Goal: Task Accomplishment & Management: Use online tool/utility

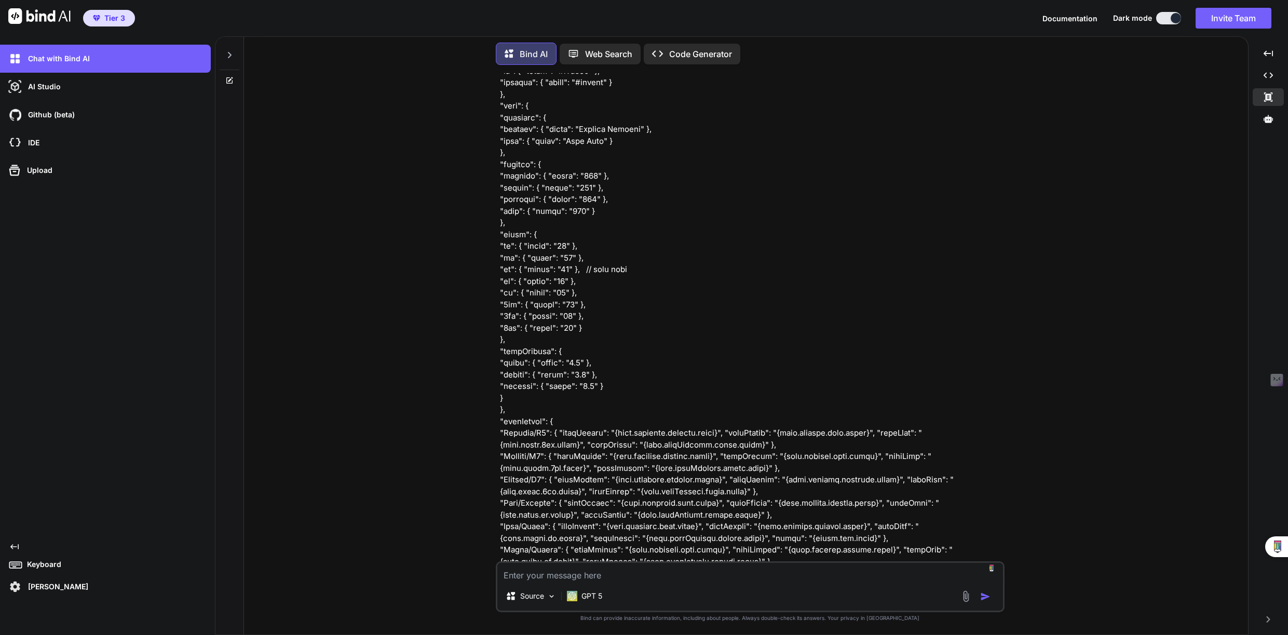
scroll to position [21402, 0]
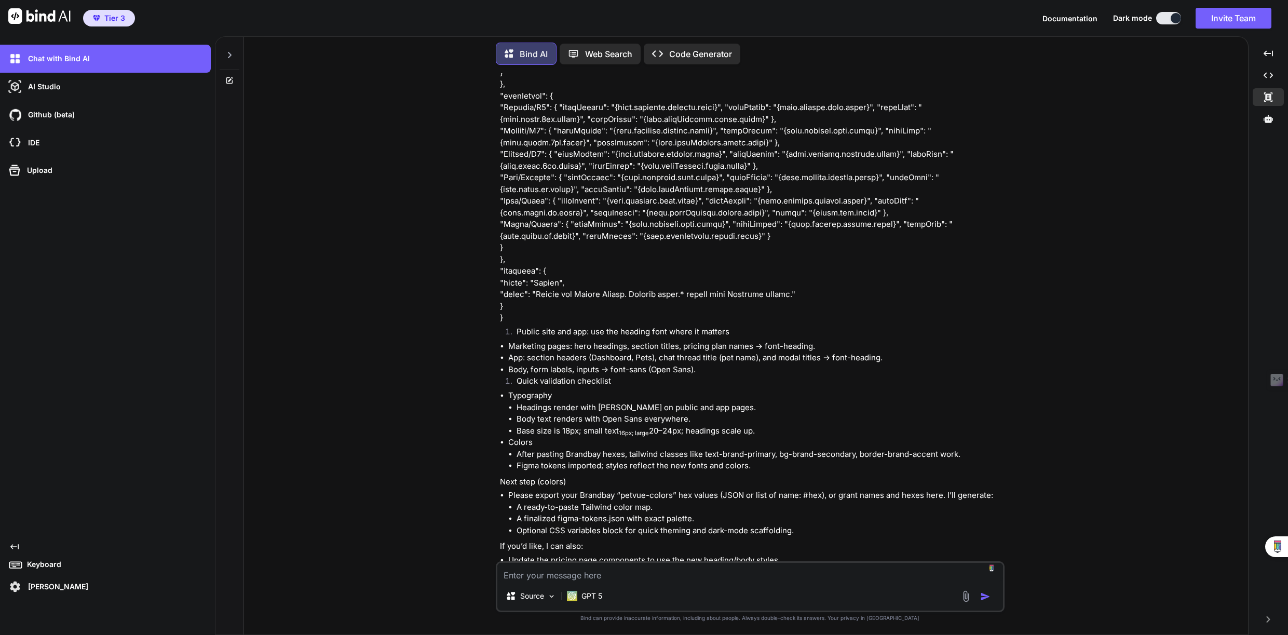
click at [586, 576] on textarea at bounding box center [751, 572] width 506 height 19
click at [962, 593] on img at bounding box center [966, 596] width 12 height 12
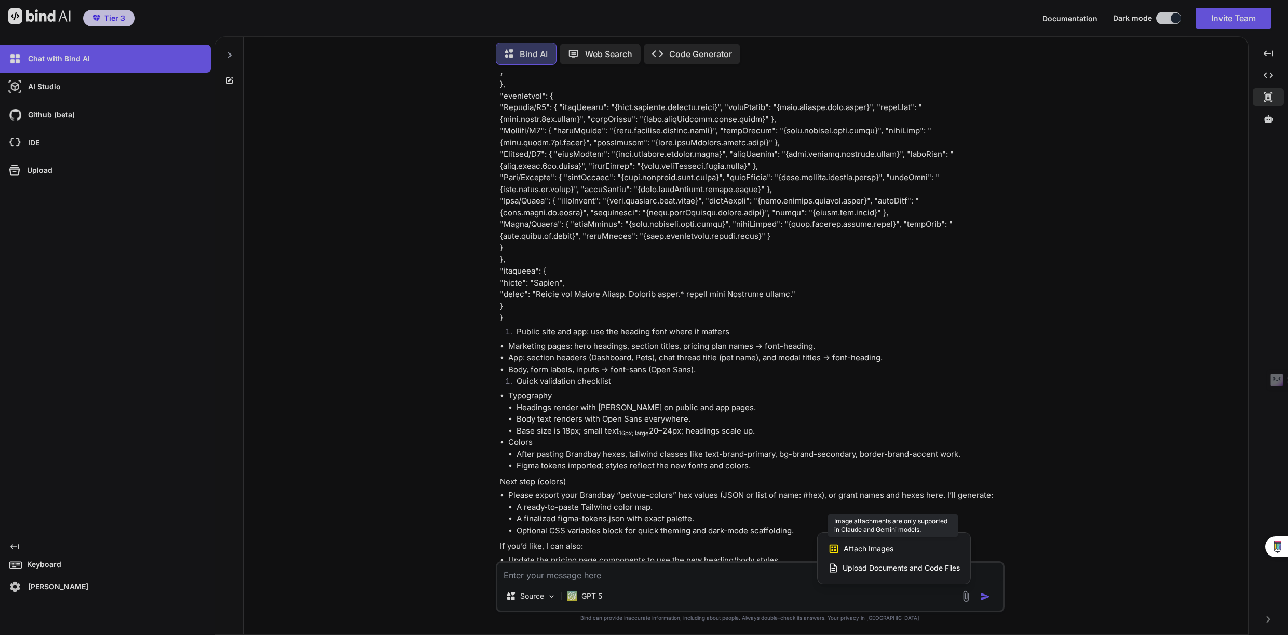
click at [865, 545] on span "Attach Images" at bounding box center [869, 549] width 50 height 10
click at [850, 552] on span "Attach Images" at bounding box center [869, 549] width 50 height 10
click at [831, 547] on icon at bounding box center [833, 548] width 11 height 11
click at [722, 573] on div at bounding box center [644, 317] width 1288 height 635
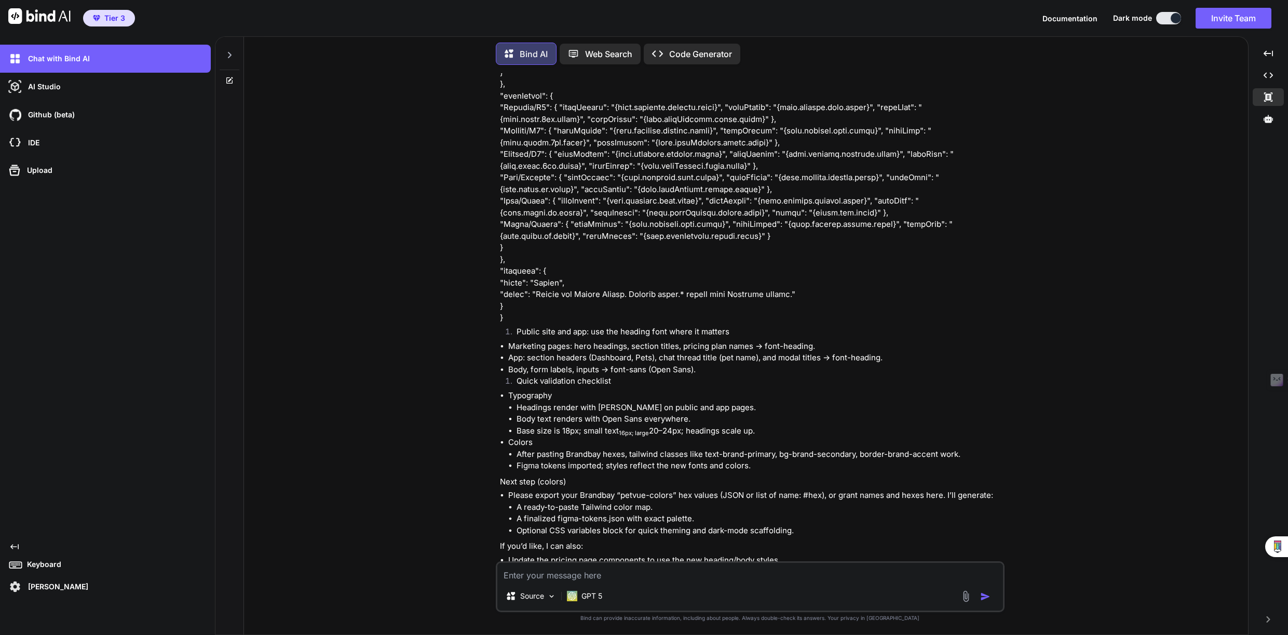
click at [664, 578] on textarea at bounding box center [751, 572] width 506 height 19
click at [554, 597] on img at bounding box center [551, 596] width 9 height 9
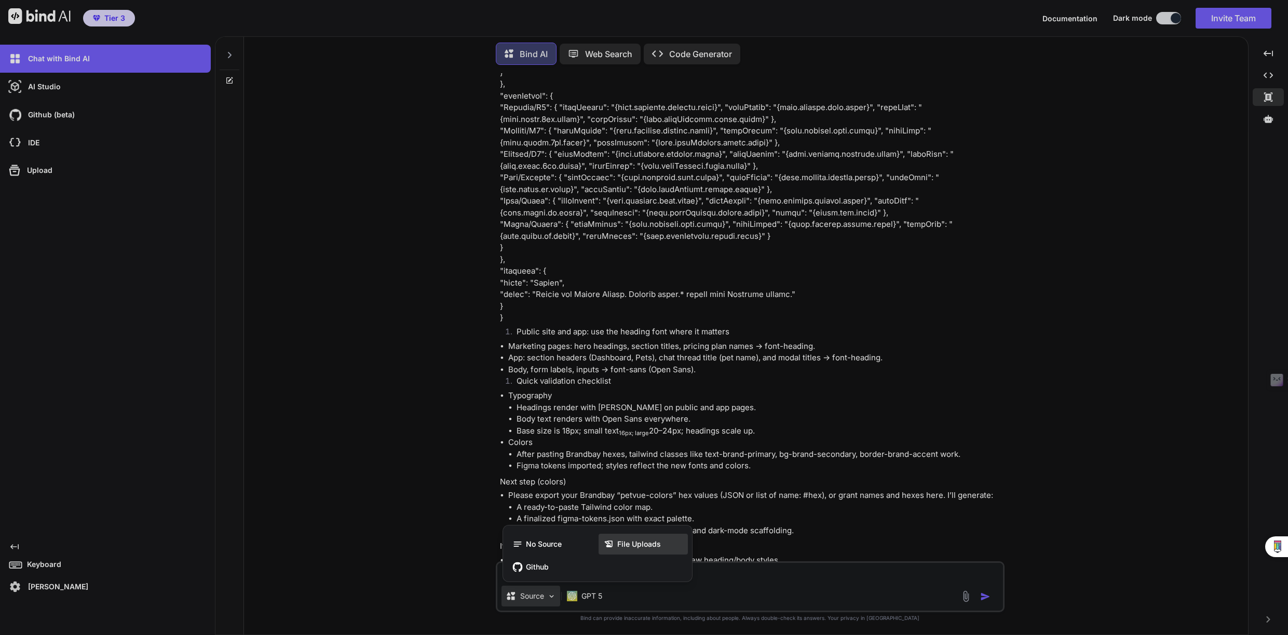
click at [661, 548] on div "File Uploads" at bounding box center [643, 544] width 89 height 21
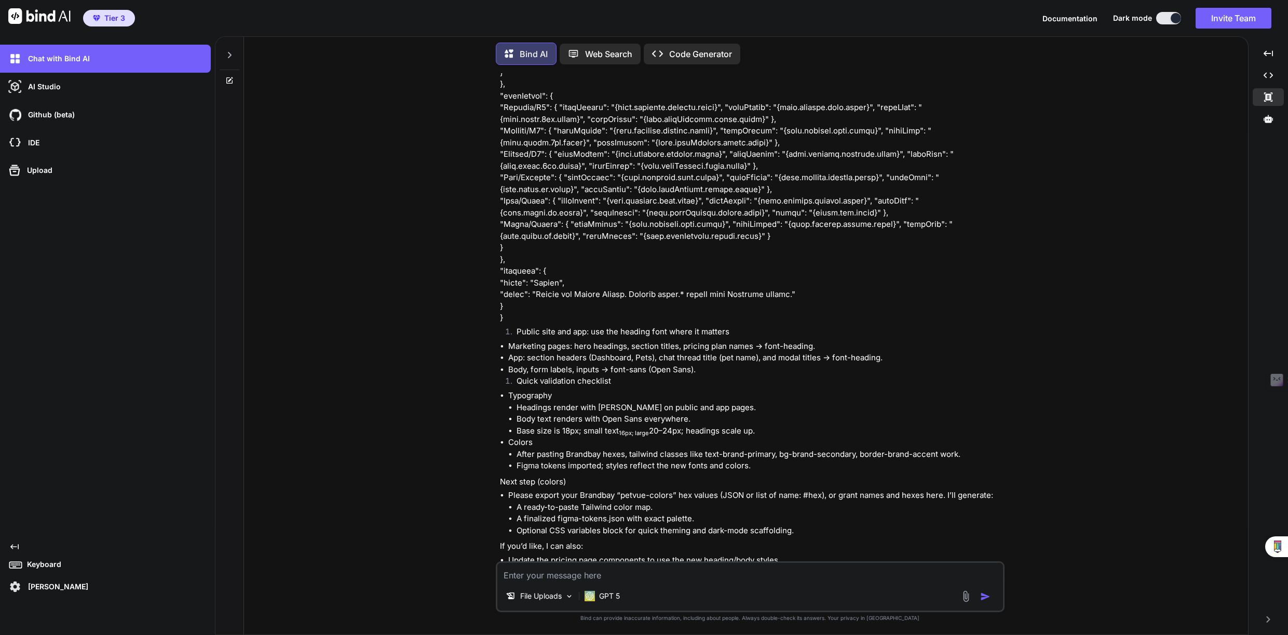
click at [648, 579] on textarea at bounding box center [751, 572] width 506 height 19
click at [966, 597] on img at bounding box center [966, 596] width 12 height 12
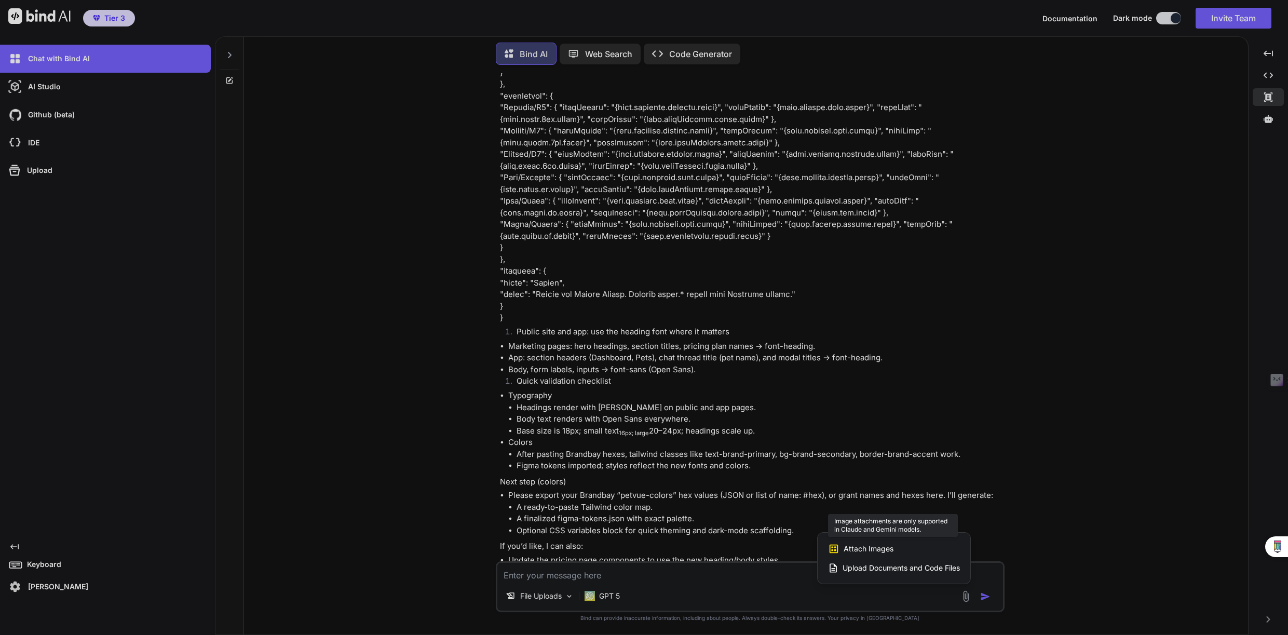
click at [880, 555] on div "Attach Images Image attachments are only supported in Claude and Gemini models." at bounding box center [894, 549] width 132 height 20
click at [715, 574] on div at bounding box center [644, 317] width 1288 height 635
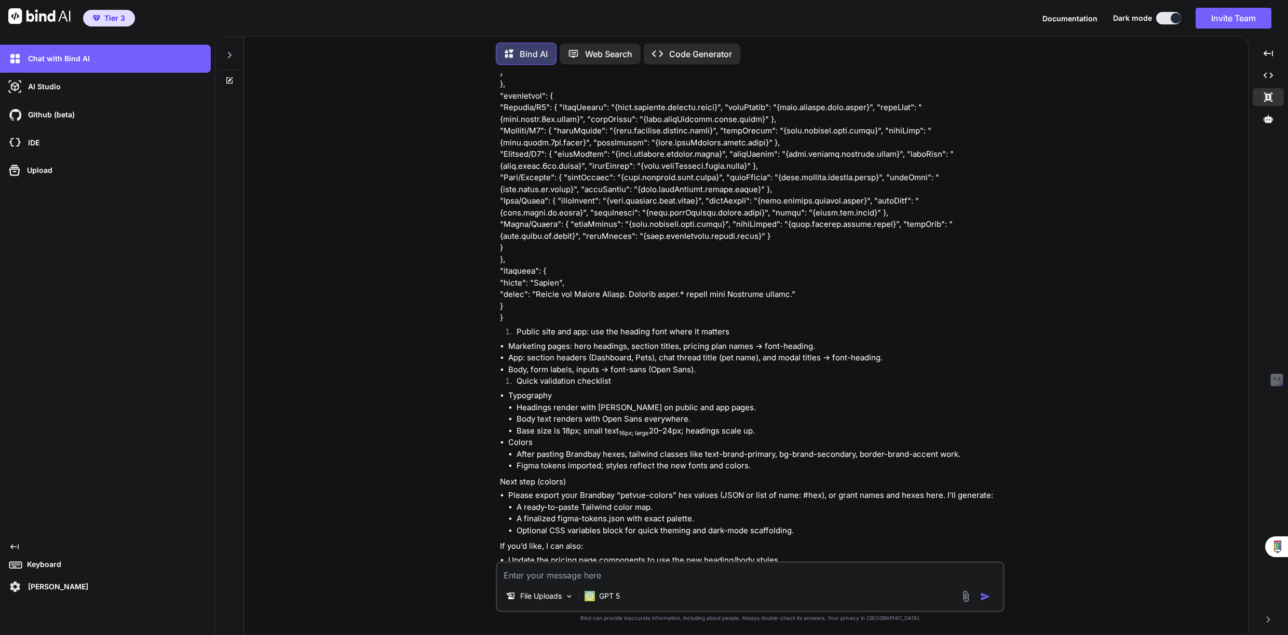
click at [650, 578] on textarea at bounding box center [751, 572] width 506 height 19
click at [619, 580] on textarea at bounding box center [751, 572] width 506 height 19
click at [587, 574] on textarea at bounding box center [751, 572] width 506 height 19
click at [574, 583] on div "File Uploads GPT 5" at bounding box center [750, 586] width 509 height 51
click at [565, 574] on textarea at bounding box center [751, 572] width 506 height 19
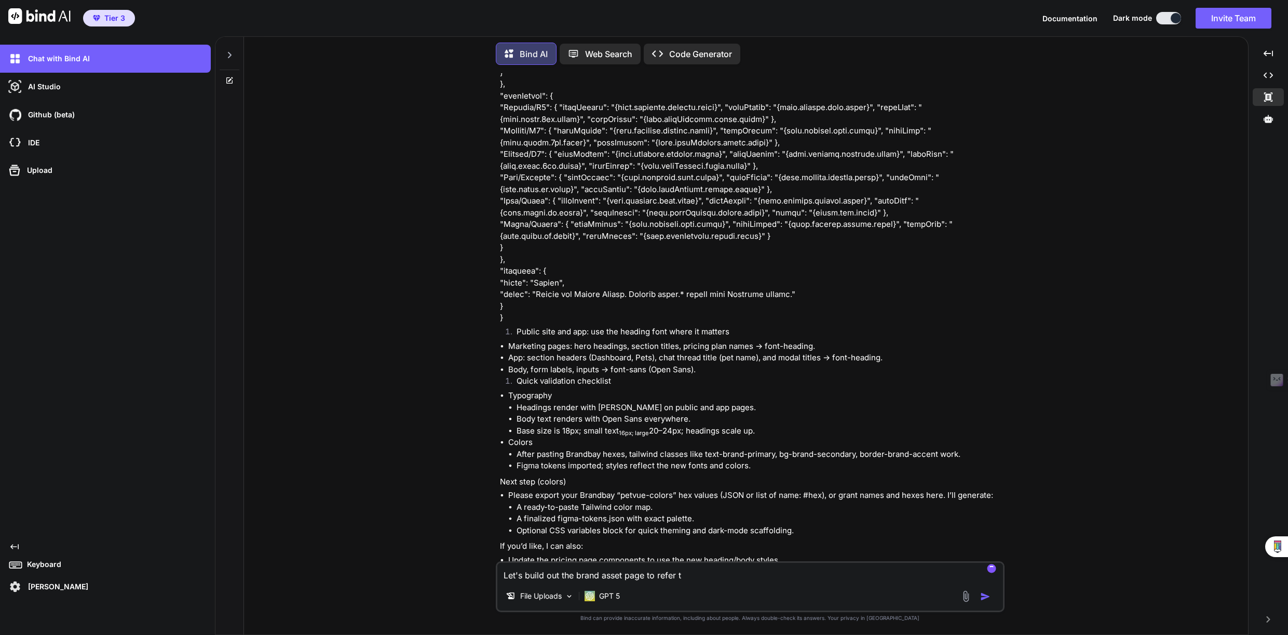
type textarea "Let's build out the brand asset page to refer to"
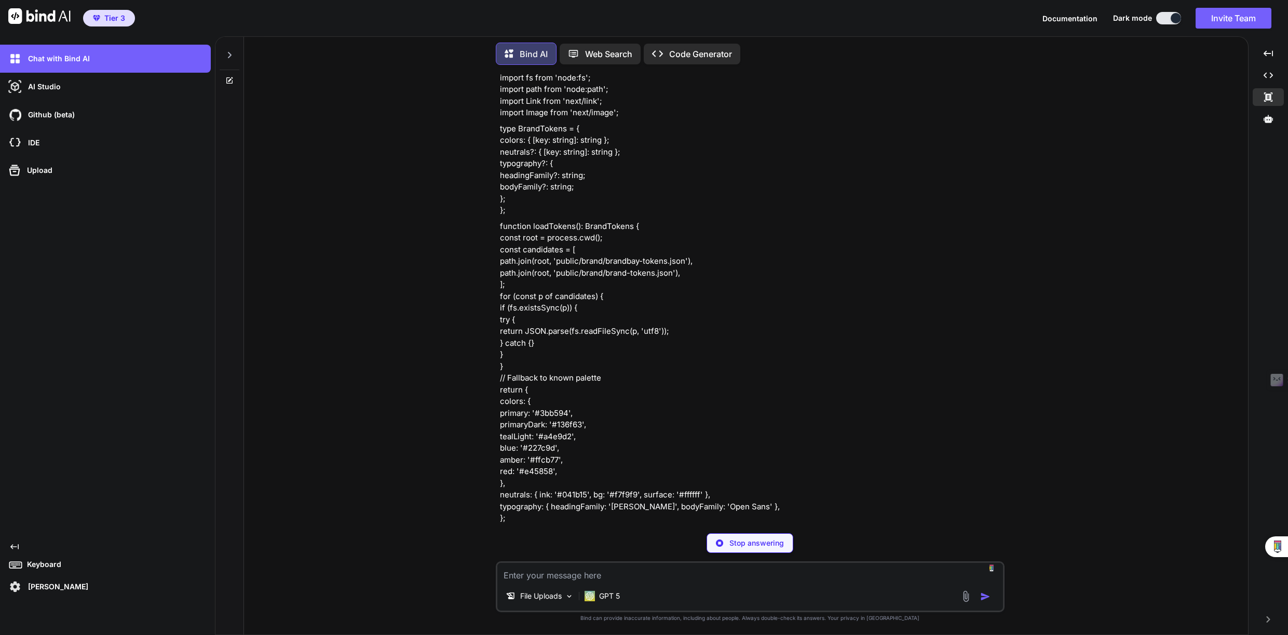
scroll to position [22523, 0]
click at [685, 51] on p "Code Generator" at bounding box center [700, 54] width 63 height 12
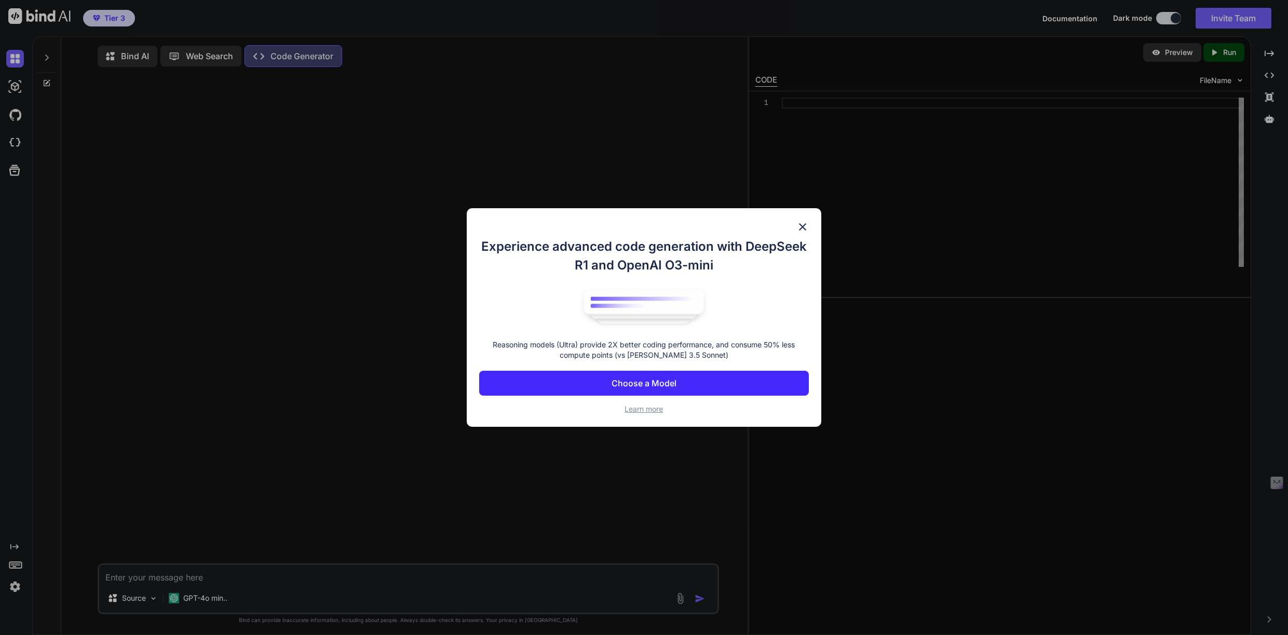
click at [657, 385] on p "Choose a Model" at bounding box center [644, 383] width 65 height 12
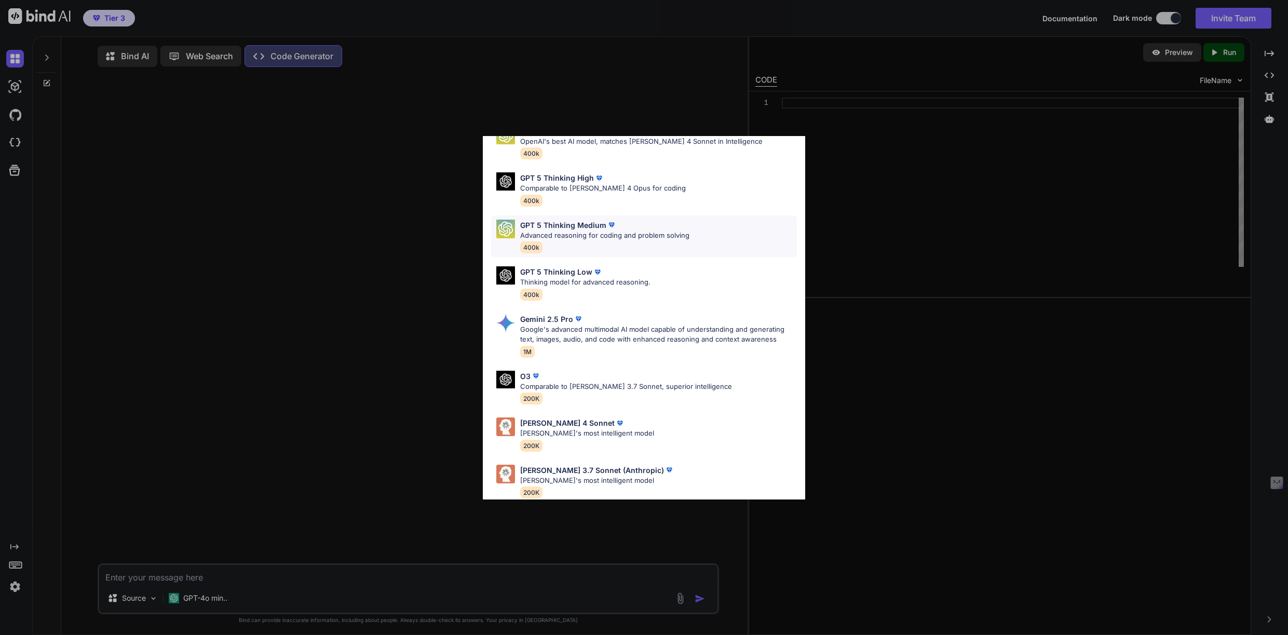
scroll to position [56, 0]
click at [611, 428] on p "[PERSON_NAME]'s most intelligent model" at bounding box center [587, 431] width 134 height 10
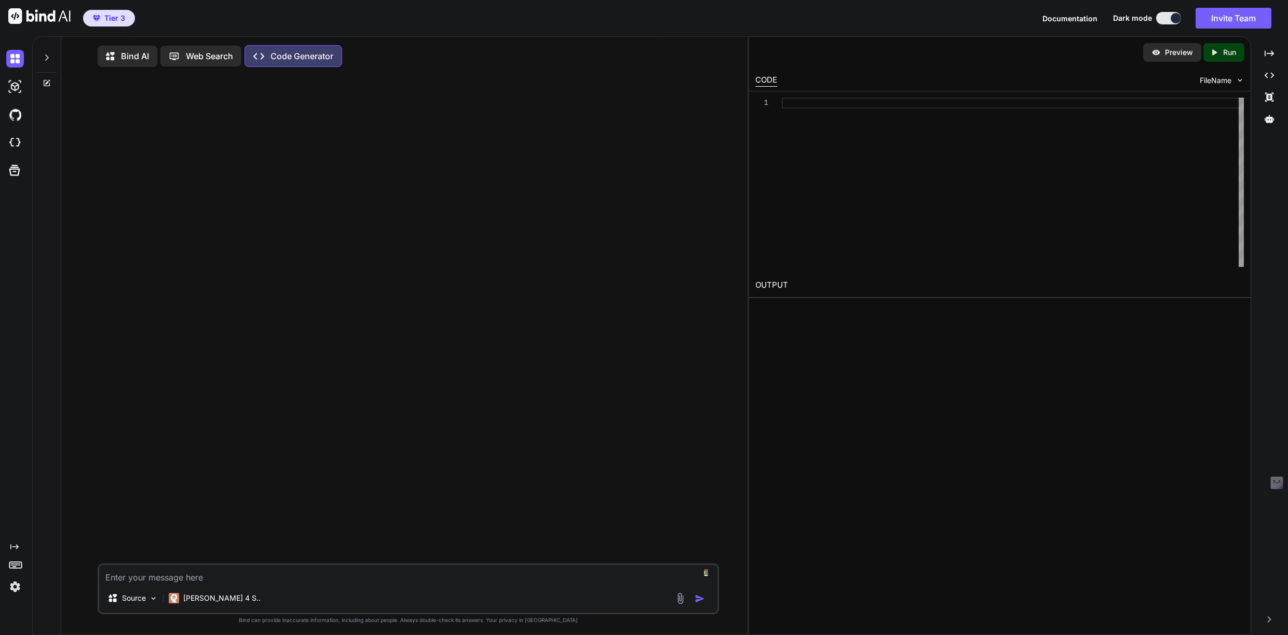
click at [360, 580] on textarea at bounding box center [408, 574] width 619 height 19
click at [140, 59] on p "Bind AI" at bounding box center [135, 56] width 28 height 12
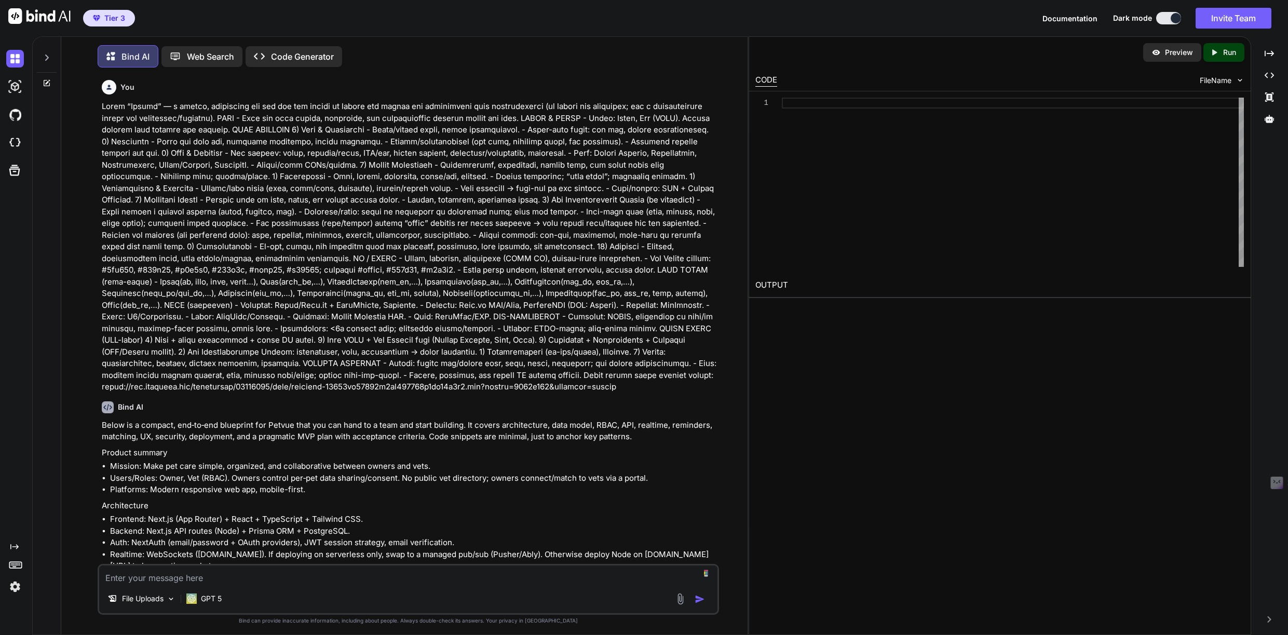
type textarea "x"
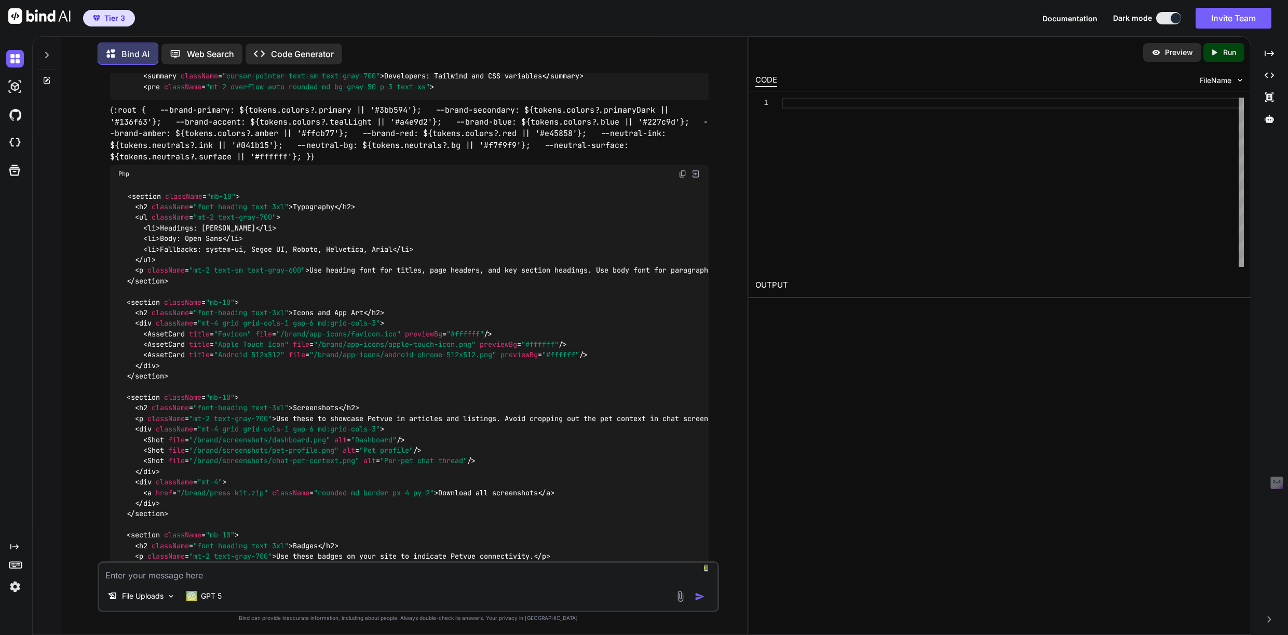
scroll to position [14541, 0]
click at [682, 183] on img at bounding box center [683, 179] width 8 height 8
click at [803, 103] on div at bounding box center [1013, 182] width 462 height 169
type textarea "<div className="mt-4 grid grid-cols-1 gap-6 md:grid-cols-2"> <AssetCard title="…"
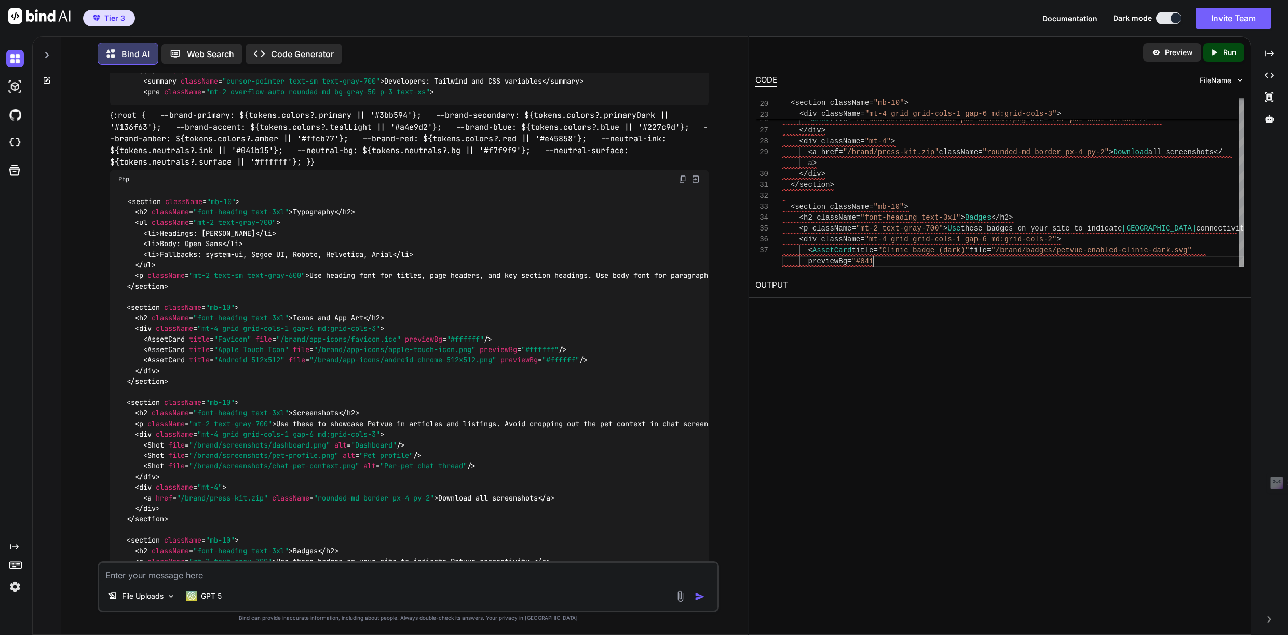
click at [1110, 309] on div "Preview Created with Pixso. Run CODE FileName 24 25 26 27 28 29 30 31 32 33 34 …" at bounding box center [1000, 335] width 503 height 599
click at [1224, 49] on p "Run" at bounding box center [1230, 52] width 13 height 10
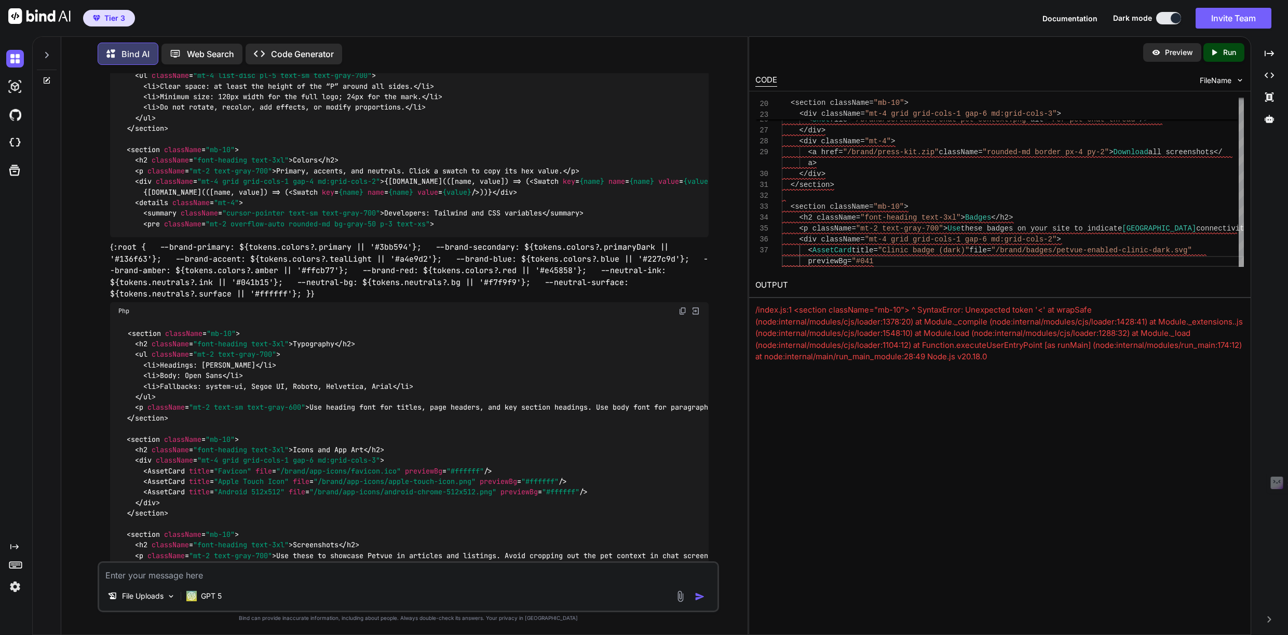
scroll to position [14623, 0]
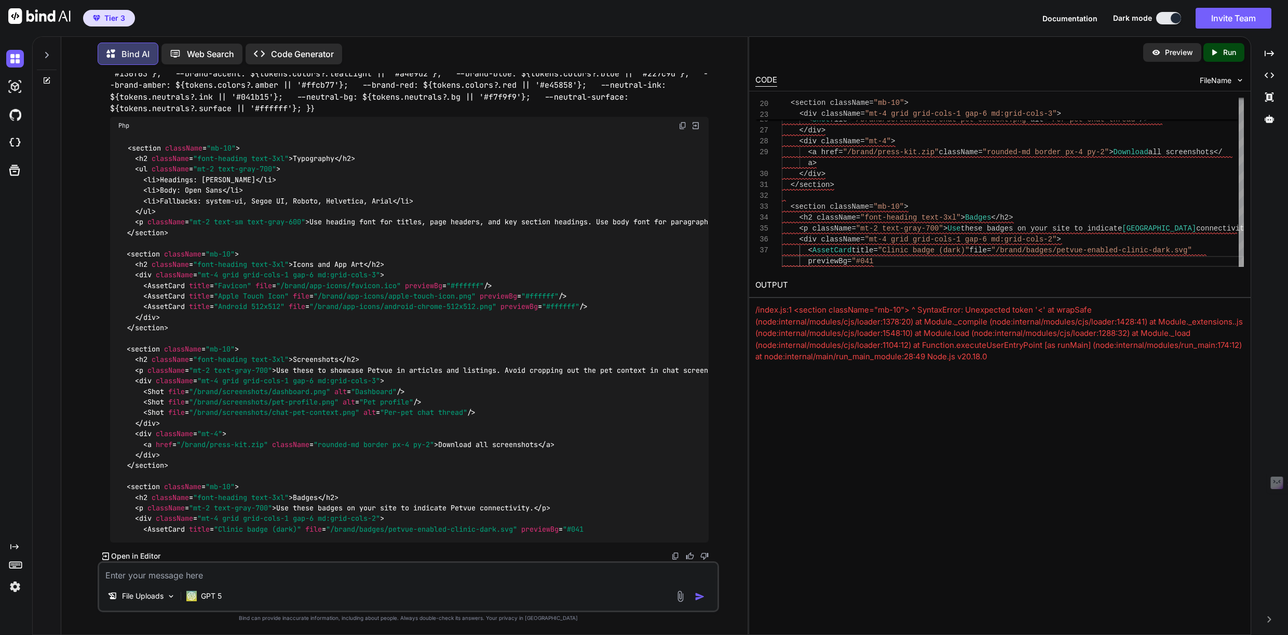
click at [143, 557] on p "Open in Editor" at bounding box center [135, 556] width 49 height 10
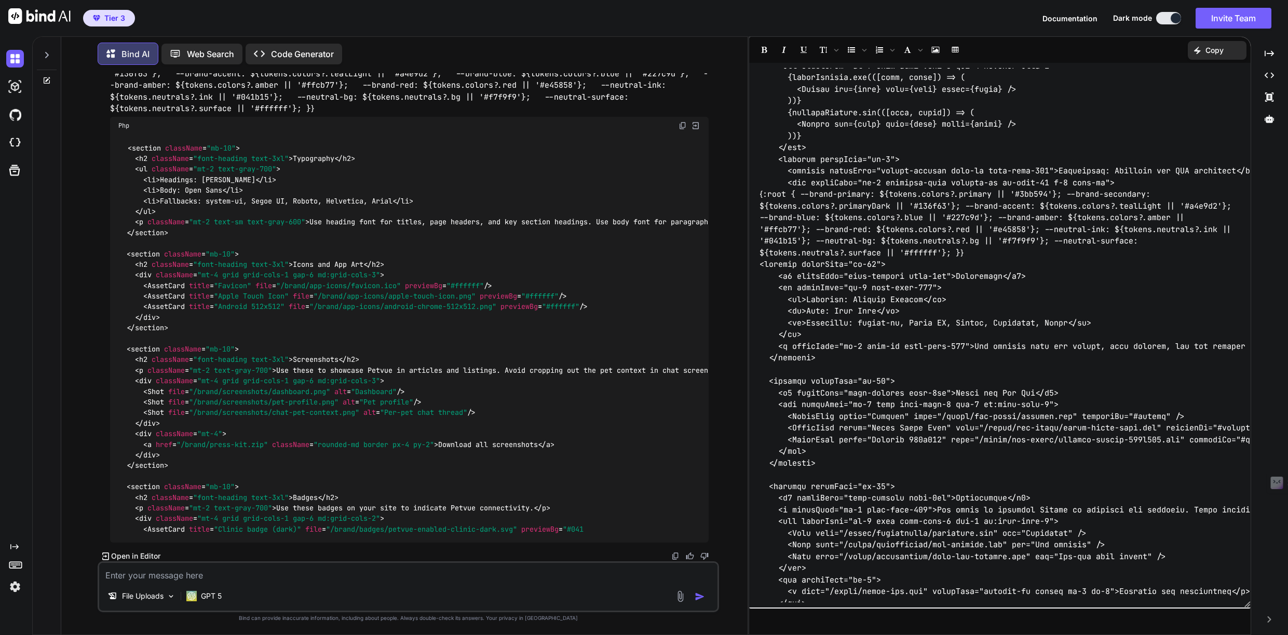
scroll to position [1130, 0]
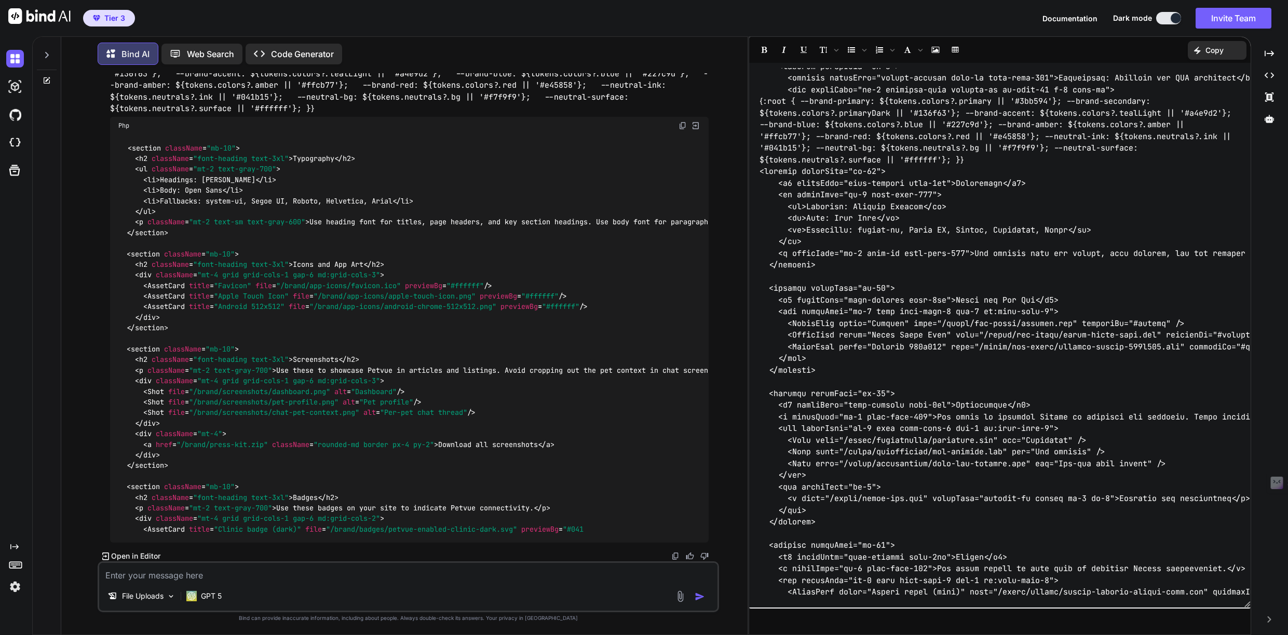
click at [995, 373] on pre at bounding box center [1000, 382] width 481 height 433
click at [1214, 51] on p "Copy" at bounding box center [1215, 50] width 18 height 10
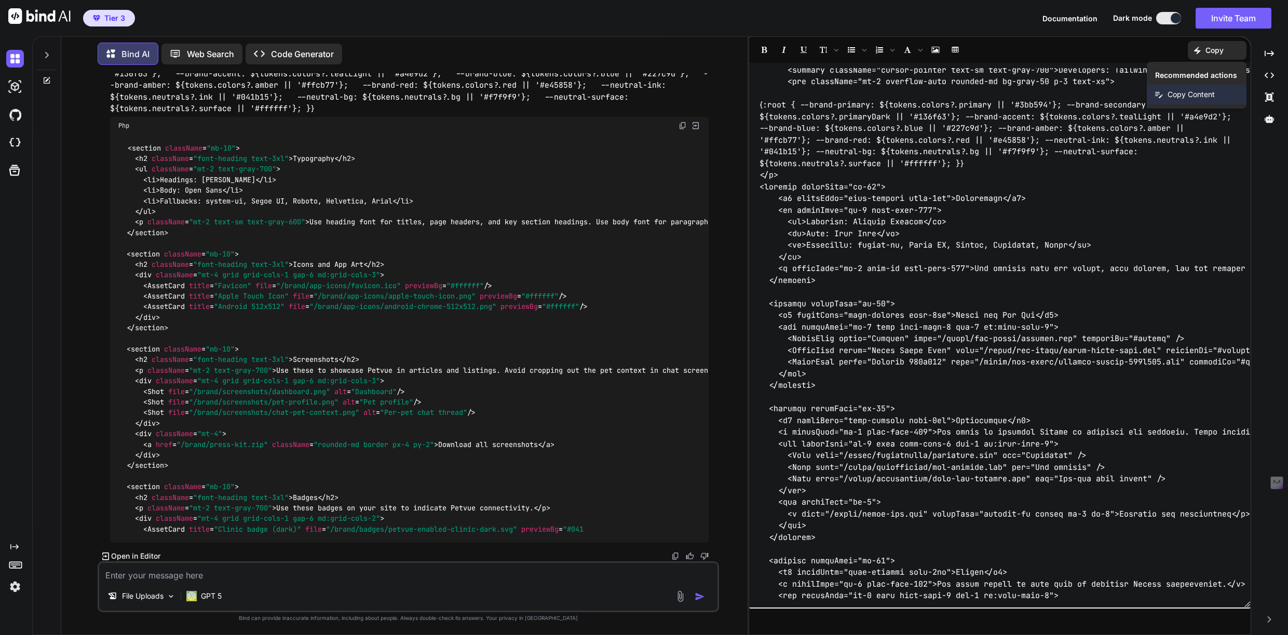
click at [1188, 98] on span "Copy Content" at bounding box center [1191, 94] width 47 height 10
click at [301, 50] on p "Code Generator" at bounding box center [302, 54] width 63 height 12
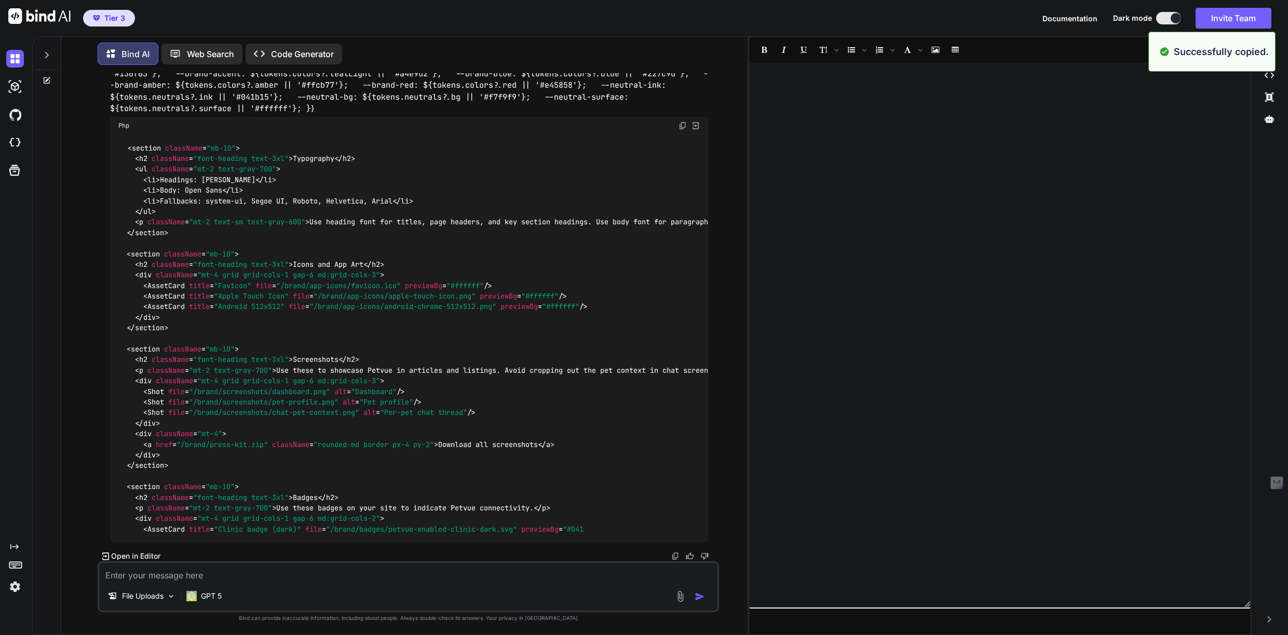
scroll to position [0, 0]
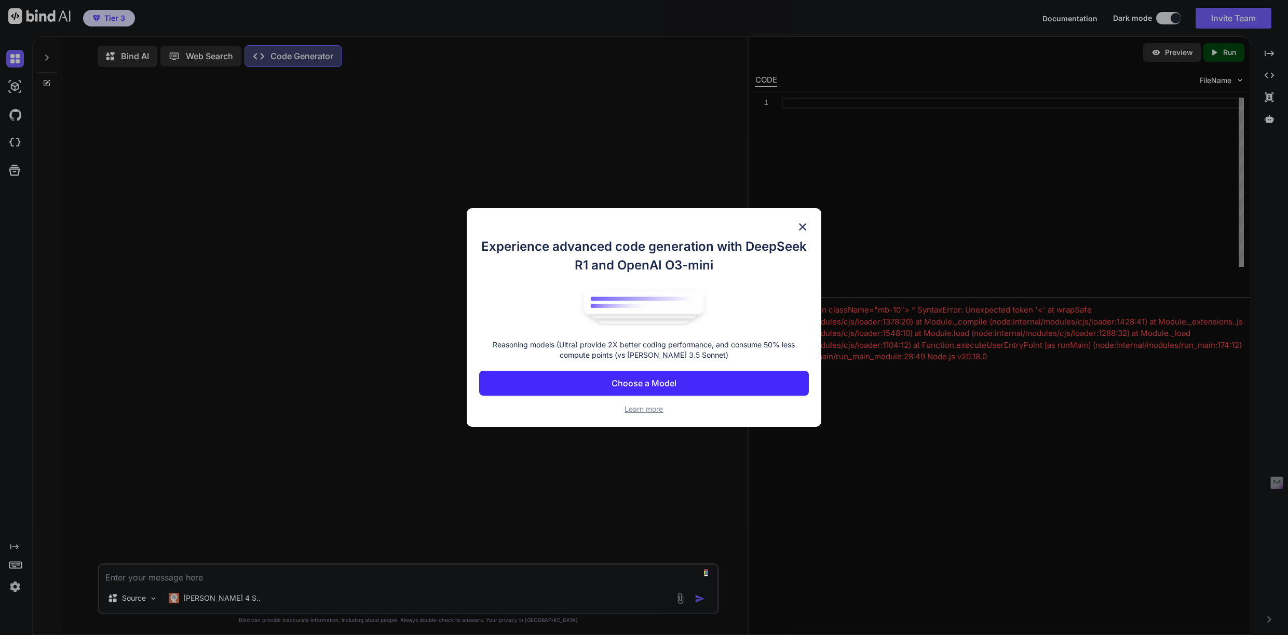
click at [802, 225] on img at bounding box center [803, 227] width 12 height 12
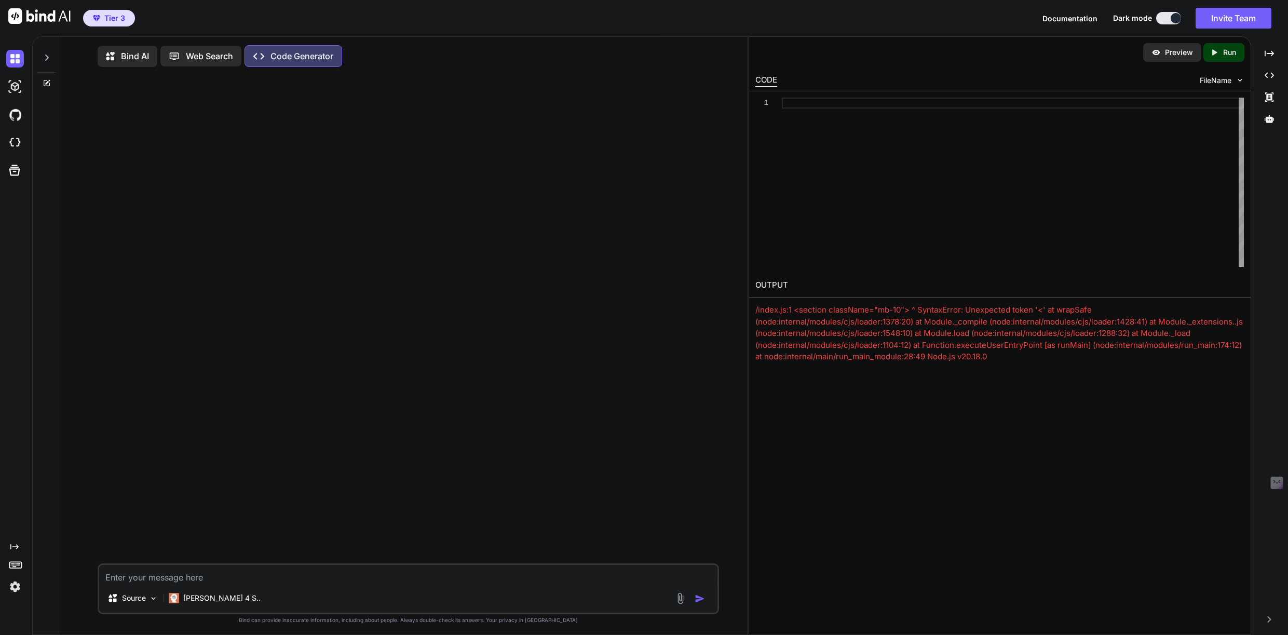
click at [234, 582] on textarea at bounding box center [408, 574] width 619 height 19
paste textarea "Awesome. Here’s a complete, ready-to-build Brand Assets page for the public sit…"
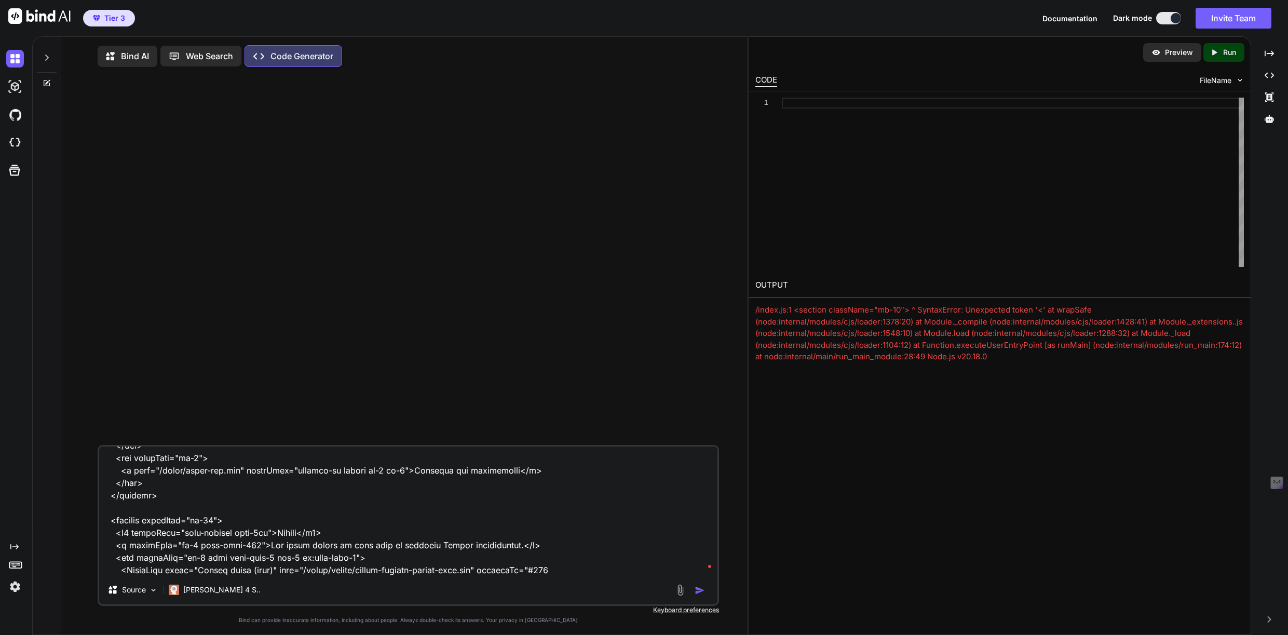
type textarea "Awesome. Here’s a complete, ready-to-build Brand Assets page for the public sit…"
click at [699, 590] on img "button" at bounding box center [700, 590] width 10 height 10
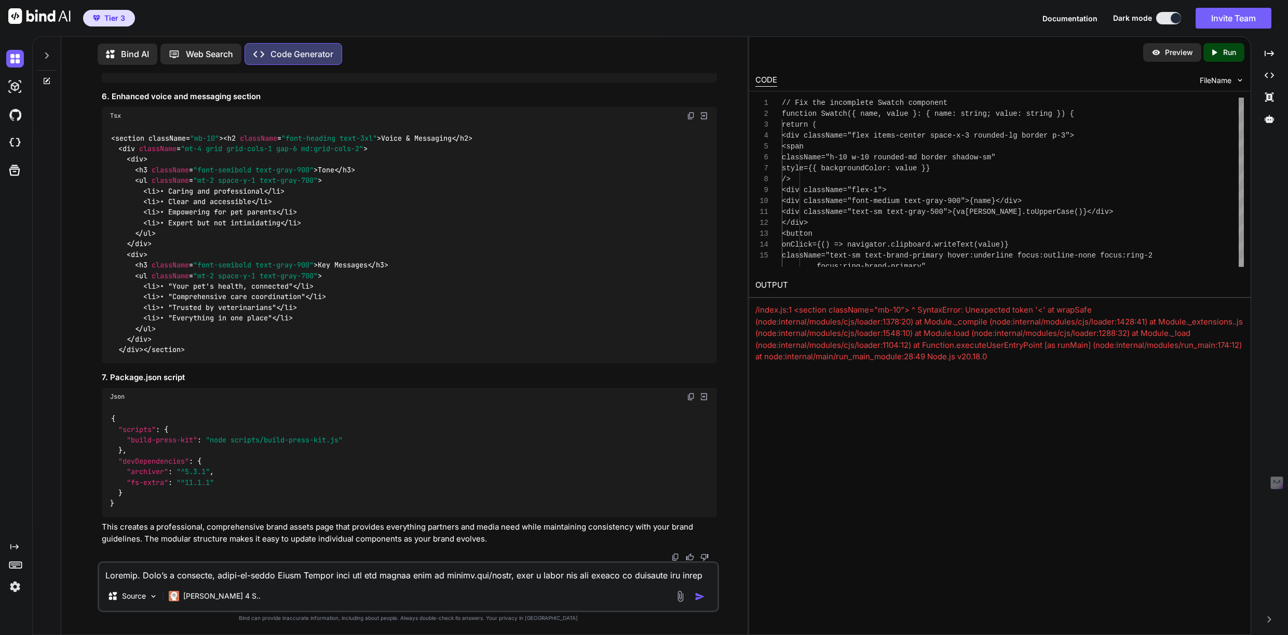
scroll to position [2937, 0]
click at [1272, 70] on div "Created with Pixso." at bounding box center [1270, 75] width 29 height 18
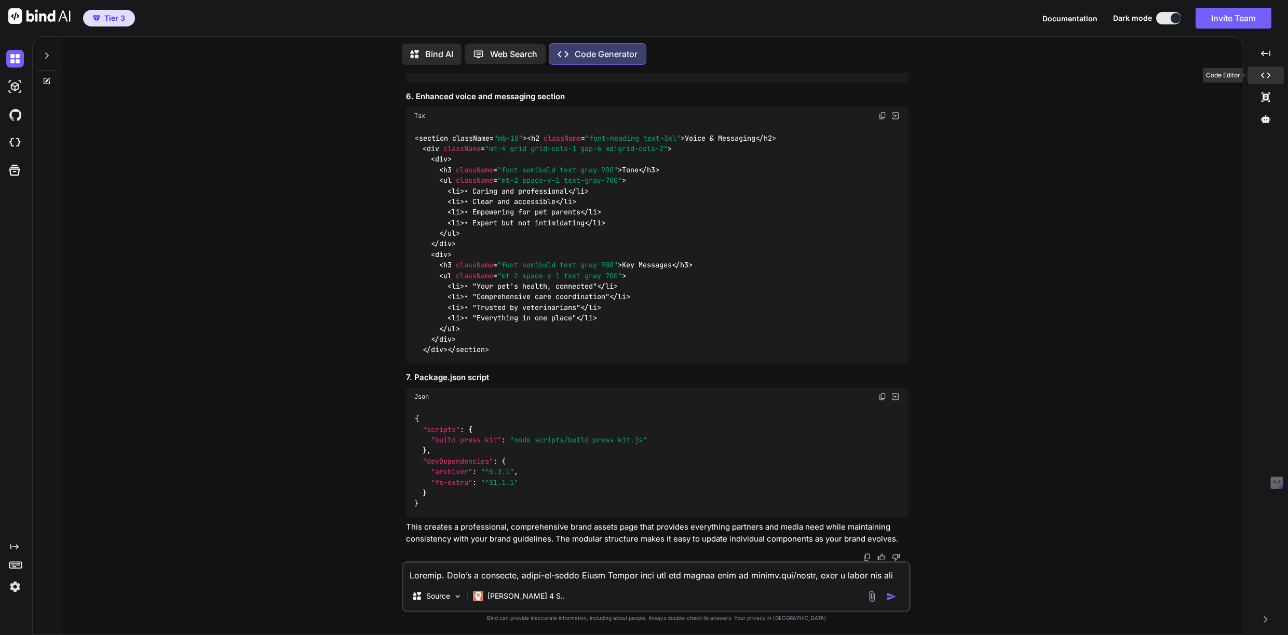
scroll to position [3066, 0]
click at [1272, 70] on div "Created with Pixso." at bounding box center [1266, 75] width 36 height 18
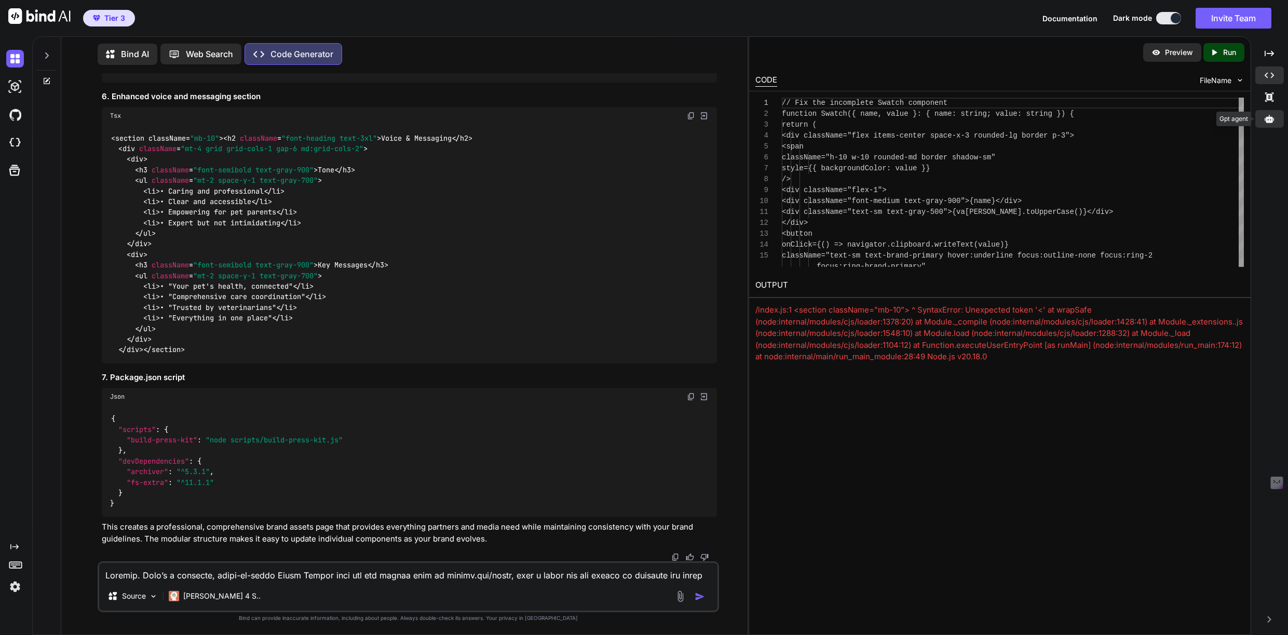
click at [1274, 115] on icon at bounding box center [1269, 118] width 9 height 9
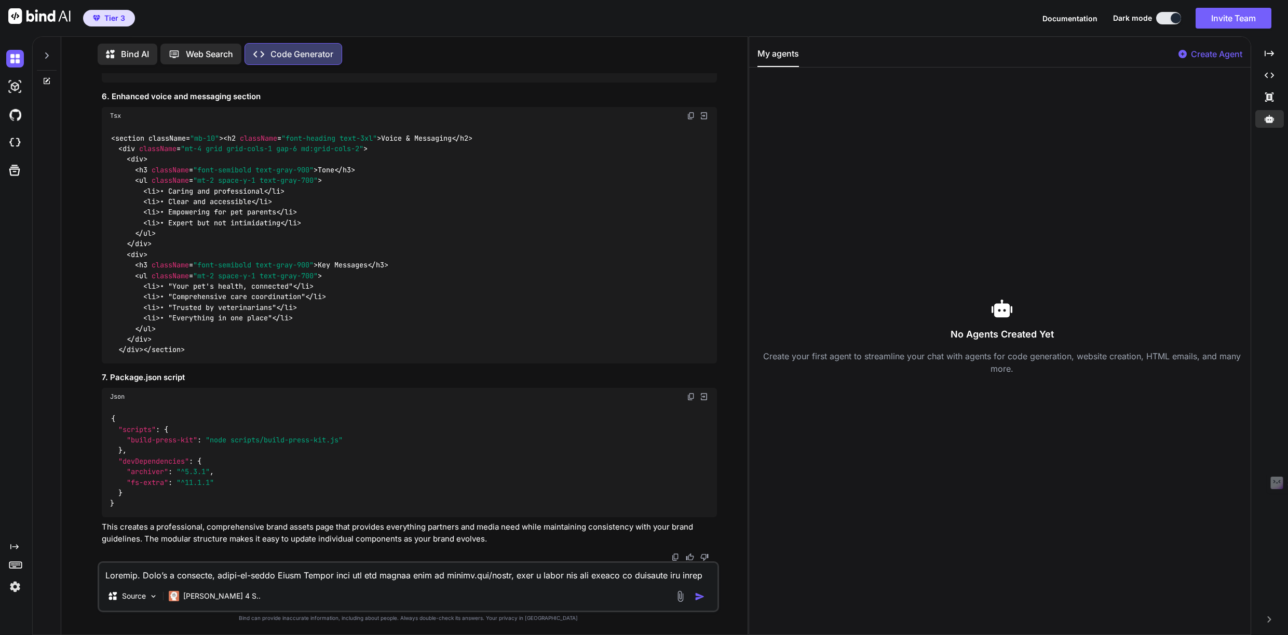
click at [288, 467] on div "{ "scripts" : { "build-press-kit" : "node scripts/build-press-kit.js" } , "devD…" at bounding box center [409, 462] width 615 height 112
click at [220, 580] on textarea at bounding box center [408, 572] width 619 height 19
type textarea "L"
type textarea "Create brand asset page"
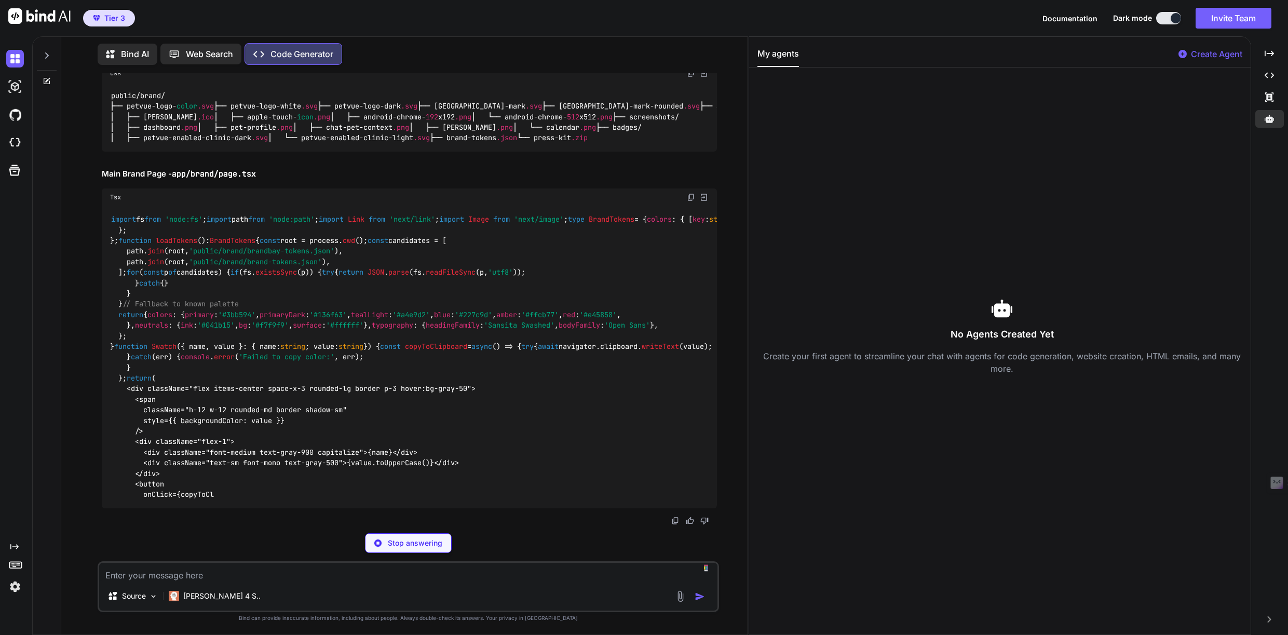
scroll to position [4186, 0]
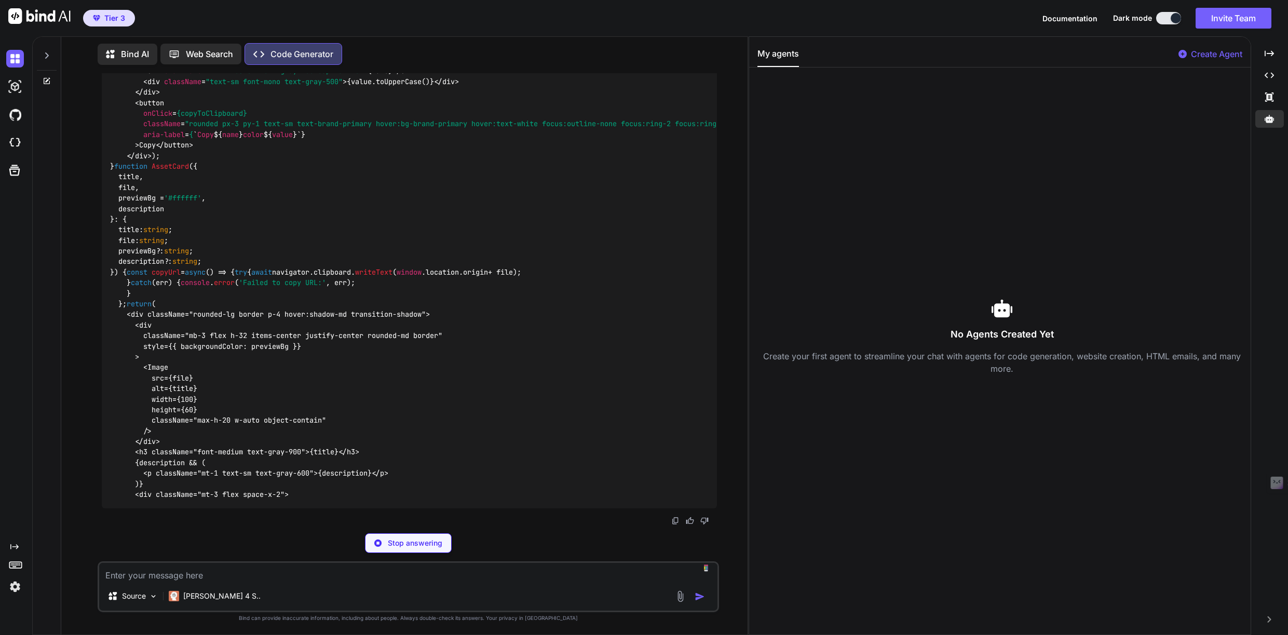
click at [191, 18] on div "Tier 3 Documentation Dark mode Invite Team Created with Pixso." at bounding box center [644, 18] width 1288 height 36
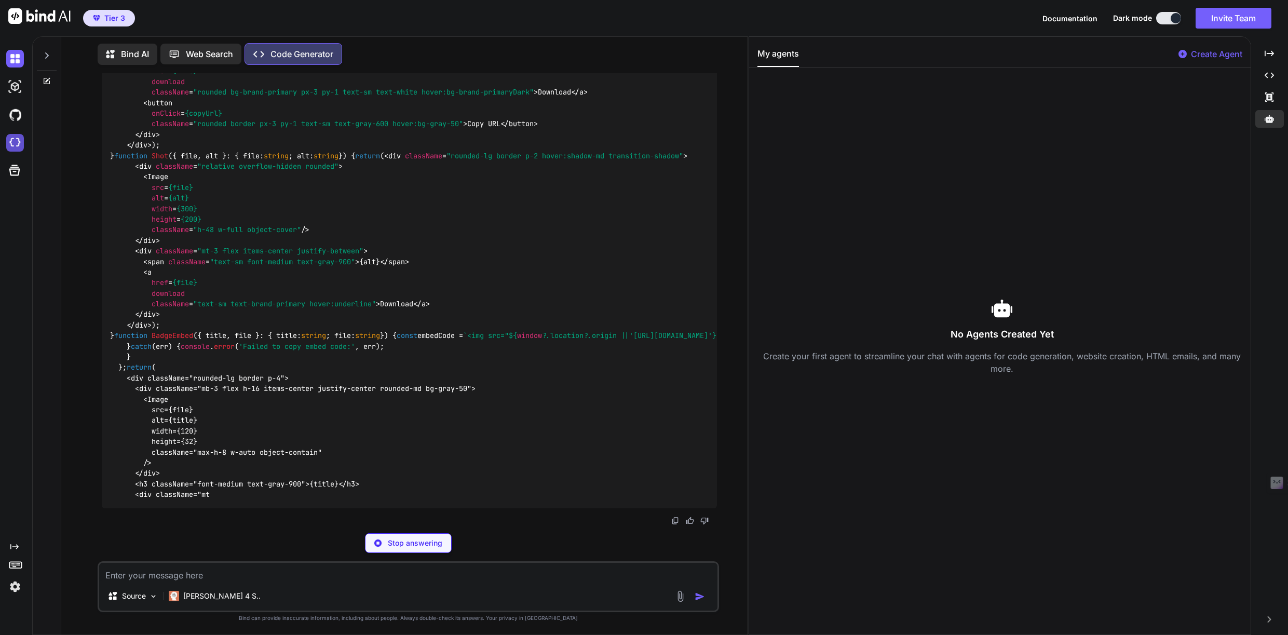
click at [18, 141] on img at bounding box center [15, 143] width 18 height 18
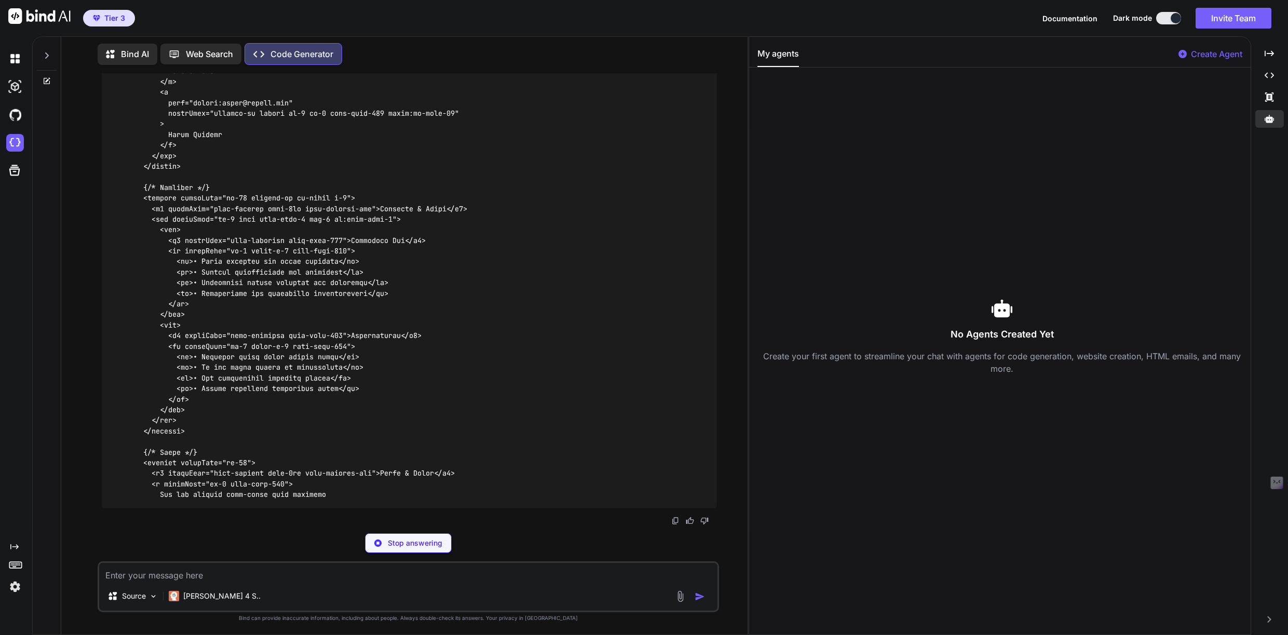
scroll to position [6429, 0]
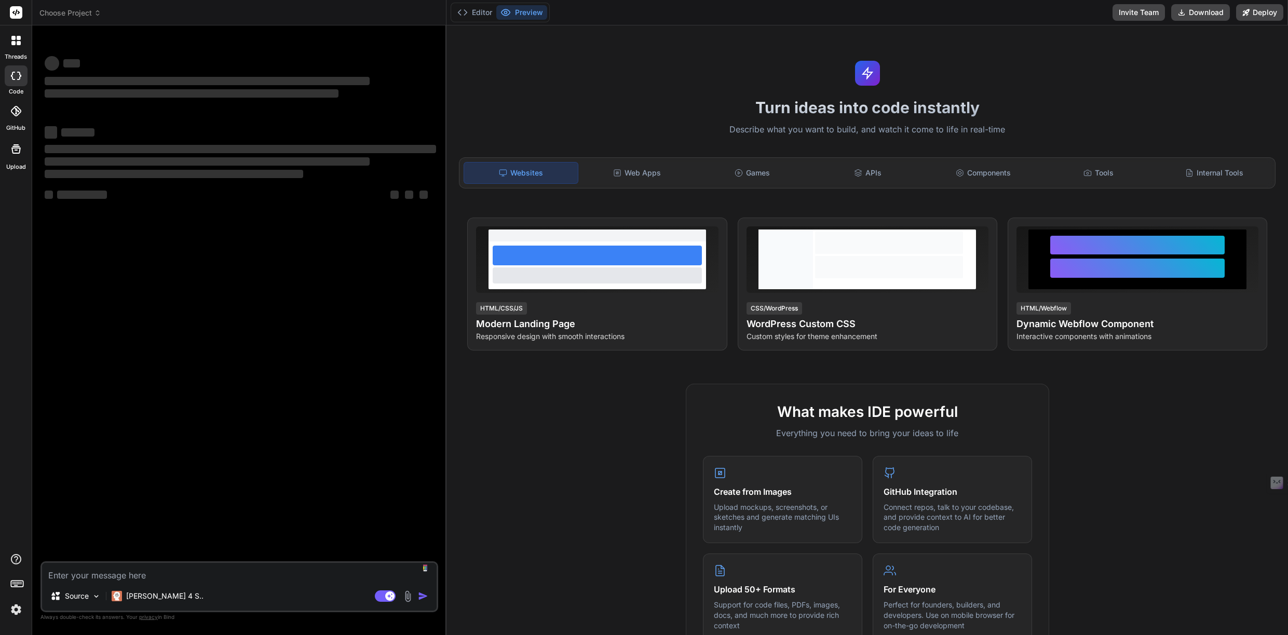
type textarea "x"
type textarea "C"
type textarea "x"
type textarea "Cr"
type textarea "x"
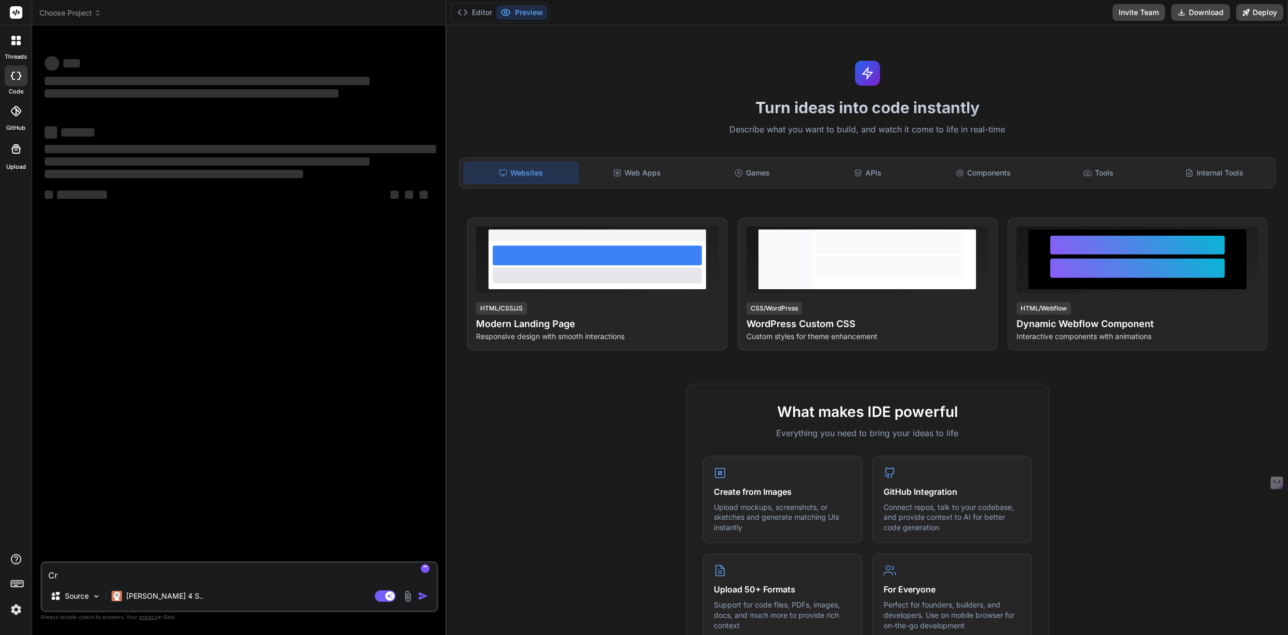
type textarea "Cre"
type textarea "x"
type textarea "Crea"
type textarea "x"
type textarea "Creat"
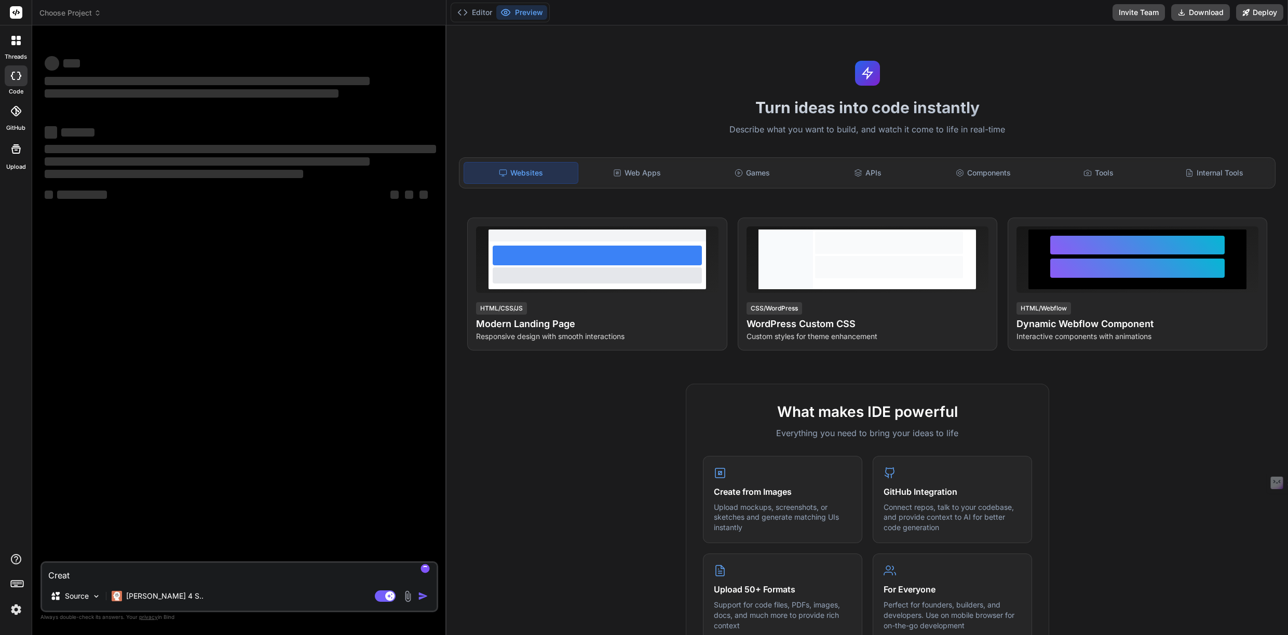
type textarea "x"
type textarea "Create"
type textarea "x"
type textarea "Create"
type textarea "x"
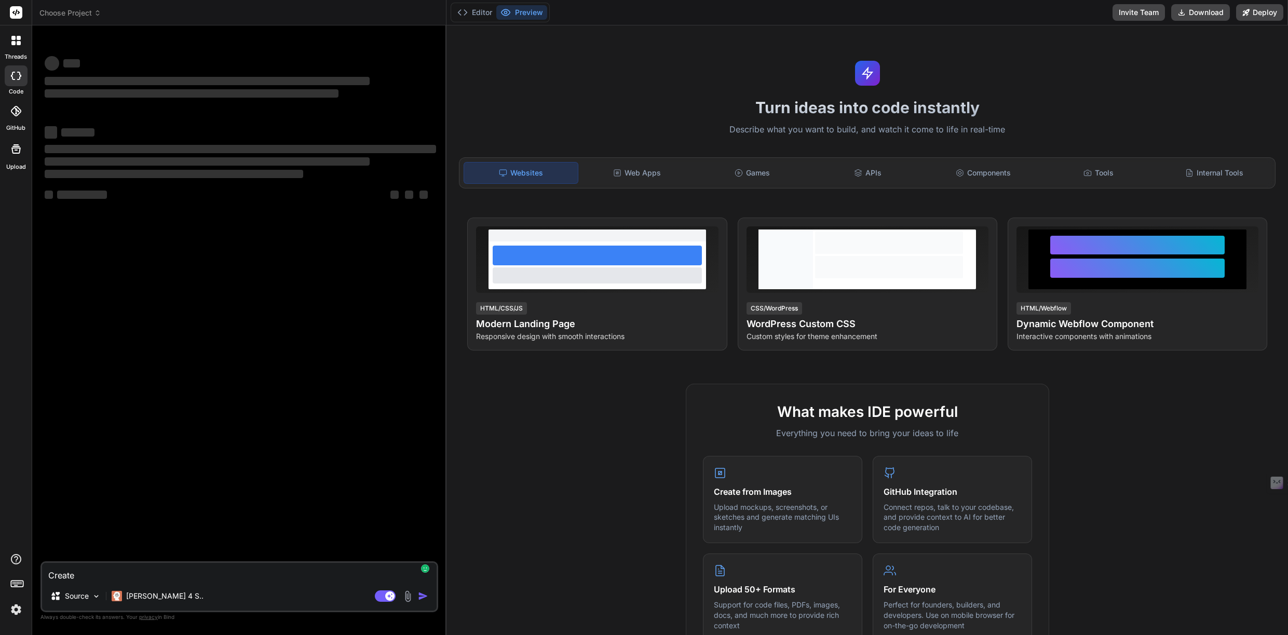
type textarea "Create a"
type textarea "x"
type textarea "Create a"
type textarea "x"
type textarea "Create a p"
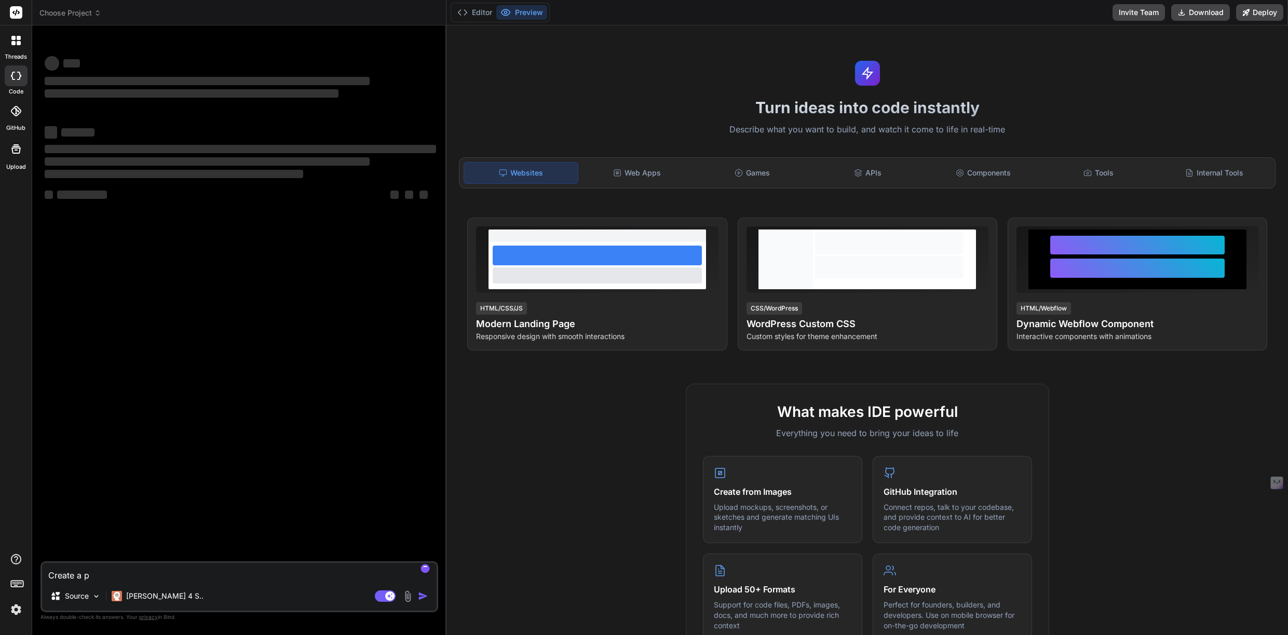
type textarea "x"
type textarea "Create a pr"
type textarea "x"
type textarea "Create a pri"
type textarea "x"
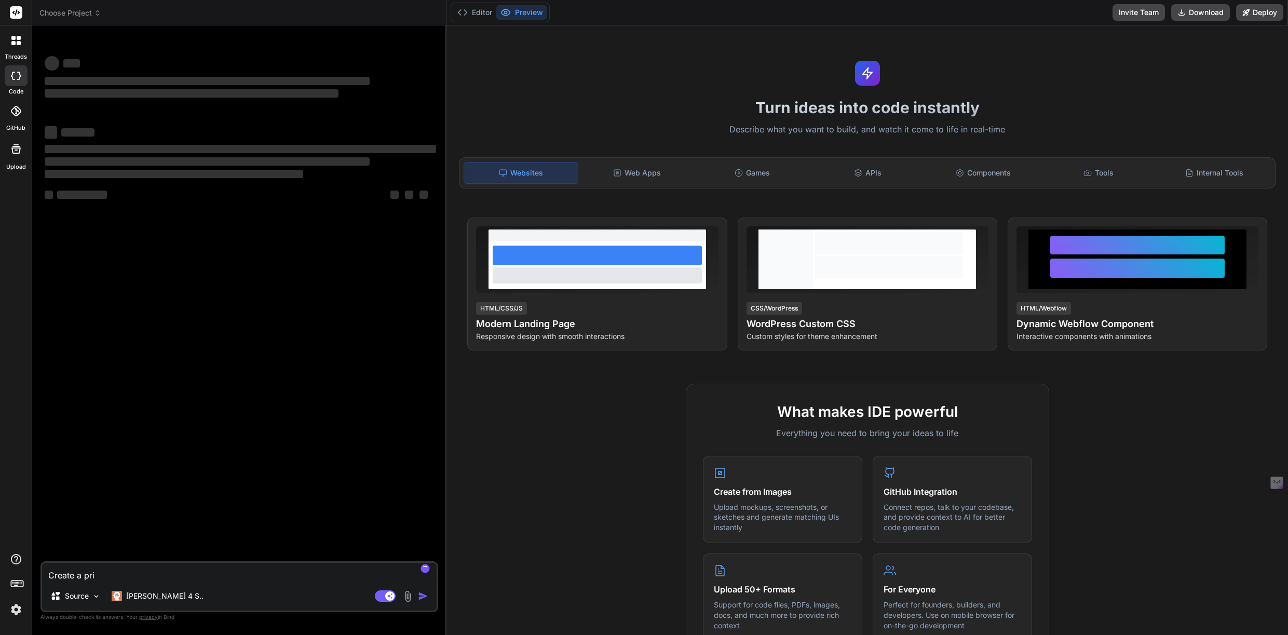
type textarea "Create a priv"
type textarea "x"
type textarea "Create a priva"
type textarea "x"
type textarea "Create a privat"
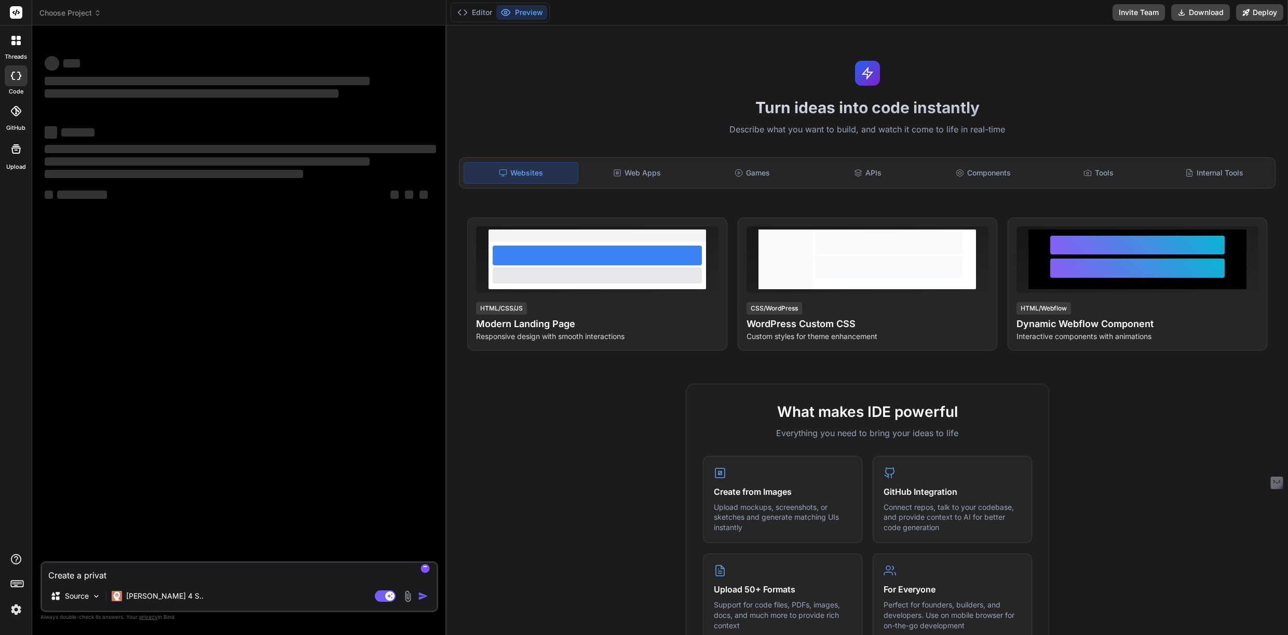
type textarea "x"
type textarea "Create a private"
type textarea "x"
type textarea "Create a private"
type textarea "x"
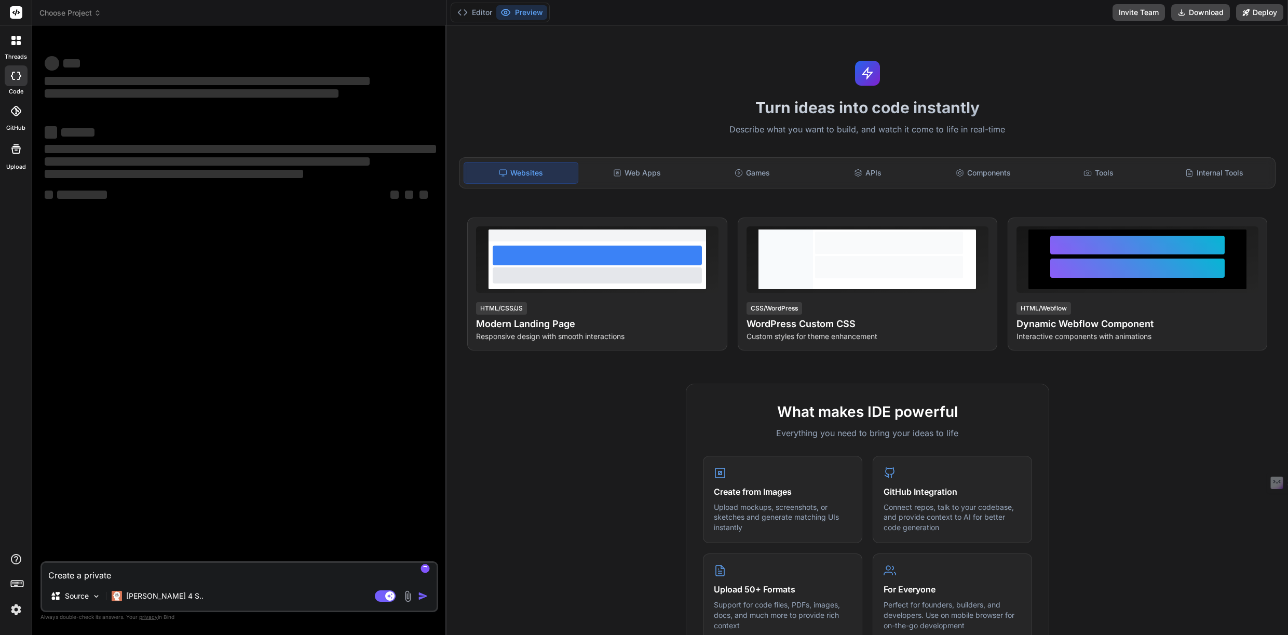
type textarea "Create a private a"
type textarea "x"
type textarea "Create a private ap"
type textarea "x"
type textarea "Create a private app"
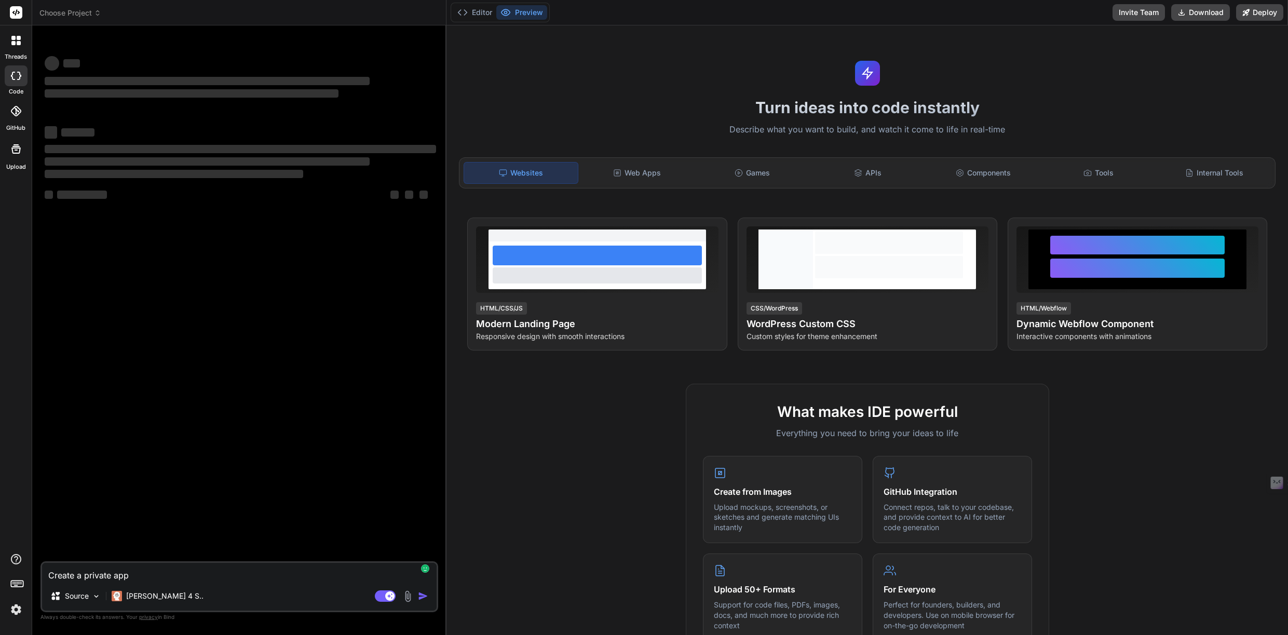
type textarea "x"
type textarea "Create a private app"
type textarea "x"
type textarea "Create a private app j"
type textarea "x"
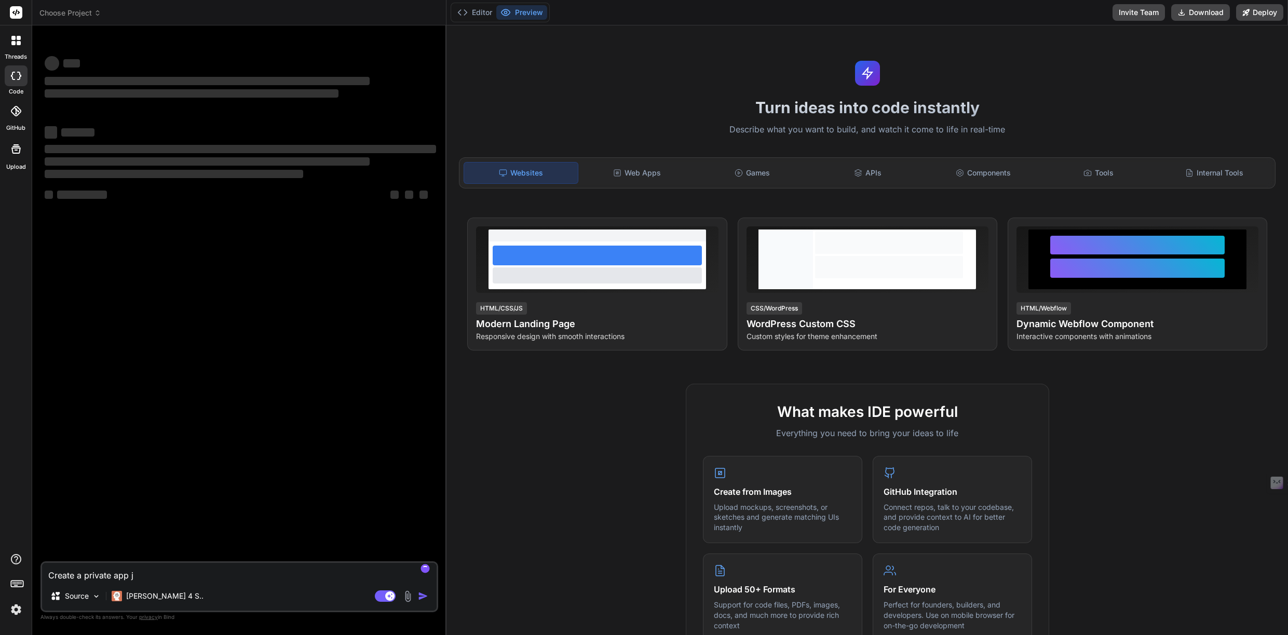
type textarea "Create a private app ju"
type textarea "x"
type textarea "Create a private app jus"
type textarea "x"
type textarea "Create a private app just"
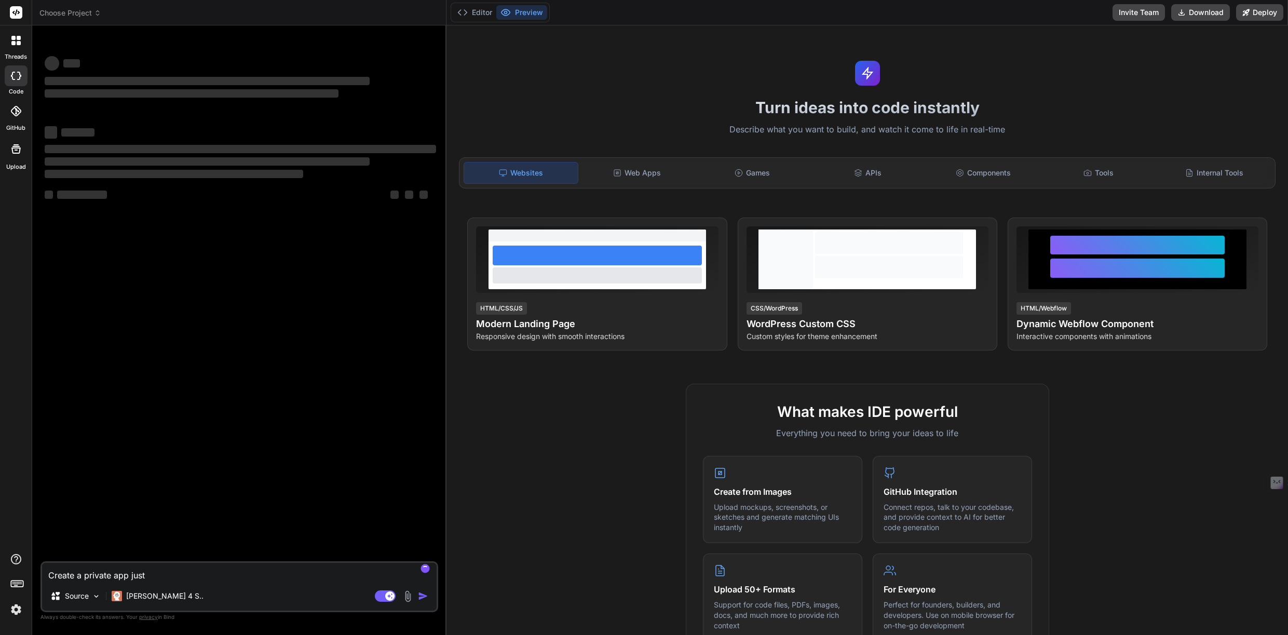
type textarea "x"
type textarea "Create a private app just"
type textarea "x"
type textarea "Create a private app just l"
type textarea "x"
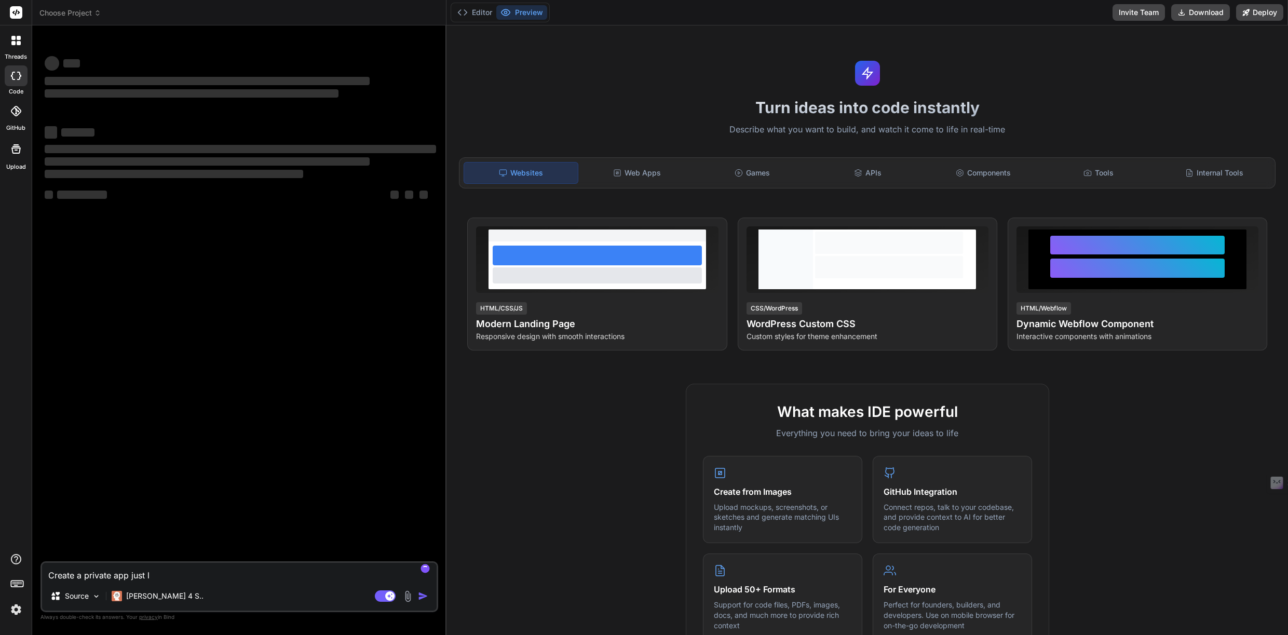
type textarea "Create a private app just li"
type textarea "x"
type textarea "Create a private app just lik"
type textarea "x"
type textarea "Create a private app just like"
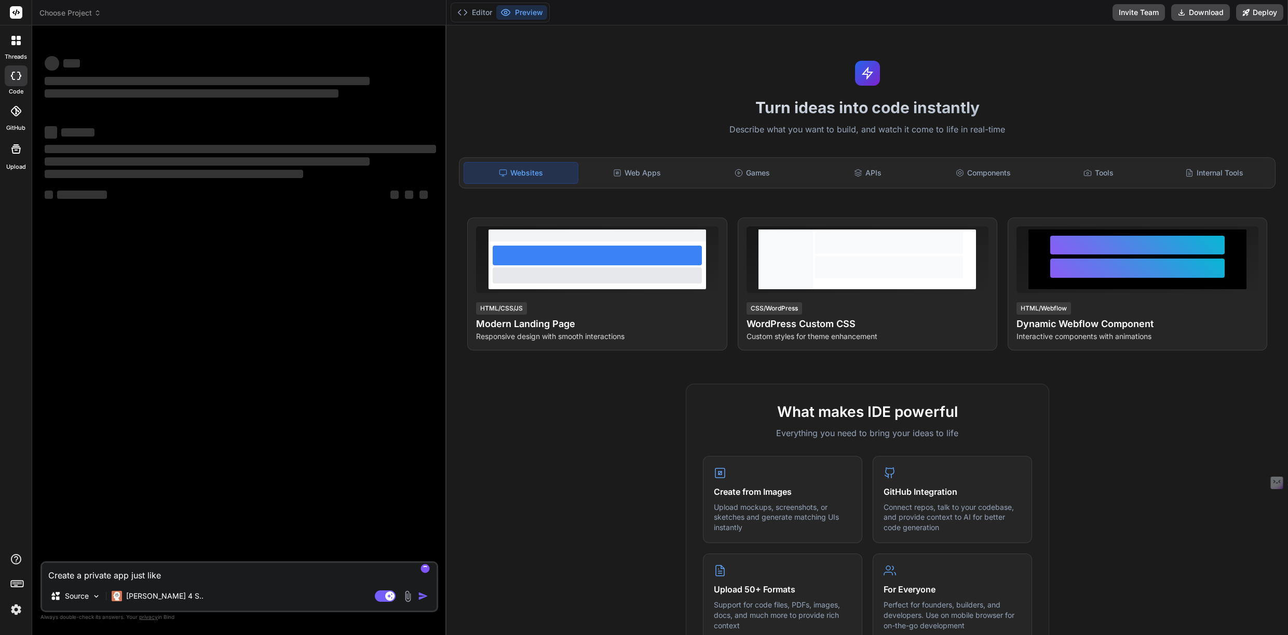
type textarea "x"
type textarea "Create a private app just like"
type textarea "x"
type textarea "Create a private app just like"
type textarea "x"
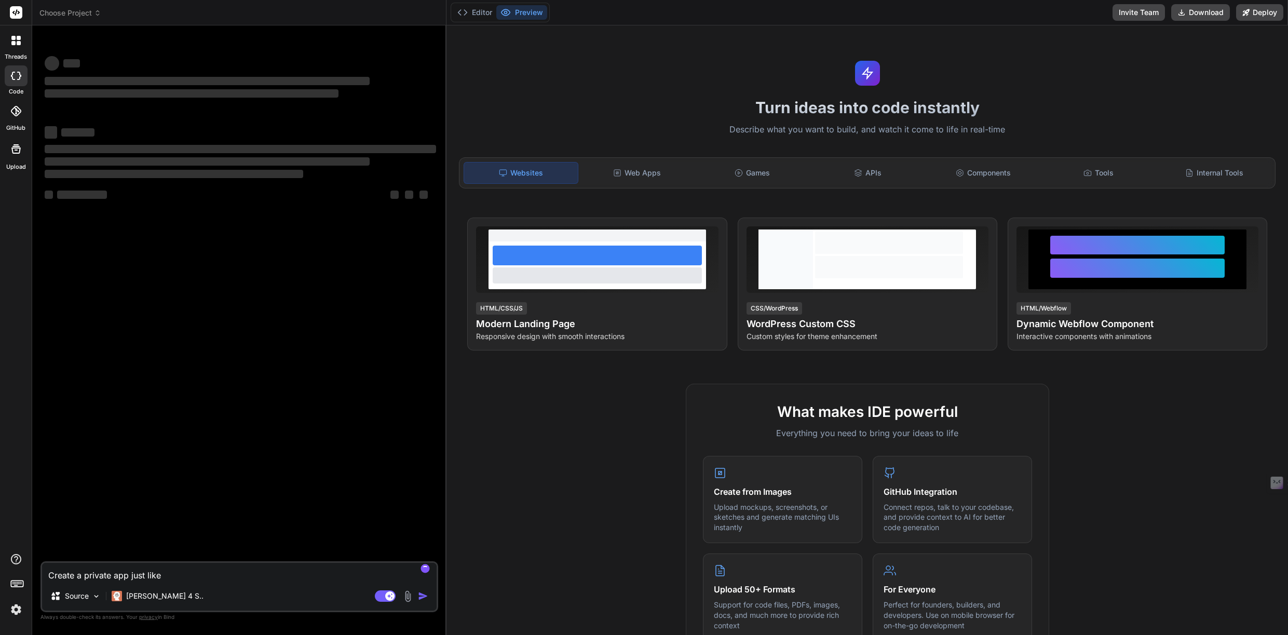
type textarea "Create a private app just lik"
type textarea "x"
type textarea "Create a private app just li"
type textarea "x"
type textarea "Create a private app just l"
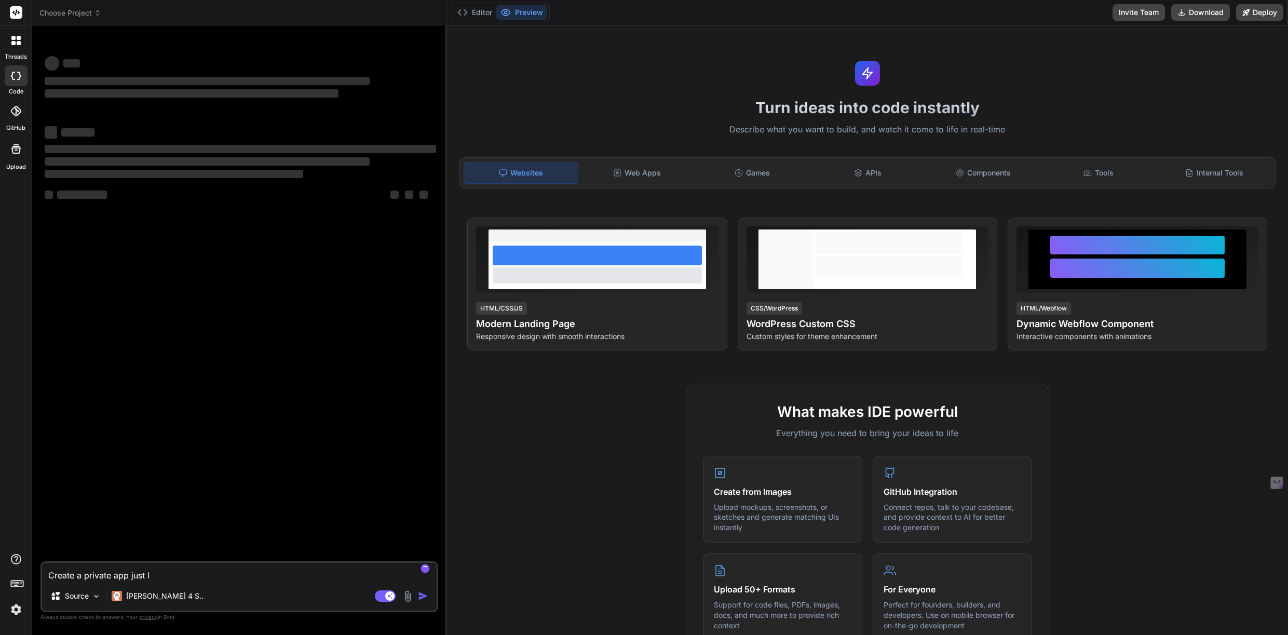
type textarea "x"
type textarea "Create a private app just"
type textarea "x"
type textarea "Create a private app just"
type textarea "x"
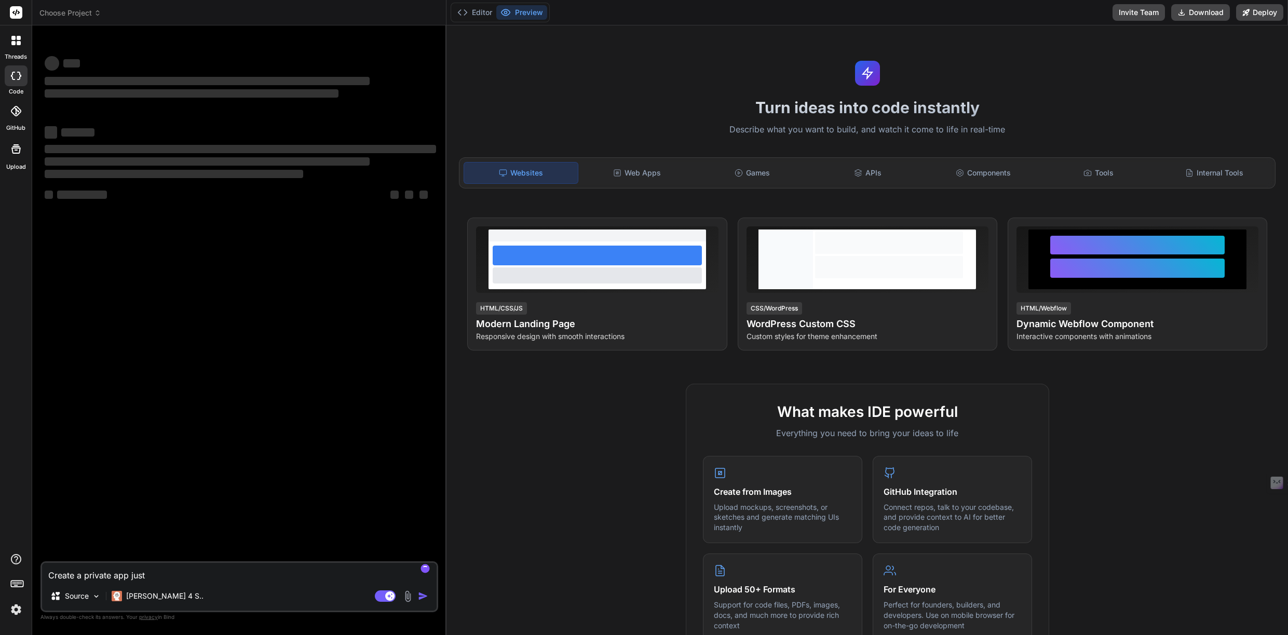
type textarea "Create a private app jus"
type textarea "x"
type textarea "Create a private app ju"
type textarea "x"
type textarea "Create a private app j"
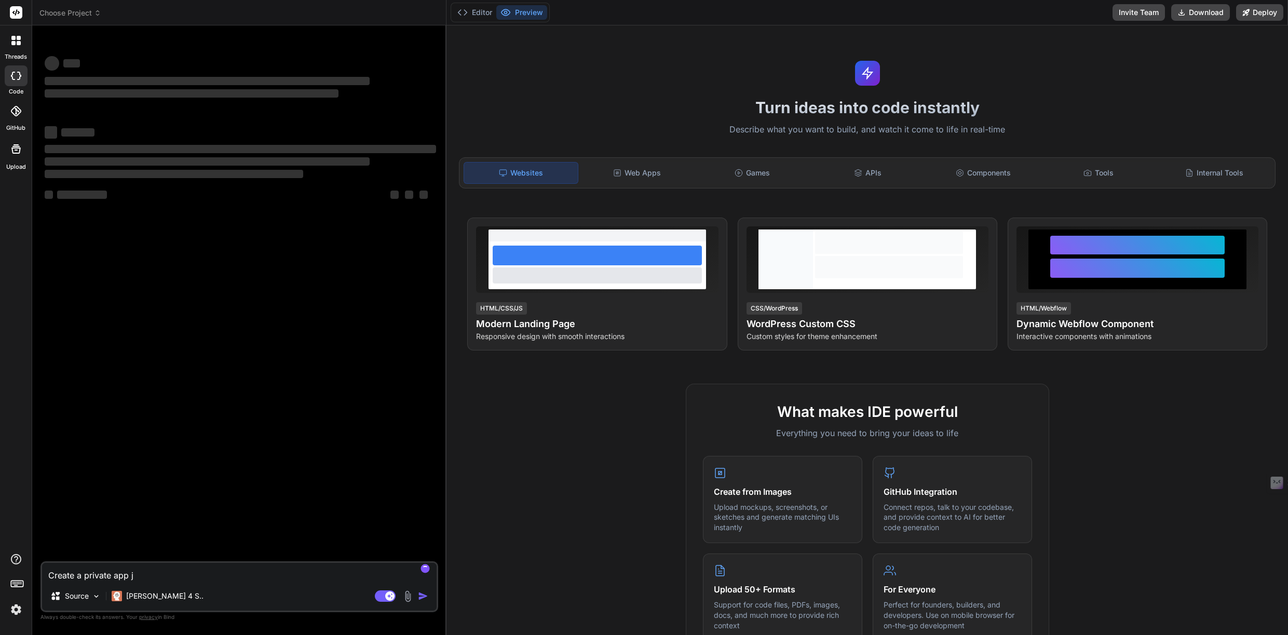
type textarea "x"
type textarea "Create a private app"
type textarea "x"
type textarea "Create a private app b"
type textarea "x"
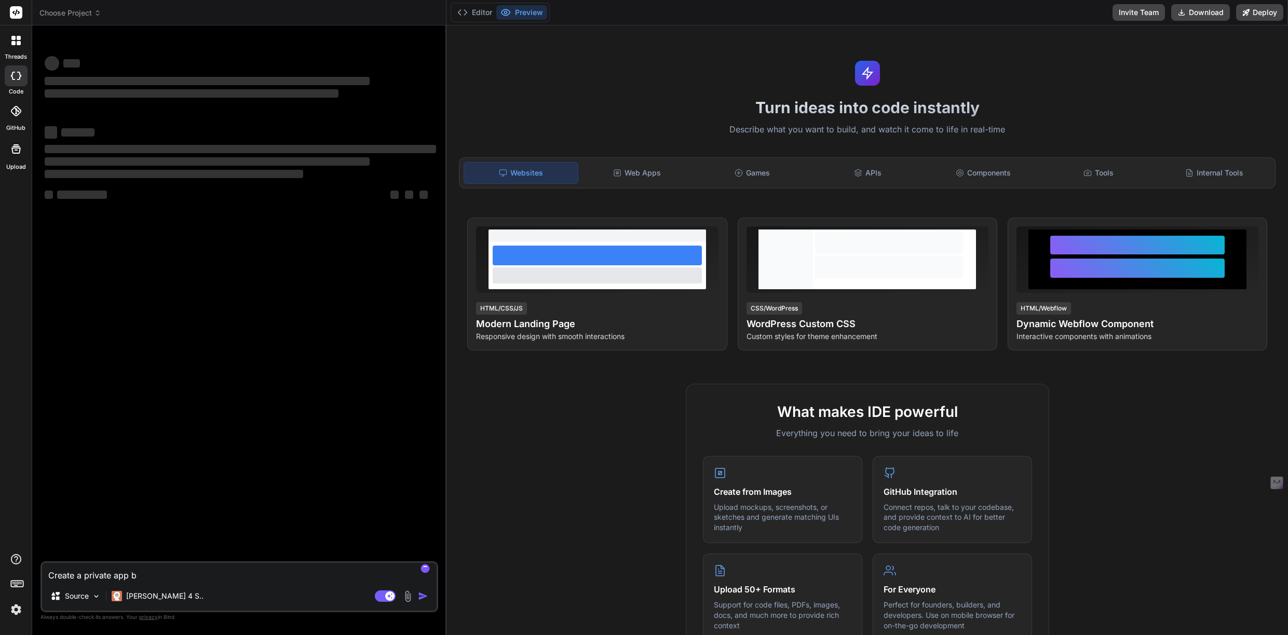
type textarea "Create a private app be"
type textarea "x"
type textarea "Create a private app bet"
type textarea "x"
type textarea "Create a private app bett"
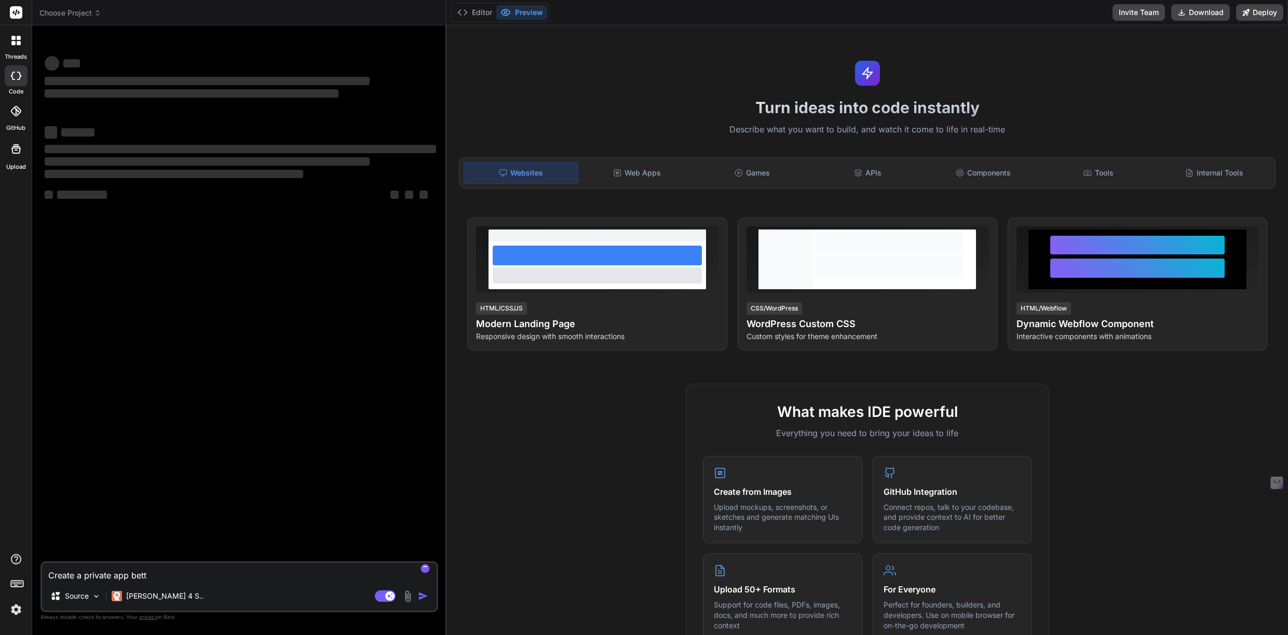
type textarea "x"
type textarea "Create a private app bette"
type textarea "x"
type textarea "Create a private app better"
type textarea "x"
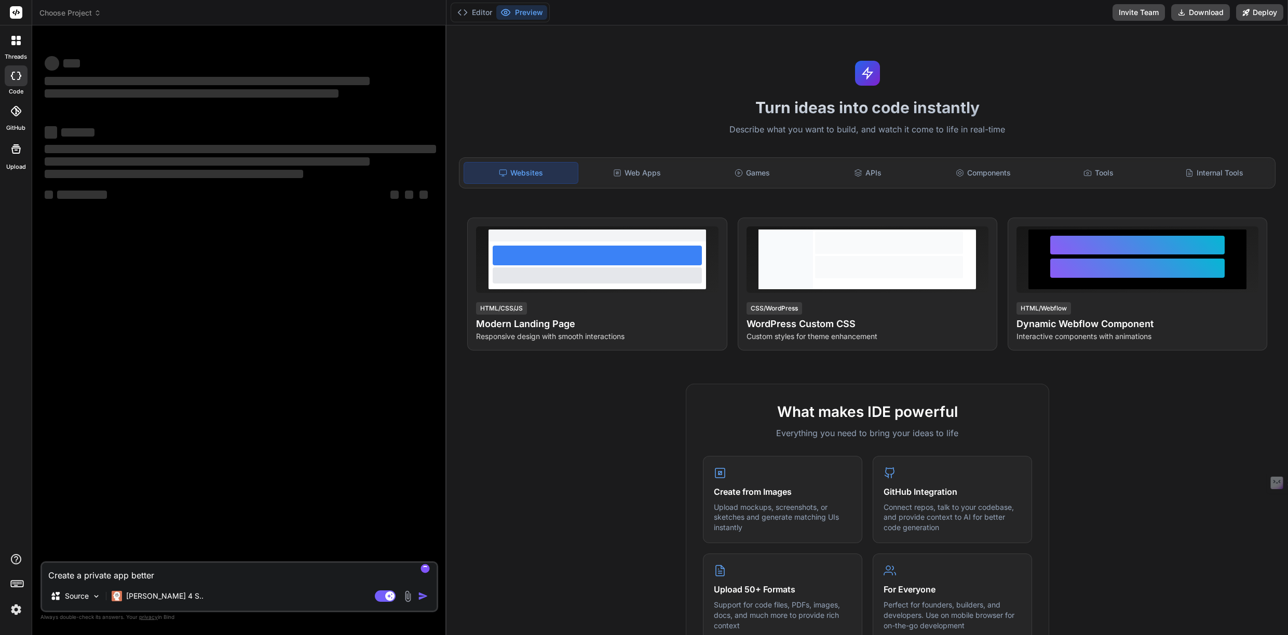
type textarea "Create a private app better"
type textarea "x"
type textarea "Create a private app better t"
type textarea "x"
type textarea "Create a private app better th"
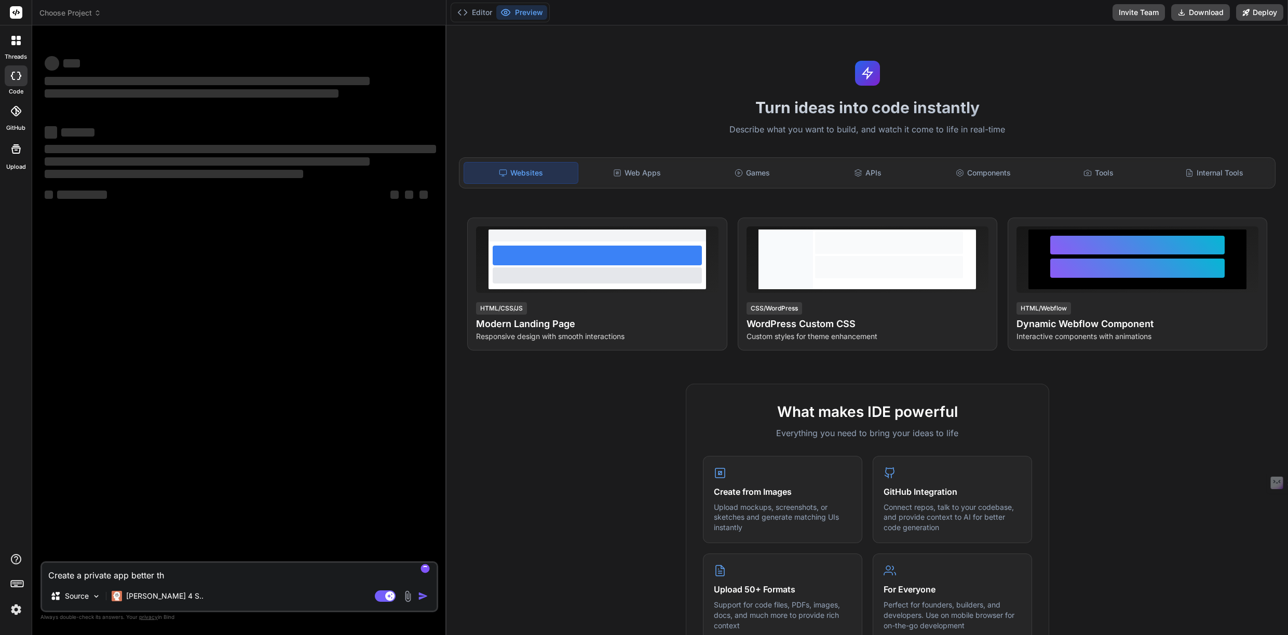
type textarea "x"
type textarea "Create a private app better tha"
type textarea "x"
type textarea "Create a private app better than"
type textarea "x"
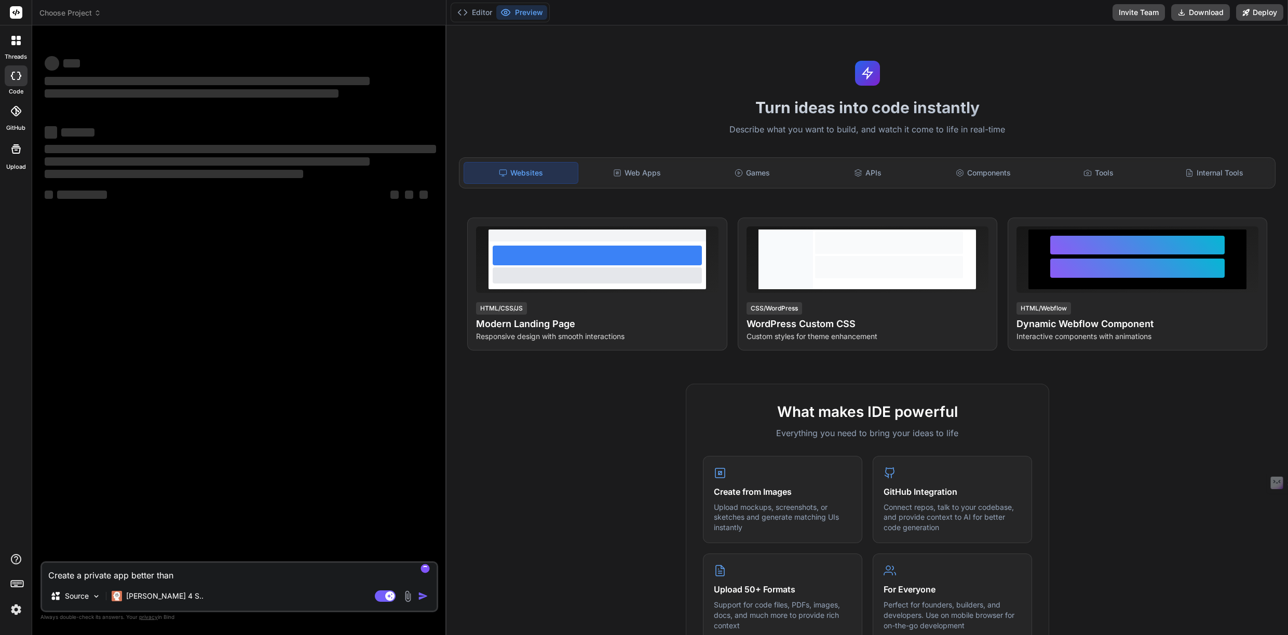
type textarea "Create a private app better than"
paste textarea "brandyhq.com"
type textarea "x"
type textarea "Create a private app better than brandyhq.com"
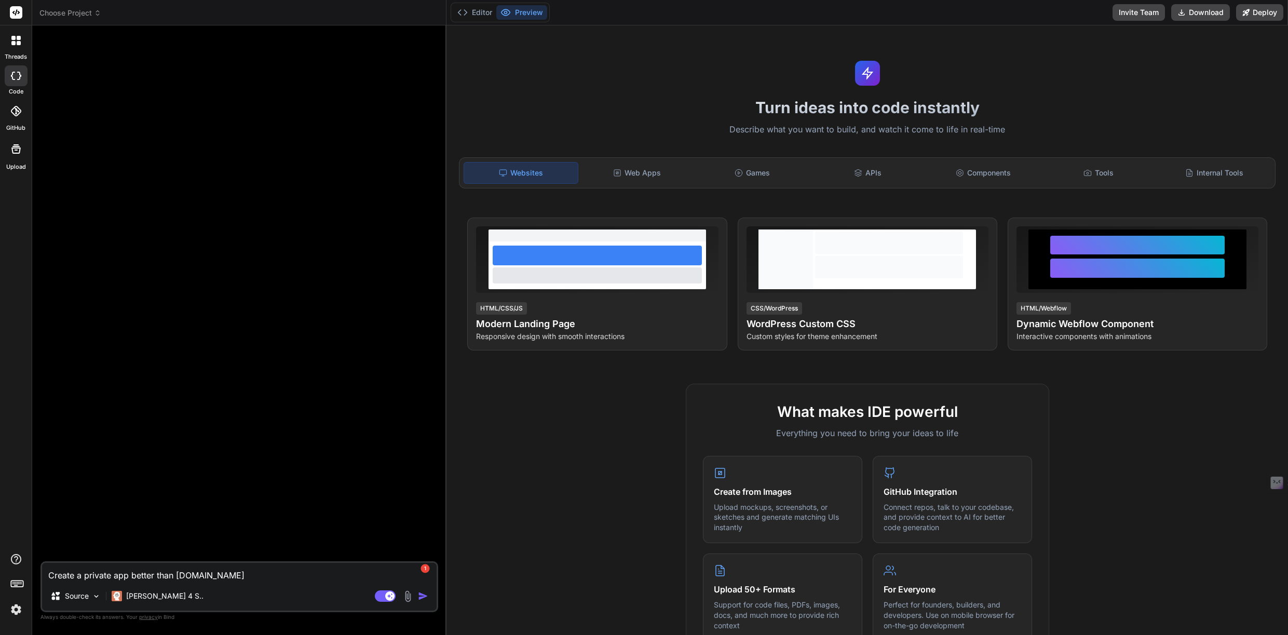
type textarea "x"
type textarea "Create a private app better than brandyhq.com"
type textarea "x"
type textarea "Create a private app better than brandyhq.com a"
type textarea "x"
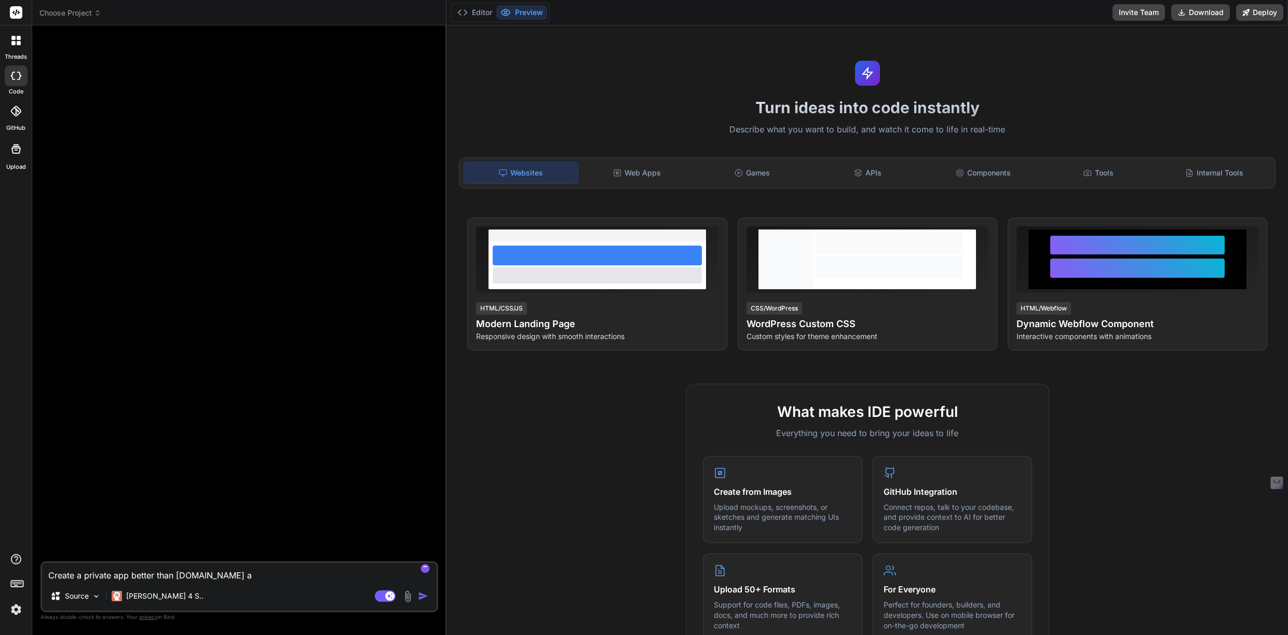
type textarea "Create a private app better than brandyhq.com ag"
type textarea "x"
type textarea "Create a private app better than brandyhq.com age"
type textarea "x"
type textarea "Create a private app better than brandyhq.com agen"
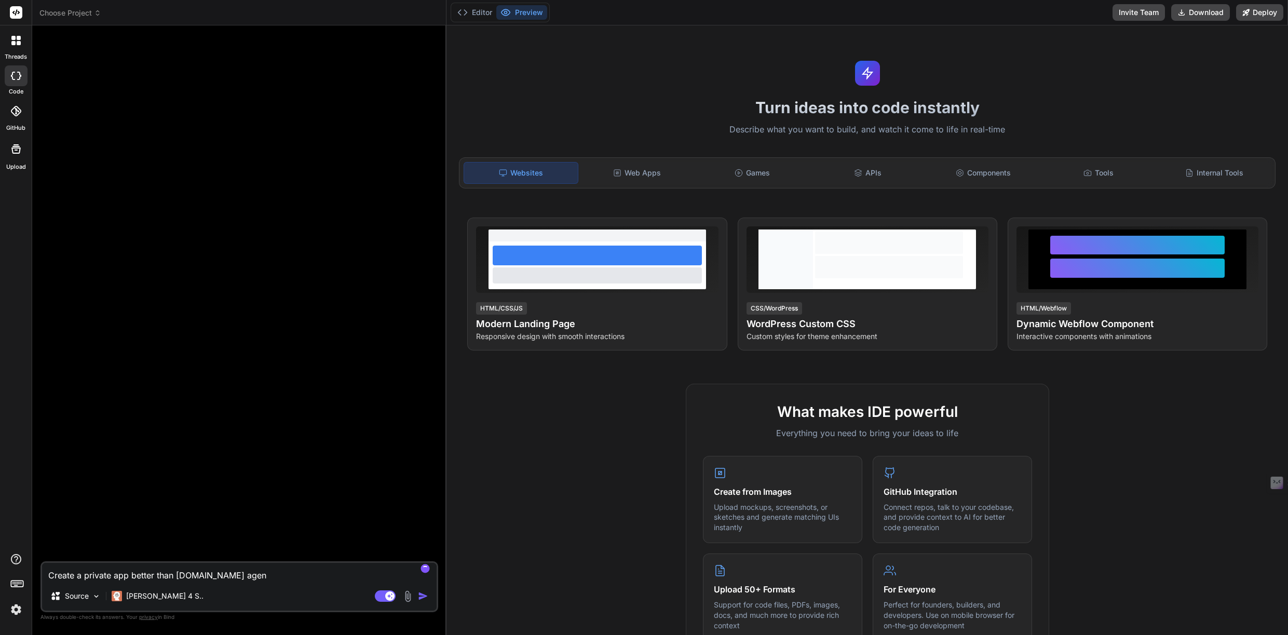
type textarea "x"
type textarea "Create a private app better than brandyhq.com agenc"
type textarea "x"
type textarea "Create a private app better than brandyhq.com agency"
type textarea "x"
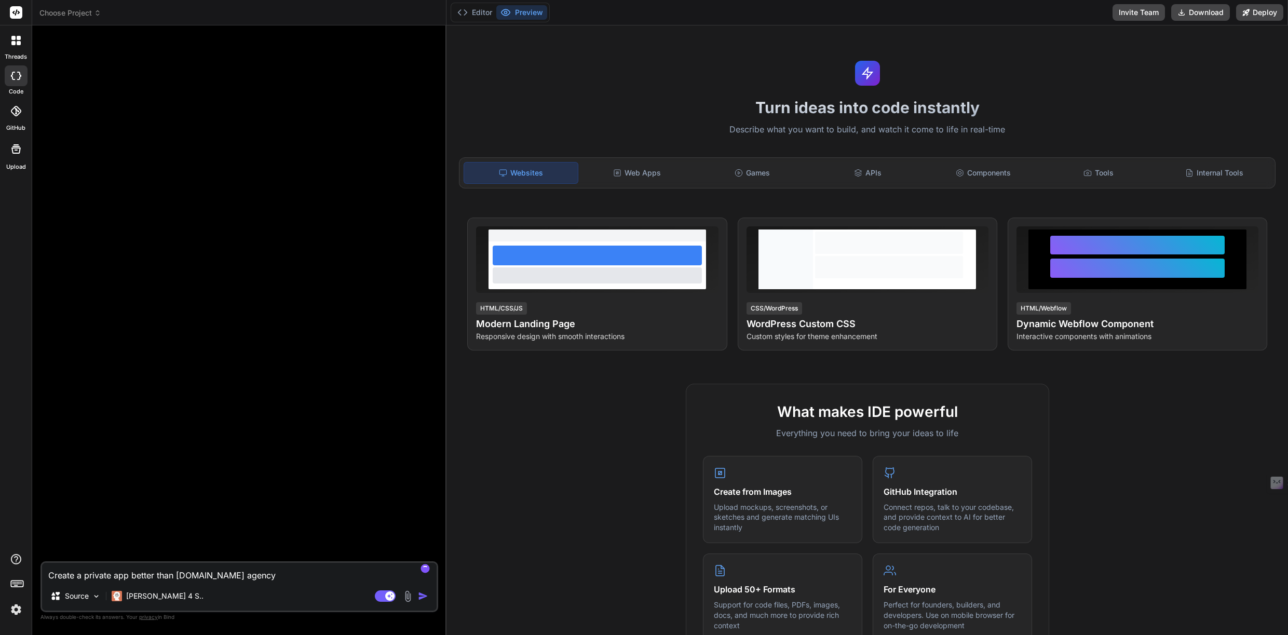
type textarea "Create a private app better than brandyhq.com agency"
type textarea "x"
type textarea "Create a private app better than brandyhq.com agency p"
type textarea "x"
type textarea "Create a private app better than brandyhq.com agency pl"
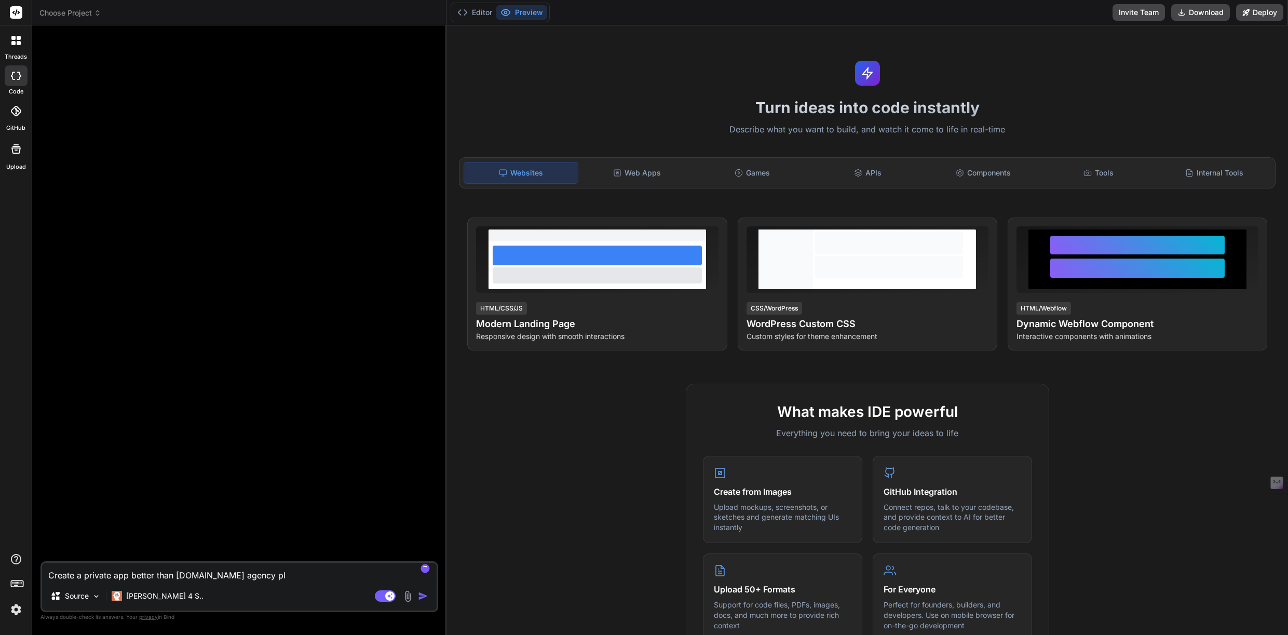
type textarea "x"
type textarea "Create a private app better than brandyhq.com agency pla"
type textarea "x"
type textarea "Create a private app better than brandyhq.com agency plan"
type textarea "x"
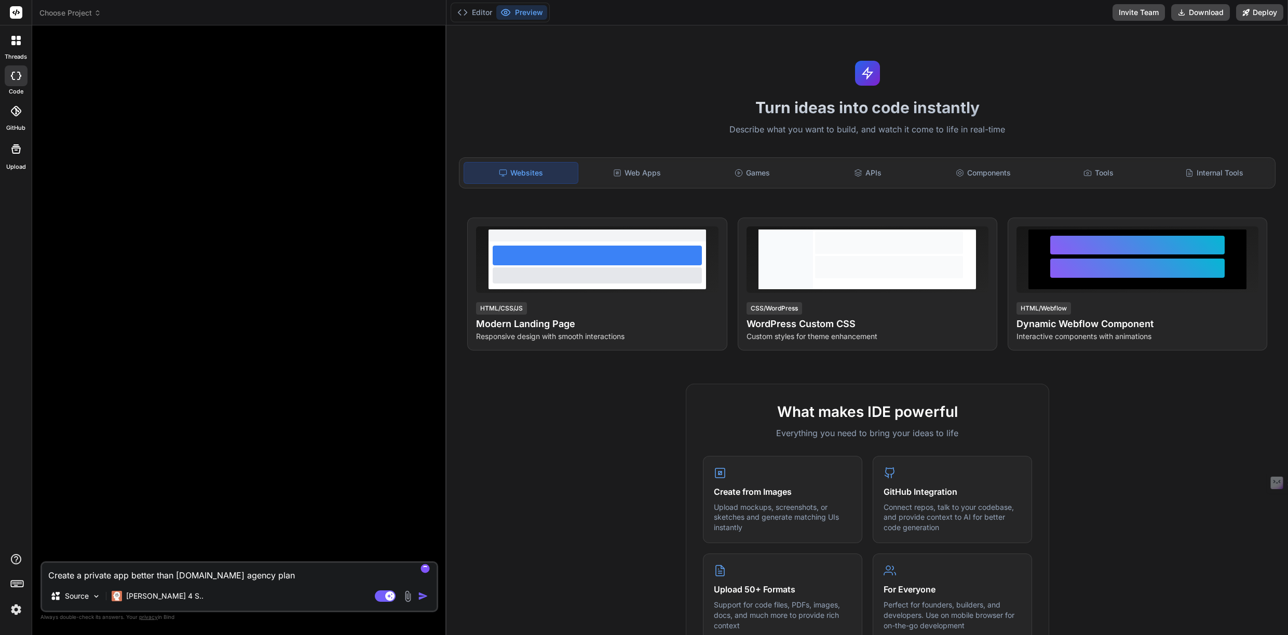
type textarea "Create a private app better than brandyhq.com agency plan."
type textarea "x"
type textarea "Create a private app better than brandyhq.com agency plan."
type textarea "x"
type textarea "Create a private app better than brandyhq.com agency plan. A"
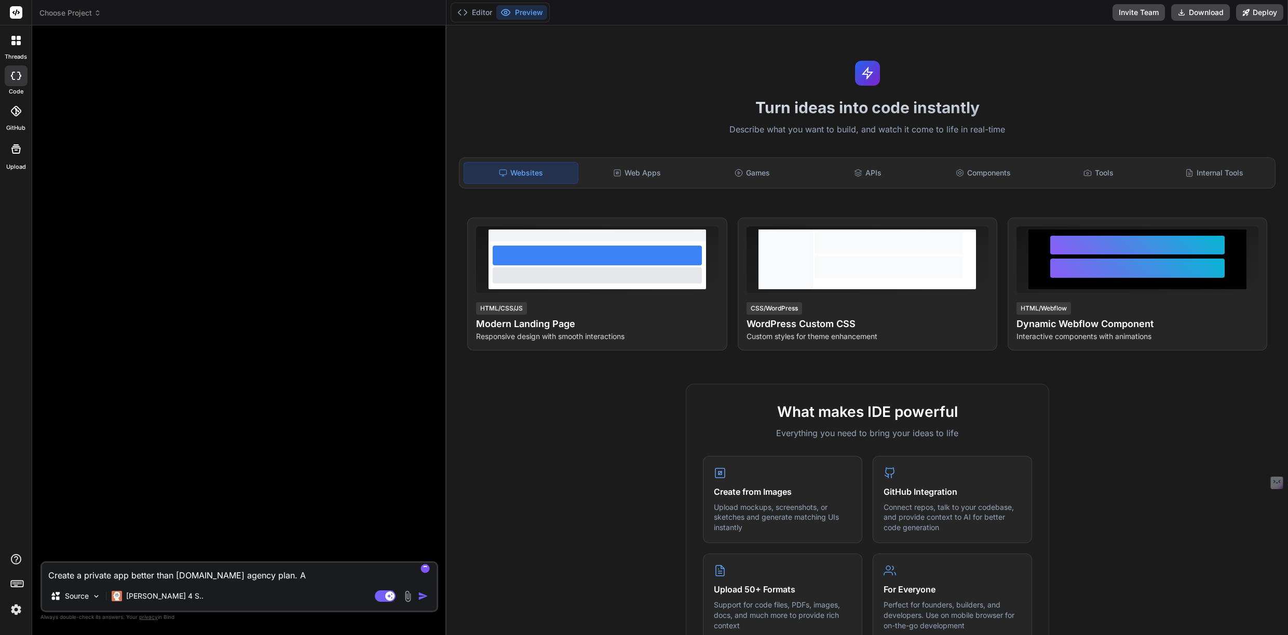
type textarea "x"
type textarea "Create a private app better than brandyhq.com agency plan. Al"
type textarea "x"
type textarea "Create a private app better than brandyhq.com agency plan. All"
type textarea "x"
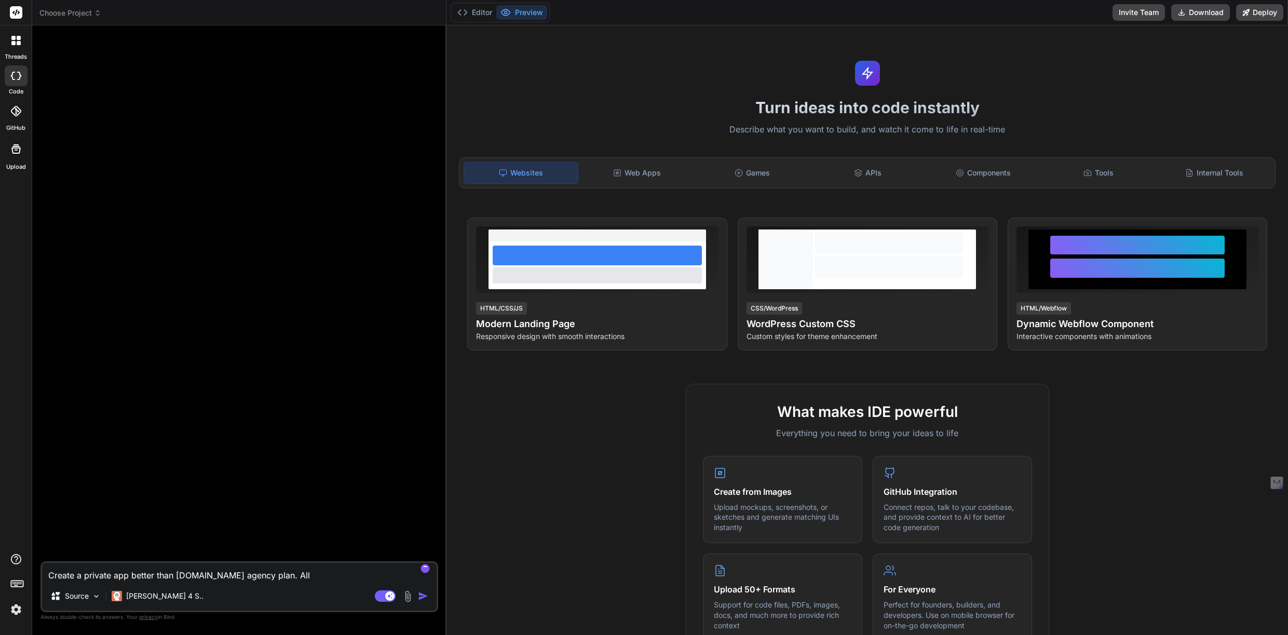
type textarea "Create a private app better than brandyhq.com agency plan. Allo"
type textarea "x"
type textarea "Create a private app better than brandyhq.com agency plan. Allow"
type textarea "x"
type textarea "Create a private app better than brandyhq.com agency plan. Allow"
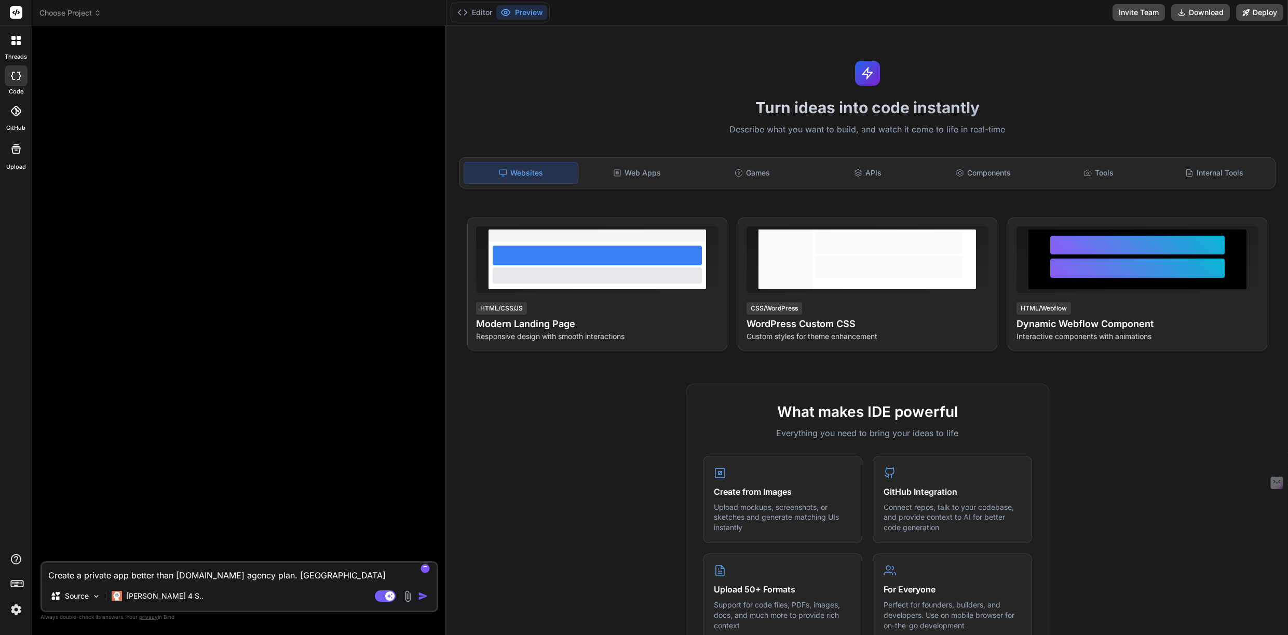
type textarea "x"
type textarea "Create a private app better than brandyhq.com agency plan. Allow f"
type textarea "x"
type textarea "Create a private app better than brandyhq.com agency plan. Allow fo"
type textarea "x"
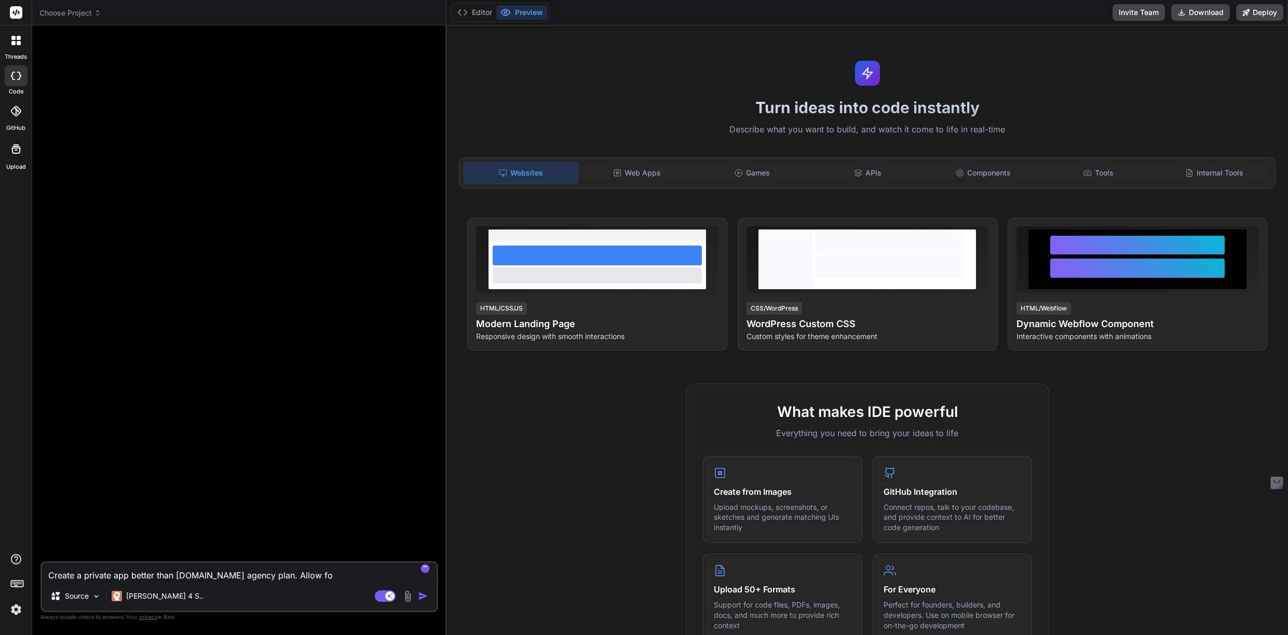
type textarea "Create a private app better than brandyhq.com agency plan. Allow for"
type textarea "x"
type textarea "Create a private app better than brandyhq.com agency plan. Allow for"
type textarea "x"
type textarea "Create a private app better than brandyhq.com agency plan. Allow for"
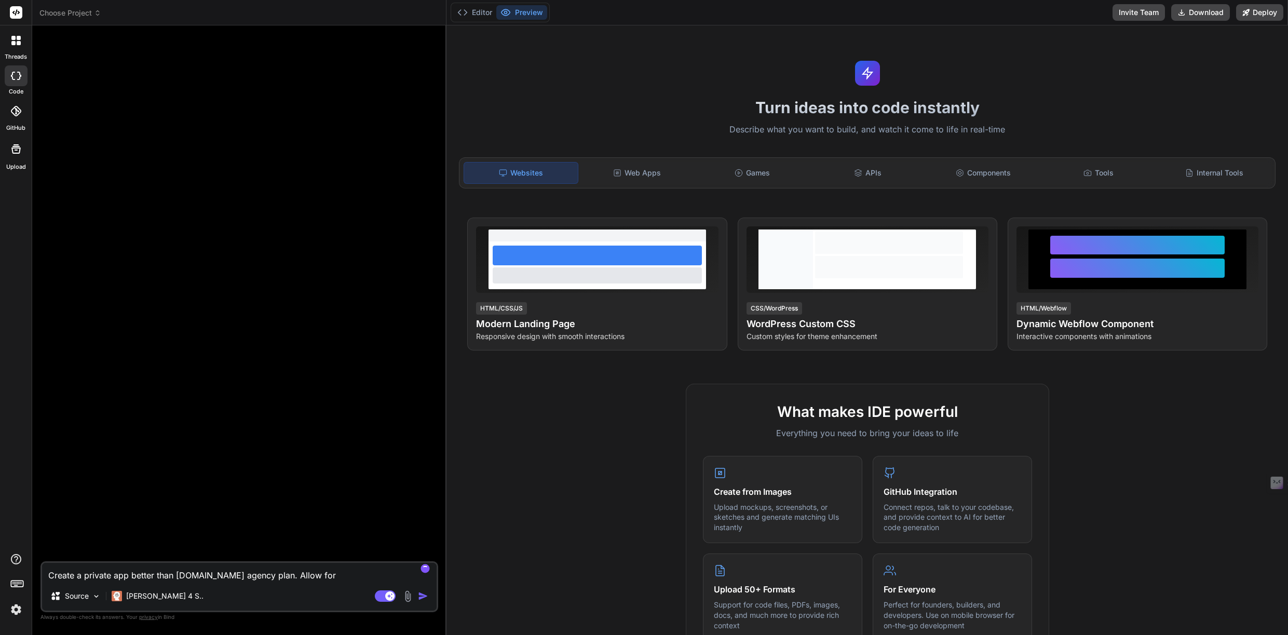
type textarea "x"
type textarea "Create a private app better than brandyhq.com agency plan. Allow fo"
type textarea "x"
type textarea "Create a private app better than brandyhq.com agency plan. Allow f"
type textarea "x"
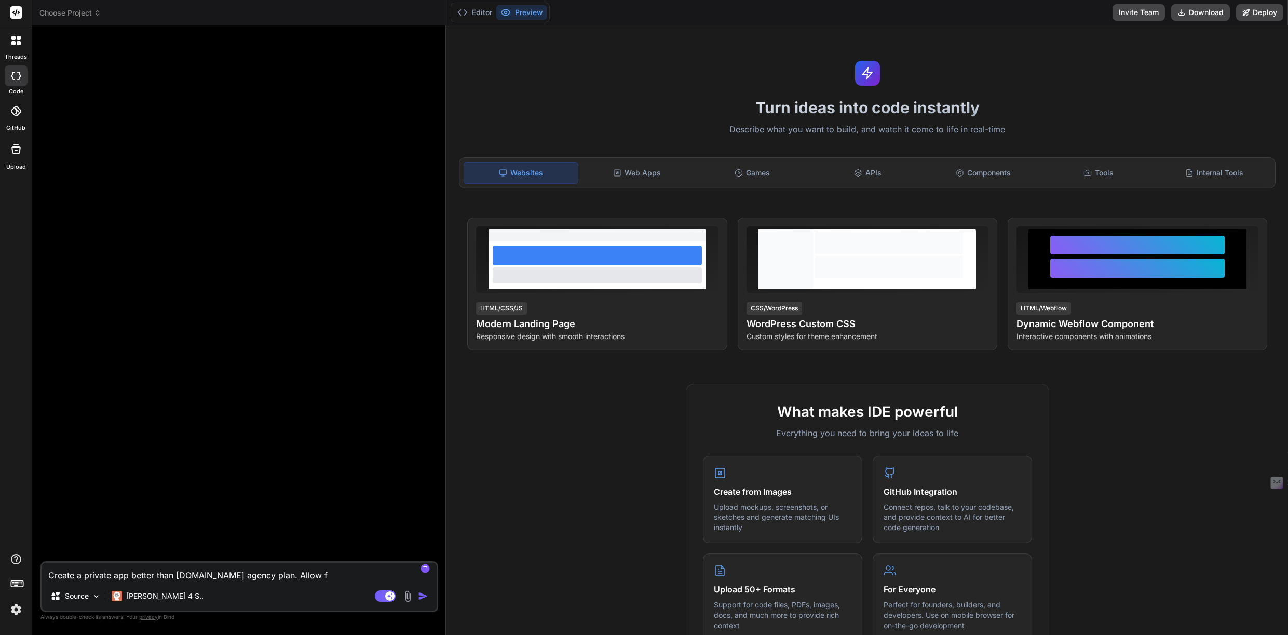
type textarea "Create a private app better than brandyhq.com agency plan. Allow"
type textarea "x"
type textarea "Create a private app better than brandyhq.com agency plan. Allow"
type textarea "x"
type textarea "Create a private app better than brandyhq.com agency plan. Allo"
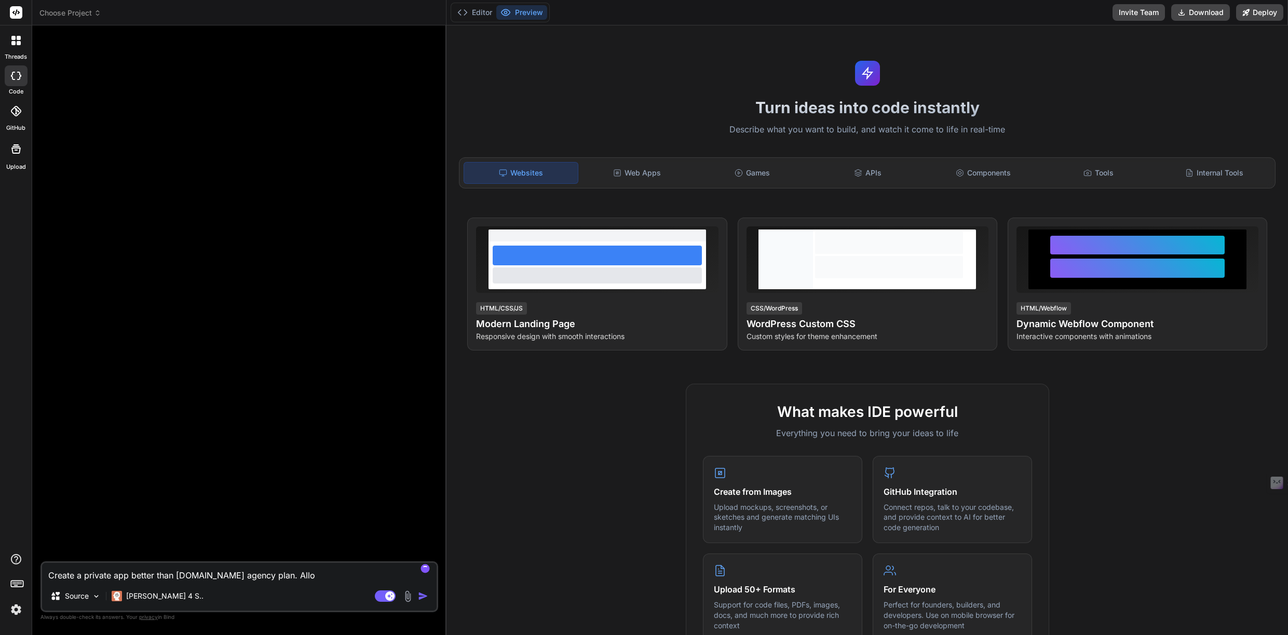
type textarea "x"
type textarea "Create a private app better than brandyhq.com agency plan. All"
type textarea "x"
type textarea "Create a private app better than brandyhq.com agency plan. Al"
type textarea "x"
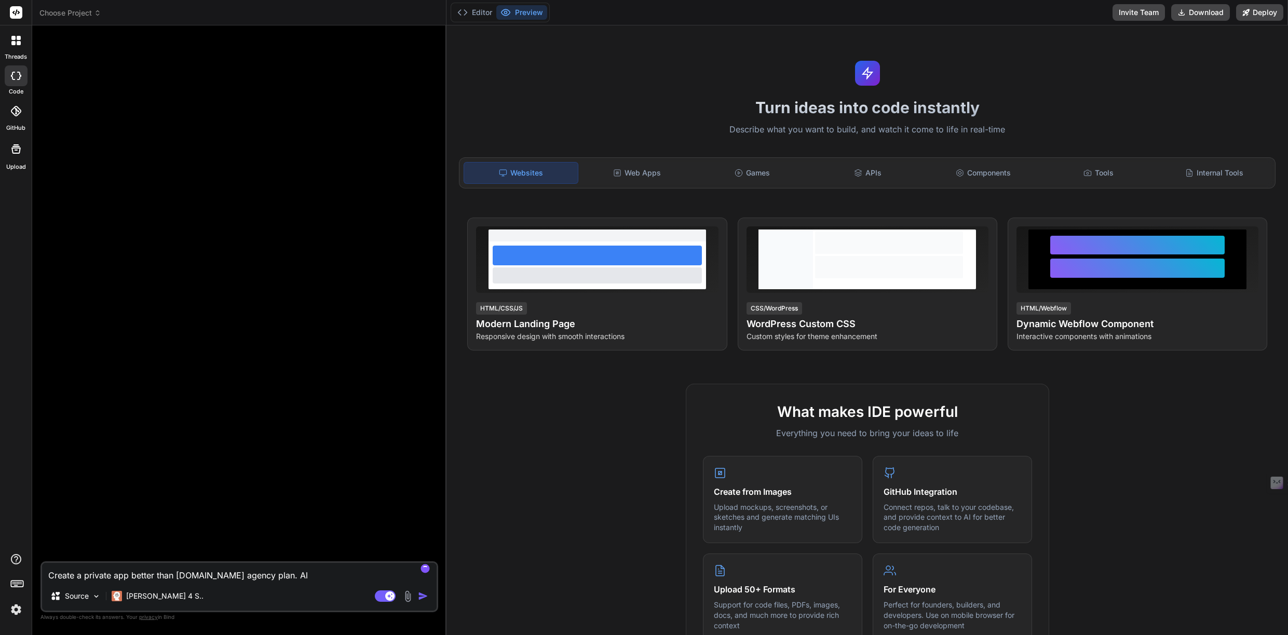
type textarea "Create a private app better than brandyhq.com agency plan. A"
type textarea "x"
type textarea "Create a private app better than brandyhq.com agency plan."
type textarea "x"
type textarea "Create a private app better than brandyhq.com agency plan."
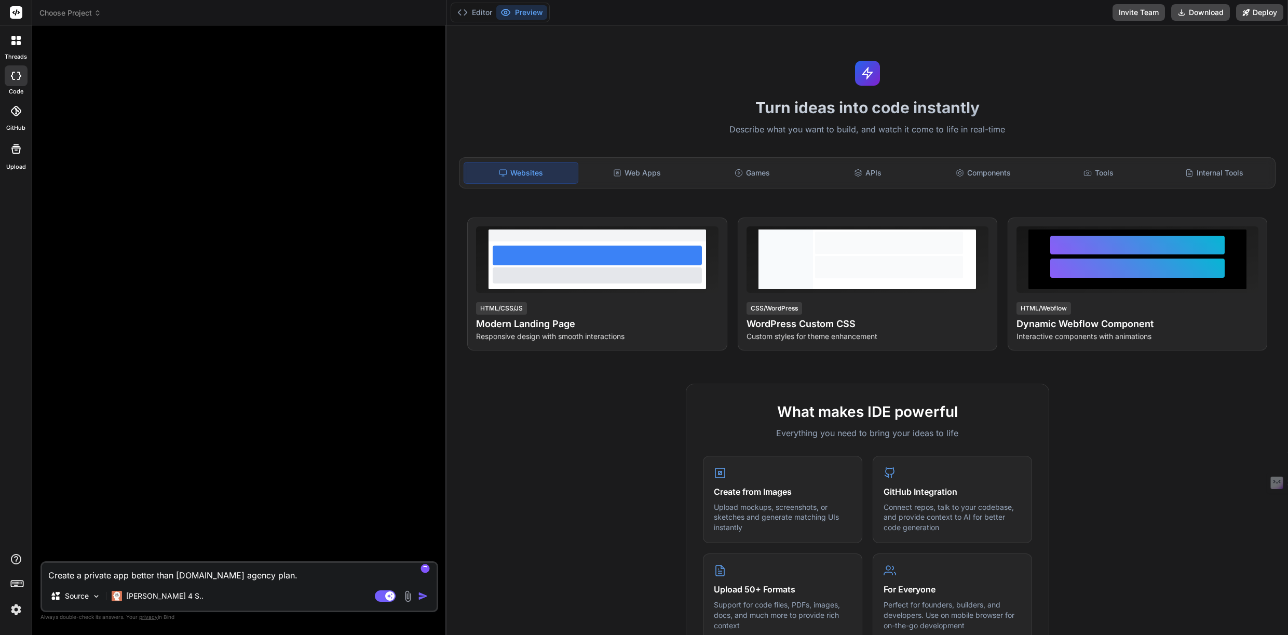
type textarea "x"
type textarea "Create a private app better than brandyhq.com agency plan."
type textarea "x"
type textarea "Create a private app better than brandyhq.com agency plan. S"
type textarea "x"
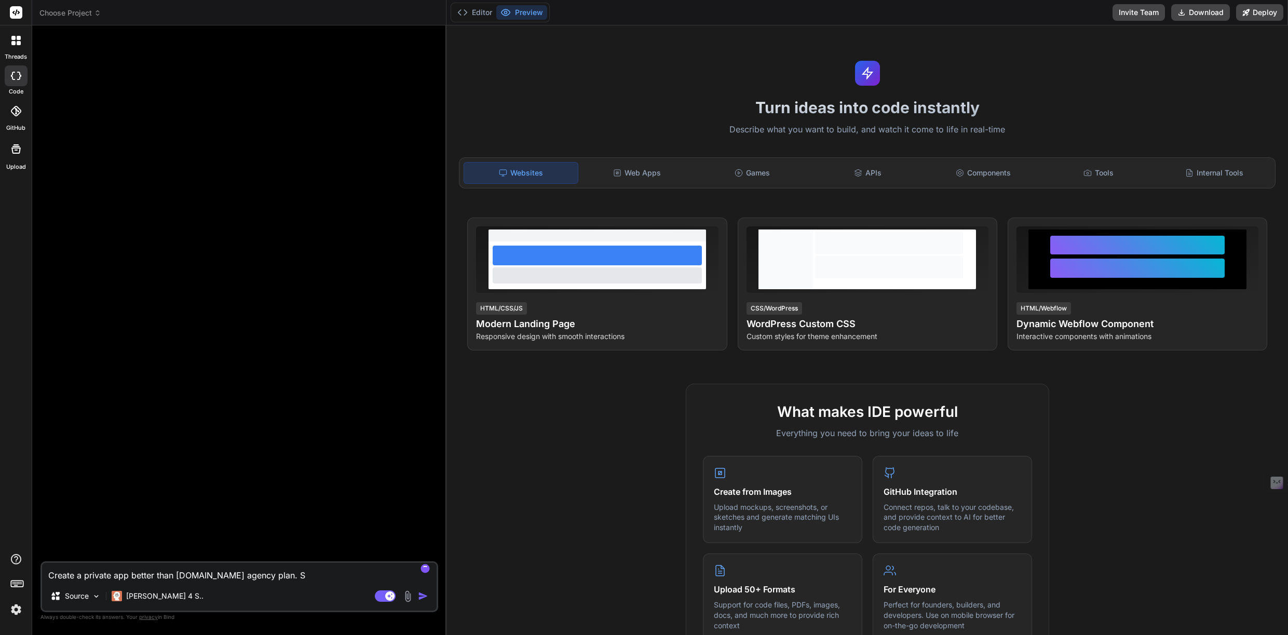
type textarea "Create a private app better than brandyhq.com agency plan. St"
type textarea "x"
type textarea "Create a private app better than brandyhq.com agency plan. Sta"
type textarea "x"
type textarea "Create a private app better than brandyhq.com agency plan. Star"
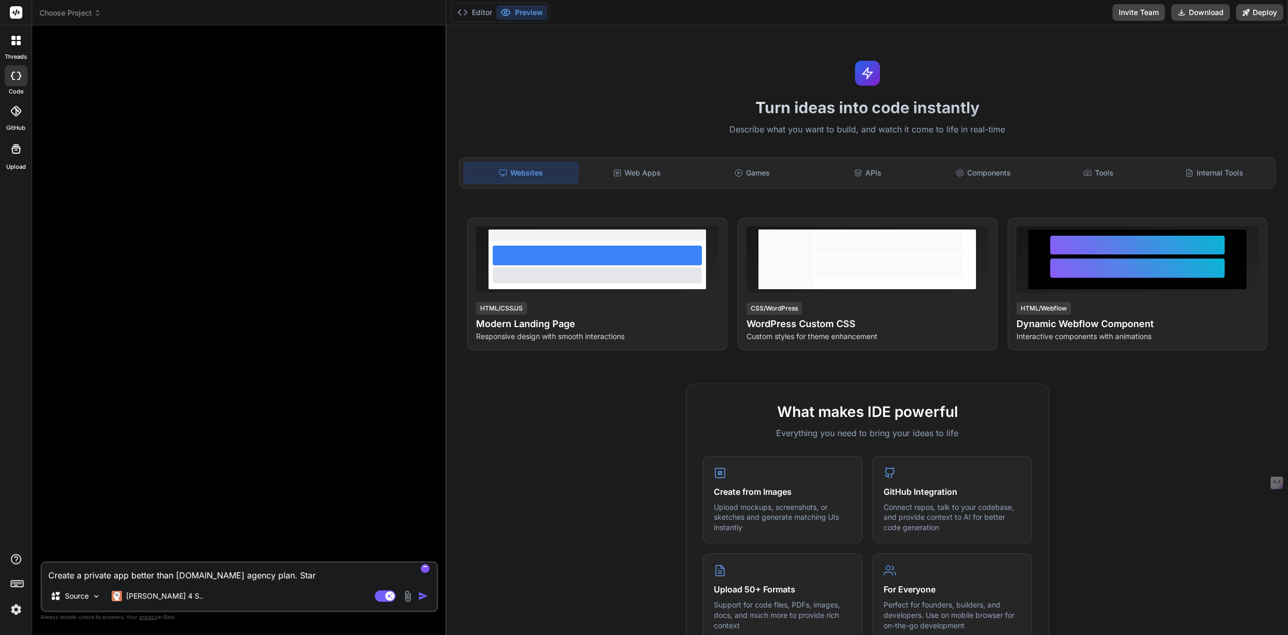
type textarea "x"
type textarea "Create a private app better than brandyhq.com agency plan. Start"
type textarea "x"
type textarea "Create a private app better than brandyhq.com agency plan. Start"
type textarea "x"
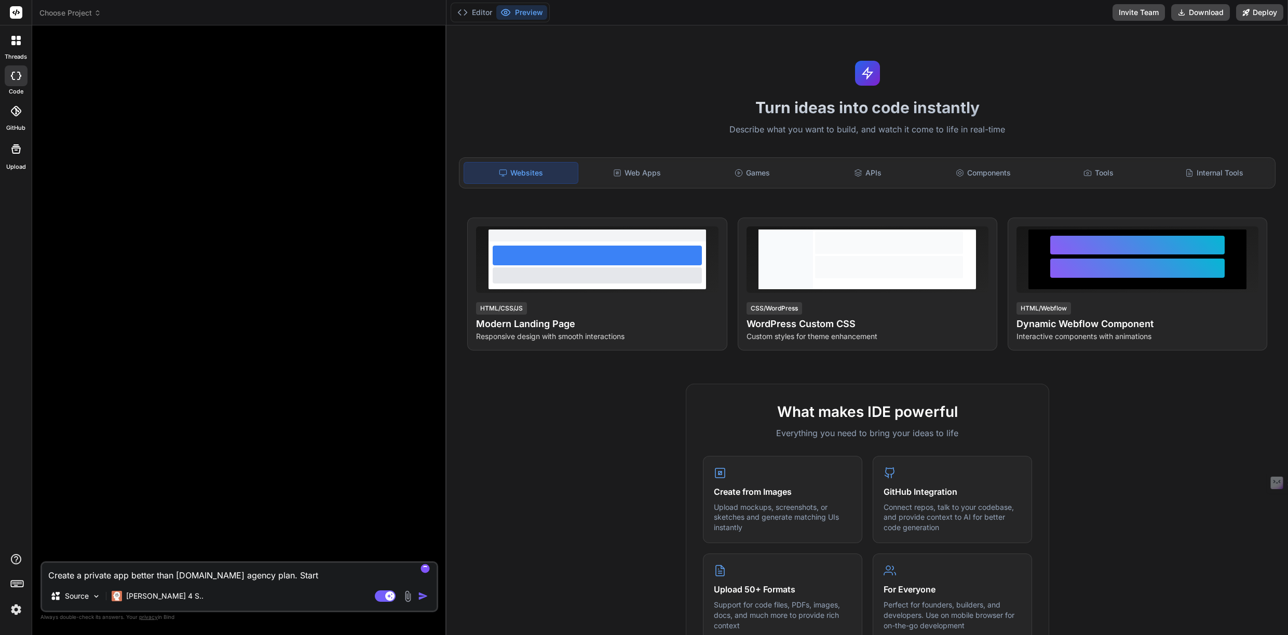
type textarea "Create a private app better than brandyhq.com agency plan. Start w"
type textarea "x"
type textarea "Create a private app better than brandyhq.com agency plan. Start wi"
type textarea "x"
type textarea "Create a private app better than brandyhq.com agency plan. Start with"
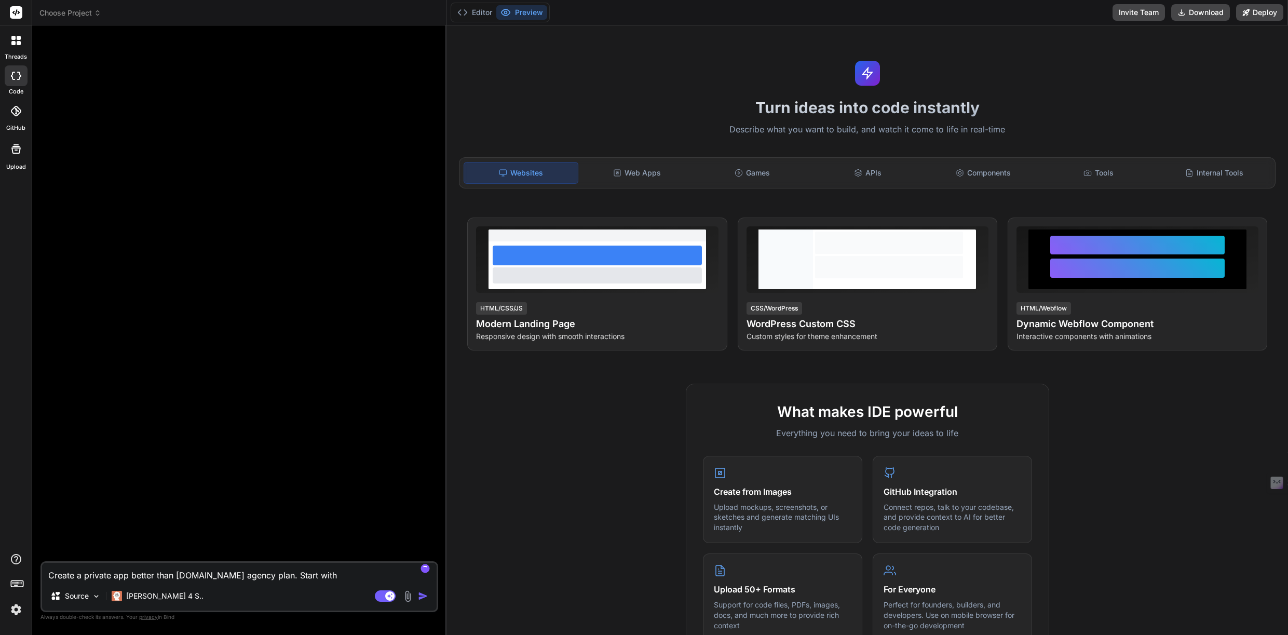
type textarea "x"
type textarea "Create a private app better than brandyhq.com agency plan. Start with"
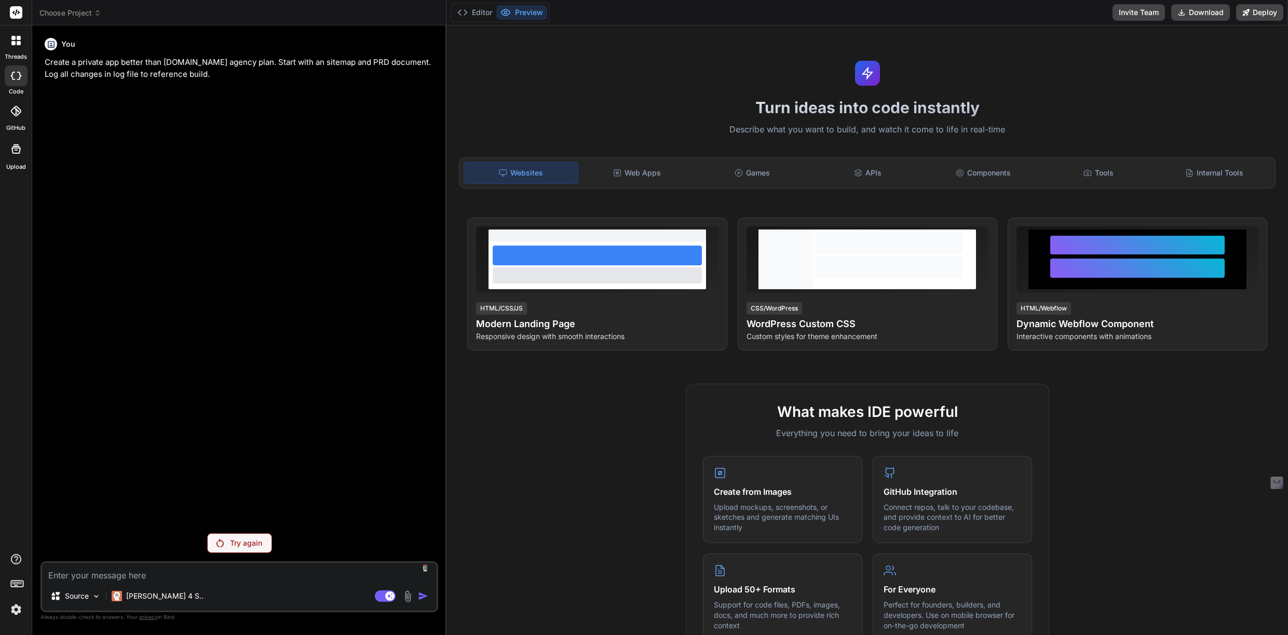
click at [250, 542] on p "Try again" at bounding box center [246, 543] width 32 height 10
click at [648, 176] on div "Web Apps" at bounding box center [637, 173] width 113 height 22
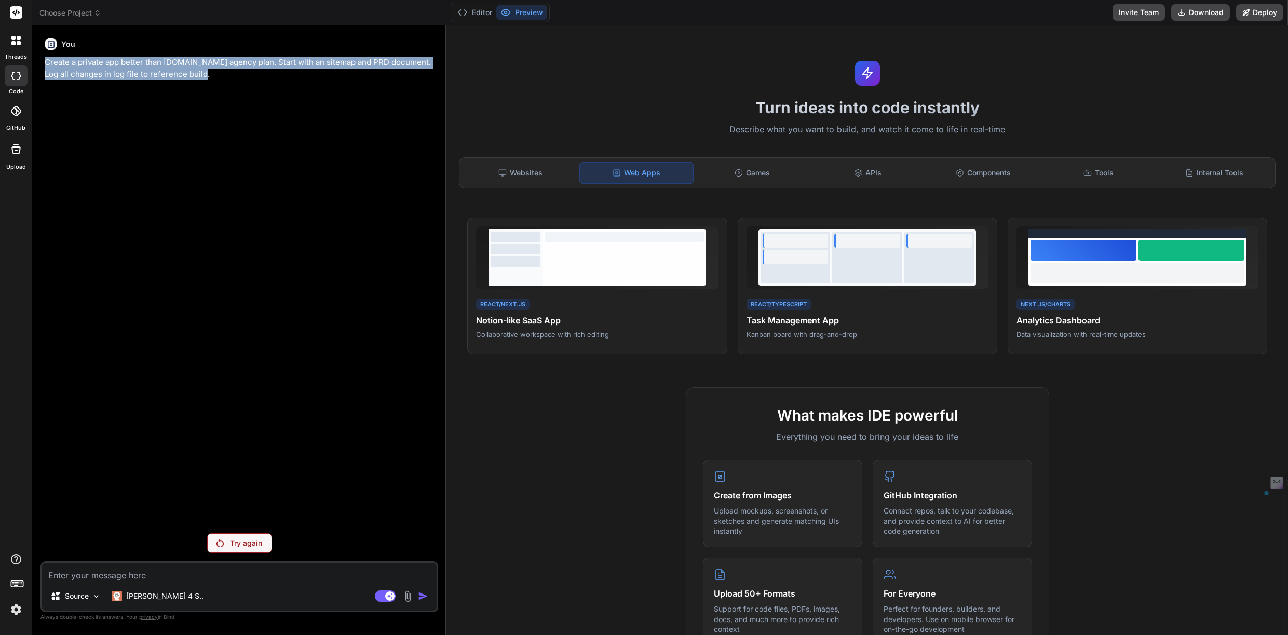
drag, startPoint x: 232, startPoint y: 76, endPoint x: 45, endPoint y: 61, distance: 187.6
click at [45, 61] on p "Create a private app better than brandyhq.com agency plan. Start with an sitema…" at bounding box center [241, 68] width 392 height 23
copy p "Create a private app better than brandyhq.com agency plan. Start with an sitema…"
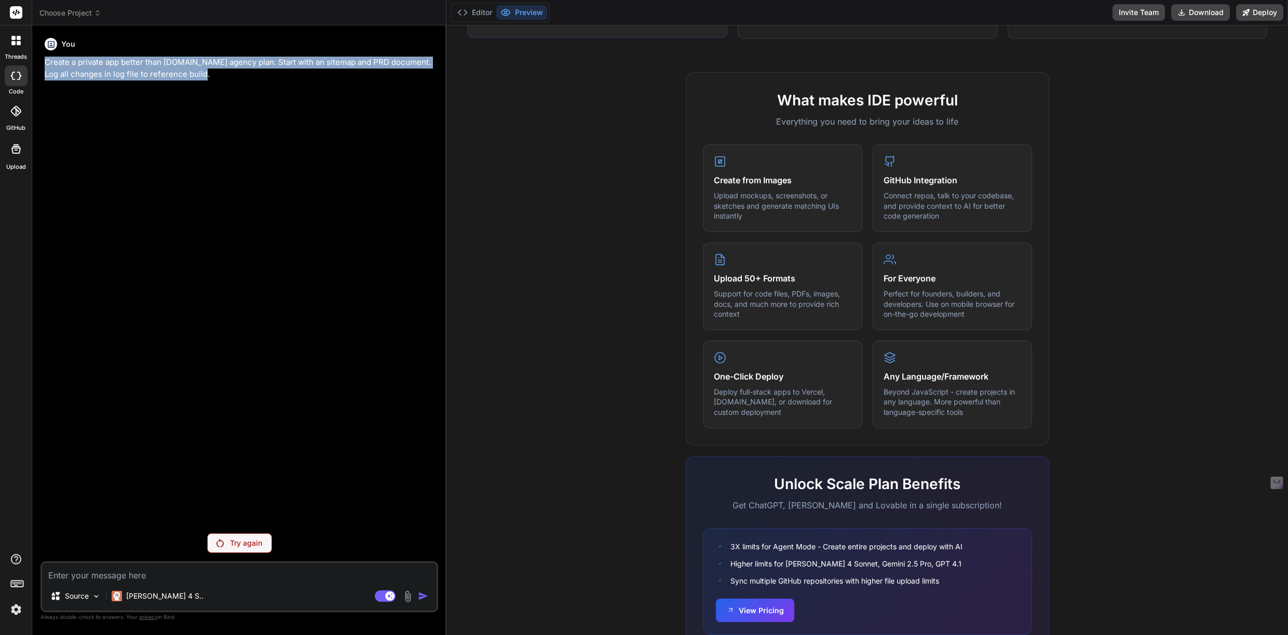
scroll to position [359, 0]
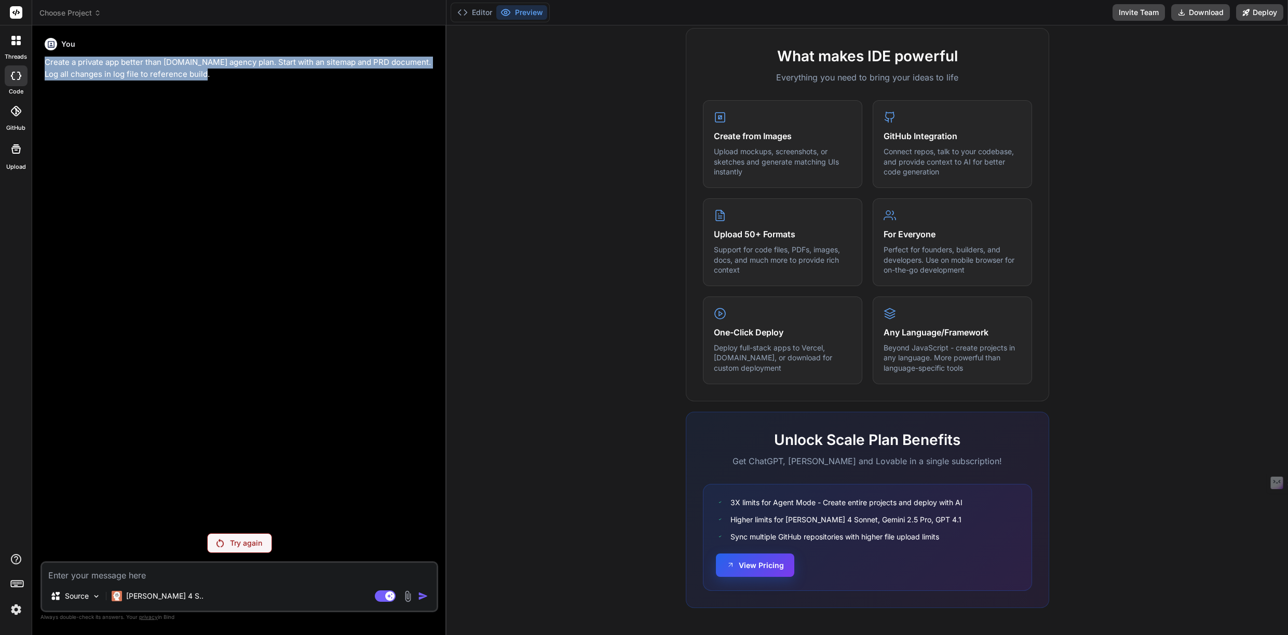
click at [754, 568] on button "View Pricing" at bounding box center [755, 565] width 78 height 23
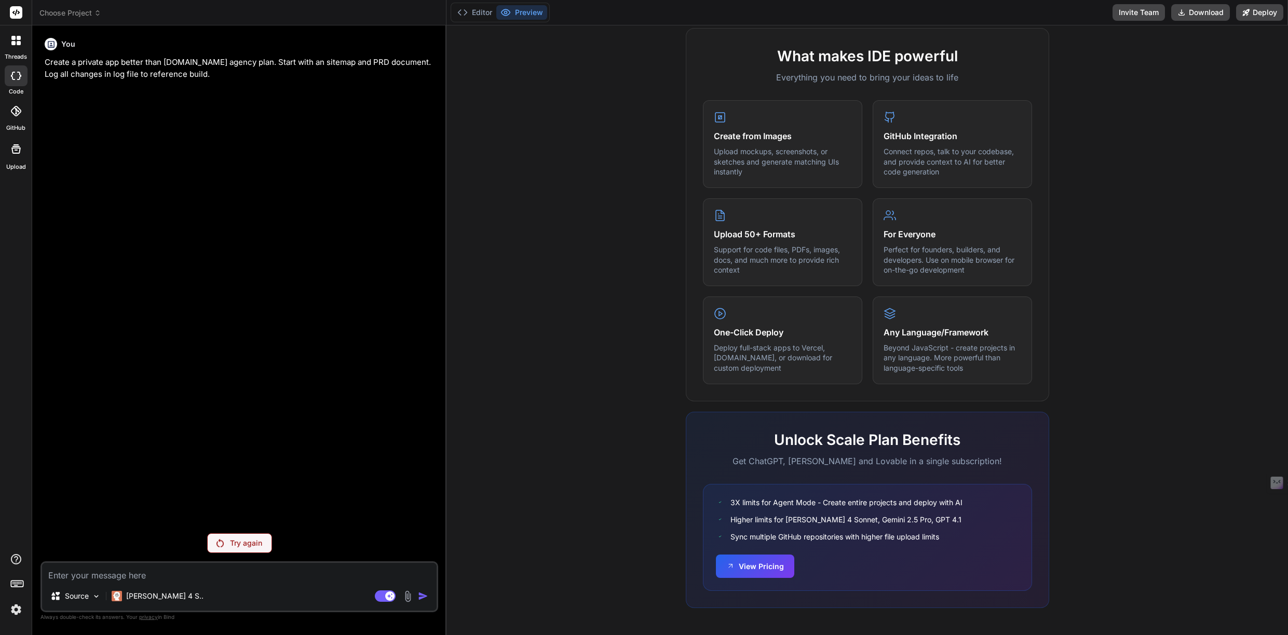
click at [87, 11] on span "Choose Project" at bounding box center [70, 13] width 62 height 10
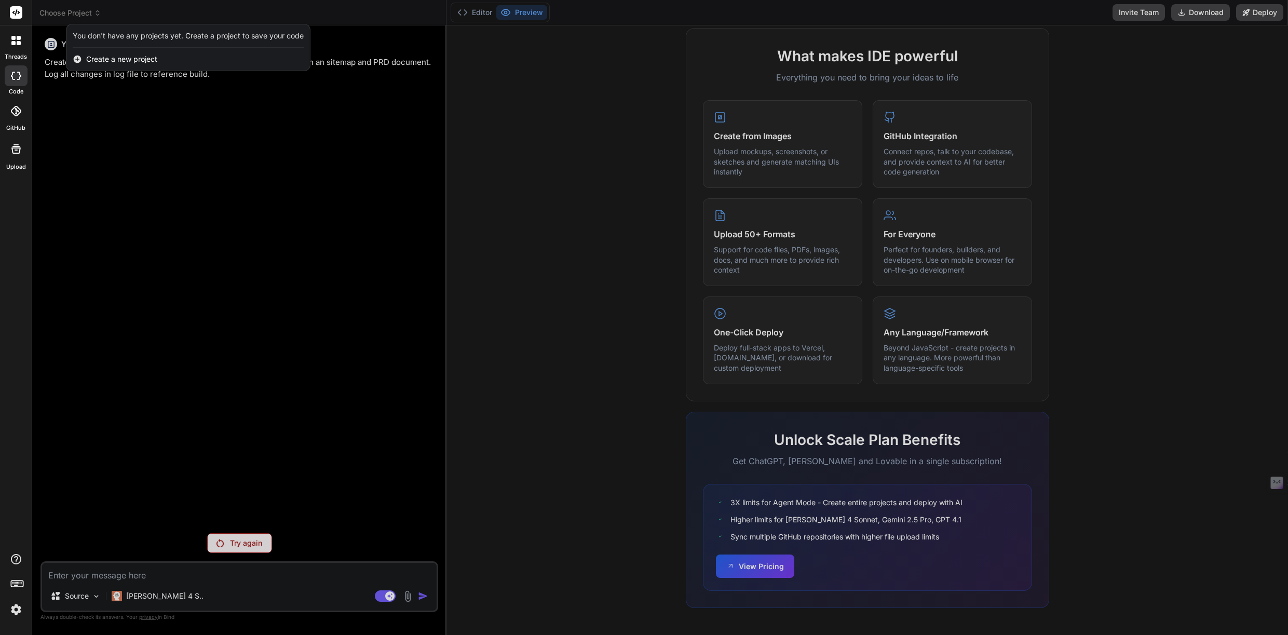
click at [100, 54] on span "Create a new project" at bounding box center [121, 59] width 71 height 10
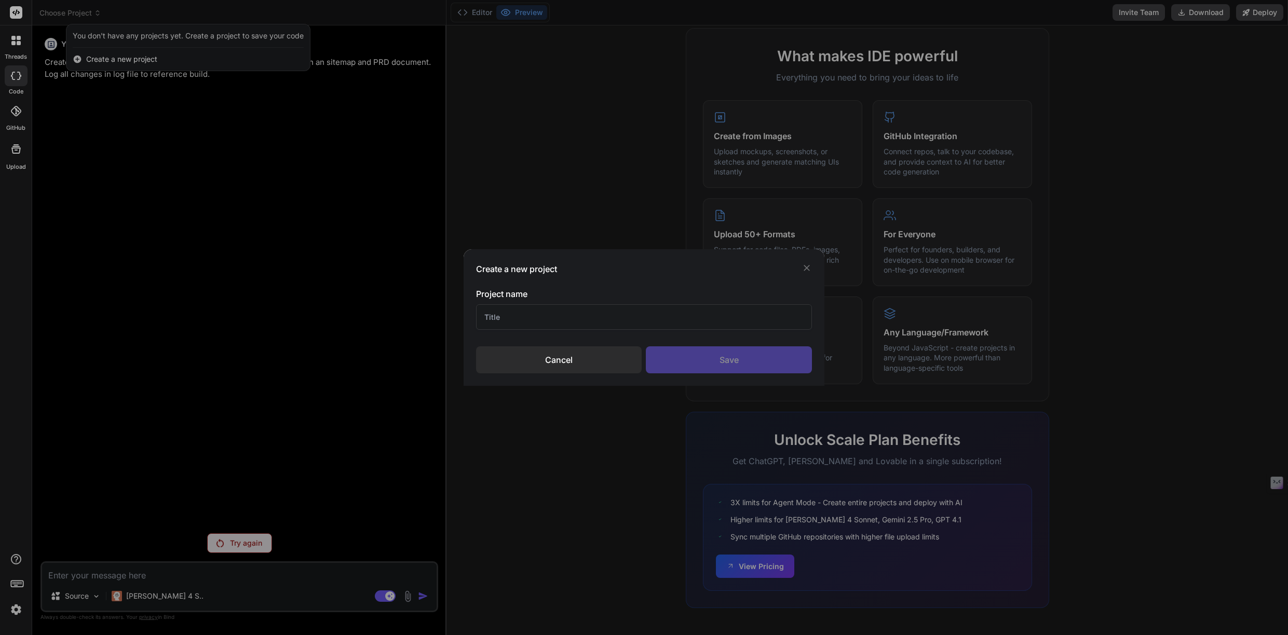
click at [545, 314] on input "text" at bounding box center [644, 316] width 336 height 25
click at [737, 360] on div "Save" at bounding box center [729, 359] width 166 height 27
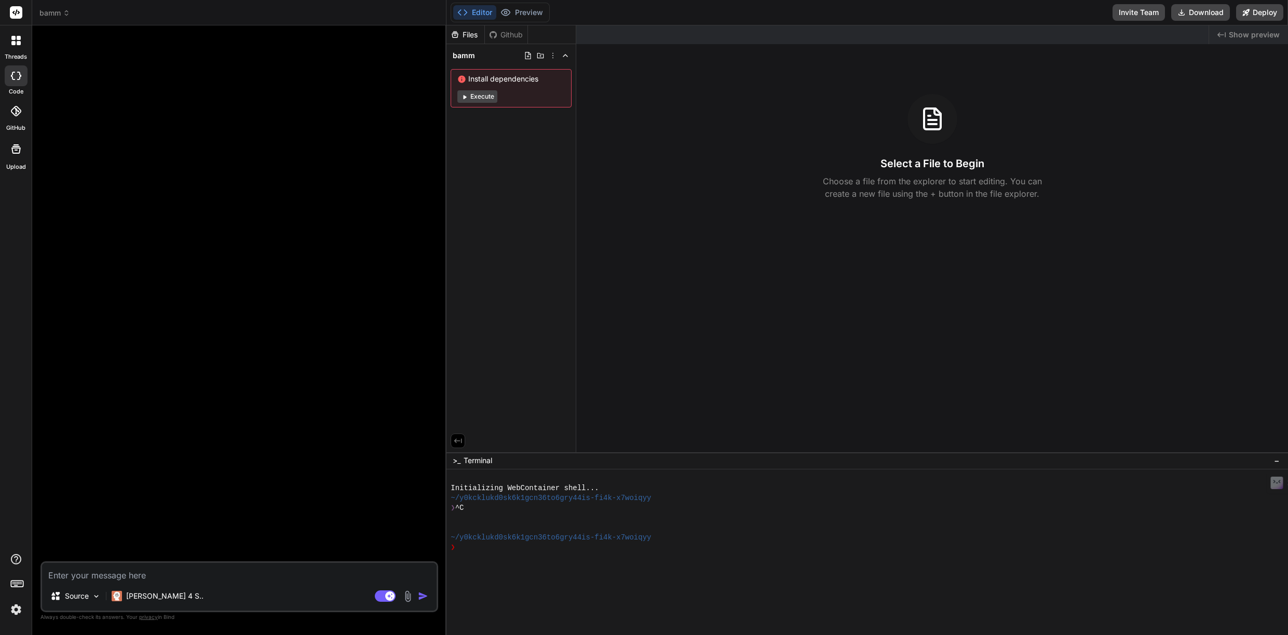
click at [480, 98] on button "Execute" at bounding box center [478, 96] width 40 height 12
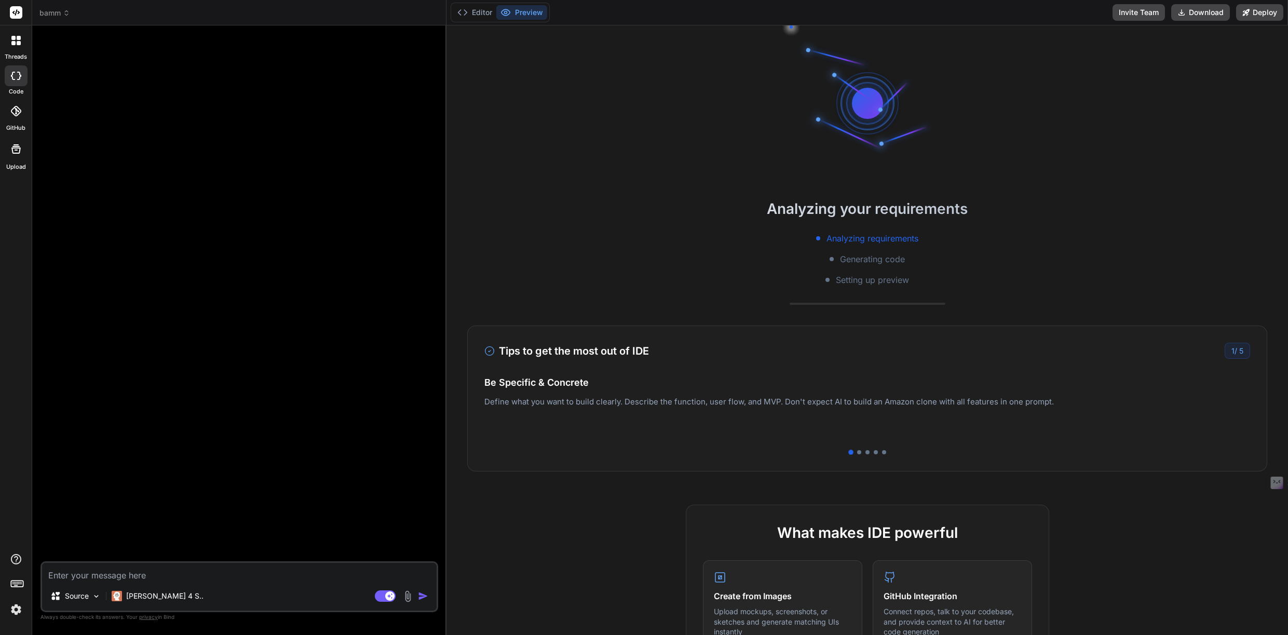
scroll to position [79, 0]
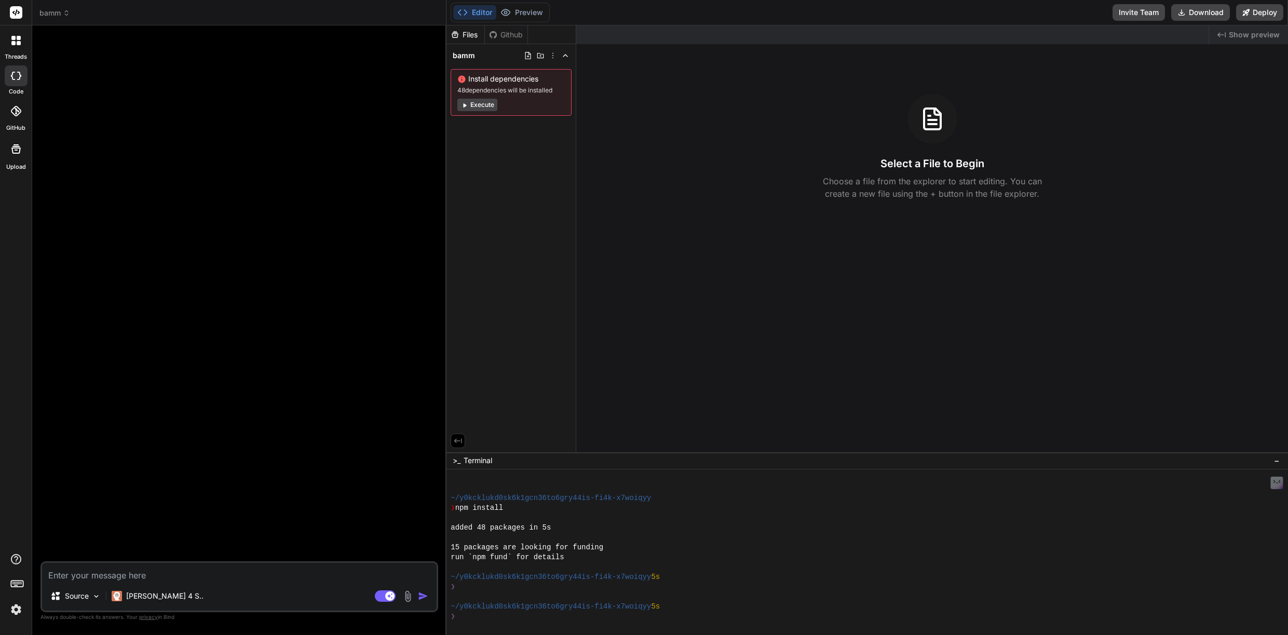
click at [125, 573] on textarea at bounding box center [239, 572] width 395 height 19
paste textarea "Create a private app better than brandyhq.com agency plan. Start with an sitema…"
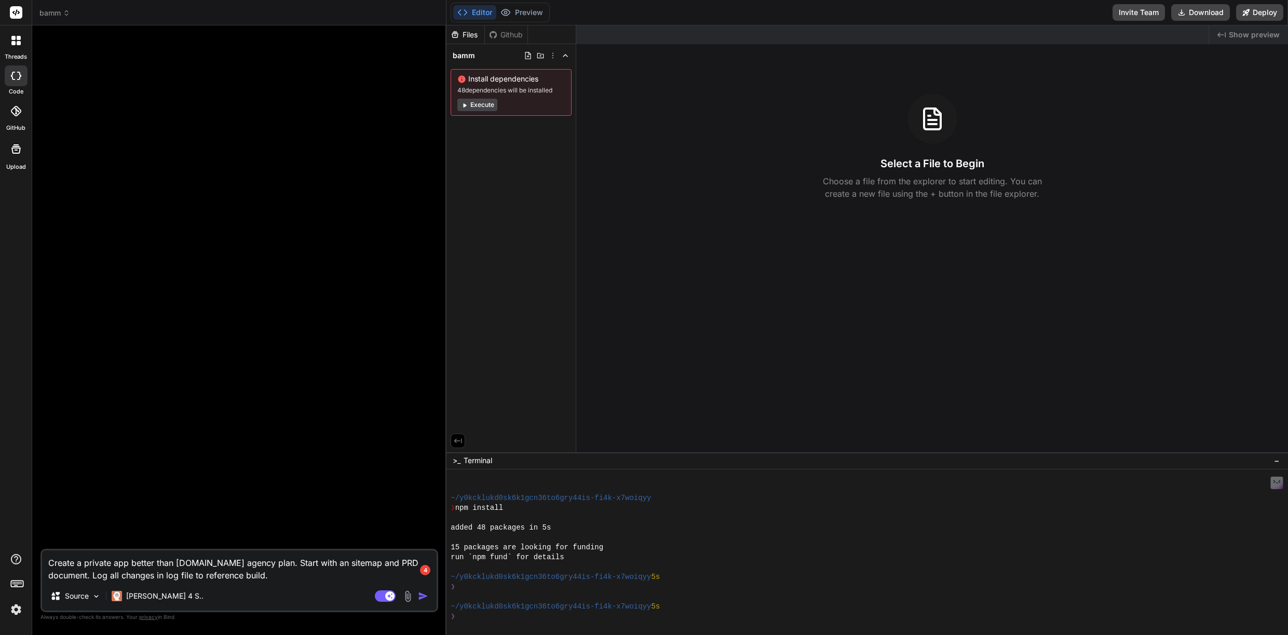
click at [421, 597] on img "button" at bounding box center [423, 596] width 10 height 10
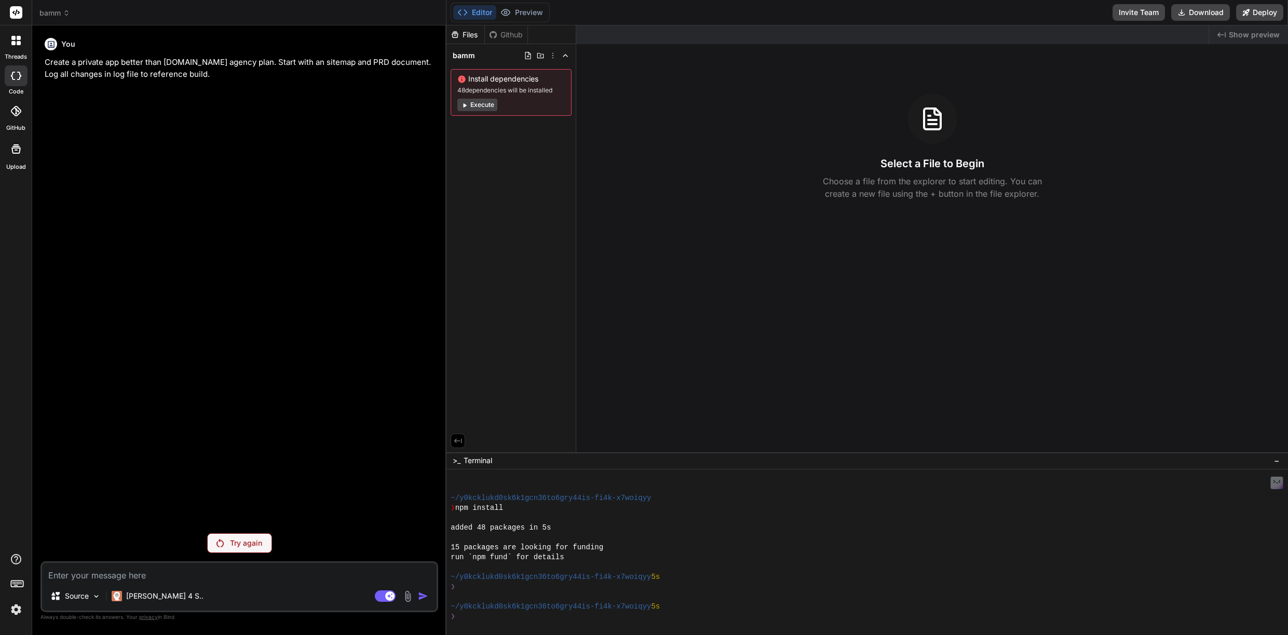
click at [18, 43] on icon at bounding box center [19, 43] width 4 height 4
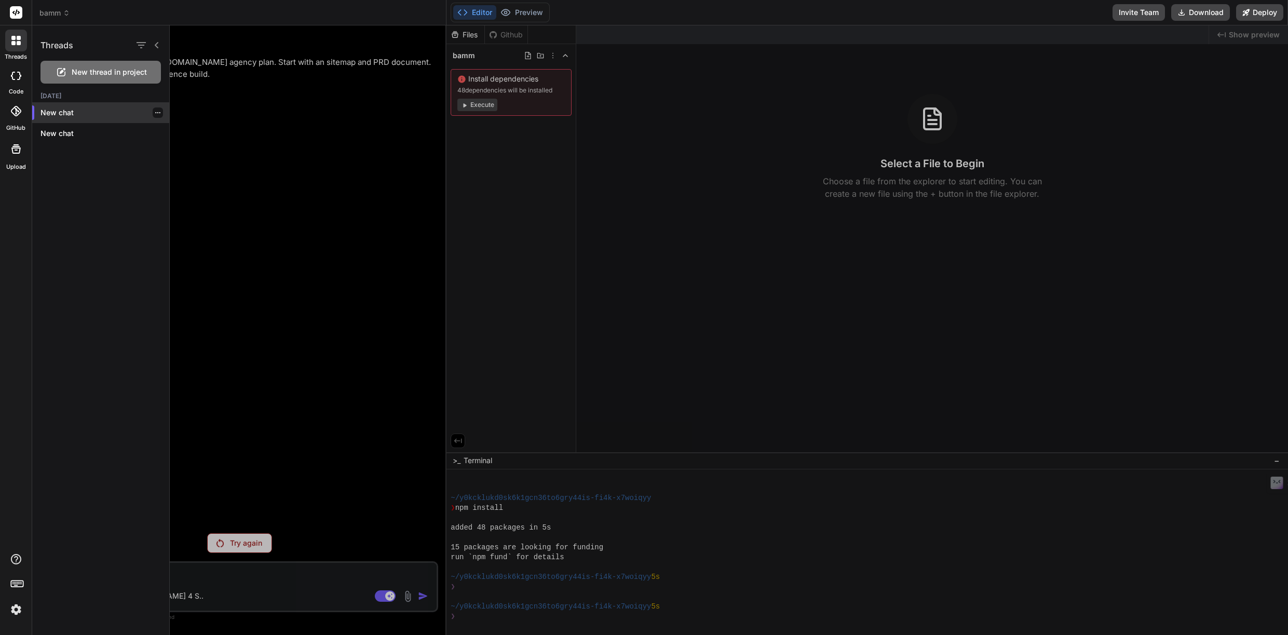
click at [70, 113] on p "New chat" at bounding box center [105, 112] width 129 height 10
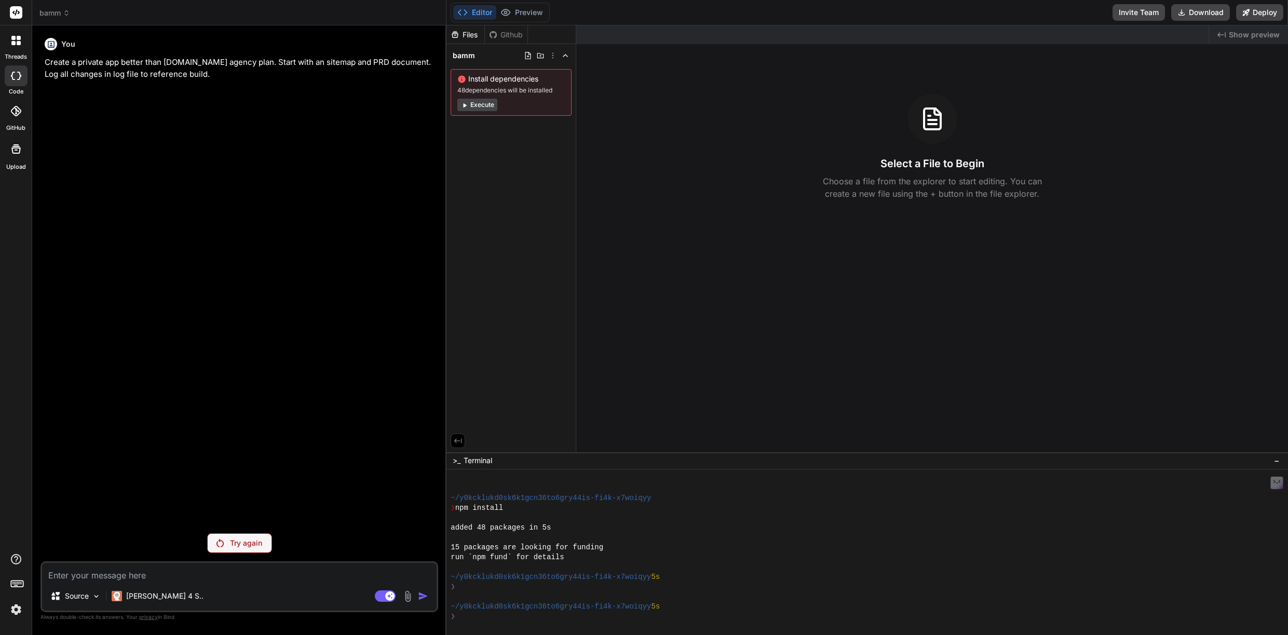
click at [186, 579] on textarea at bounding box center [239, 572] width 395 height 19
paste textarea "Create a private app better than brandyhq.com agency plan. Start with an sitema…"
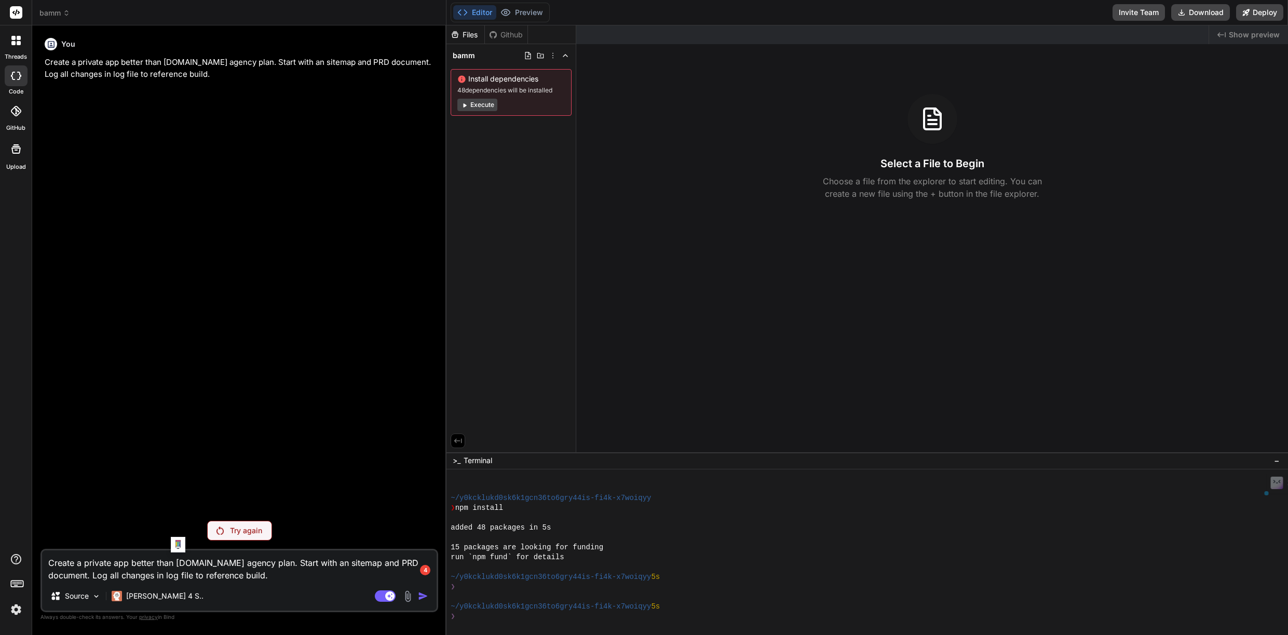
drag, startPoint x: 172, startPoint y: 563, endPoint x: 49, endPoint y: 561, distance: 123.1
click at [49, 561] on textarea "Create a private app better than brandyhq.com agency plan. Start with an sitema…" at bounding box center [239, 565] width 395 height 31
drag, startPoint x: 290, startPoint y: 563, endPoint x: 337, endPoint y: 561, distance: 47.3
click at [337, 561] on textarea "I want to create a web branding app similar to brandyhq.com agency plan. Start …" at bounding box center [239, 565] width 395 height 31
click at [333, 586] on div "Source Claude 4 S.." at bounding box center [239, 598] width 395 height 25
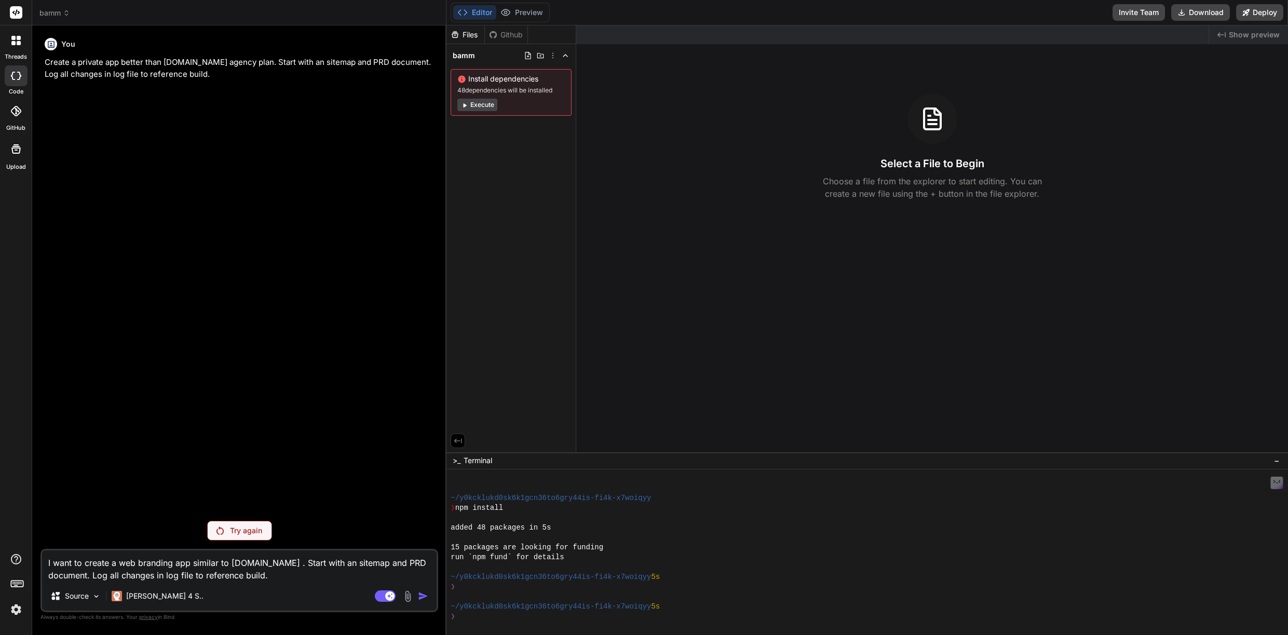
click at [307, 575] on textarea "I want to create a web branding app similar to brandyhq.com . Start with an sit…" at bounding box center [239, 565] width 395 height 31
drag, startPoint x: 307, startPoint y: 575, endPoint x: 38, endPoint y: 550, distance: 269.6
click at [38, 550] on div "Bind AI Web Search Created with Pixso. Code Generator You Create a private app …" at bounding box center [239, 329] width 414 height 609
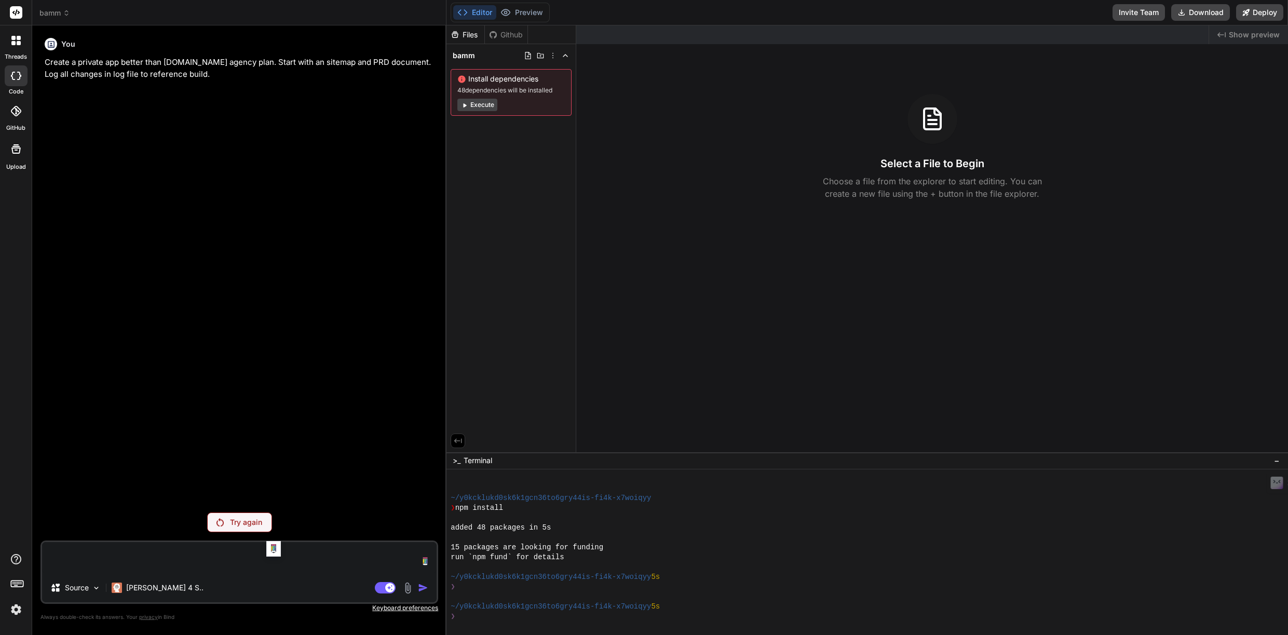
click at [245, 524] on p "Try again" at bounding box center [246, 522] width 32 height 10
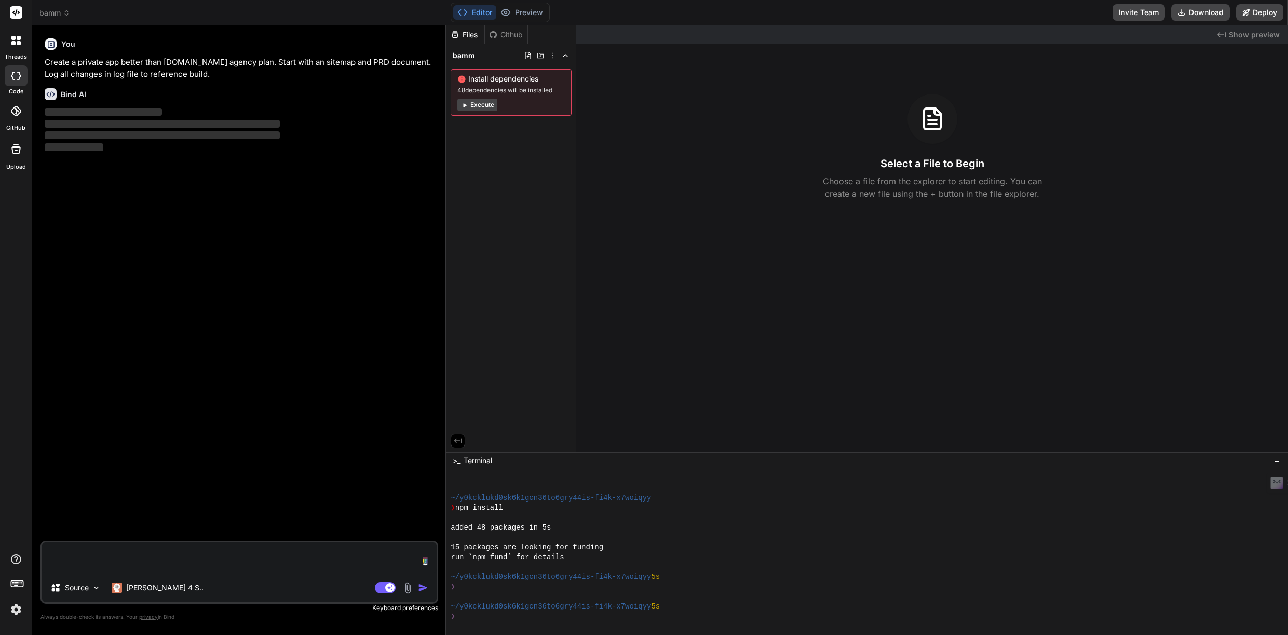
click at [230, 555] on textarea at bounding box center [239, 557] width 395 height 31
paste textarea "I want to create a web branding app similar to brandyhq.com . Start with an sit…"
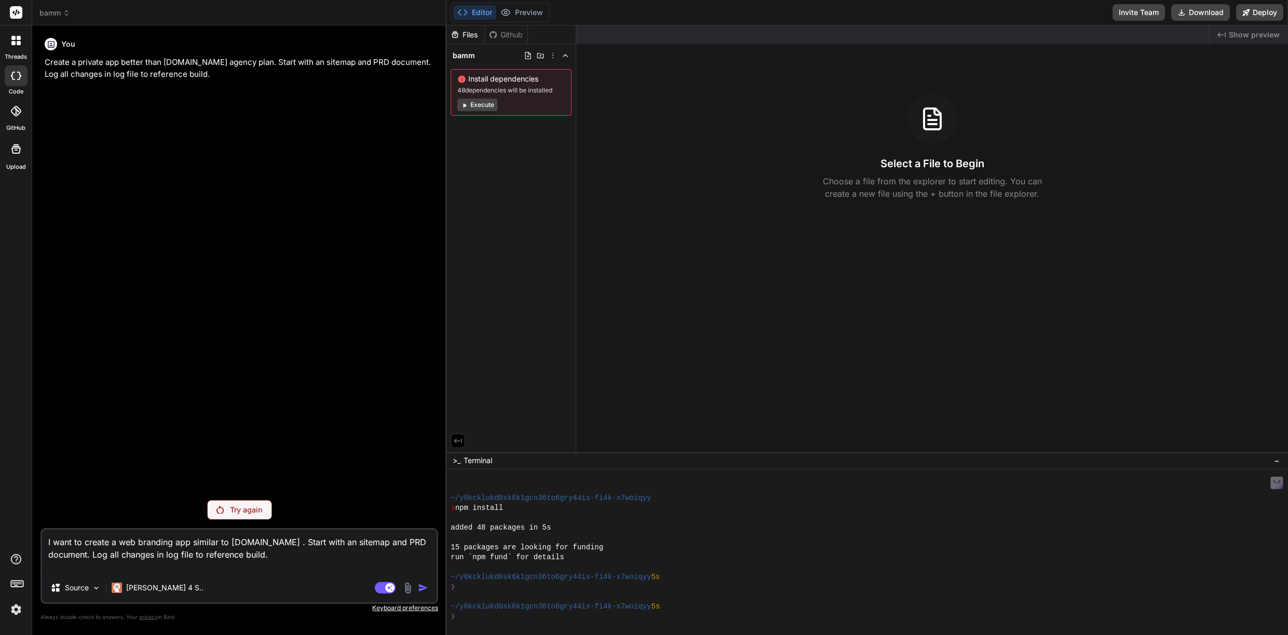
click at [62, 16] on span "bamm" at bounding box center [54, 13] width 31 height 10
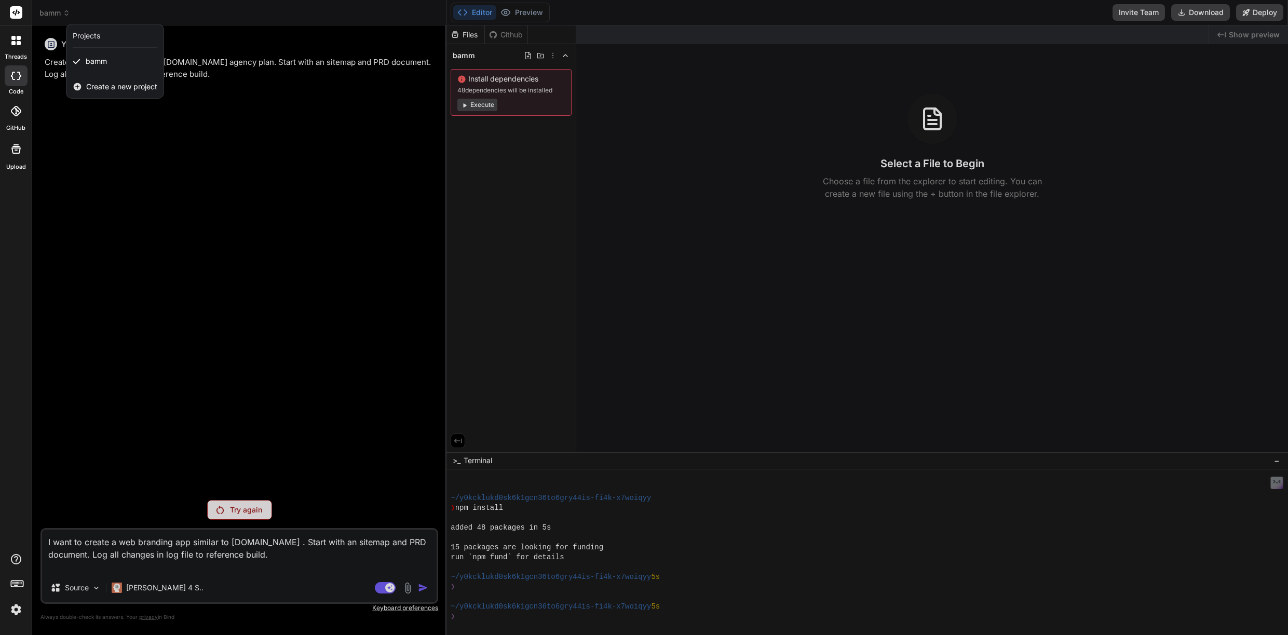
click at [220, 107] on div at bounding box center [644, 317] width 1288 height 635
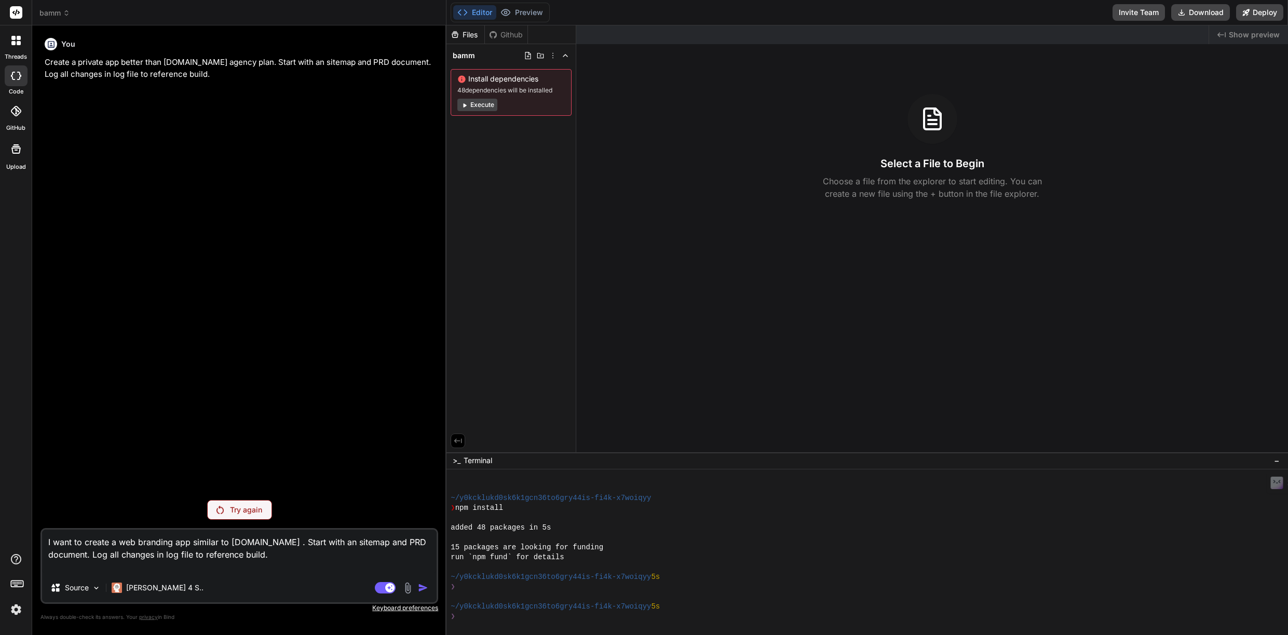
click at [162, 69] on p "Create a private app better than brandyhq.com agency plan. Start with an sitema…" at bounding box center [241, 68] width 392 height 23
click at [282, 557] on textarea "I want to create a web branding app similar to brandyhq.com . Start with an sit…" at bounding box center [239, 552] width 395 height 44
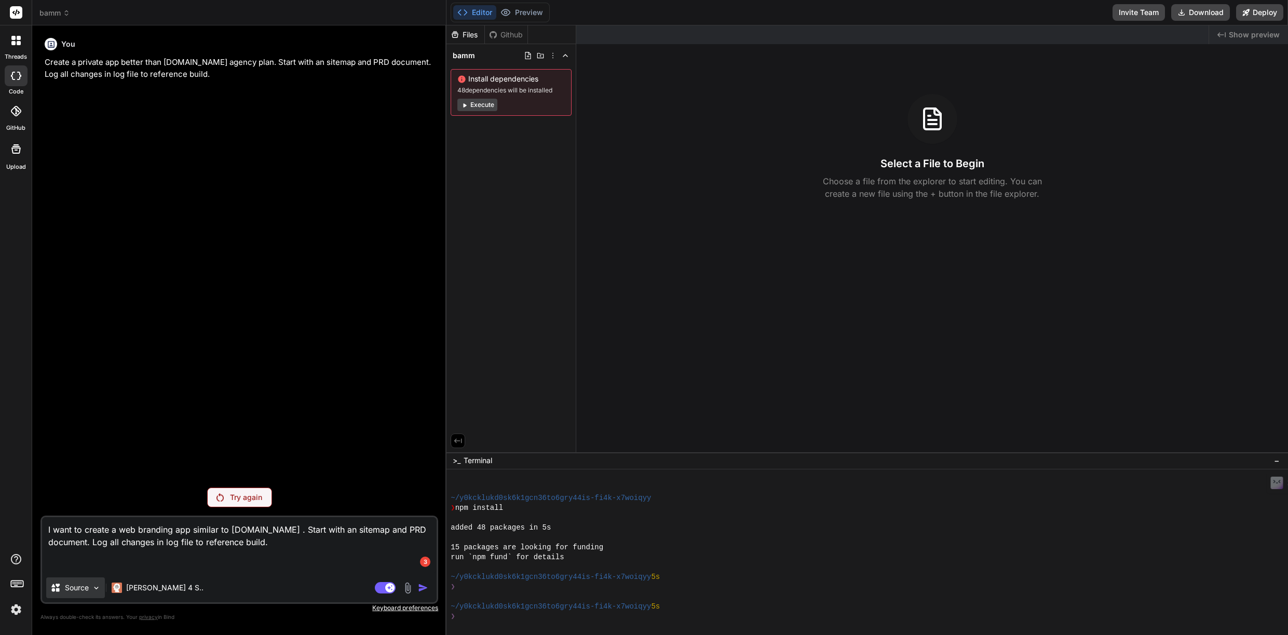
click at [92, 585] on img at bounding box center [96, 588] width 9 height 9
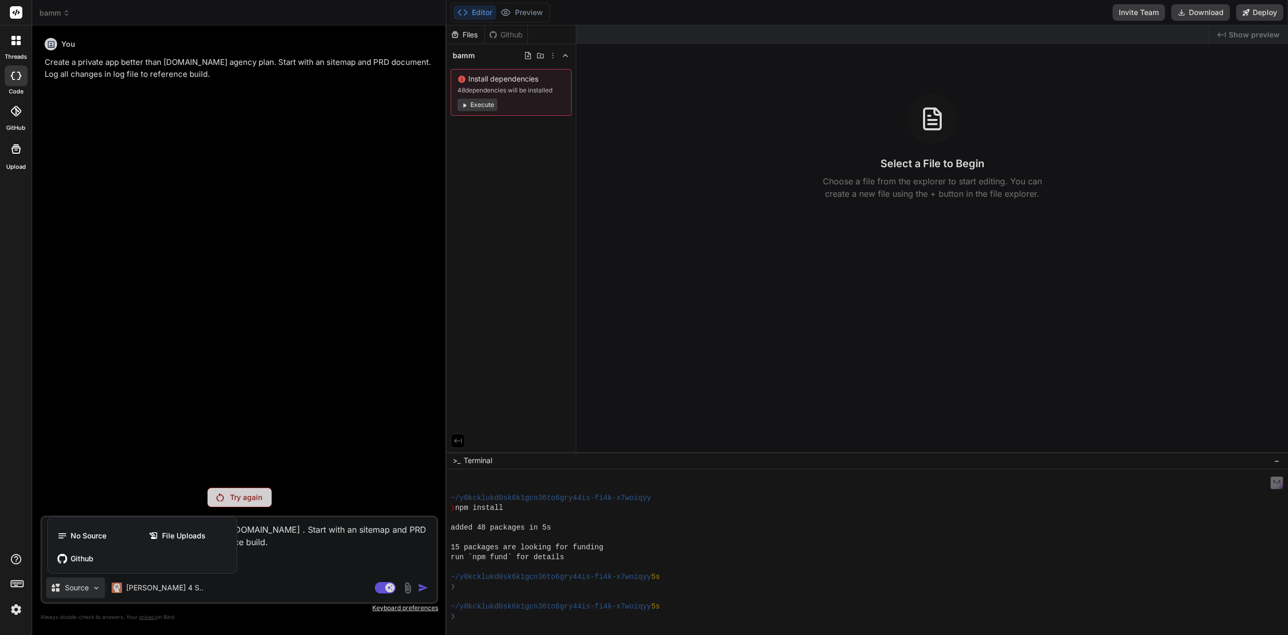
click at [268, 566] on div at bounding box center [644, 317] width 1288 height 635
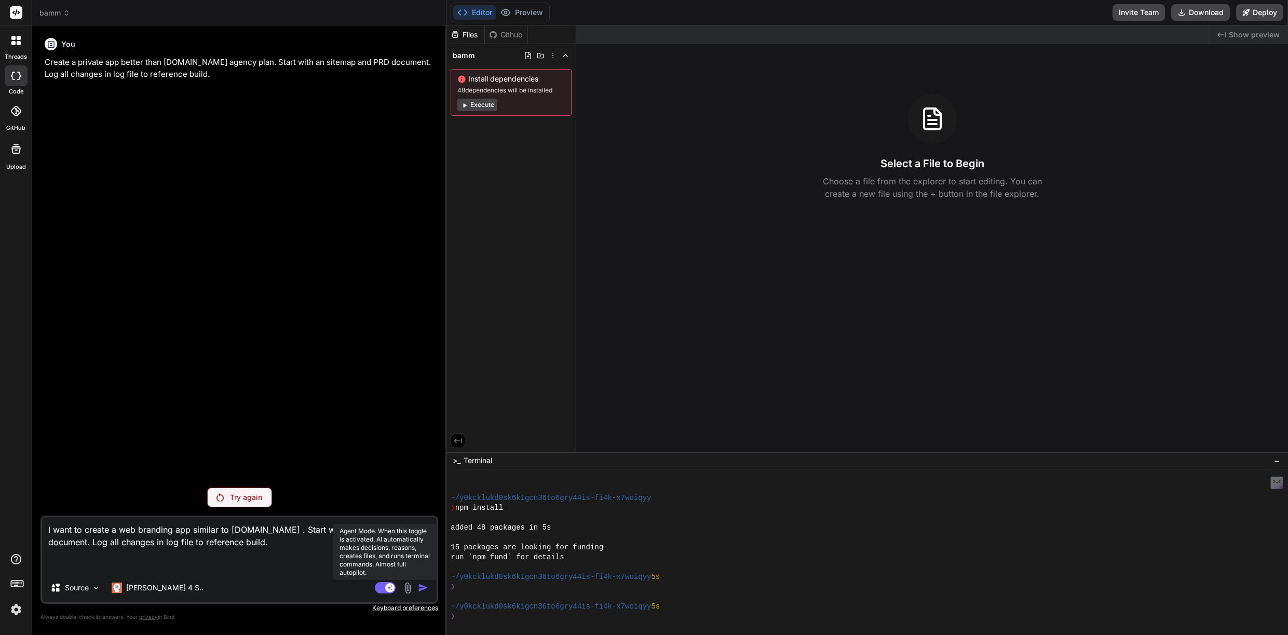
click at [388, 588] on rect at bounding box center [389, 587] width 9 height 9
click at [388, 588] on rect at bounding box center [385, 587] width 21 height 11
click at [159, 592] on p "[PERSON_NAME] 4 S.." at bounding box center [164, 588] width 77 height 10
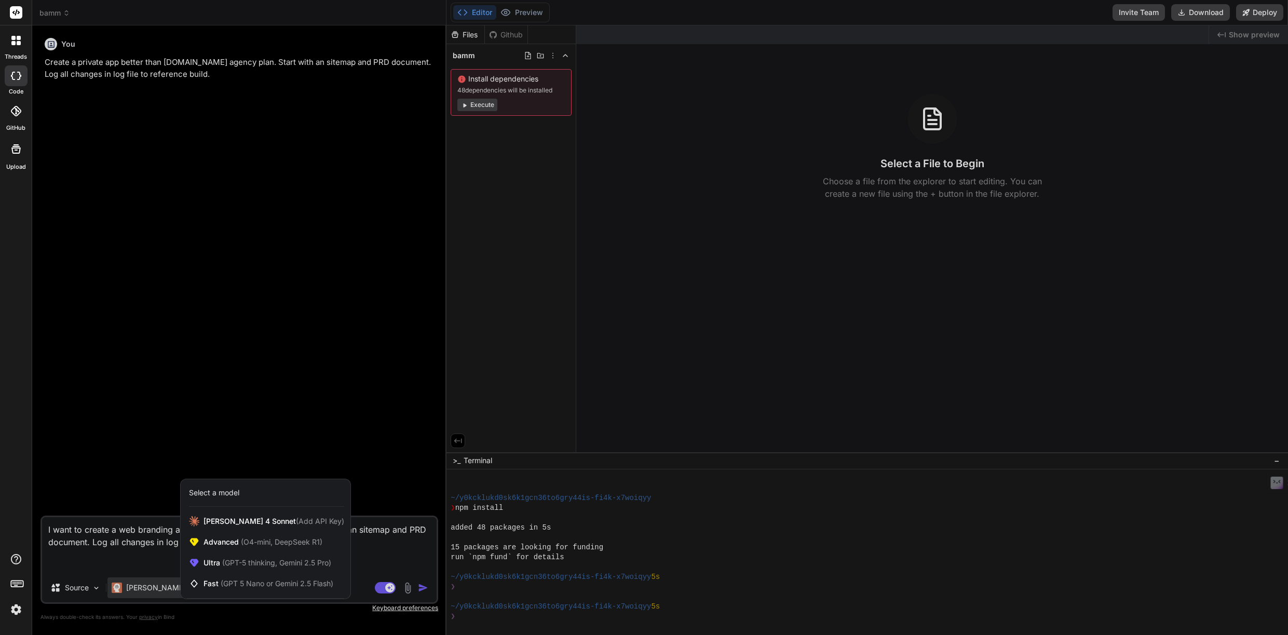
click at [152, 558] on div at bounding box center [644, 317] width 1288 height 635
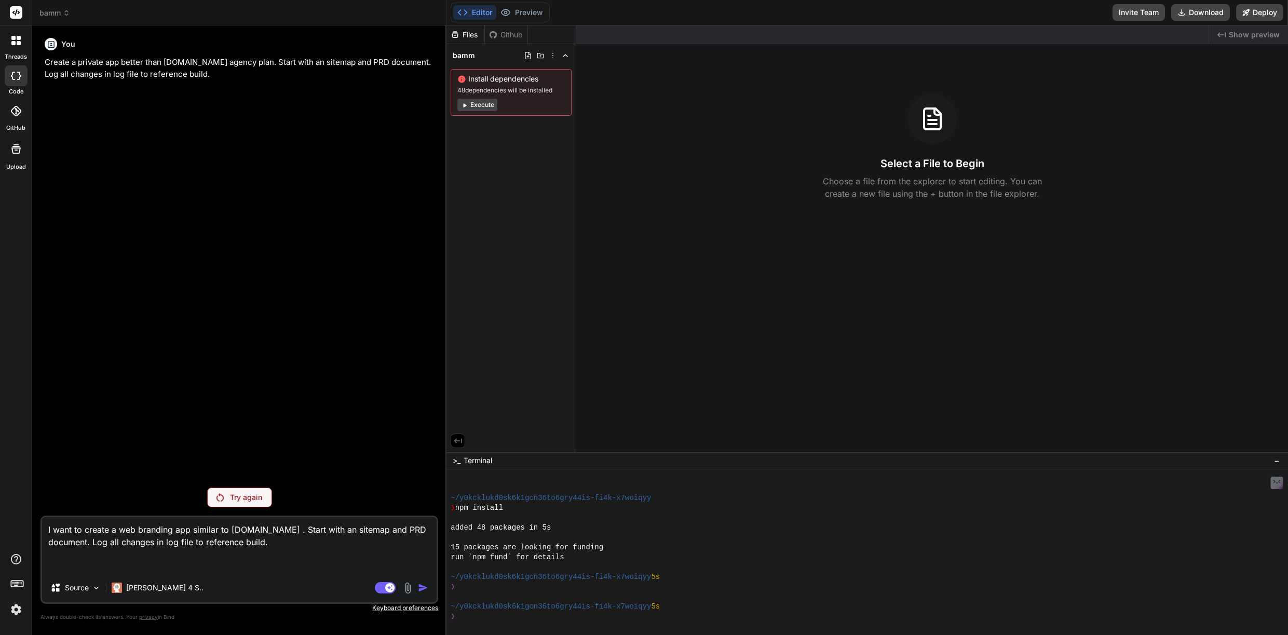
click at [293, 548] on textarea "I want to create a web branding app similar to brandyhq.com . Start with an sit…" at bounding box center [239, 545] width 395 height 56
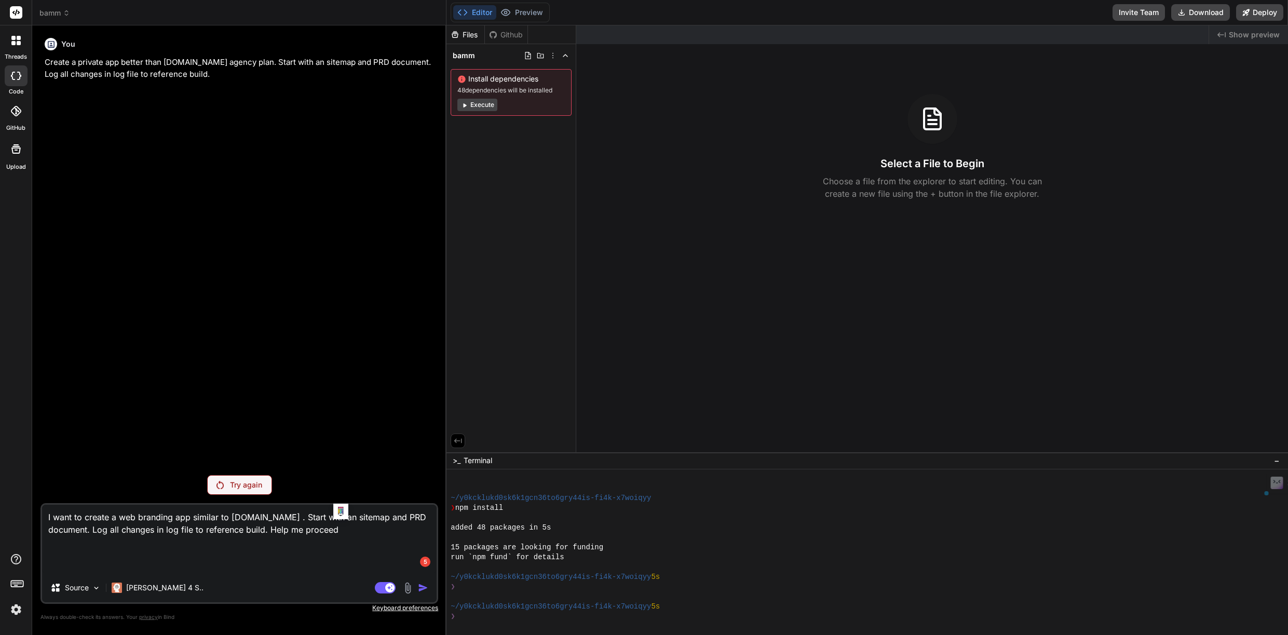
drag, startPoint x: 352, startPoint y: 530, endPoint x: 39, endPoint y: 507, distance: 313.5
click at [39, 507] on div "Bind AI Web Search Created with Pixso. Code Generator You Create a private app …" at bounding box center [239, 329] width 414 height 609
click at [0, 635] on gr-checker at bounding box center [0, 635] width 0 height 0
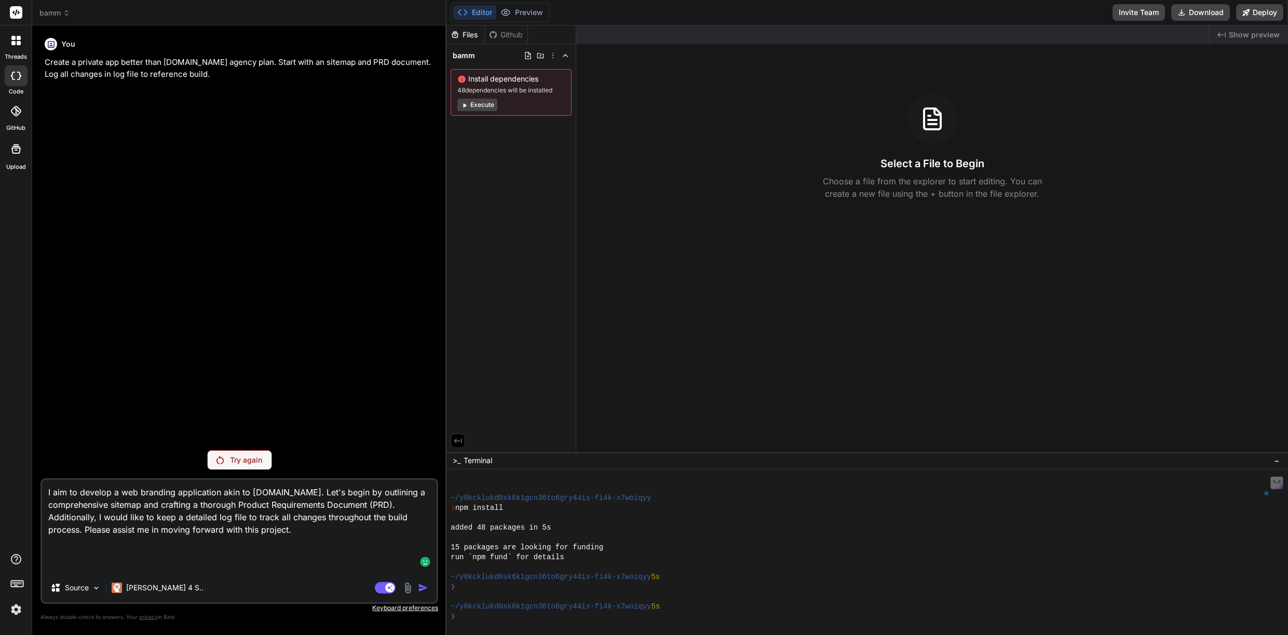
click at [329, 535] on textarea "I aim to develop a web branding application akin to [DOMAIN_NAME]. Let's begin …" at bounding box center [239, 526] width 395 height 93
click at [18, 48] on div at bounding box center [16, 41] width 22 height 22
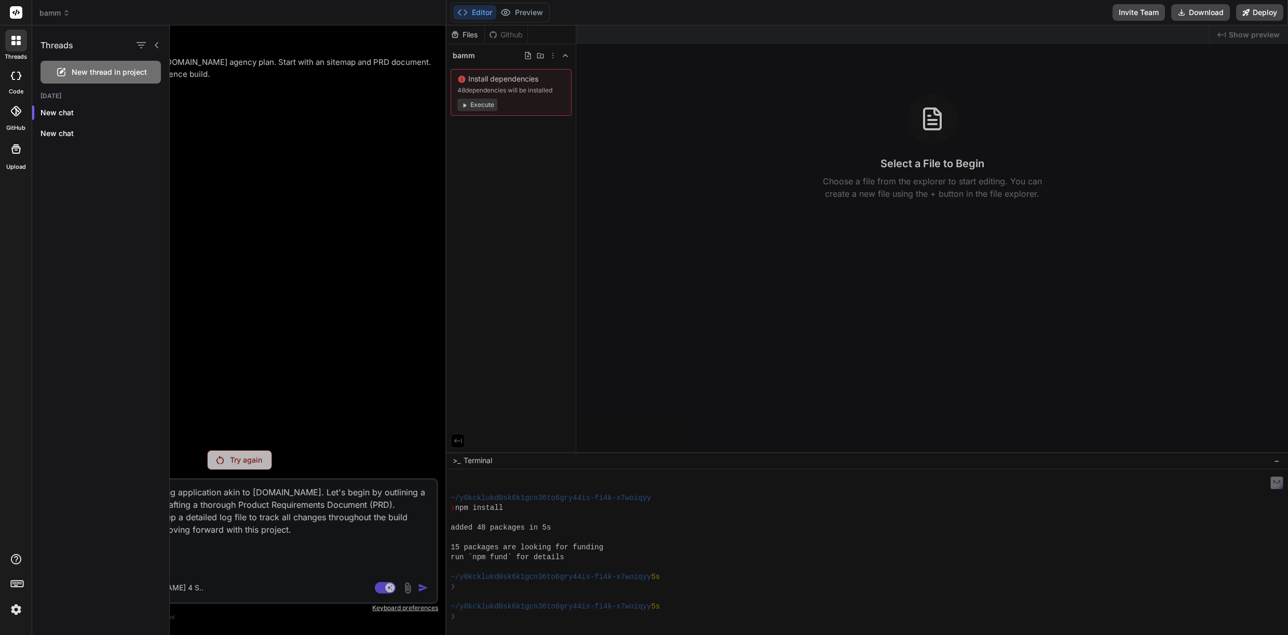
click at [14, 14] on icon at bounding box center [16, 12] width 8 height 6
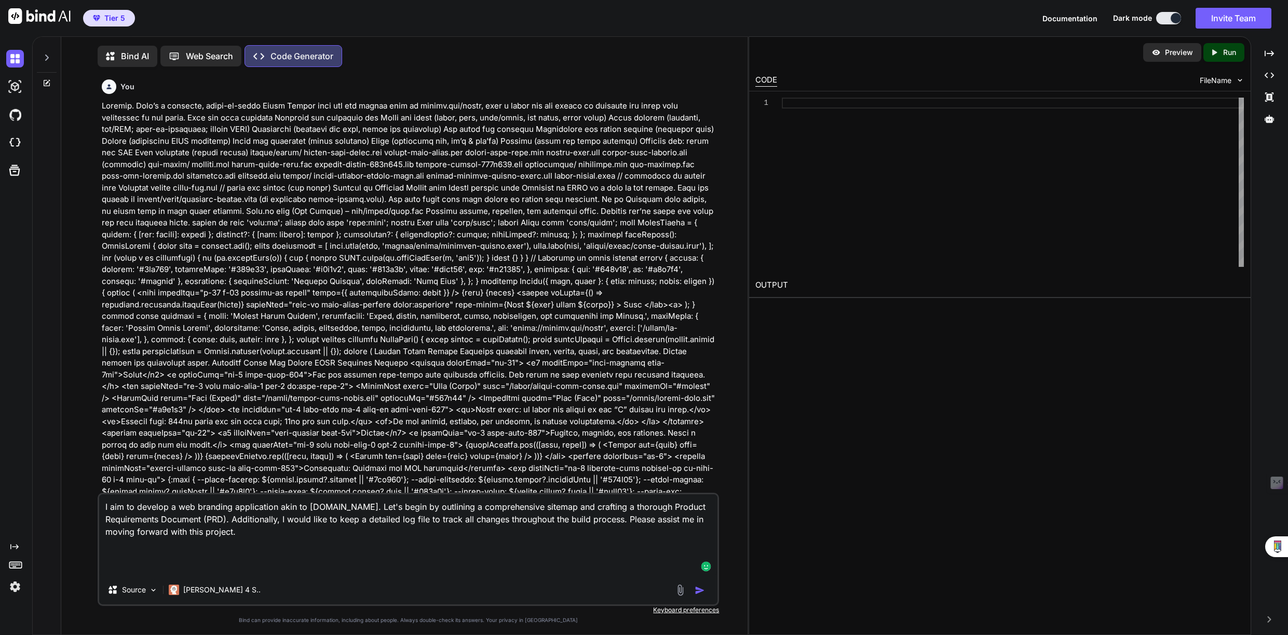
type textarea "x"
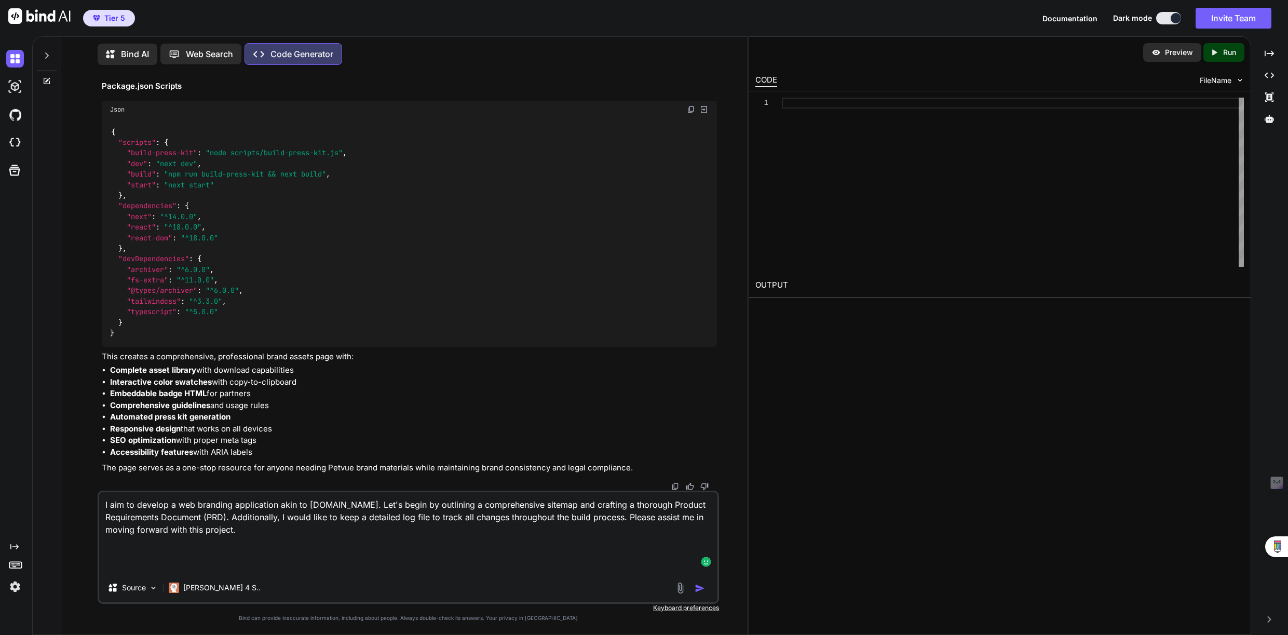
scroll to position [10382, 0]
drag, startPoint x: 268, startPoint y: 535, endPoint x: 57, endPoint y: 486, distance: 217.0
click at [57, 486] on div "Bind AI Web Search Created with Pixso. Code Generator You Code Generator This i…" at bounding box center [390, 335] width 715 height 600
type textarea "x"
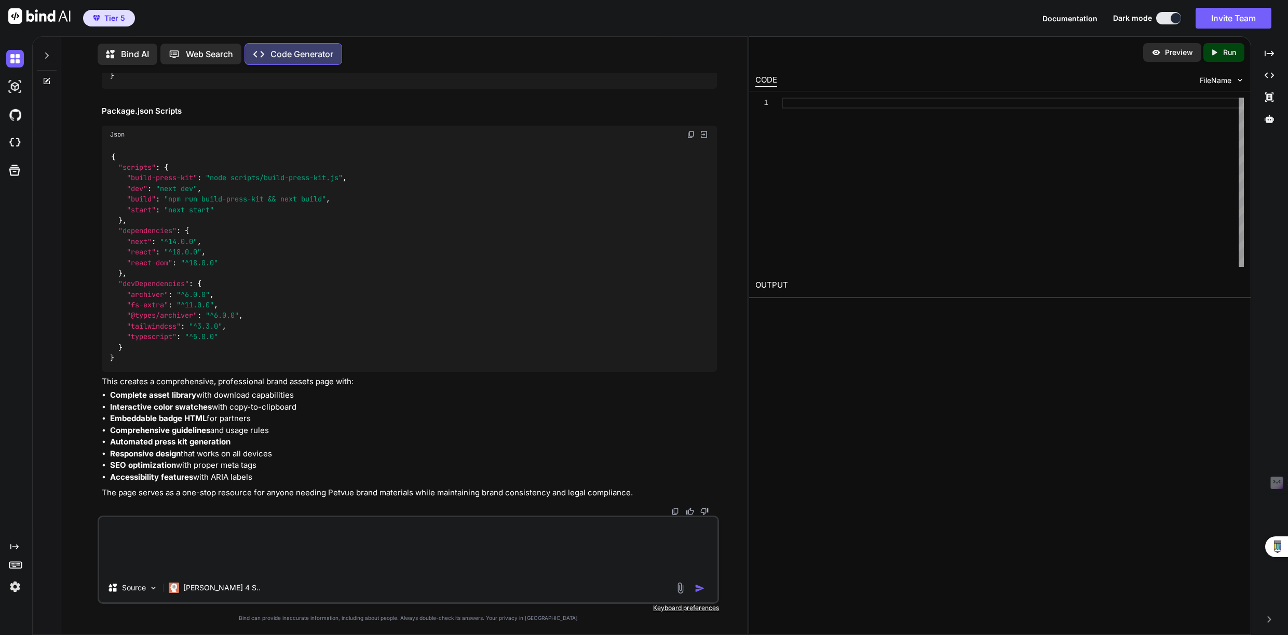
click at [46, 55] on icon at bounding box center [47, 55] width 4 height 6
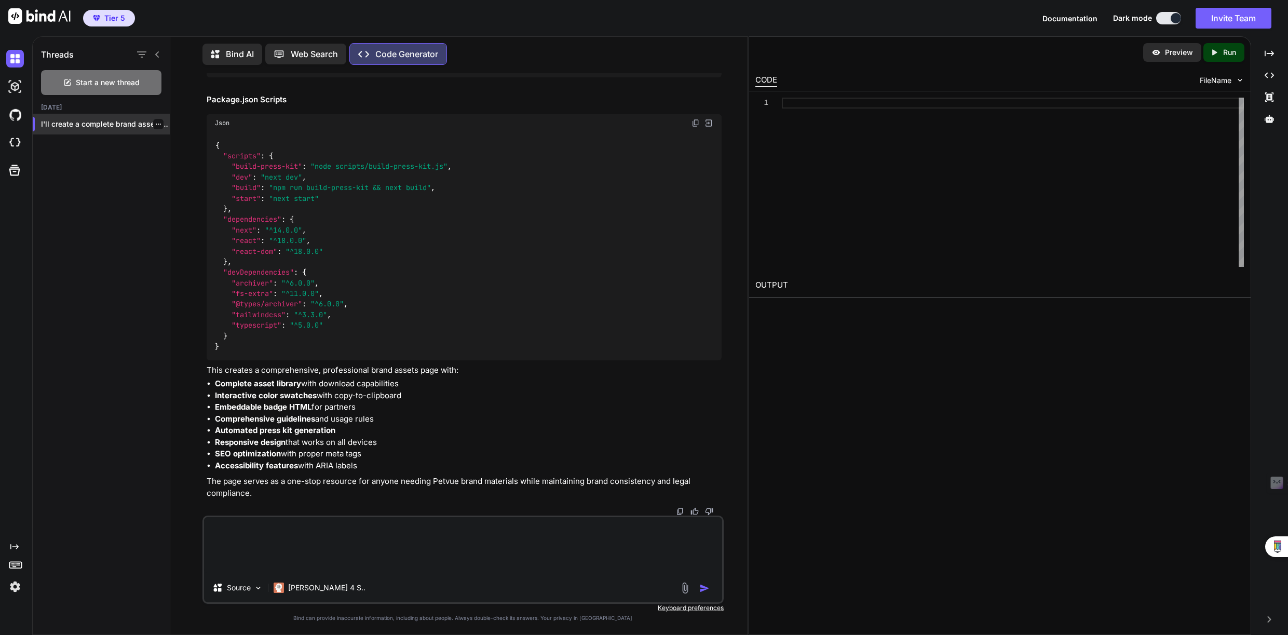
click at [155, 121] on icon "button" at bounding box center [158, 124] width 6 height 6
click at [179, 141] on span "Rename and Save" at bounding box center [202, 142] width 62 height 10
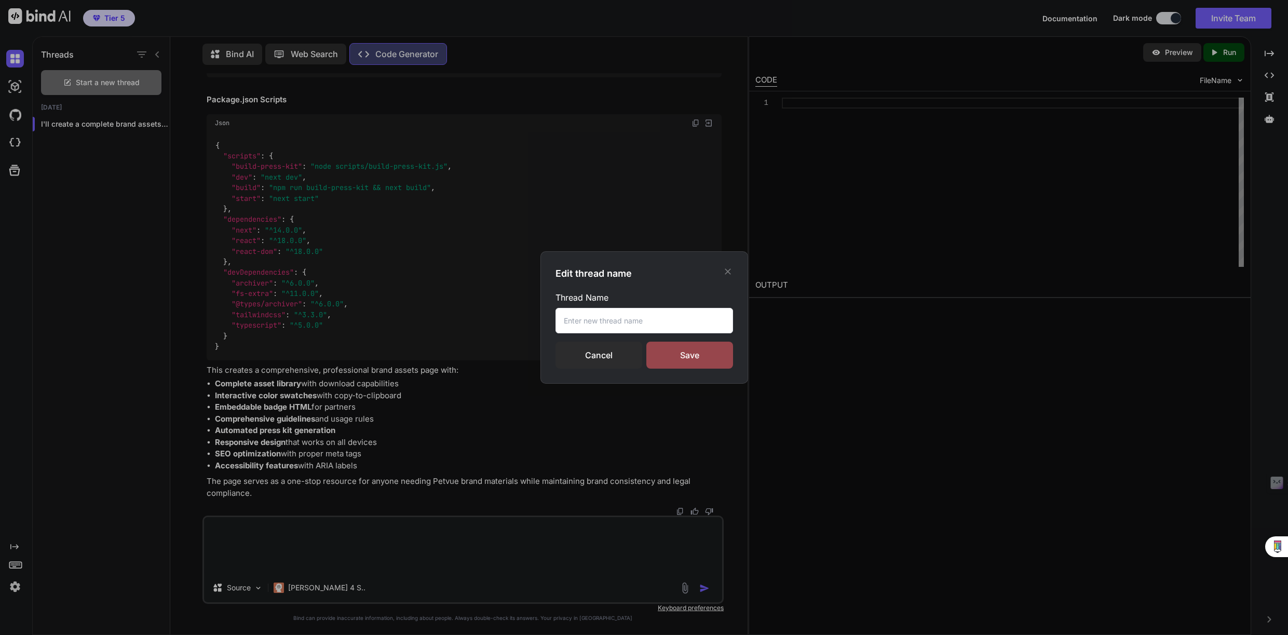
click at [631, 324] on input "text" at bounding box center [645, 320] width 178 height 25
type input "Petvue"
click at [692, 358] on div "Save" at bounding box center [690, 355] width 87 height 27
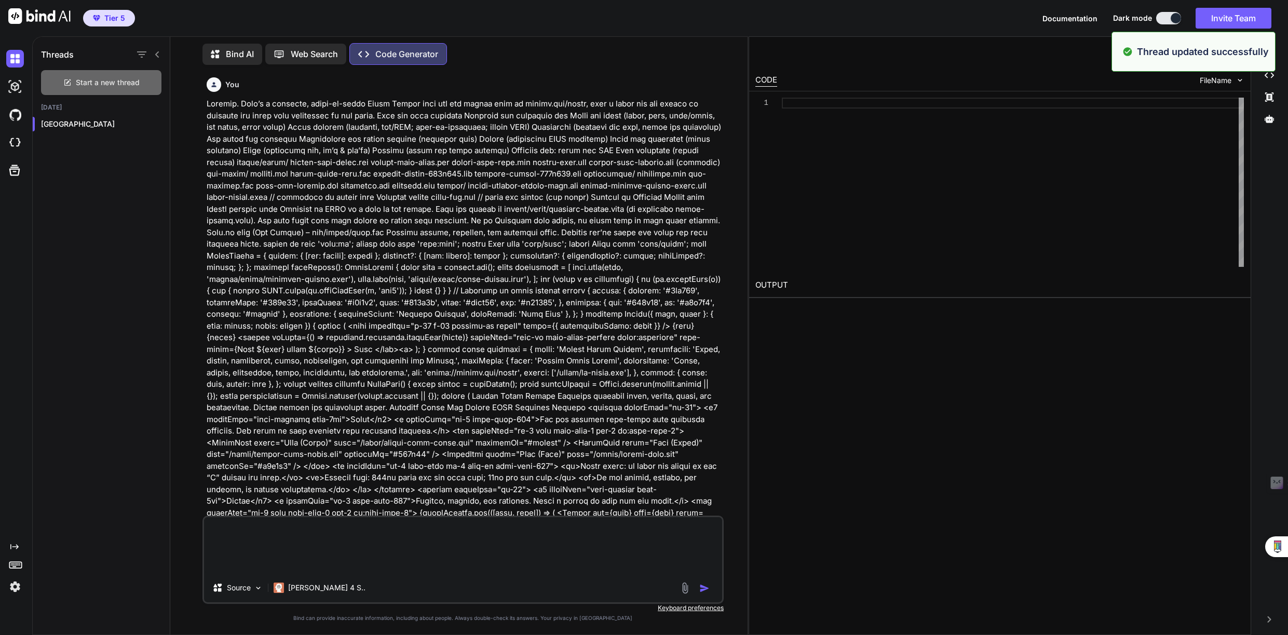
click at [93, 83] on span "Start a new thread" at bounding box center [108, 82] width 64 height 10
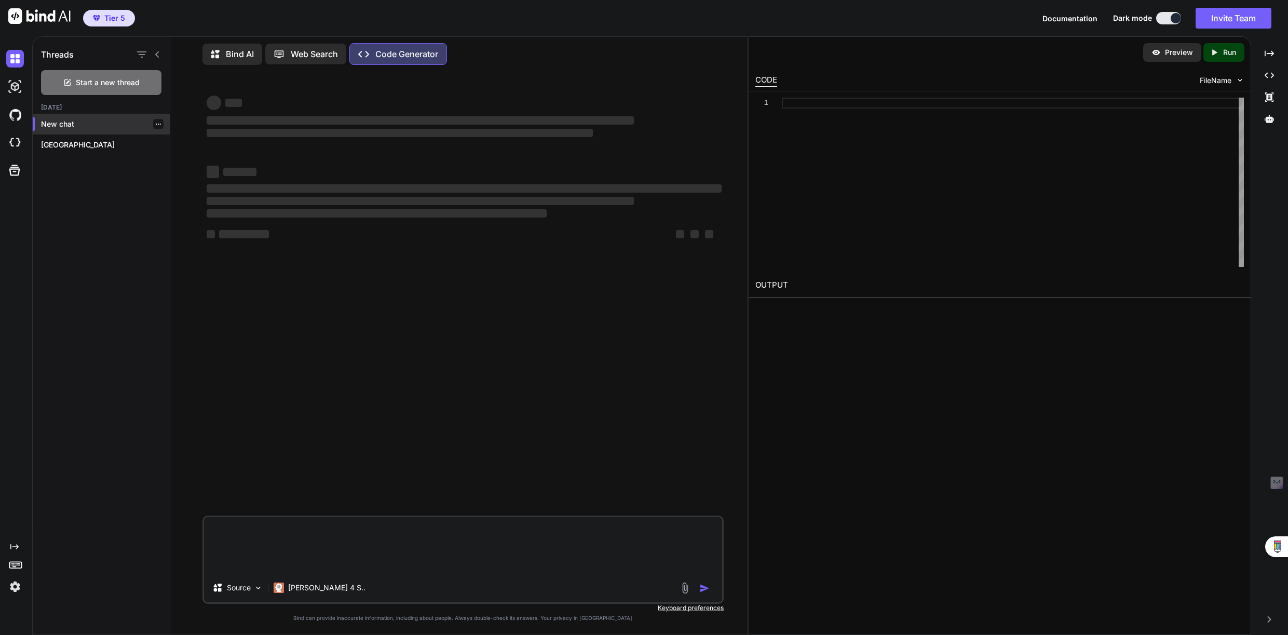
type textarea "x"
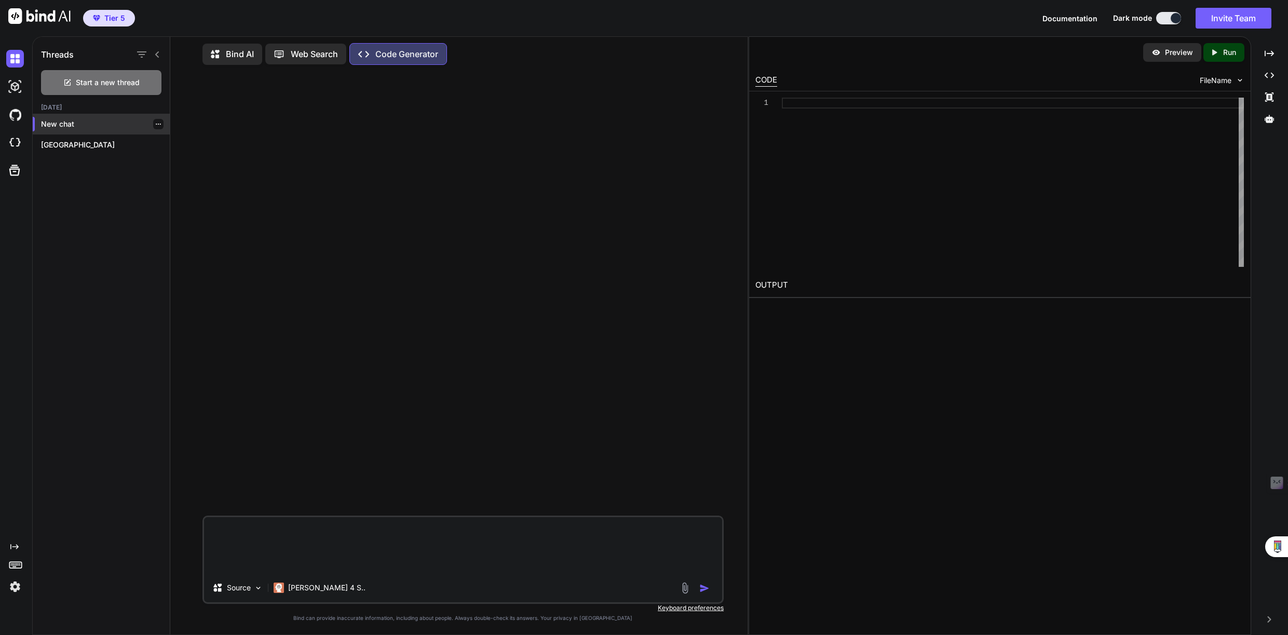
click at [155, 122] on icon "button" at bounding box center [158, 124] width 6 height 6
click at [226, 141] on span "Rename and Save" at bounding box center [202, 142] width 62 height 10
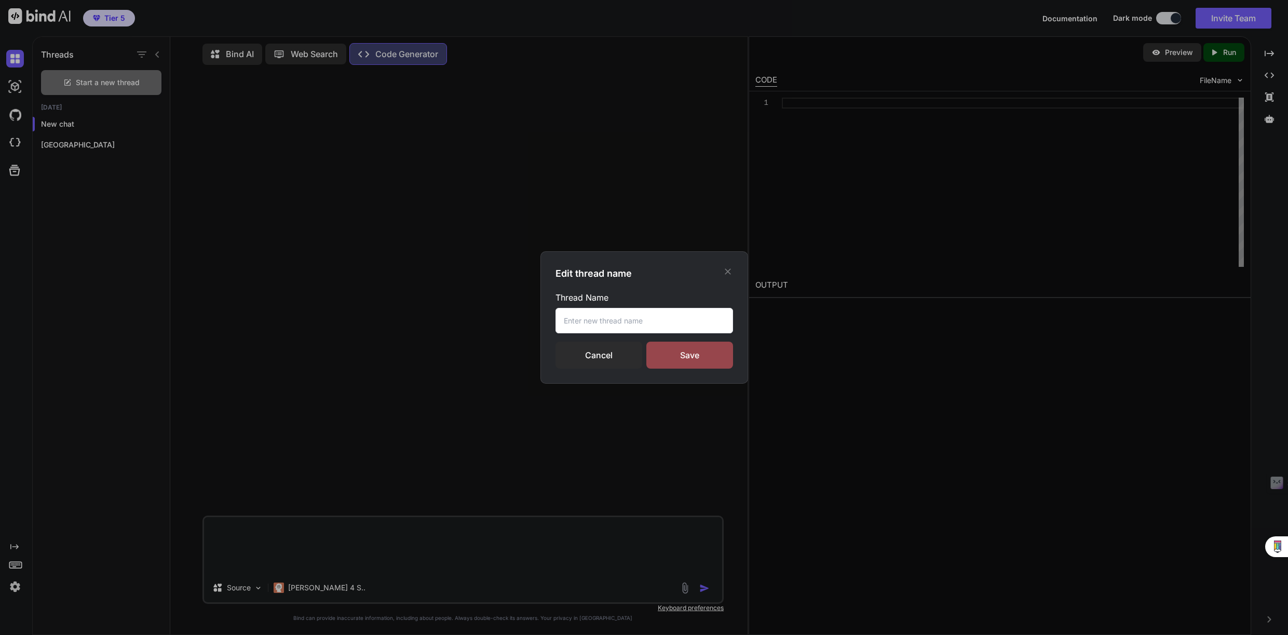
click at [601, 320] on input "text" at bounding box center [645, 320] width 178 height 25
type input "BAMM"
click at [696, 349] on div "Save" at bounding box center [690, 355] width 87 height 27
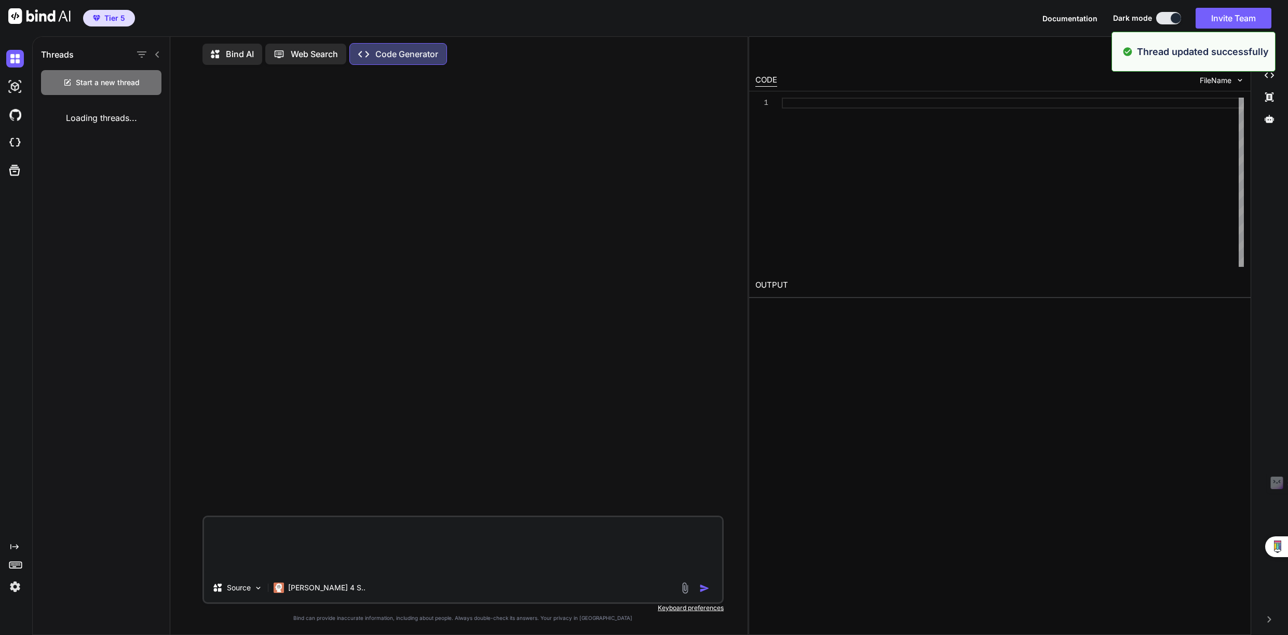
type textarea "x"
click at [83, 122] on p "New chat" at bounding box center [105, 124] width 129 height 10
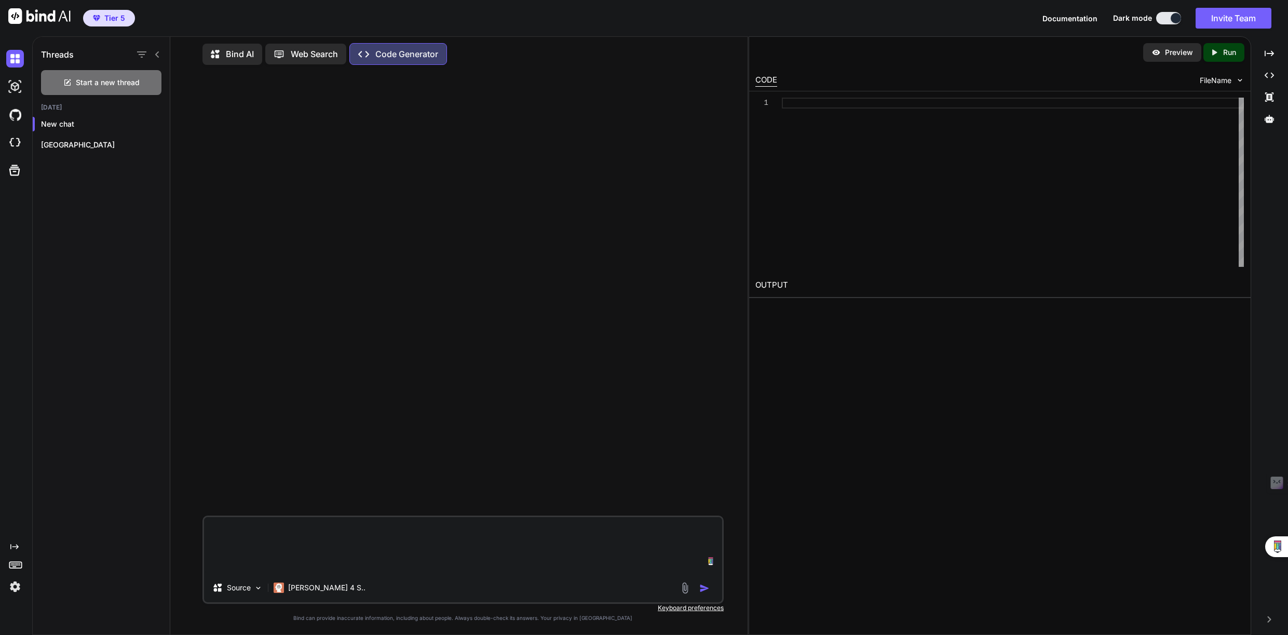
click at [273, 539] on textarea at bounding box center [463, 545] width 518 height 56
paste textarea "I aim to develop a web branding application akin to brandyhq.com. Let's begin b…"
type textarea "I aim to develop a web branding application akin to brandyhq.com. Let's begin b…"
type textarea "x"
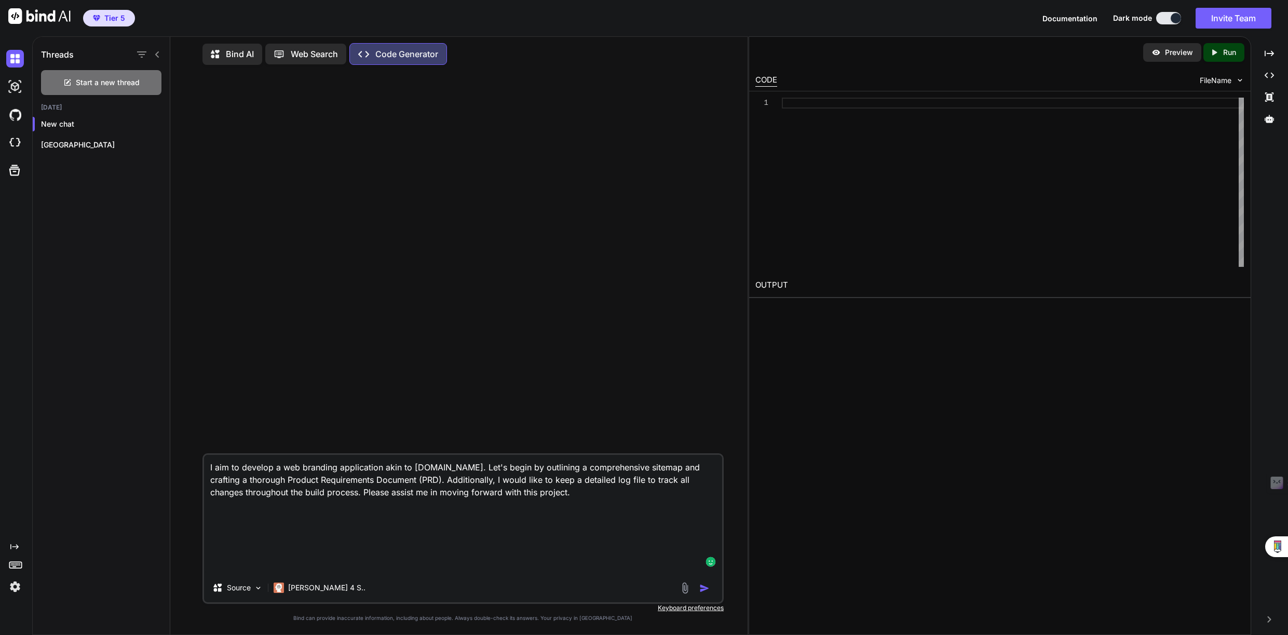
type textarea "I aim to develop a web branding application akin to brandyhq.com. Let's begin b…"
click at [703, 592] on img "button" at bounding box center [705, 588] width 10 height 10
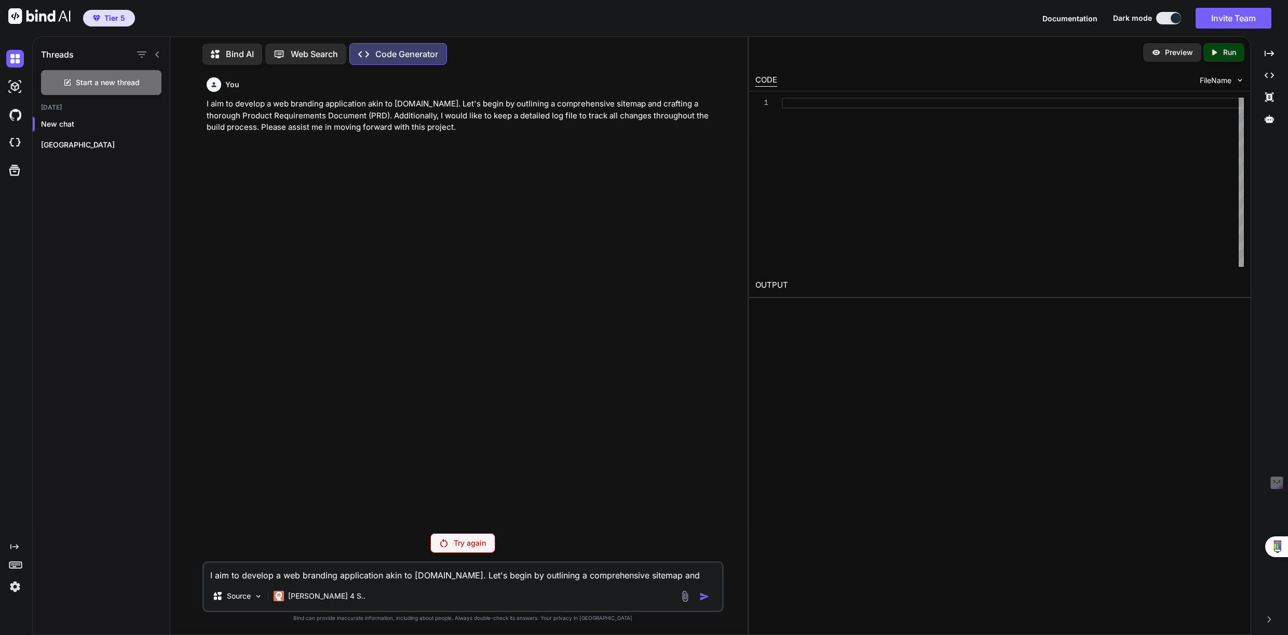
click at [241, 51] on p "Bind AI" at bounding box center [240, 54] width 28 height 12
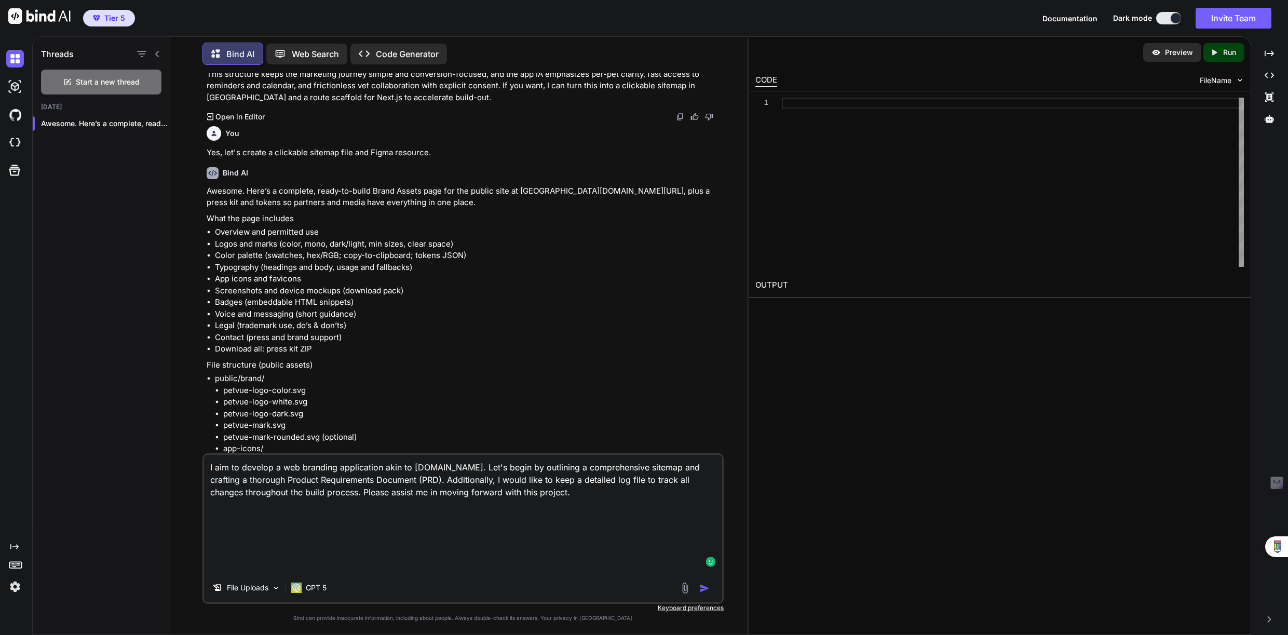
scroll to position [13223, 0]
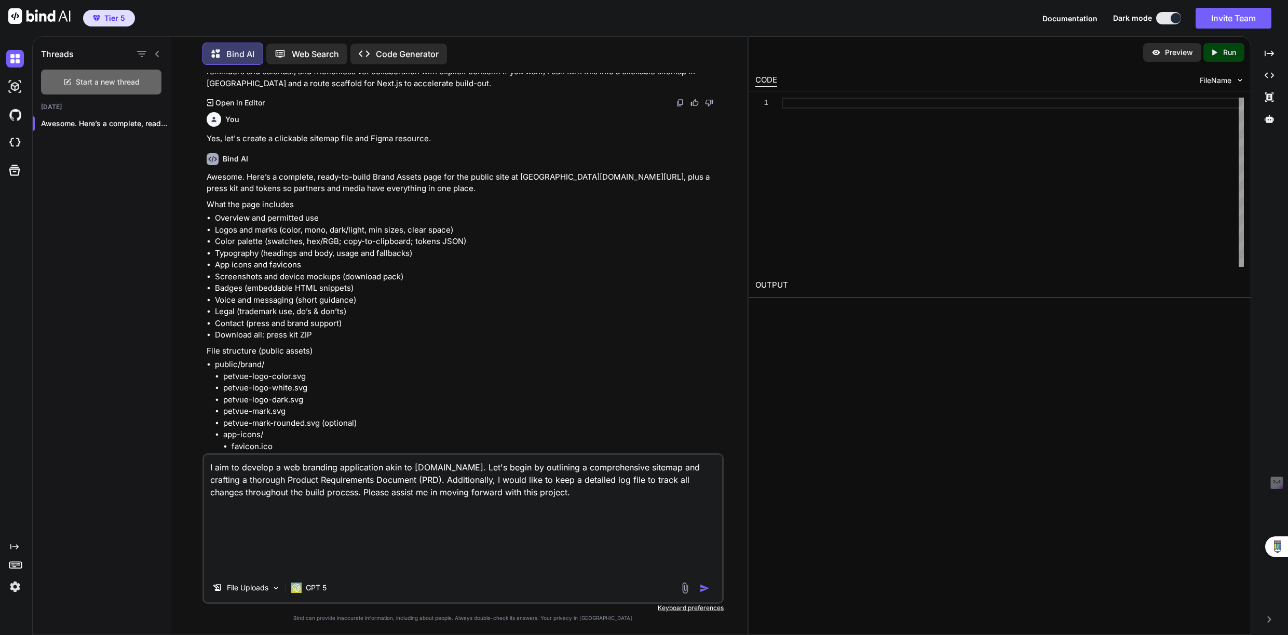
click at [113, 78] on span "Start a new thread" at bounding box center [108, 82] width 64 height 10
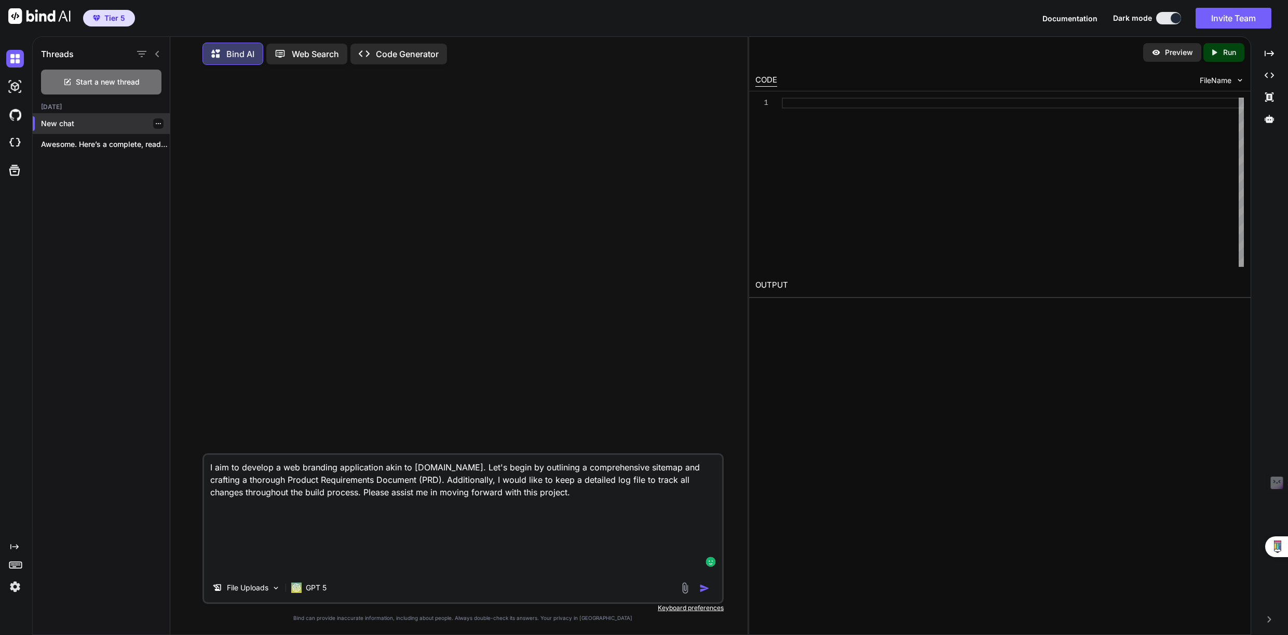
click at [98, 122] on p "New chat" at bounding box center [105, 123] width 129 height 10
click at [706, 589] on img "button" at bounding box center [705, 588] width 10 height 10
type textarea "x"
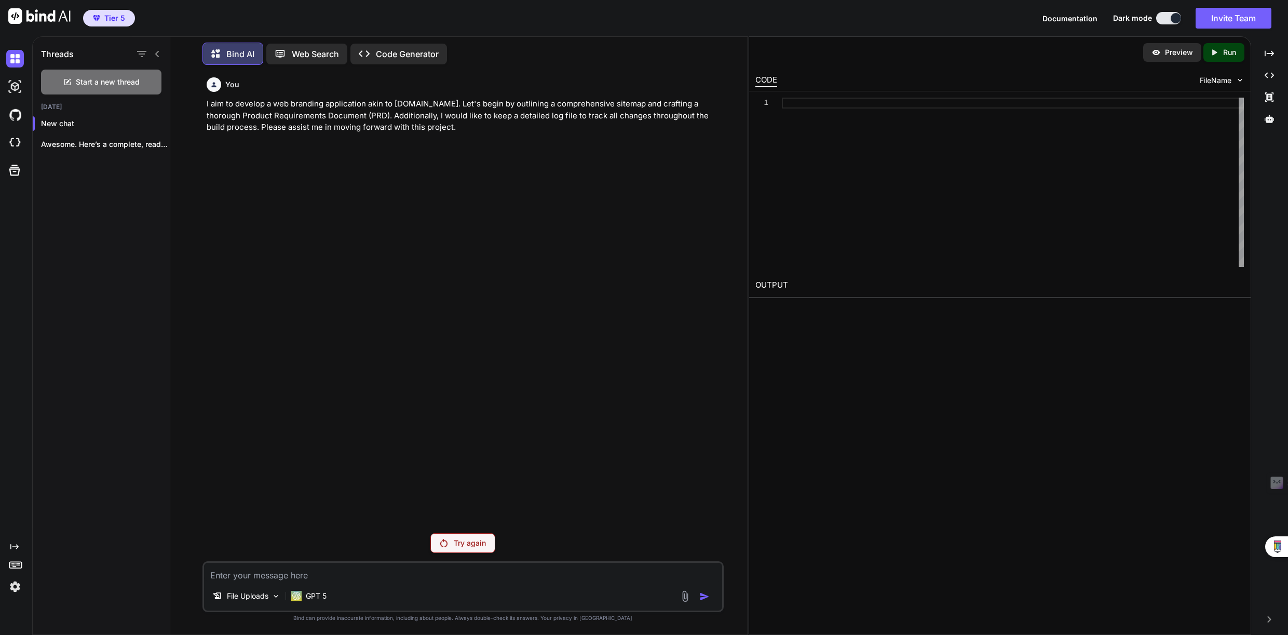
click at [456, 547] on p "Try again" at bounding box center [470, 543] width 32 height 10
click at [67, 124] on p "New chat" at bounding box center [105, 123] width 129 height 10
click at [133, 145] on p "Awesome. Here’s a complete, ready-to-build Brand Assets..." at bounding box center [105, 144] width 129 height 10
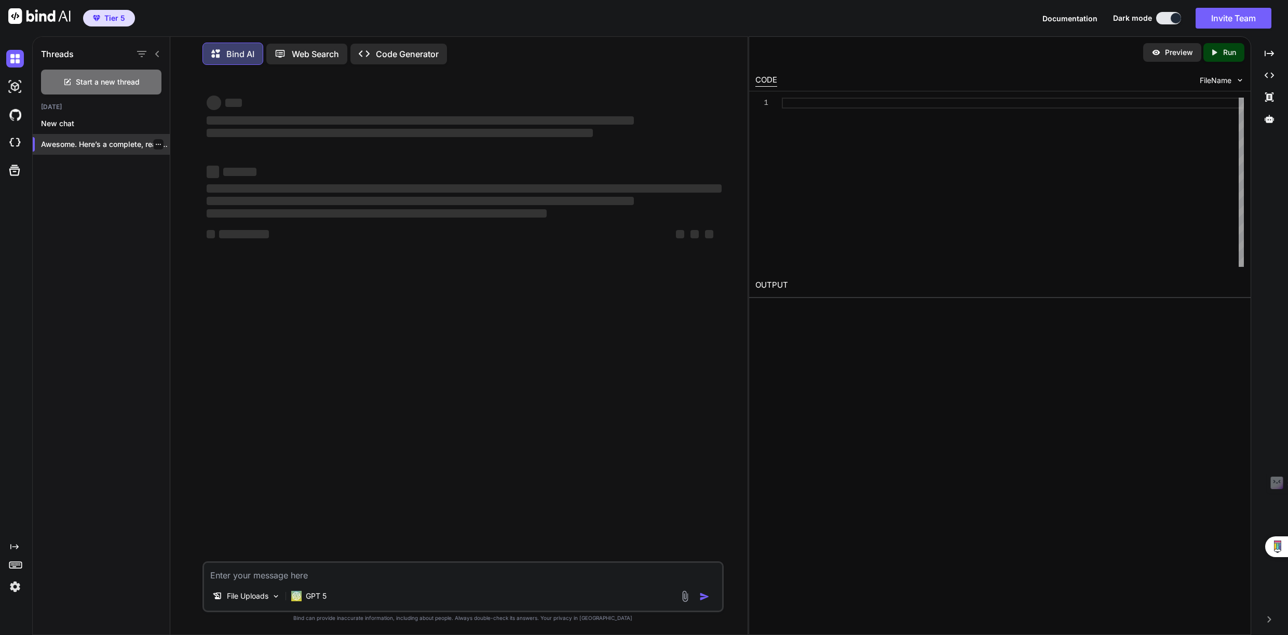
type textarea "x"
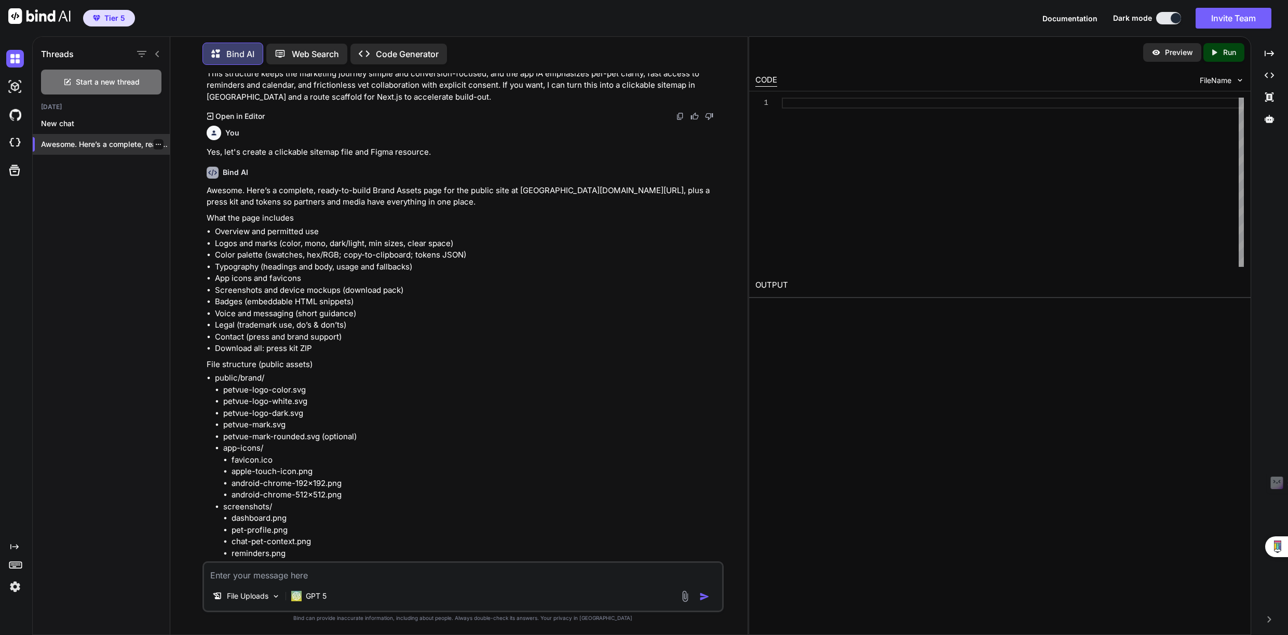
scroll to position [13223, 0]
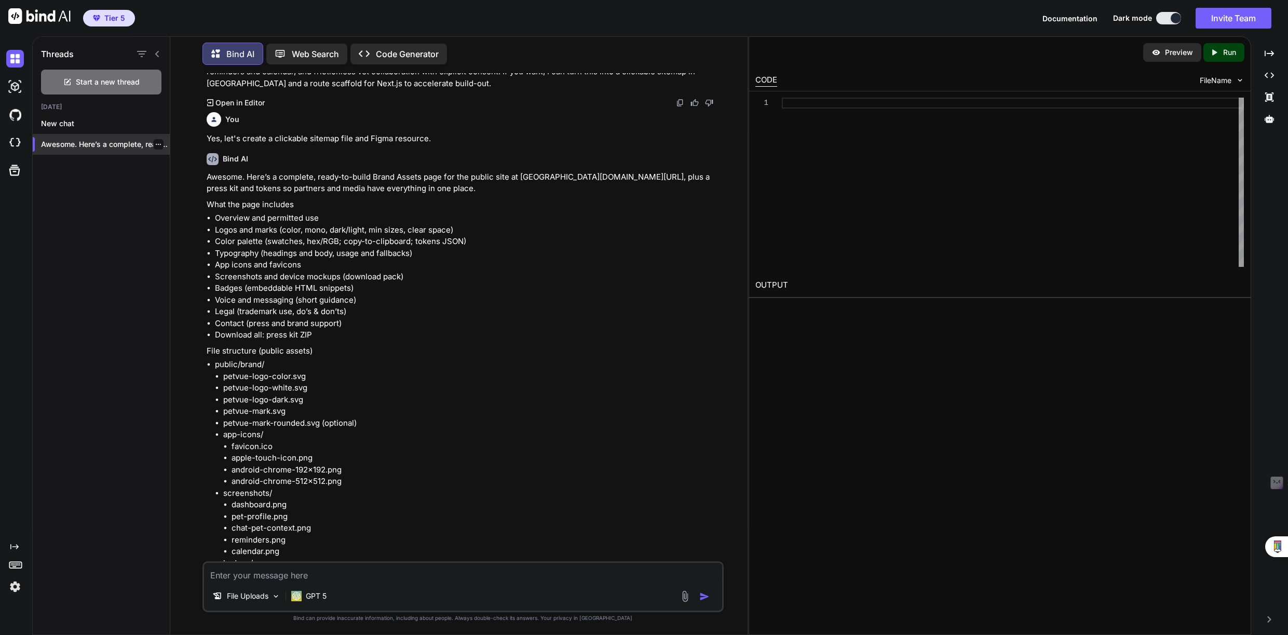
click at [155, 142] on icon "button" at bounding box center [158, 144] width 6 height 6
click at [208, 164] on span "Rename and Save" at bounding box center [202, 162] width 62 height 10
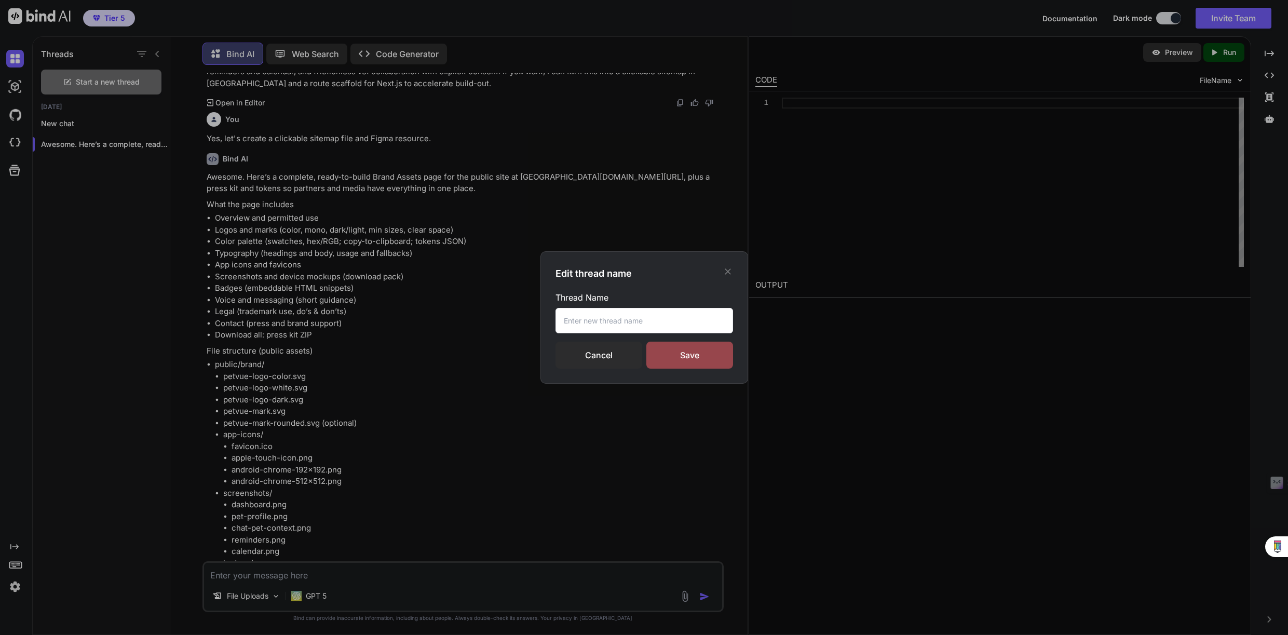
click at [579, 316] on input "text" at bounding box center [645, 320] width 178 height 25
type input "Petvue"
click at [687, 351] on div "Save" at bounding box center [690, 355] width 87 height 27
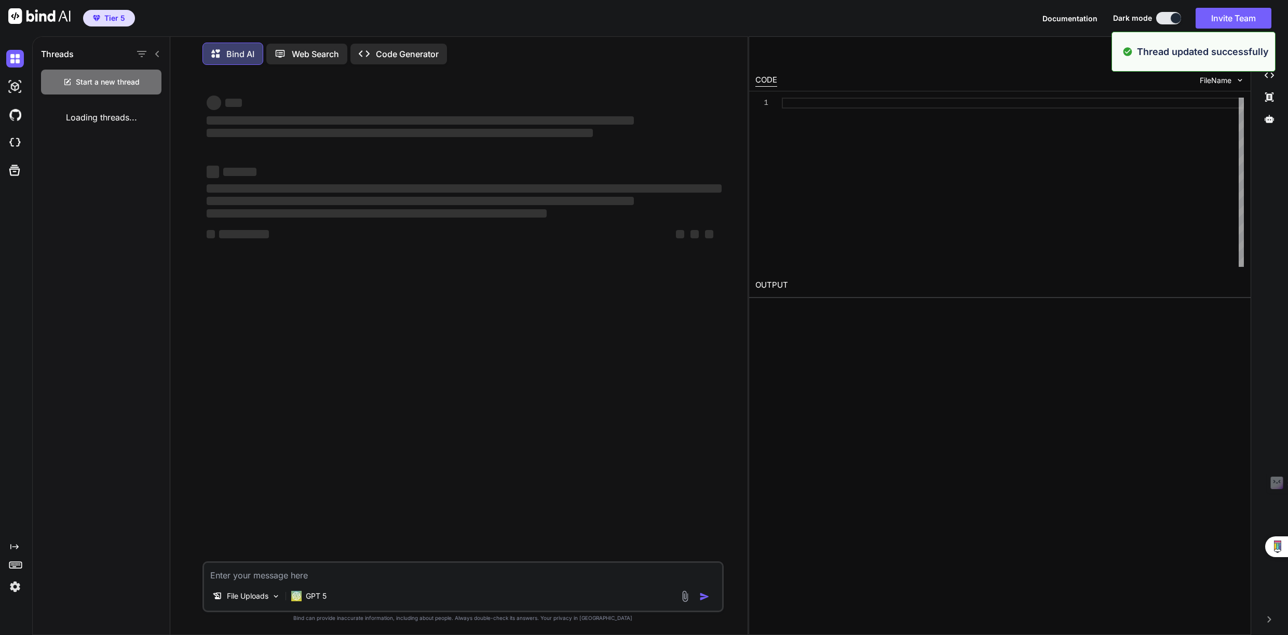
scroll to position [0, 0]
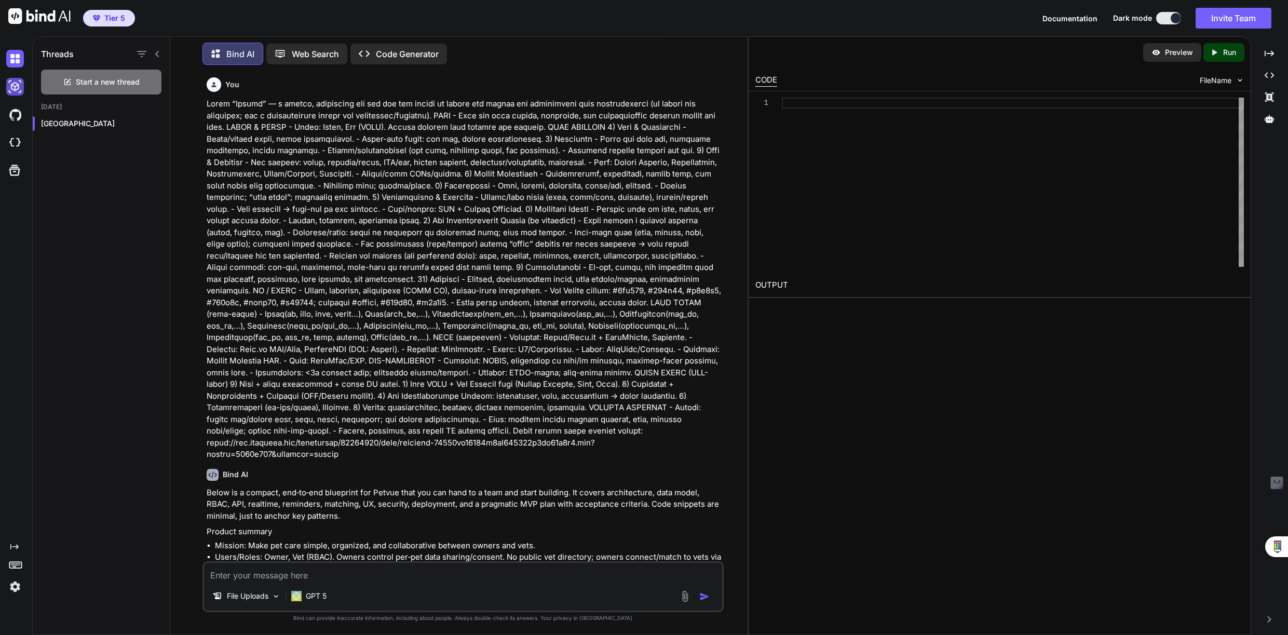
click at [13, 84] on img at bounding box center [15, 87] width 18 height 18
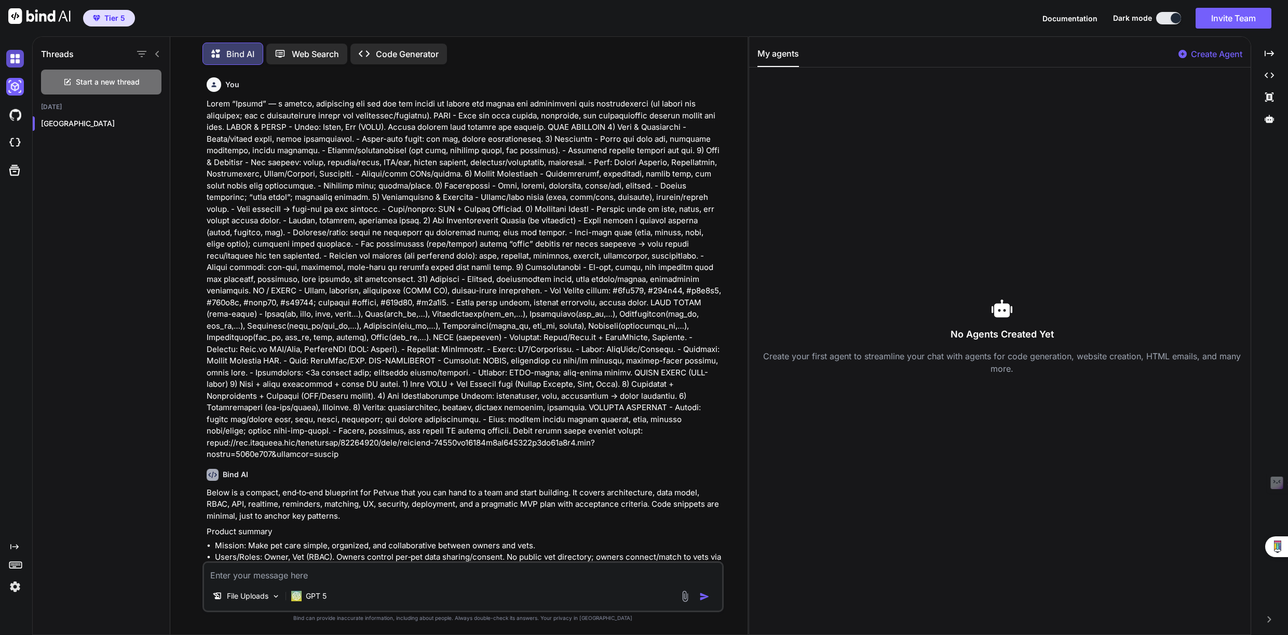
click at [15, 58] on img at bounding box center [15, 59] width 18 height 18
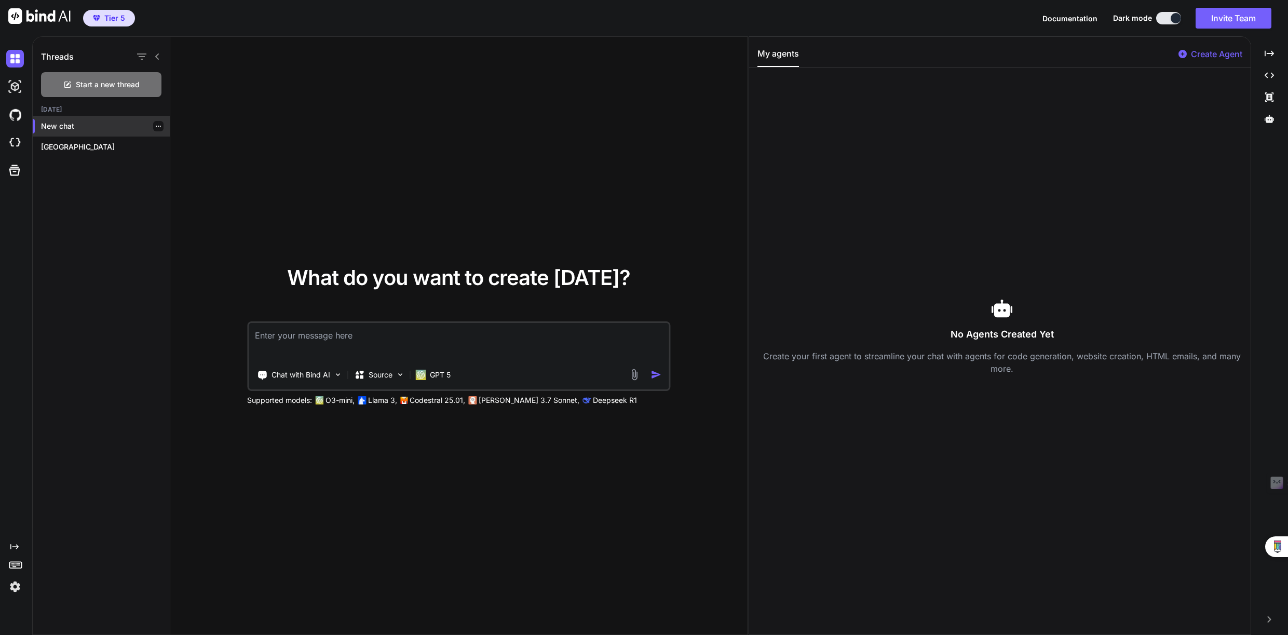
click at [79, 127] on p "New chat" at bounding box center [105, 126] width 129 height 10
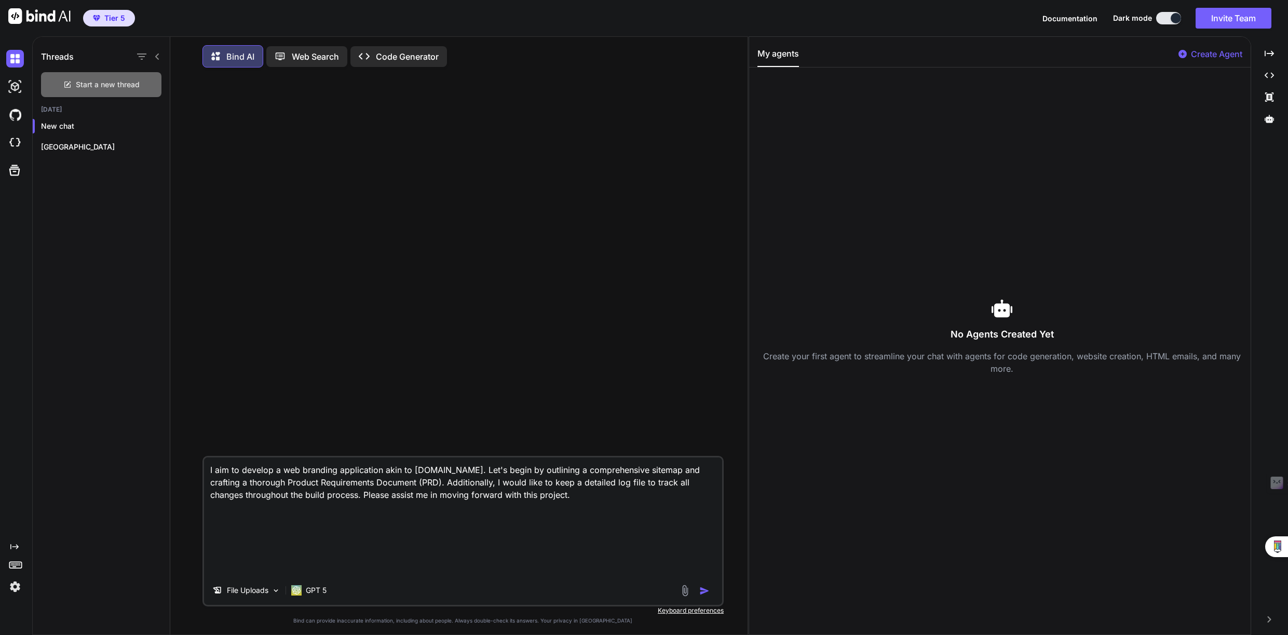
click at [79, 92] on div "Start a new thread" at bounding box center [101, 84] width 120 height 25
click at [75, 123] on p "New chat" at bounding box center [105, 126] width 129 height 10
click at [155, 127] on icon "button" at bounding box center [158, 126] width 6 height 6
click at [189, 170] on span "Delete" at bounding box center [182, 168] width 22 height 10
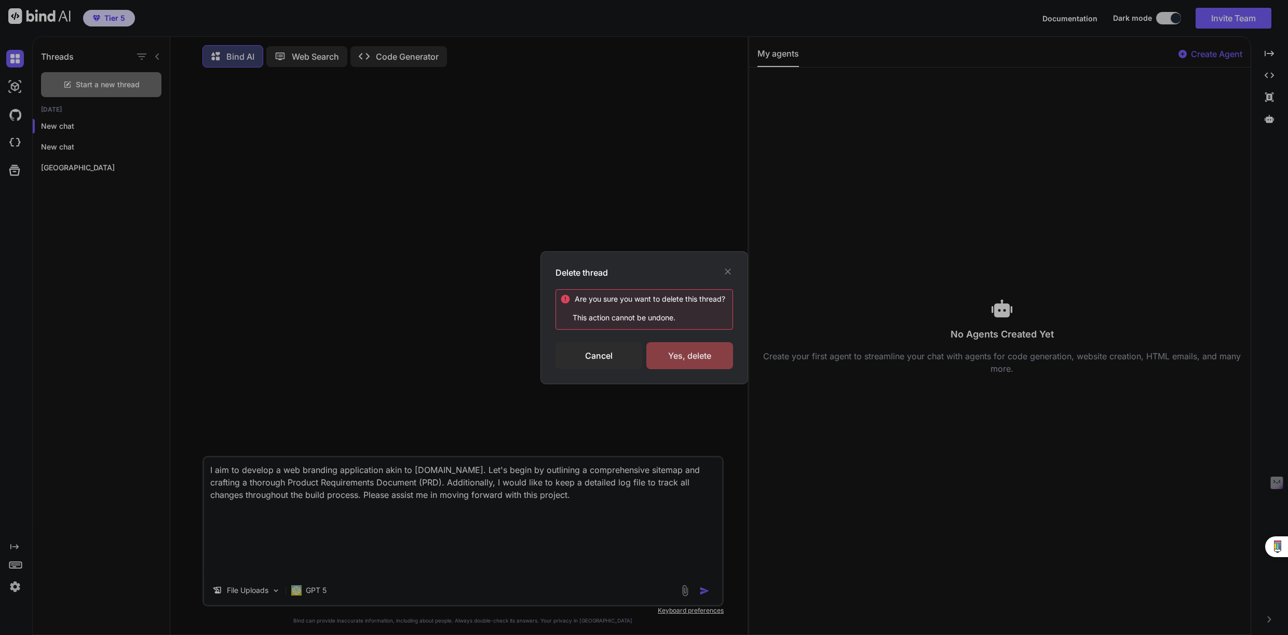
click at [672, 345] on div "Yes, delete" at bounding box center [690, 355] width 87 height 27
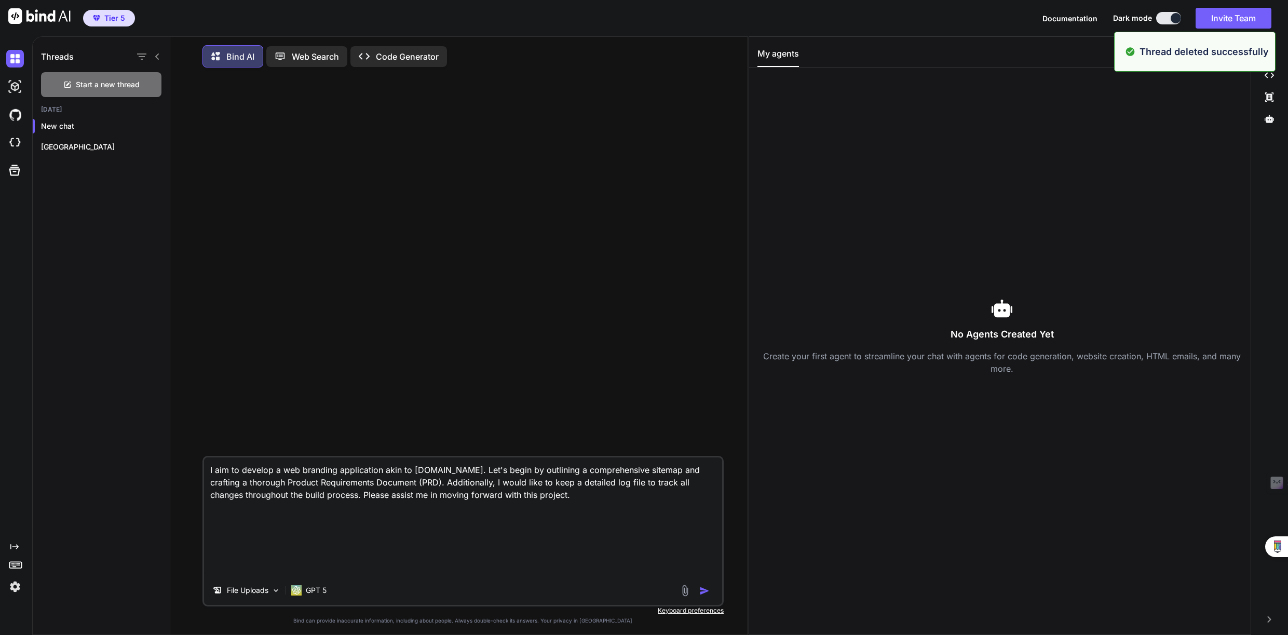
click at [351, 165] on div at bounding box center [464, 266] width 519 height 380
click at [317, 57] on p "Web Search" at bounding box center [315, 56] width 47 height 12
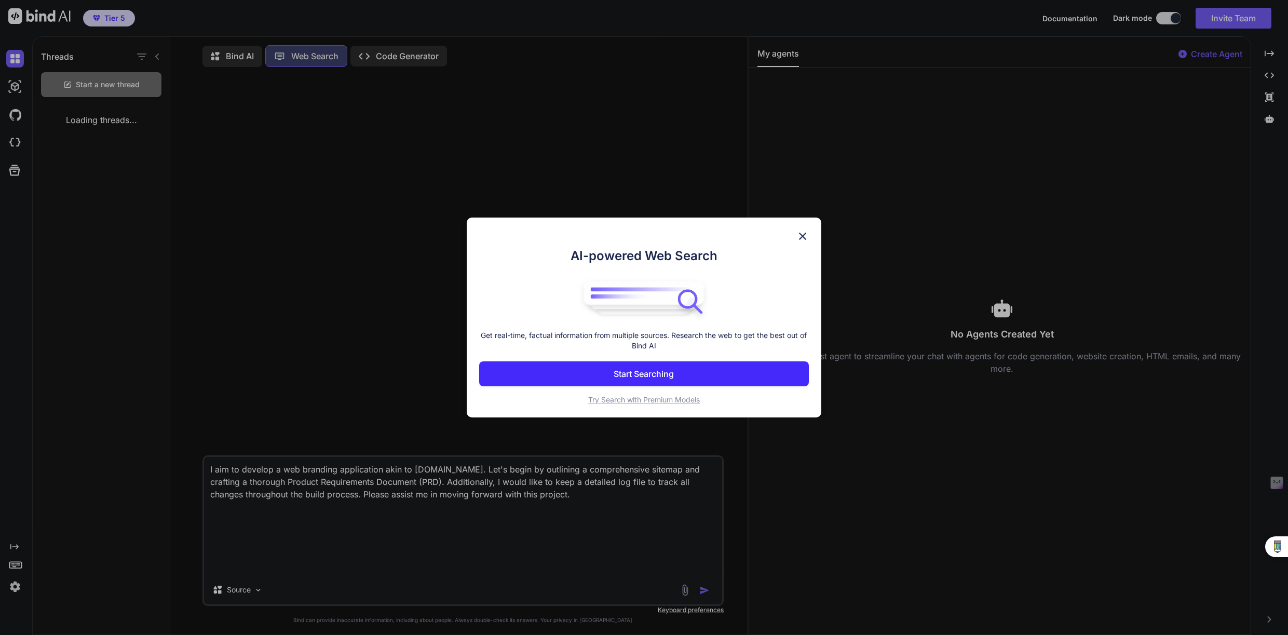
scroll to position [5, 0]
click at [806, 235] on img at bounding box center [803, 236] width 12 height 12
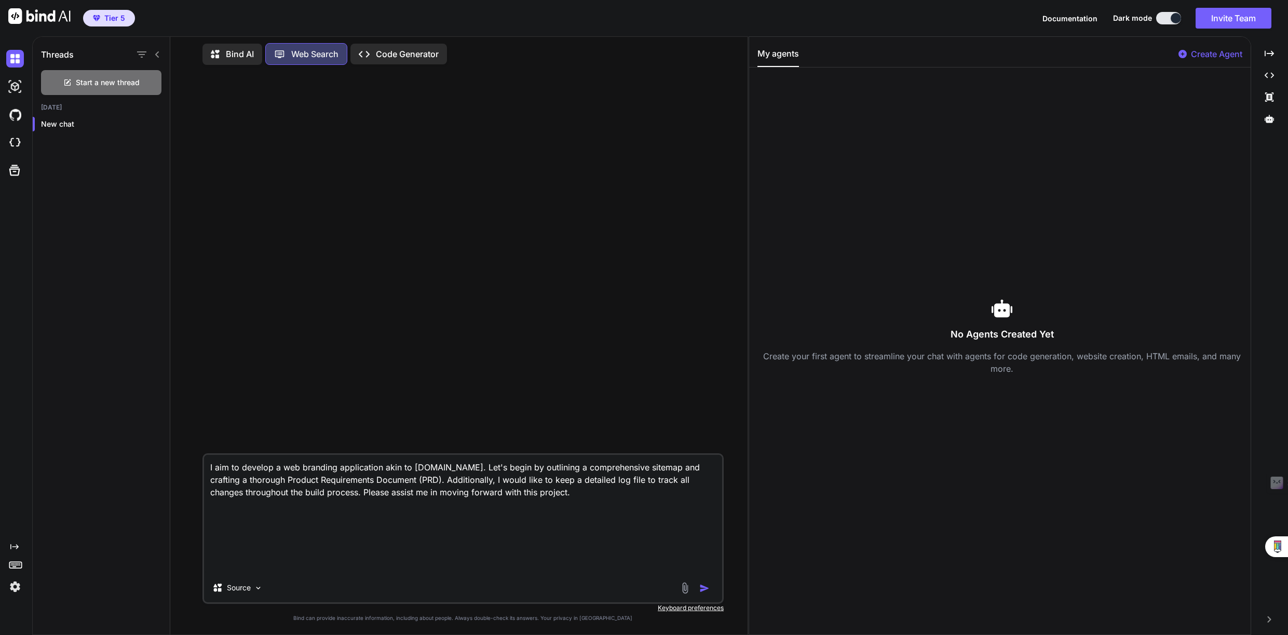
click at [231, 55] on p "Bind AI" at bounding box center [240, 54] width 28 height 12
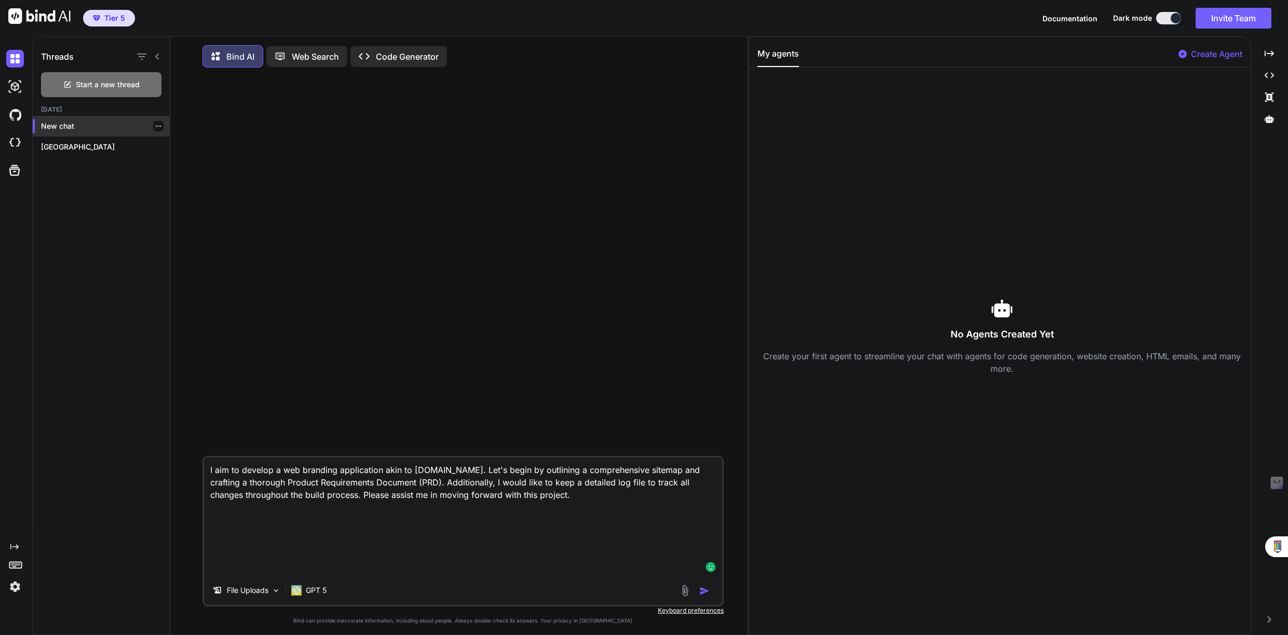
click at [111, 130] on p "New chat" at bounding box center [105, 126] width 129 height 10
click at [594, 533] on textarea "I aim to develop a web branding application akin to brandyhq.com. Let's begin b…" at bounding box center [463, 517] width 518 height 118
paste textarea "I aim to develop a web branding application akin to brandyhq.com. Let's begin b…"
type textarea "x"
type textarea "I aim to develop a web branding application akin to brandyhq.com. Let's begin b…"
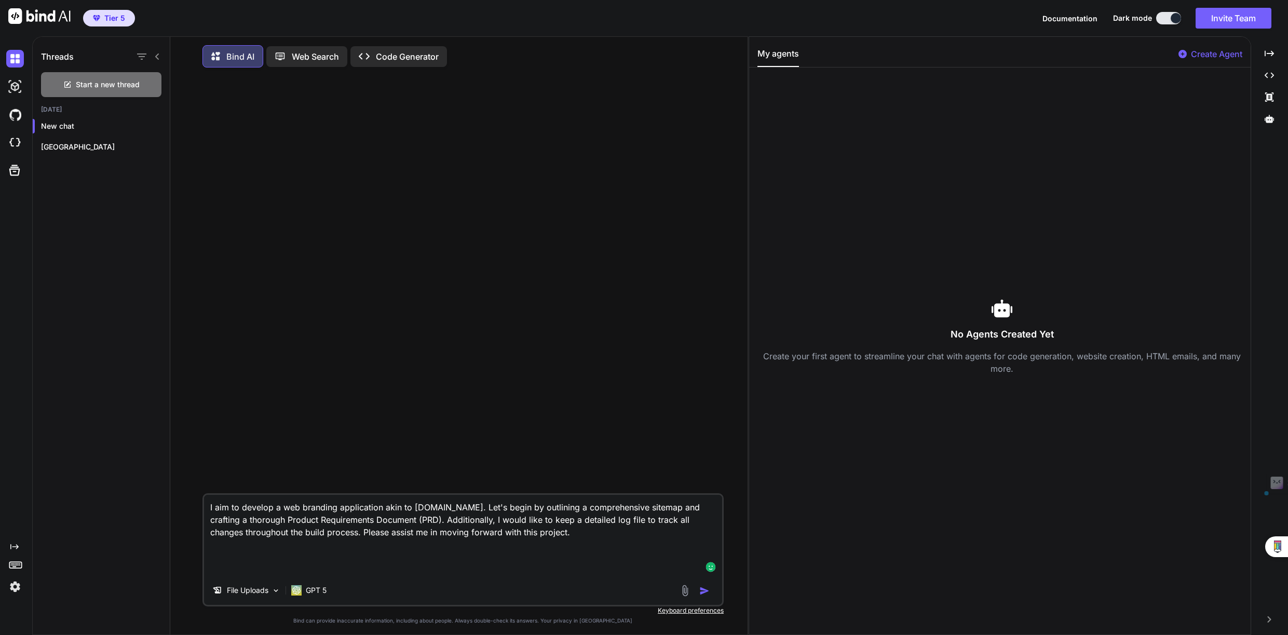
click at [609, 534] on textarea "I aim to develop a web branding application akin to brandyhq.com. Let's begin b…" at bounding box center [463, 535] width 518 height 81
type textarea "x"
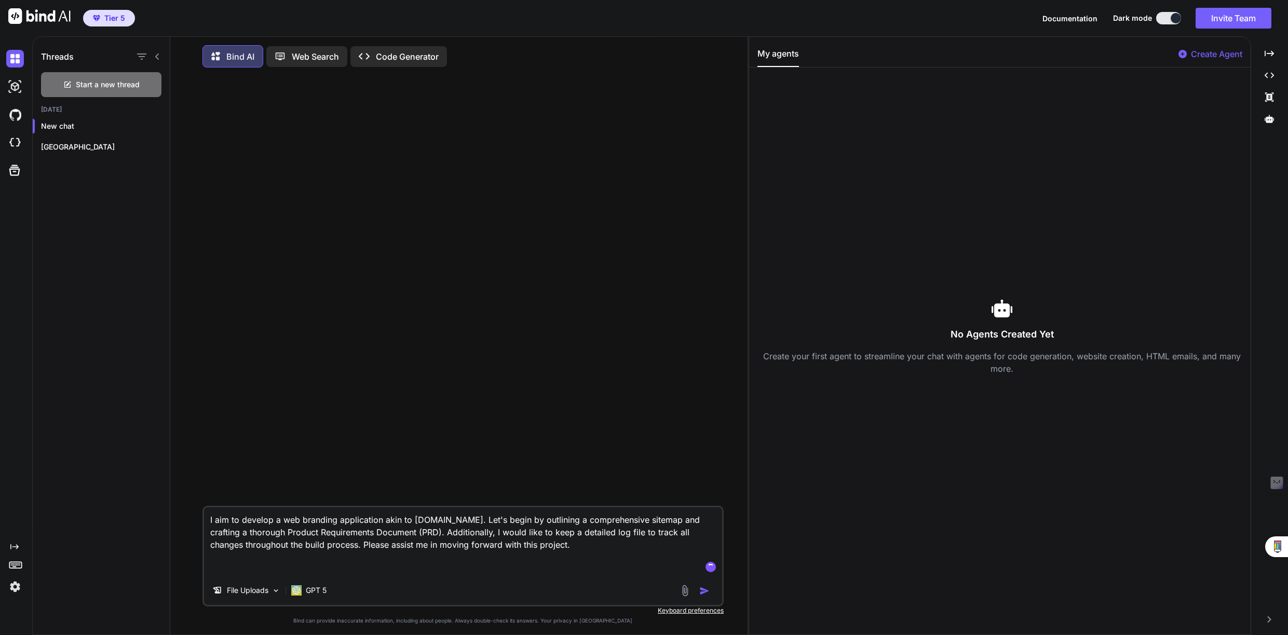
type textarea "I aim to develop a web branding application akin to brandyhq.com. Let's begin b…"
type textarea "x"
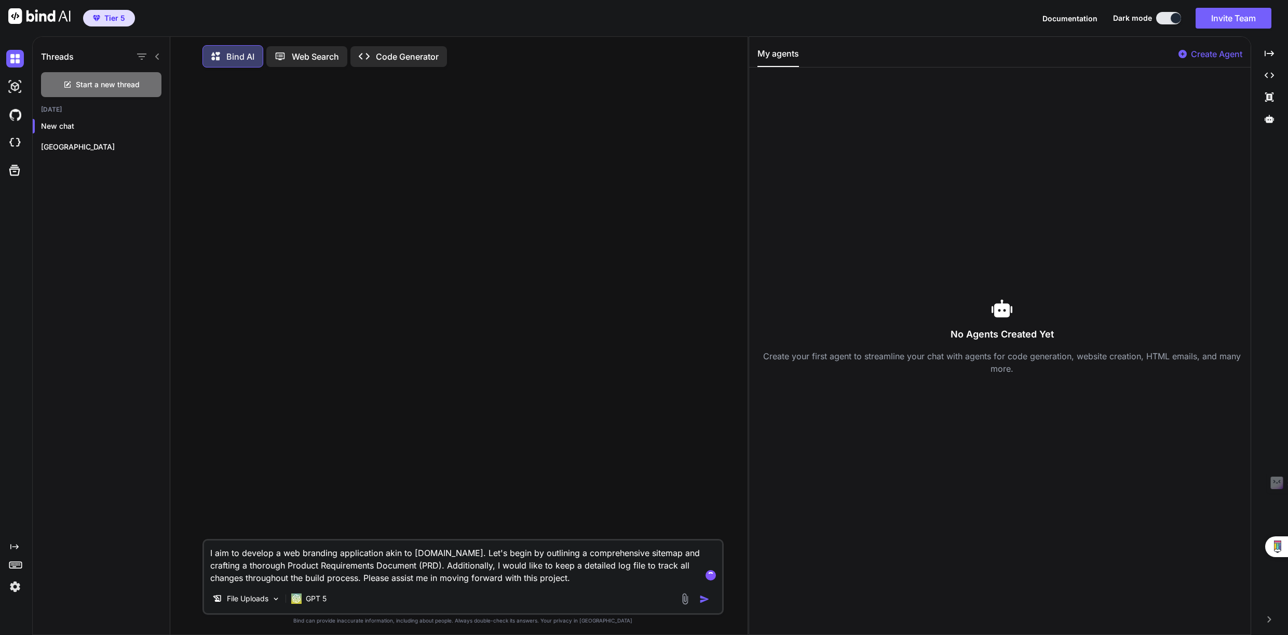
type textarea "I aim to develop a web branding application akin to brandyhq.com. Let's begin b…"
click at [701, 601] on img "button" at bounding box center [705, 599] width 10 height 10
type textarea "x"
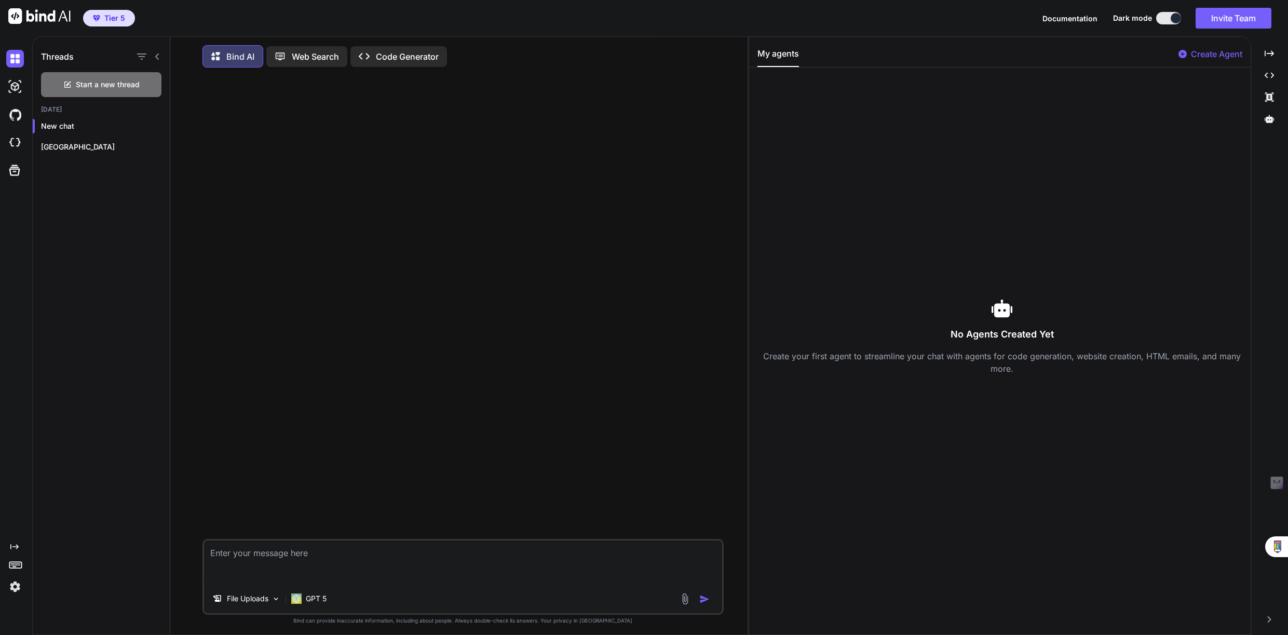
scroll to position [5, 0]
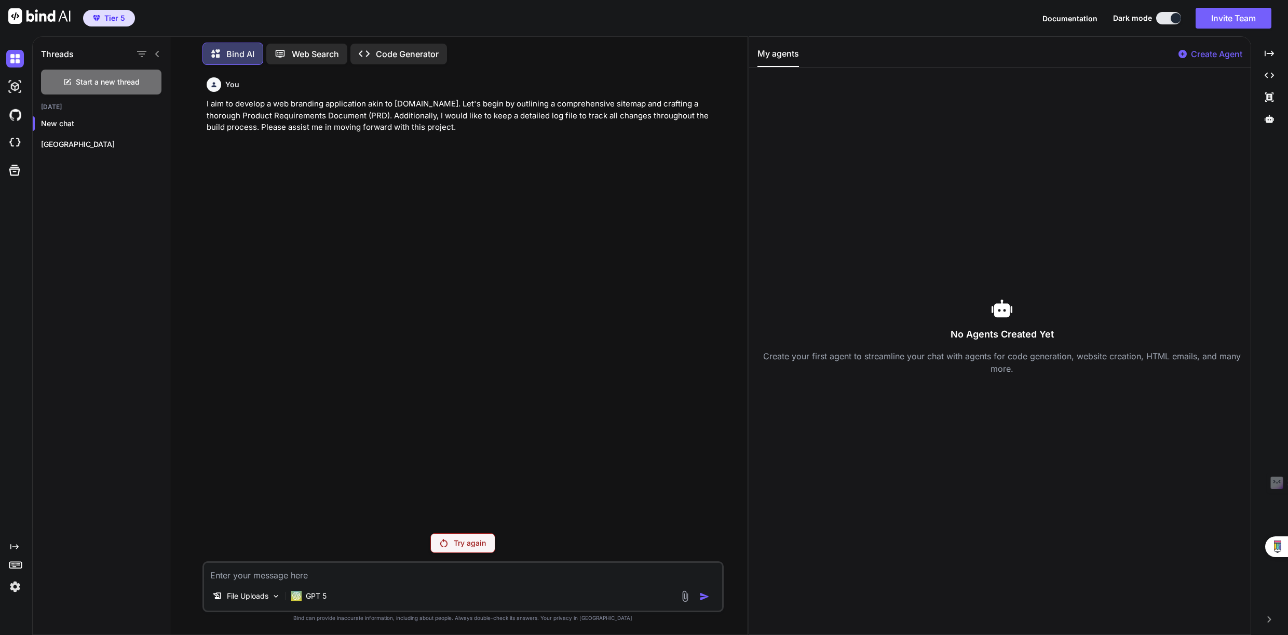
click at [34, 21] on img at bounding box center [39, 16] width 62 height 16
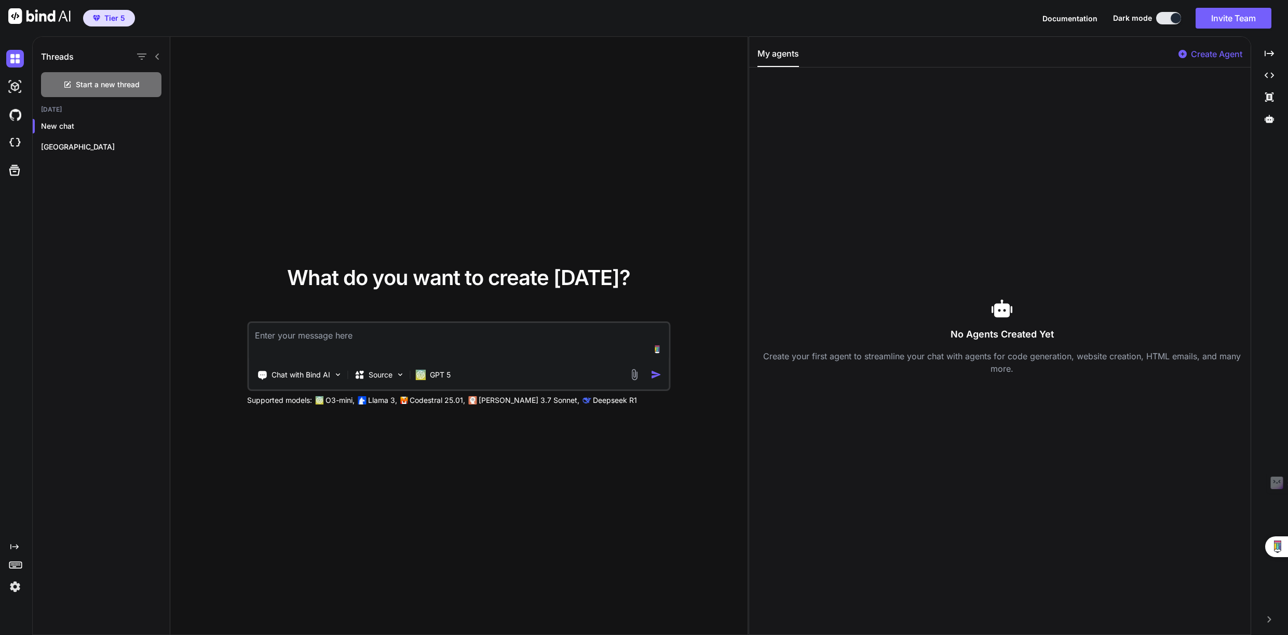
click at [310, 337] on textarea at bounding box center [459, 342] width 420 height 38
type textarea "x"
type textarea "I aim to develop a web branding application akin to brandyhq.com. Let's begin b…"
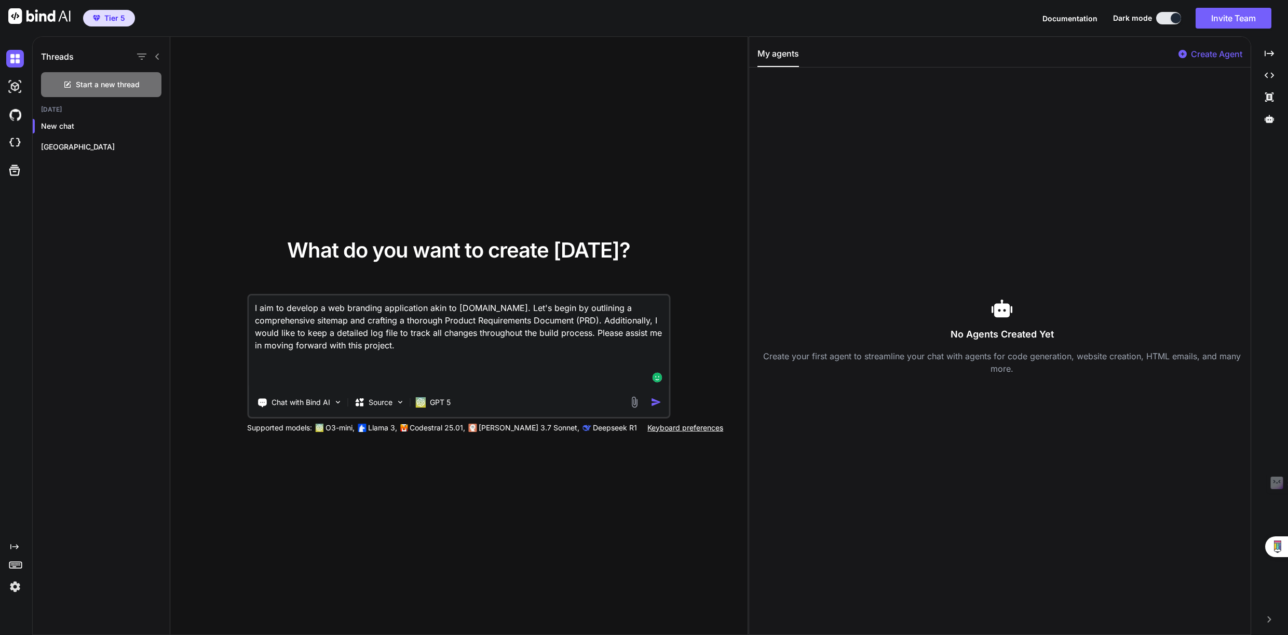
type textarea "x"
type textarea "I aim to develop a web branding application akin to brandyhq.com. Let's begin b…"
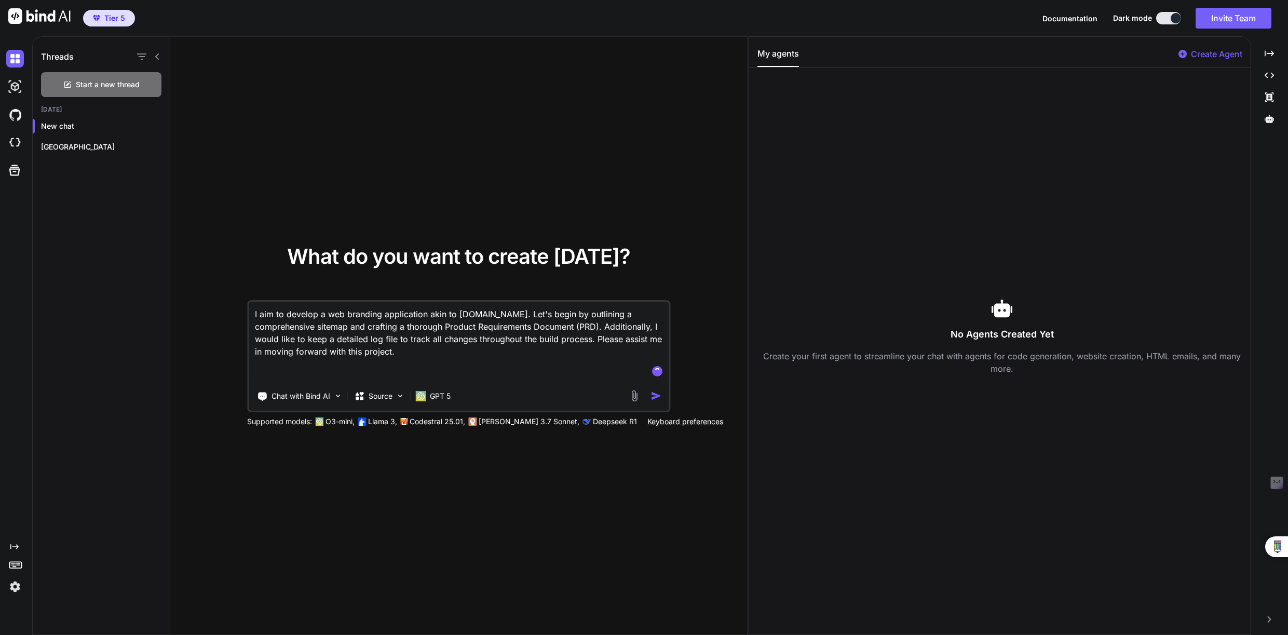
type textarea "x"
type textarea "I aim to develop a web branding application akin to brandyhq.com. Let's begin b…"
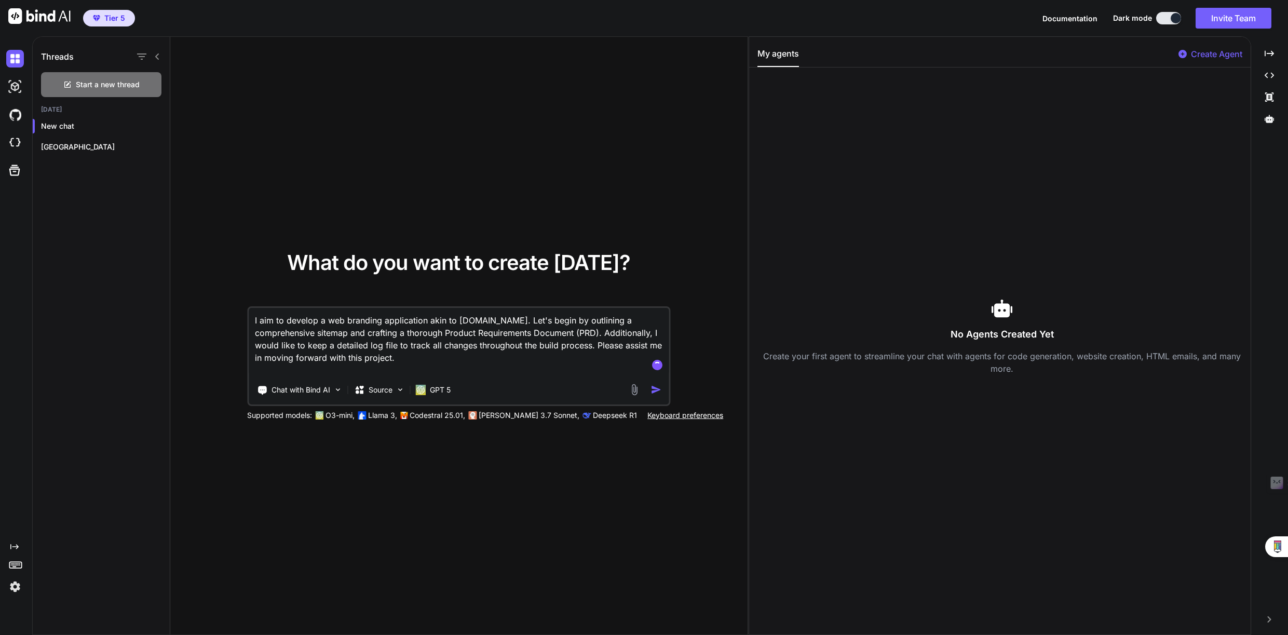
type textarea "x"
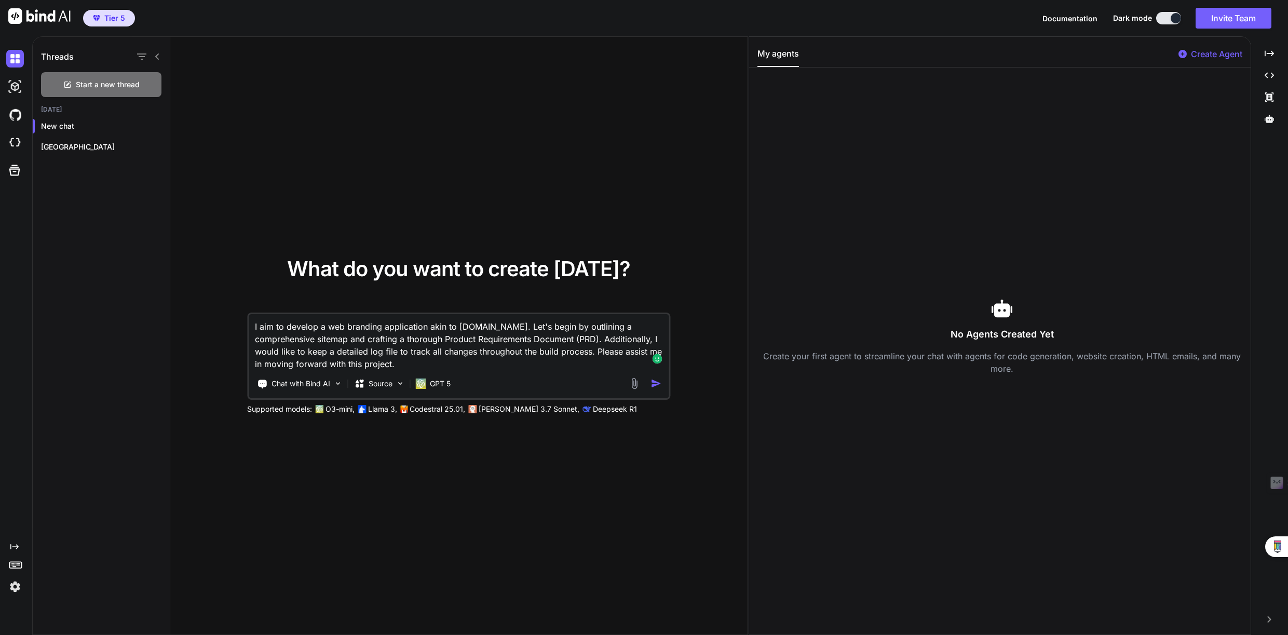
type textarea "I aim to develop a web branding application akin to brandyhq.com. Let's begin b…"
click at [654, 387] on img "button" at bounding box center [656, 383] width 11 height 11
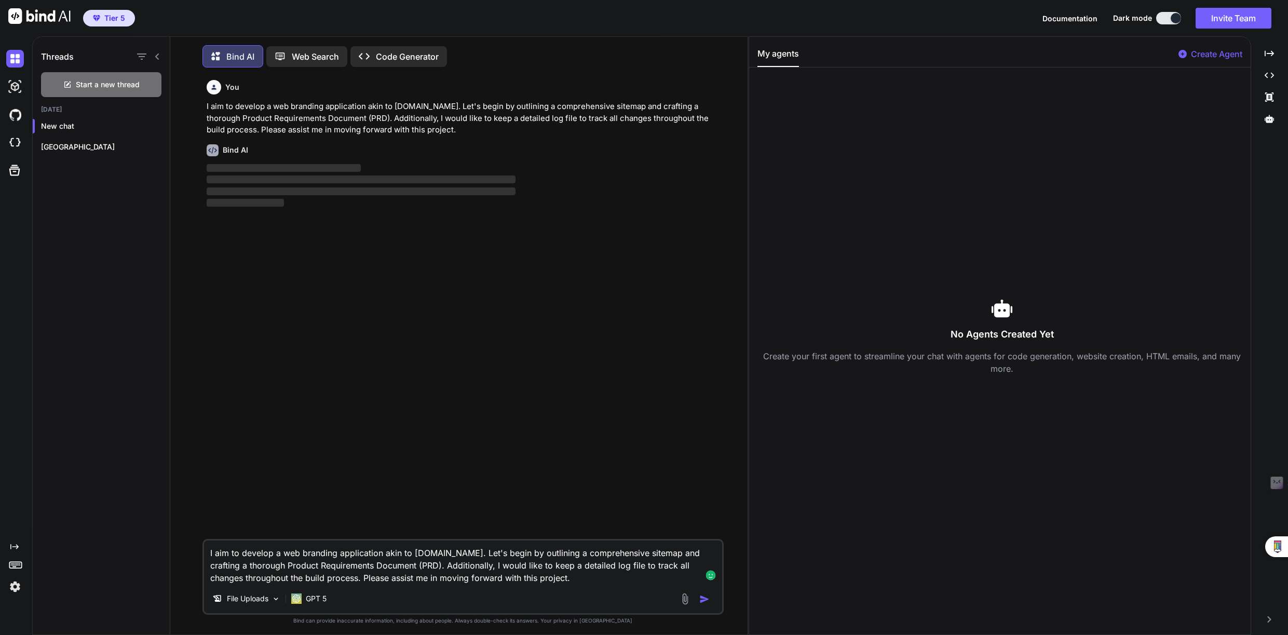
scroll to position [5, 0]
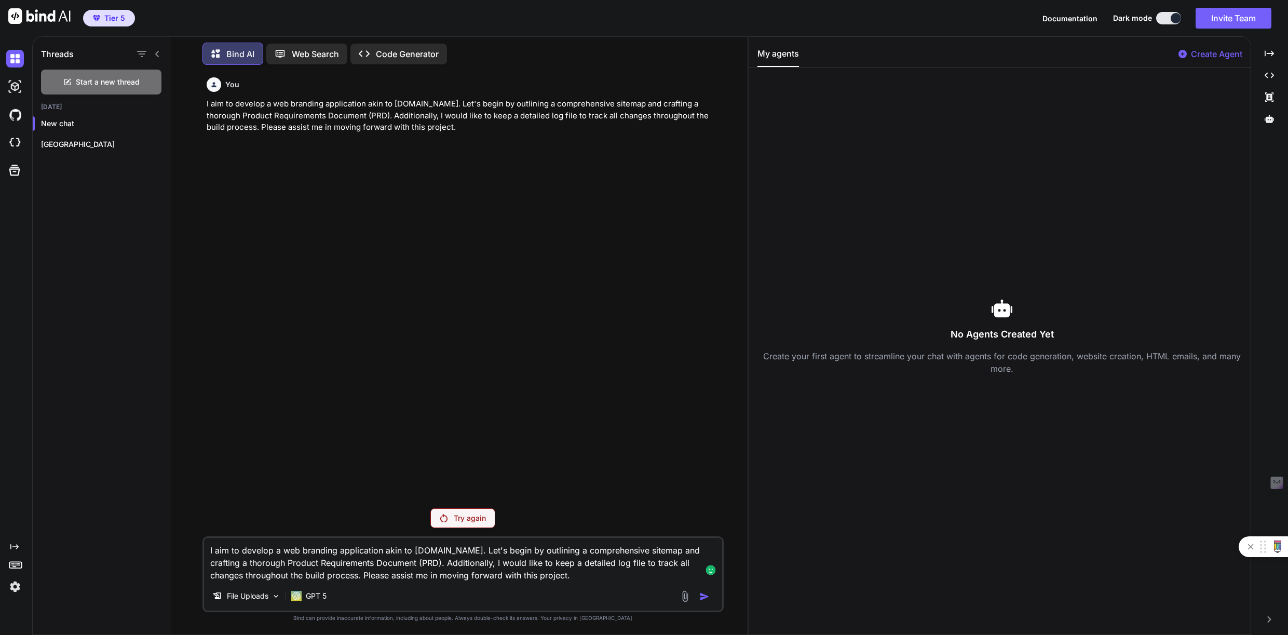
click at [1251, 546] on icon at bounding box center [1251, 547] width 5 height 5
click at [1249, 468] on button at bounding box center [1245, 470] width 12 height 12
click at [18, 590] on img at bounding box center [15, 587] width 18 height 18
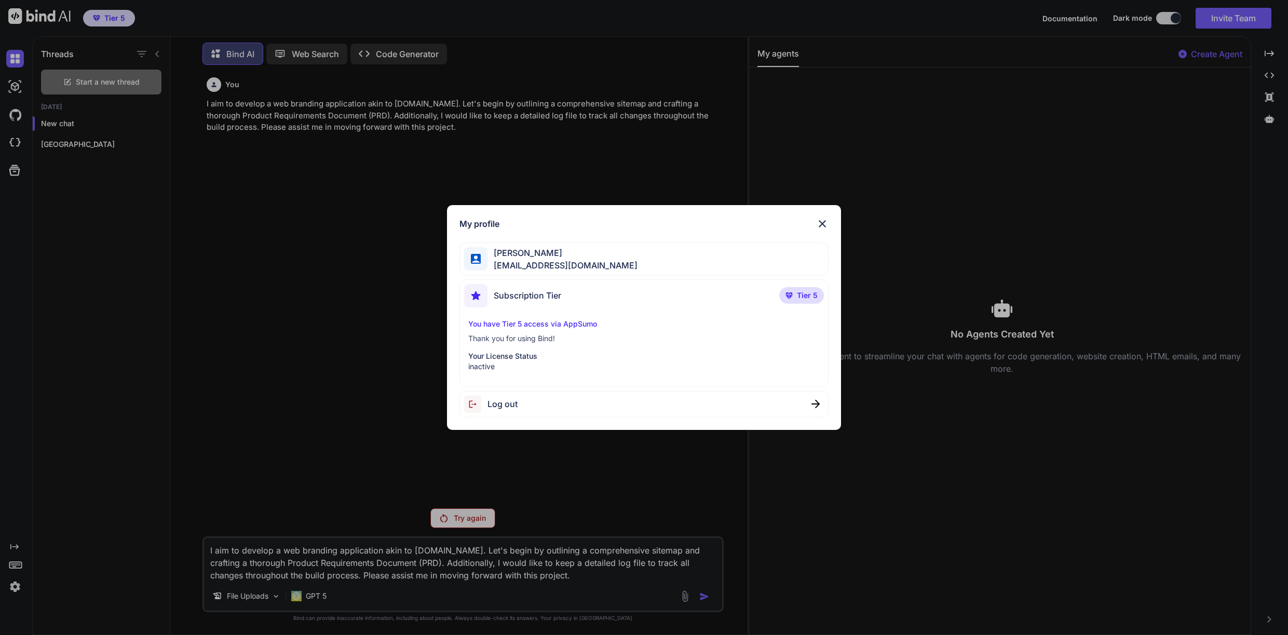
click at [573, 412] on div "Log out" at bounding box center [644, 404] width 369 height 26
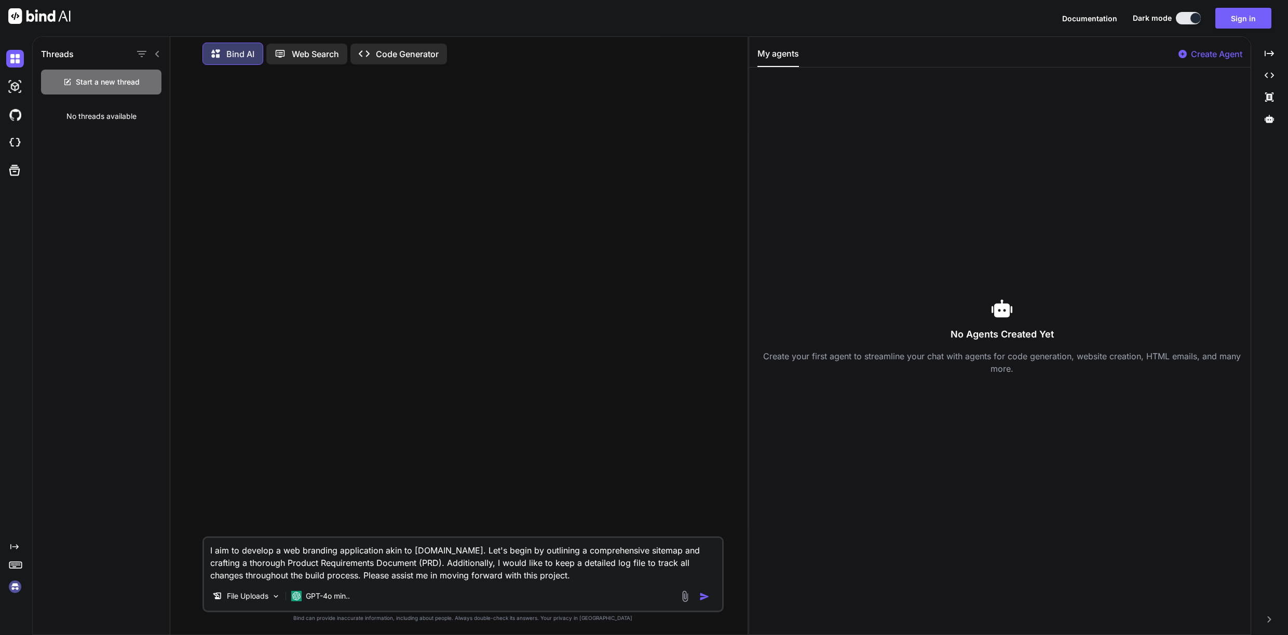
click at [60, 22] on img at bounding box center [39, 16] width 62 height 16
type textarea "x"
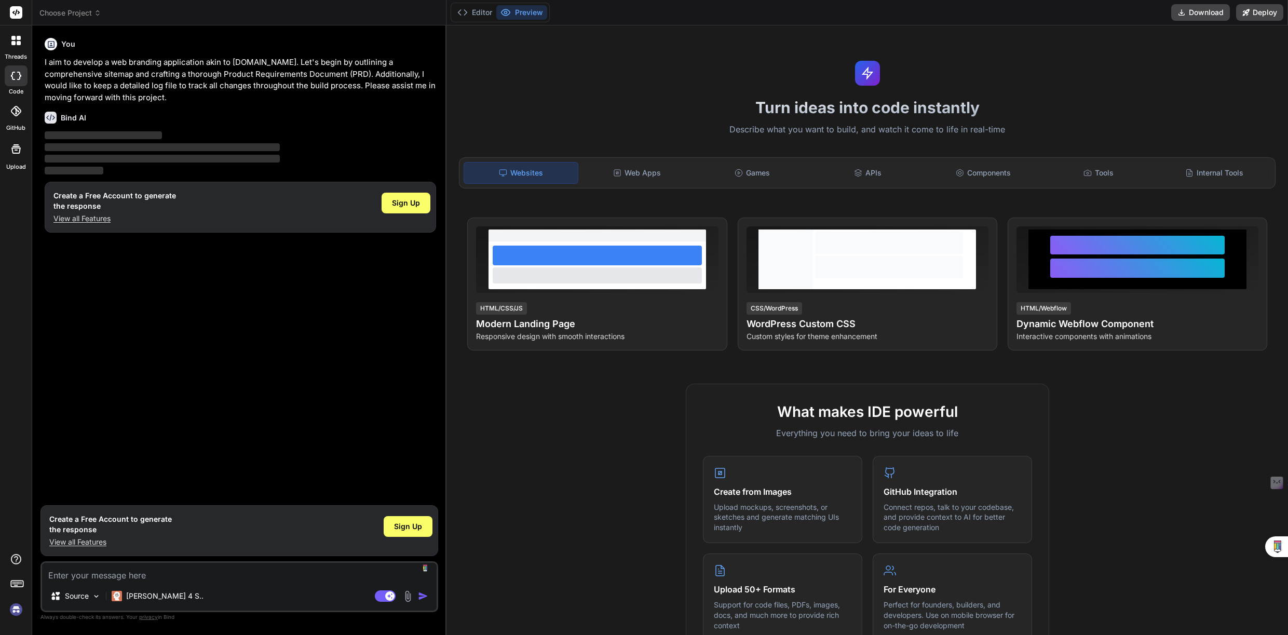
click at [19, 609] on img at bounding box center [16, 610] width 18 height 18
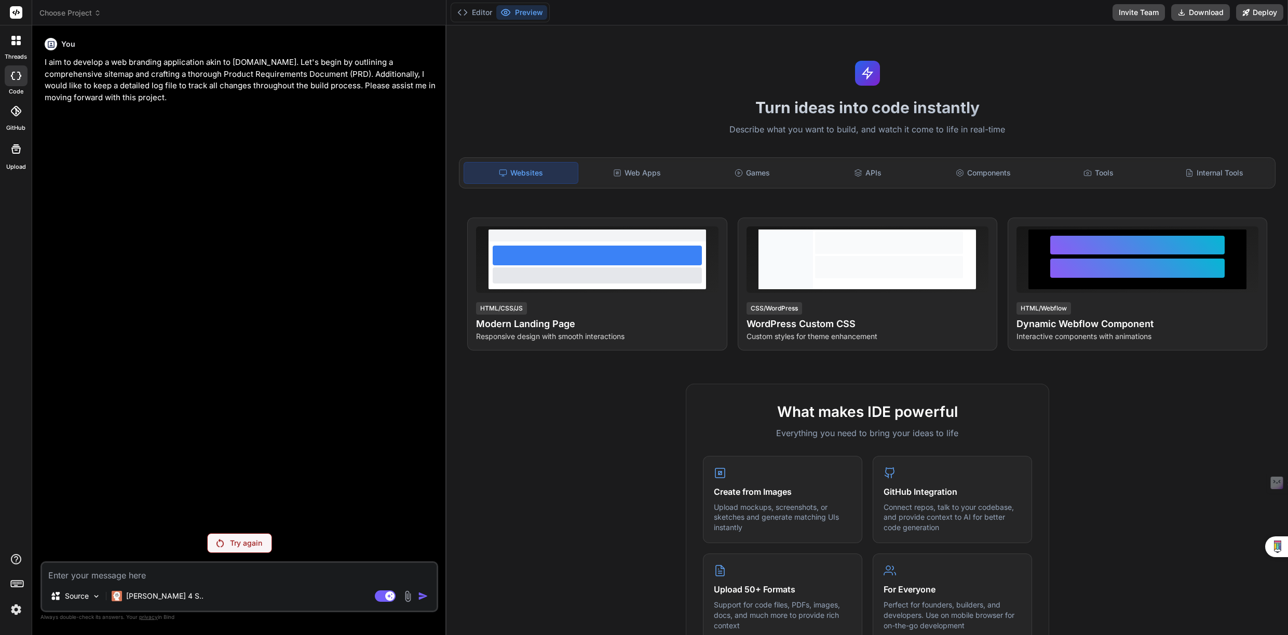
click at [248, 539] on p "Try again" at bounding box center [246, 543] width 32 height 10
click at [91, 11] on span "Choose Project" at bounding box center [70, 13] width 62 height 10
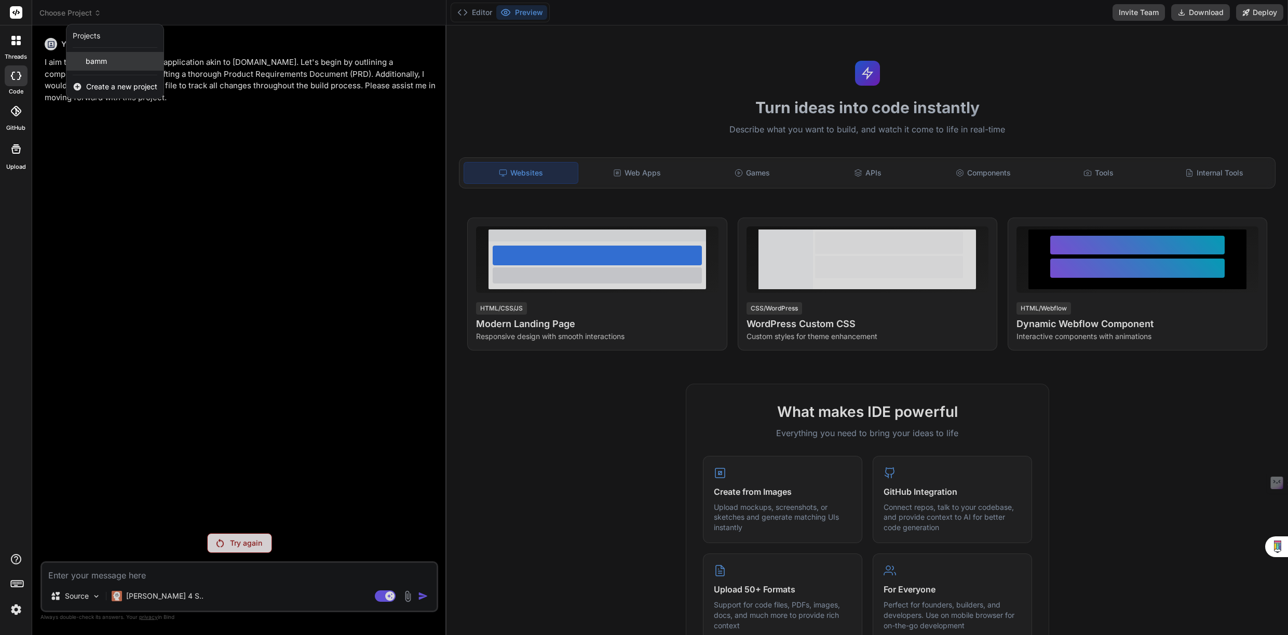
click at [105, 63] on span "bamm" at bounding box center [96, 61] width 21 height 10
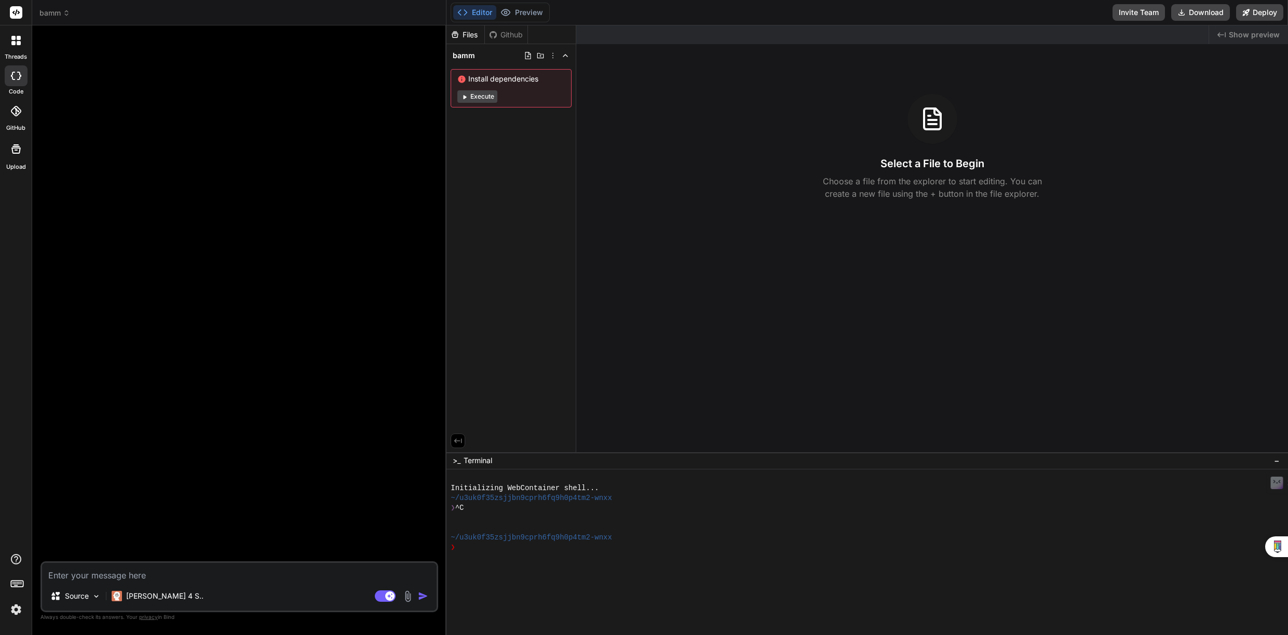
click at [222, 574] on textarea at bounding box center [239, 572] width 395 height 19
paste textarea "I aim to develop a web branding application akin to [DOMAIN_NAME]. Let's begin …"
type textarea "x"
type textarea "I aim to develop a web branding application akin to [DOMAIN_NAME]. Let's begin …"
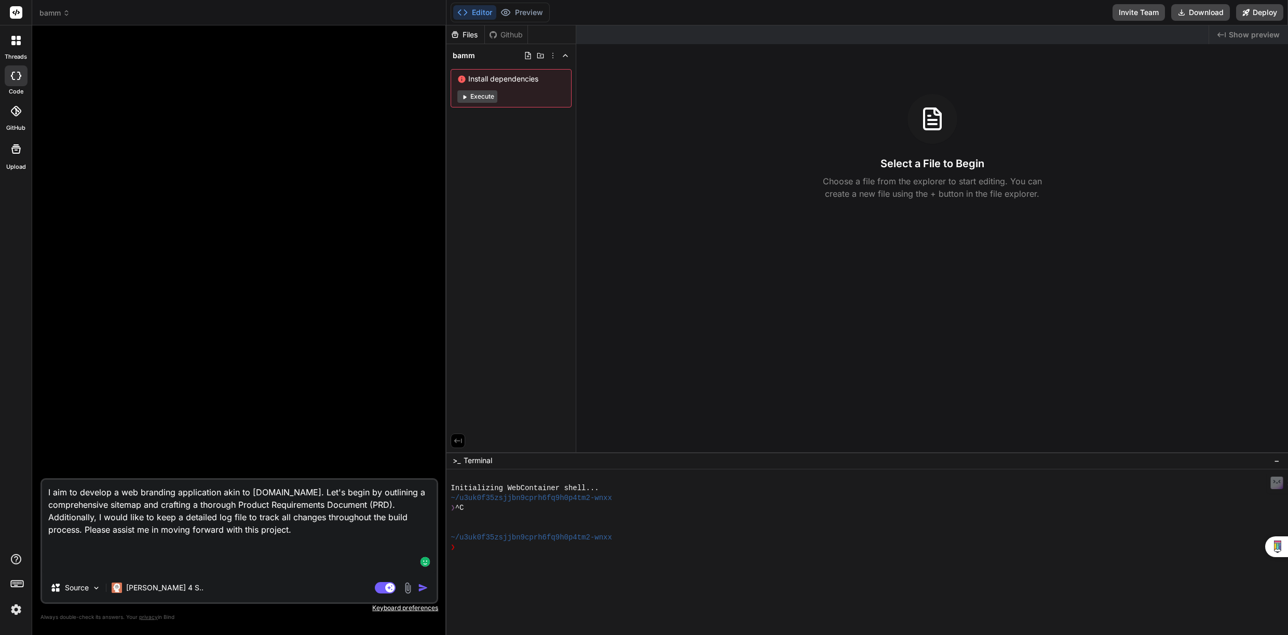
type textarea "x"
type textarea "I aim to develop a web branding application akin to [DOMAIN_NAME]. Let's begin …"
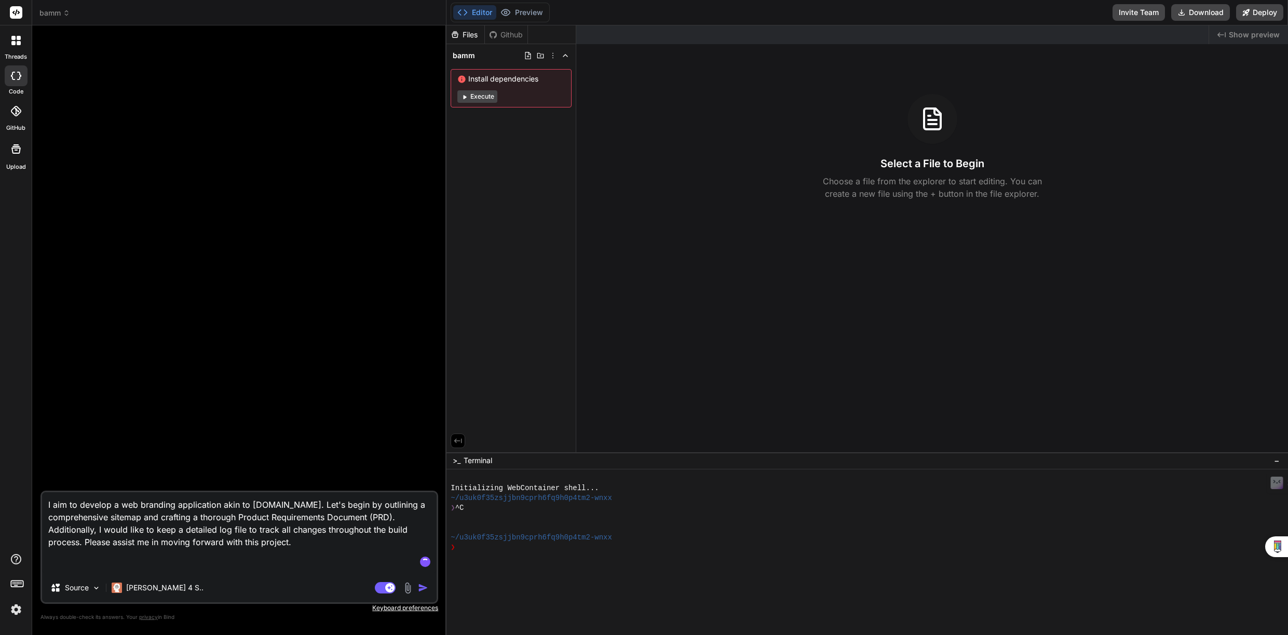
type textarea "x"
type textarea "I aim to develop a web branding application akin to [DOMAIN_NAME]. Let's begin …"
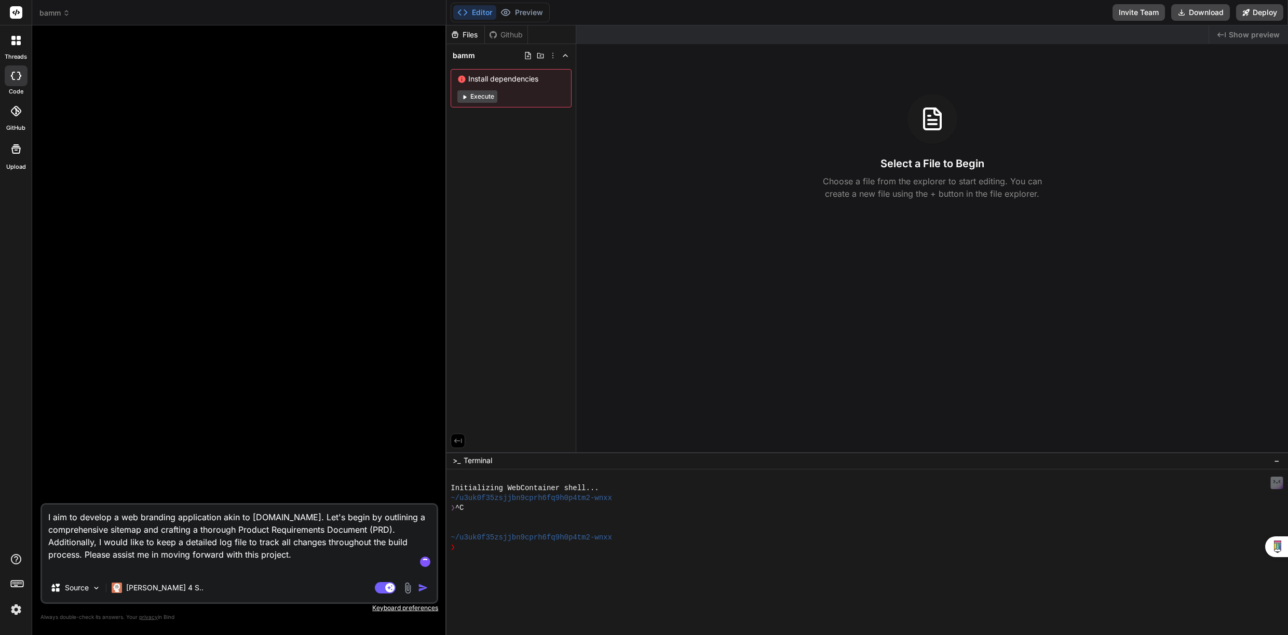
type textarea "x"
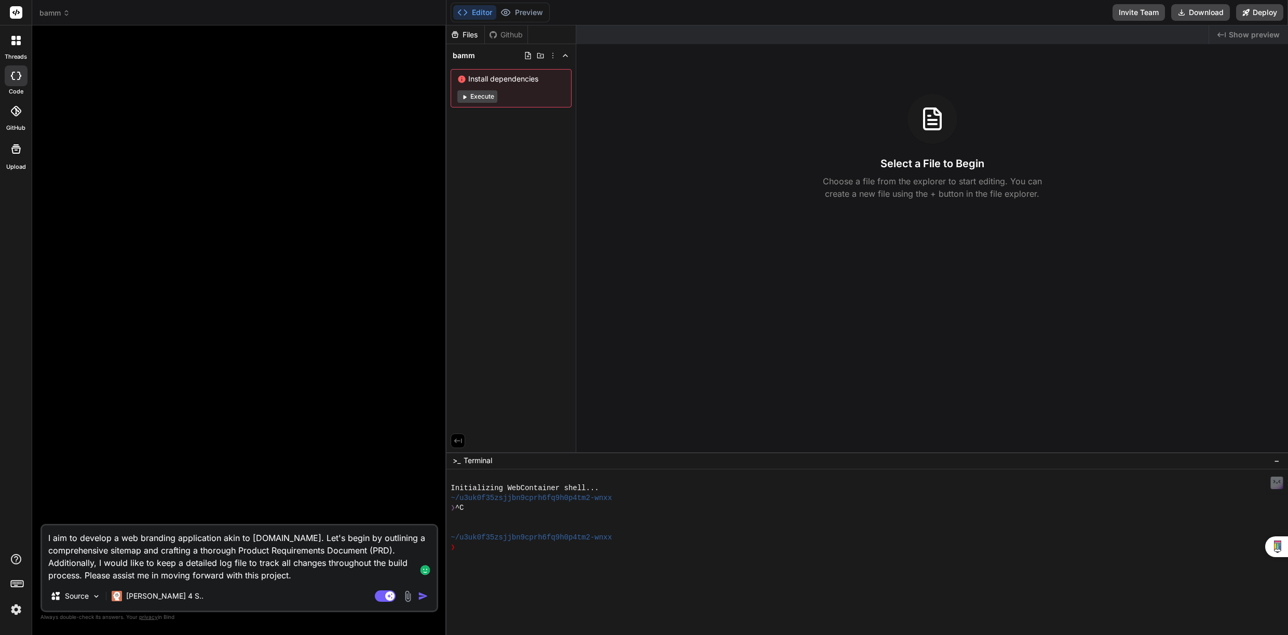
type textarea "I aim to develop a web branding application akin to [DOMAIN_NAME]. Let's begin …"
click at [423, 597] on img "button" at bounding box center [423, 596] width 10 height 10
type textarea "x"
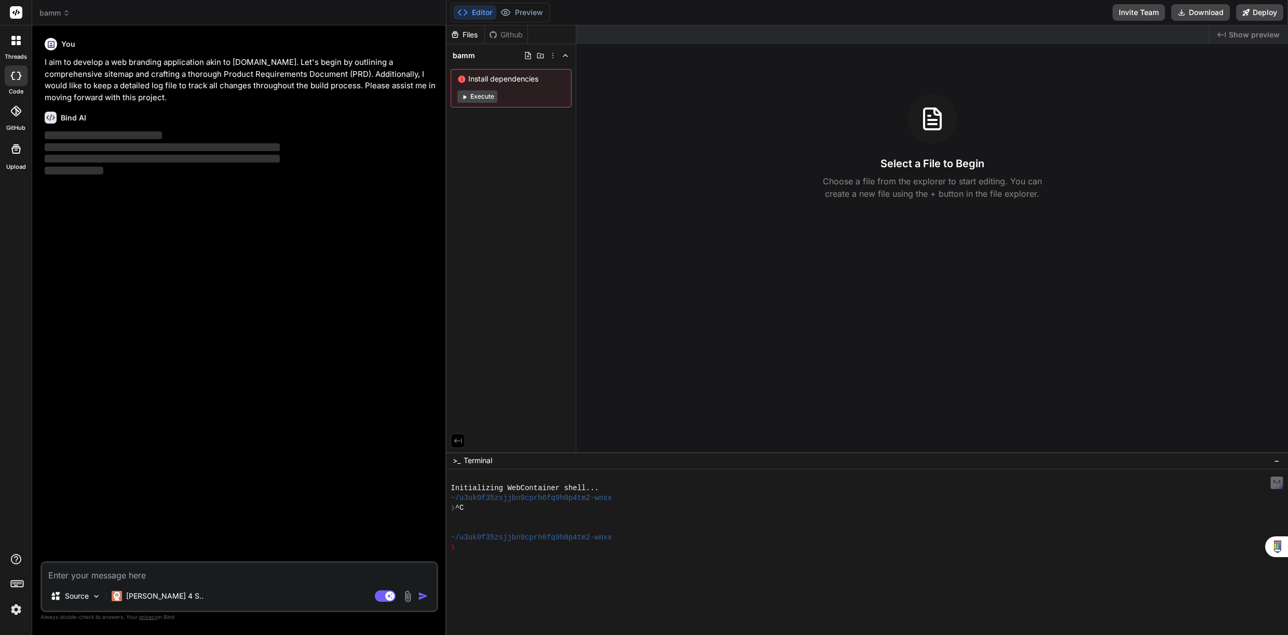
type textarea "x"
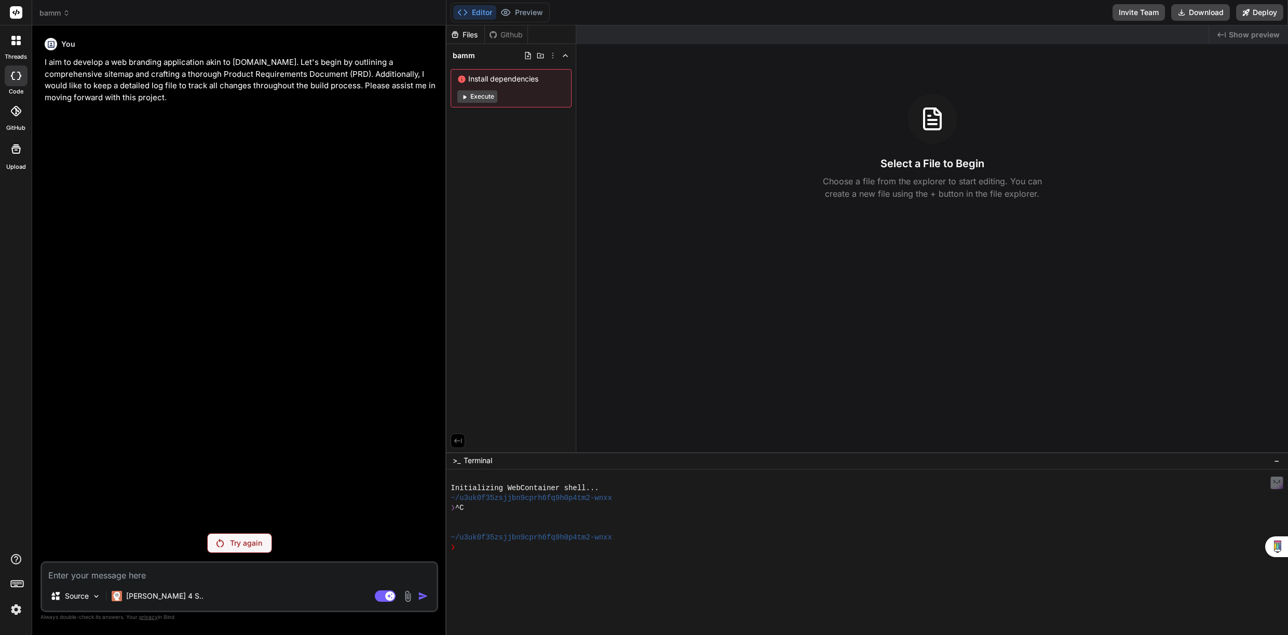
click at [15, 36] on icon at bounding box center [15, 40] width 9 height 9
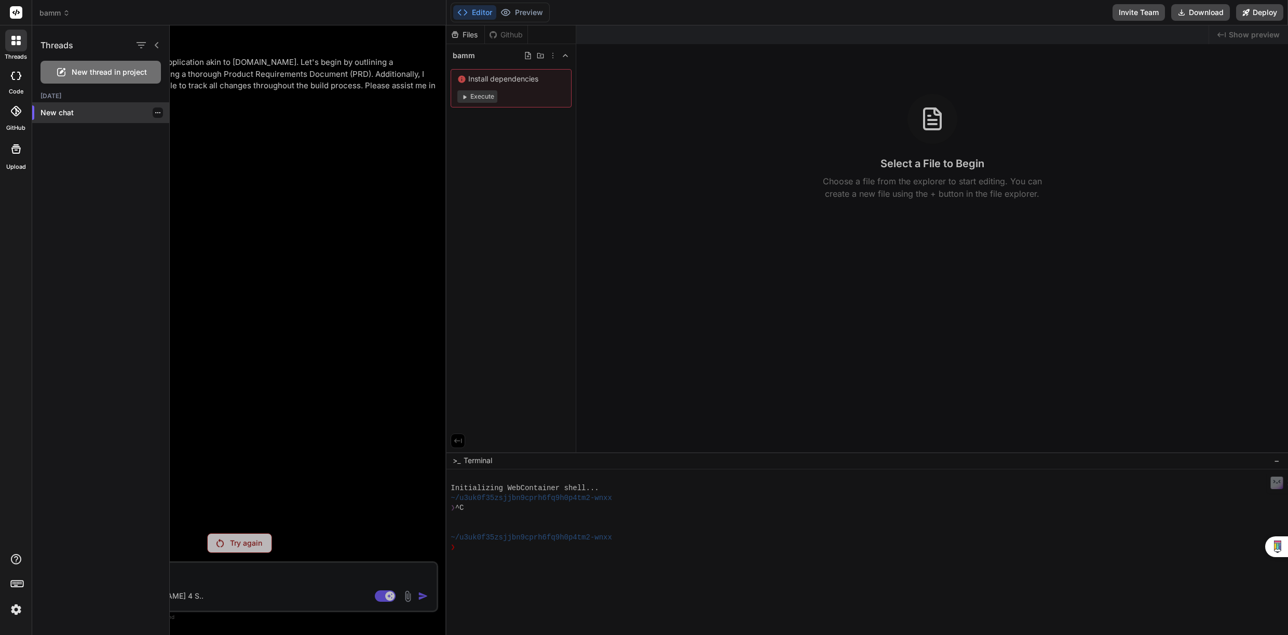
click at [66, 115] on p "New chat" at bounding box center [105, 112] width 129 height 10
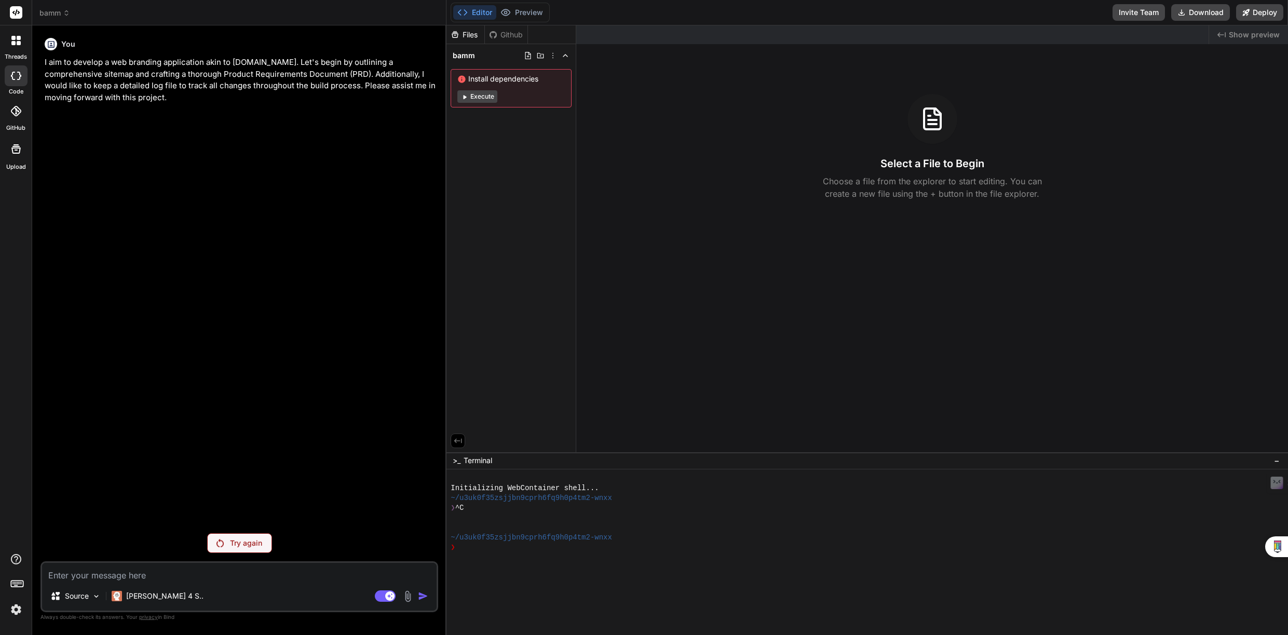
click at [15, 37] on icon at bounding box center [13, 38] width 4 height 4
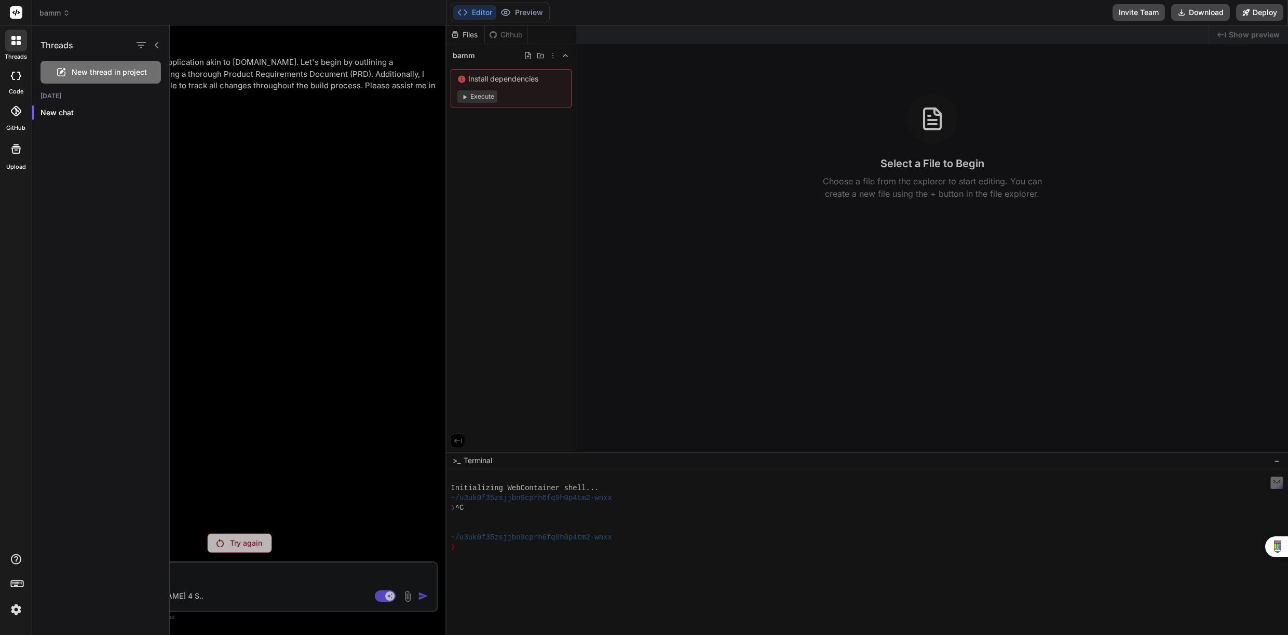
click at [254, 109] on div at bounding box center [729, 330] width 1119 height 610
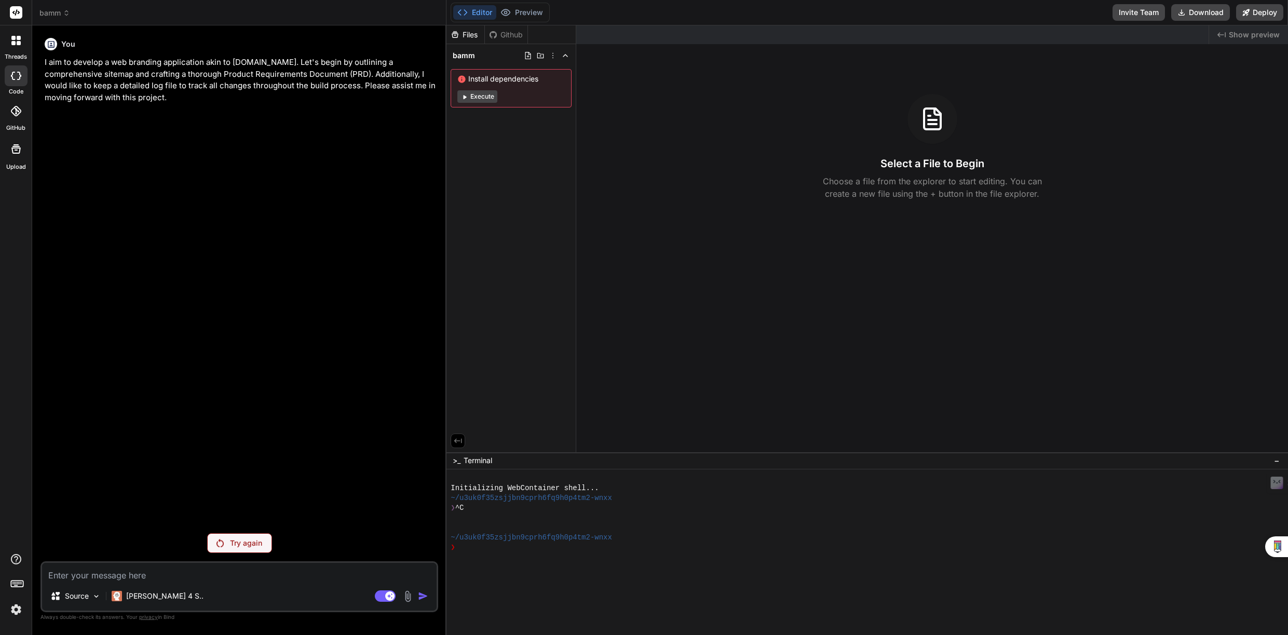
click at [17, 11] on rect at bounding box center [16, 12] width 12 height 12
click at [51, 18] on span "bamm" at bounding box center [54, 13] width 31 height 10
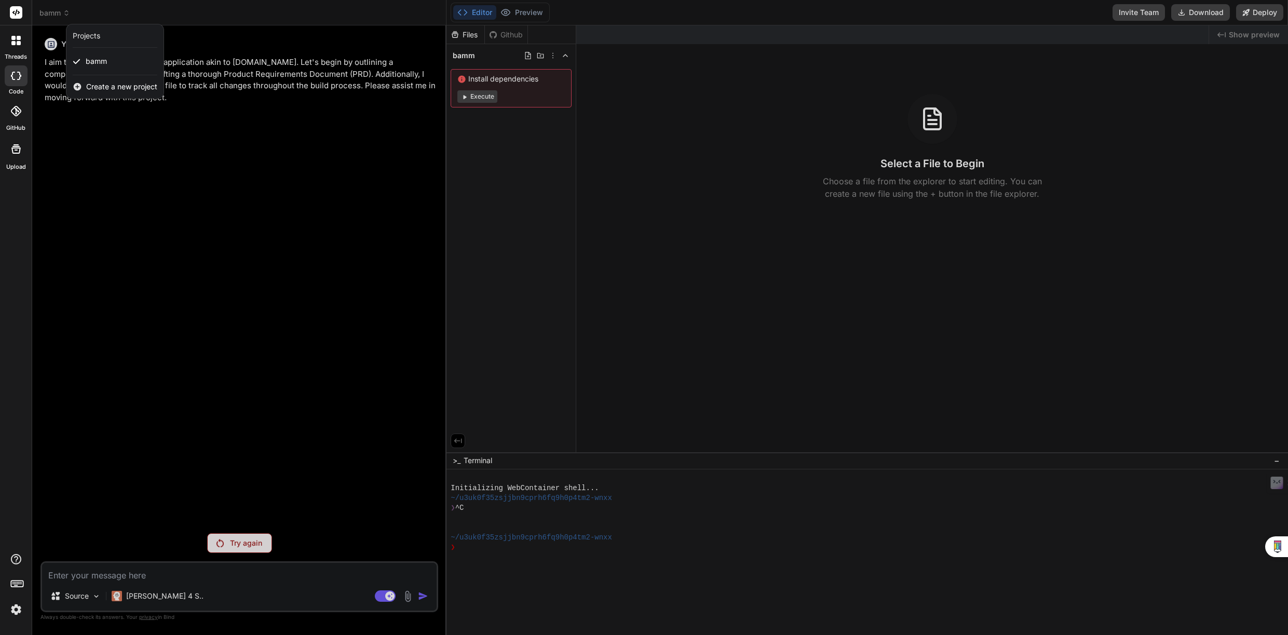
click at [19, 11] on rect at bounding box center [16, 12] width 12 height 12
click at [20, 608] on img at bounding box center [16, 610] width 18 height 18
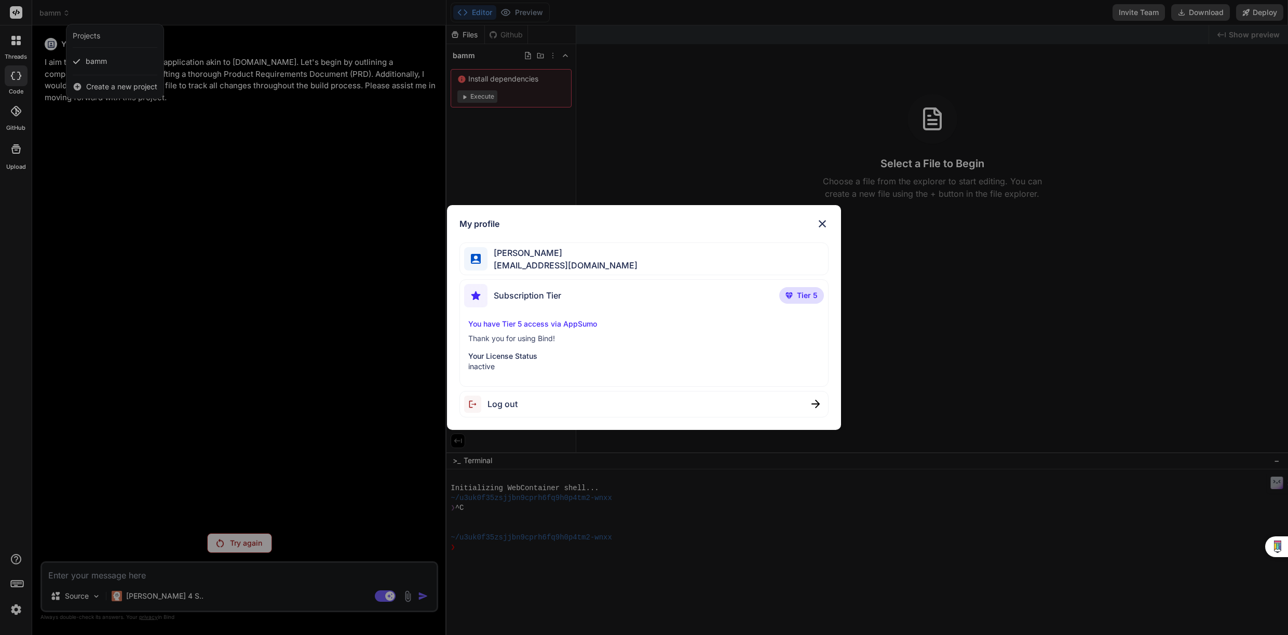
click at [594, 303] on div "Subscription Tier Tier 5" at bounding box center [643, 298] width 359 height 28
click at [822, 219] on img at bounding box center [822, 224] width 12 height 12
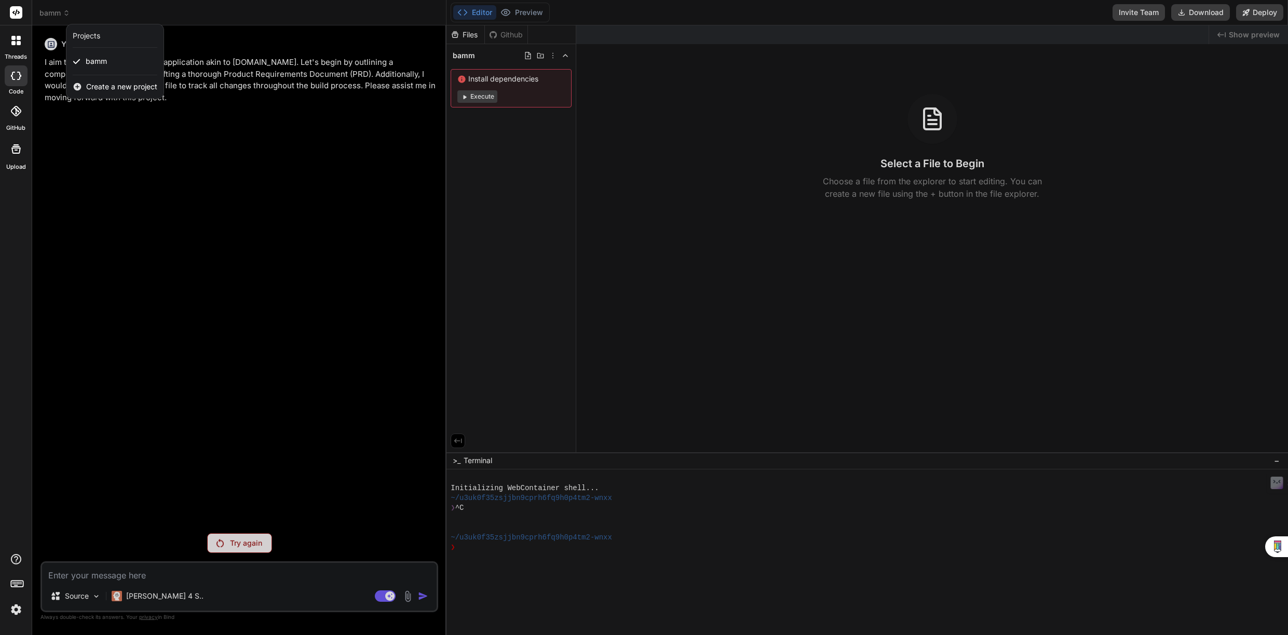
click at [22, 114] on div at bounding box center [16, 111] width 23 height 23
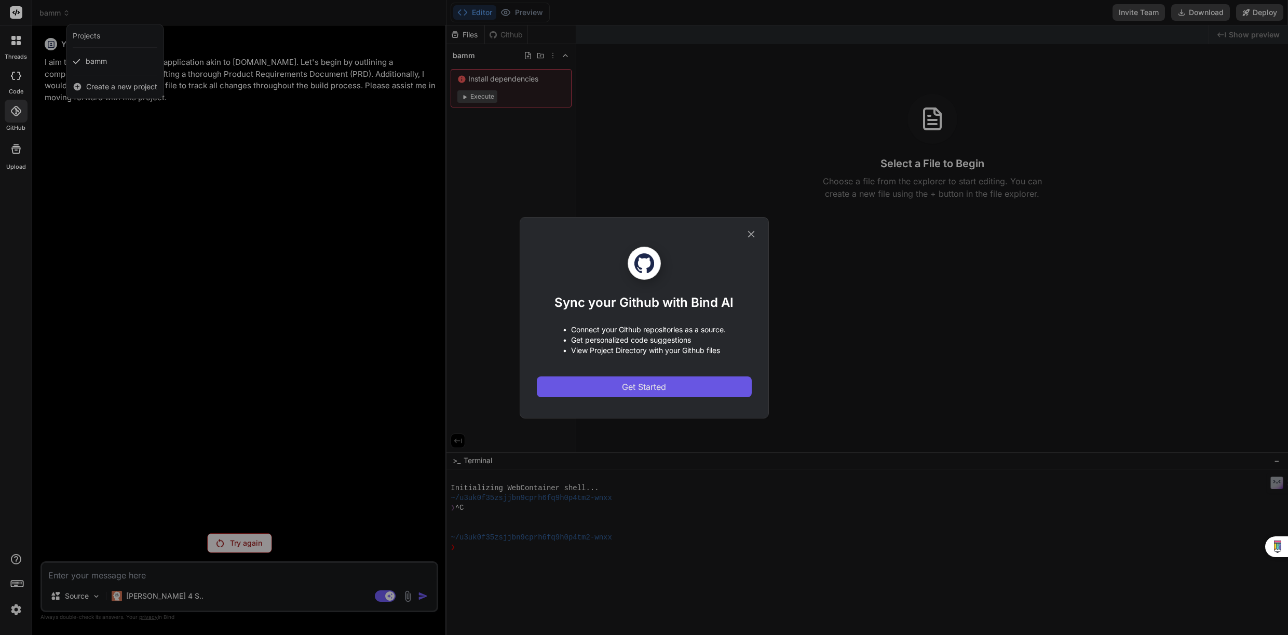
click at [647, 388] on span "Get Started" at bounding box center [644, 387] width 44 height 12
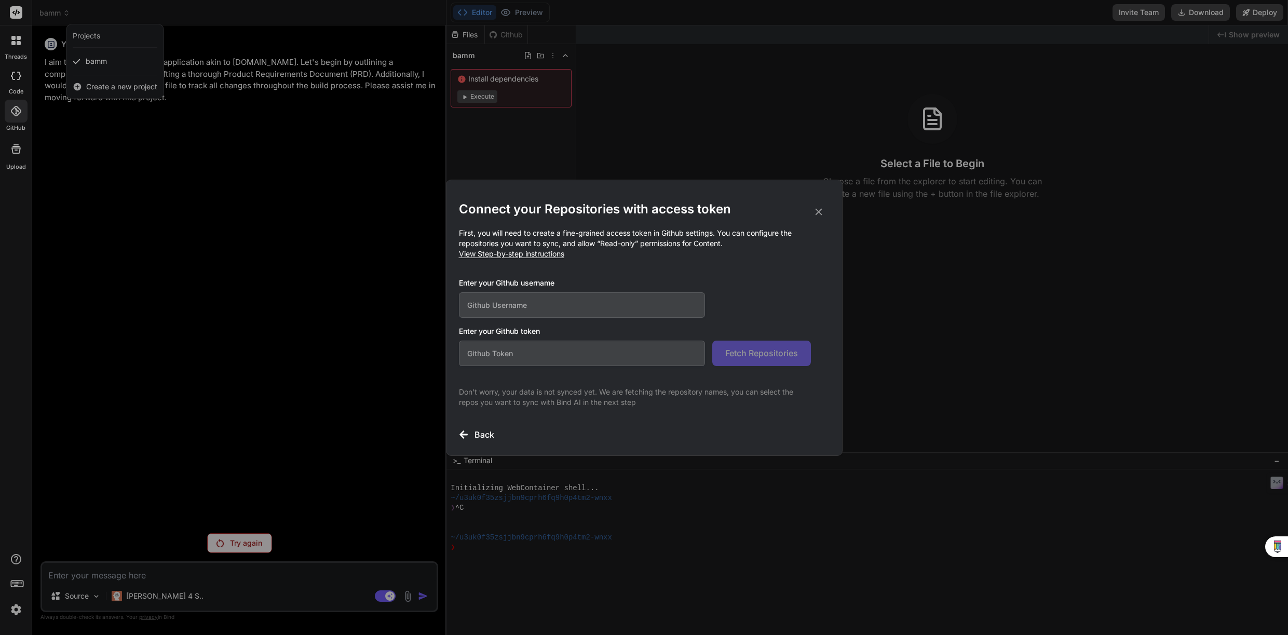
click at [628, 308] on input "text" at bounding box center [582, 304] width 247 height 25
type input "mattherndon"
click at [774, 309] on div "Enter your Github username [PERSON_NAME]" at bounding box center [635, 298] width 352 height 40
click at [824, 209] on h2 "Connect your Repositories with access token" at bounding box center [644, 209] width 371 height 17
click at [822, 209] on icon at bounding box center [818, 211] width 11 height 11
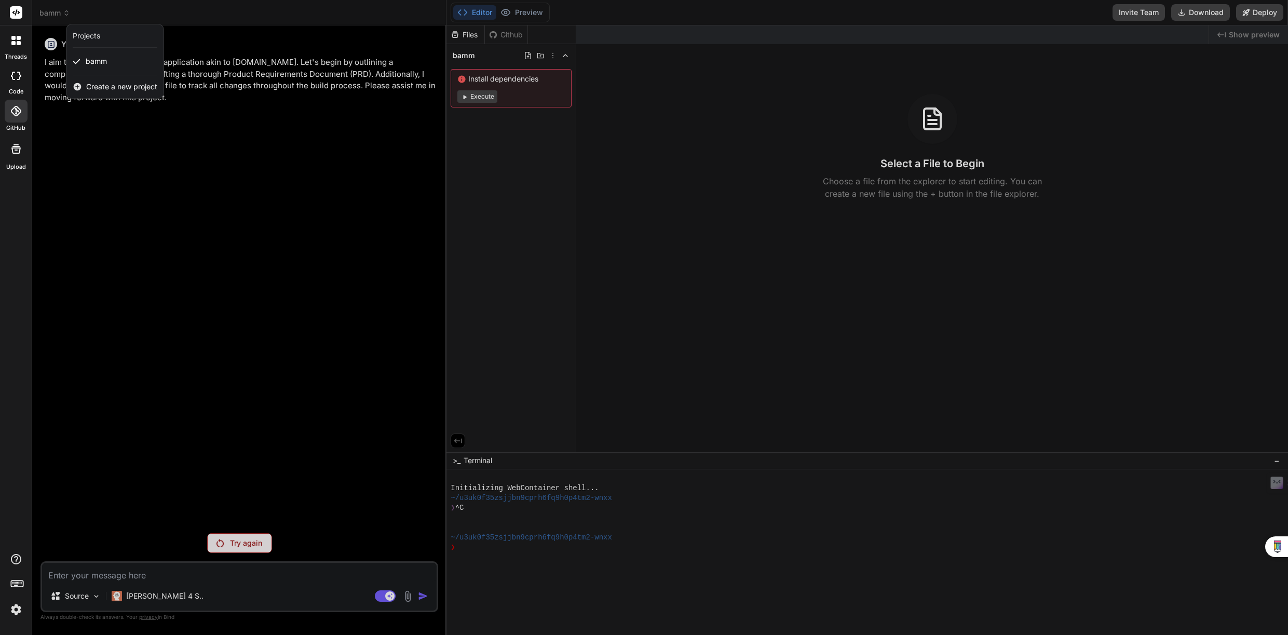
click at [22, 79] on div at bounding box center [16, 75] width 23 height 21
type textarea "x"
click at [17, 12] on rect at bounding box center [16, 12] width 12 height 12
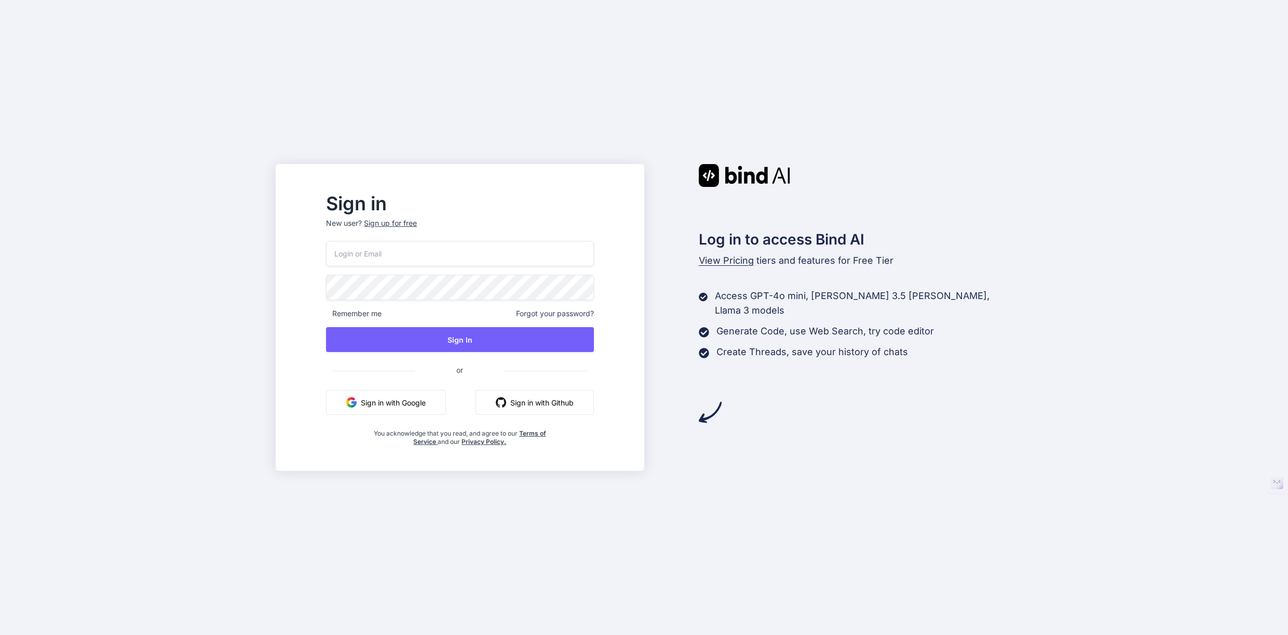
click at [439, 251] on input "email" at bounding box center [459, 253] width 267 height 25
click at [545, 407] on button "Sign in with Github" at bounding box center [535, 402] width 118 height 25
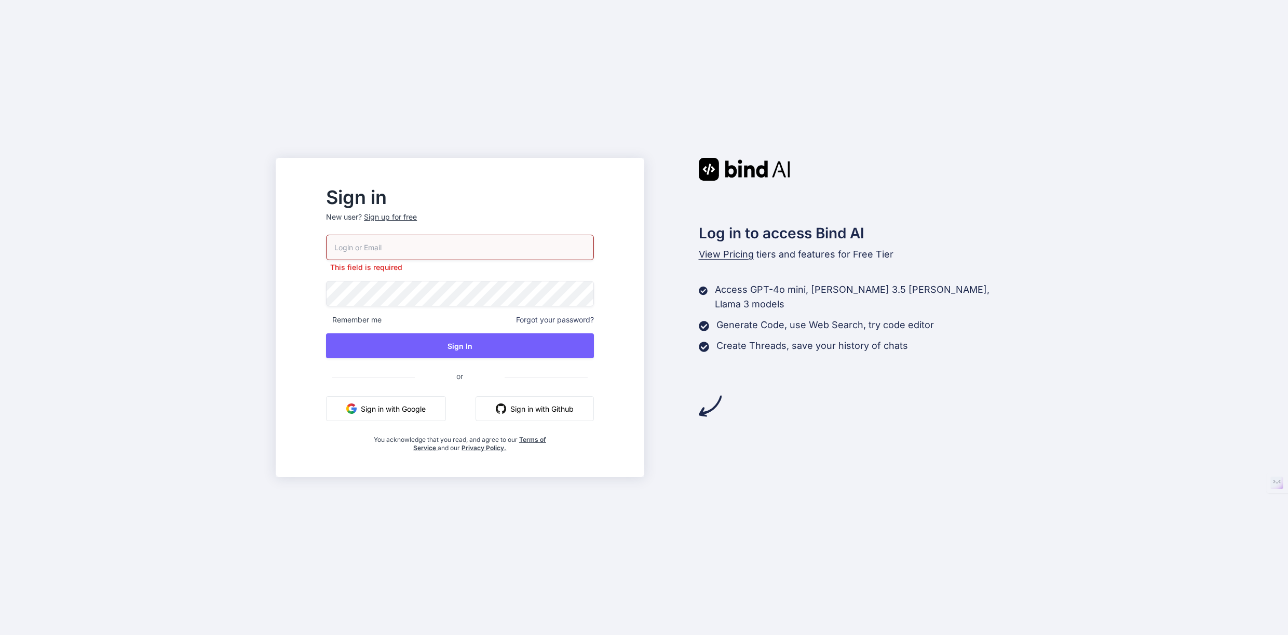
click at [439, 414] on button "Sign in with Google" at bounding box center [386, 408] width 120 height 25
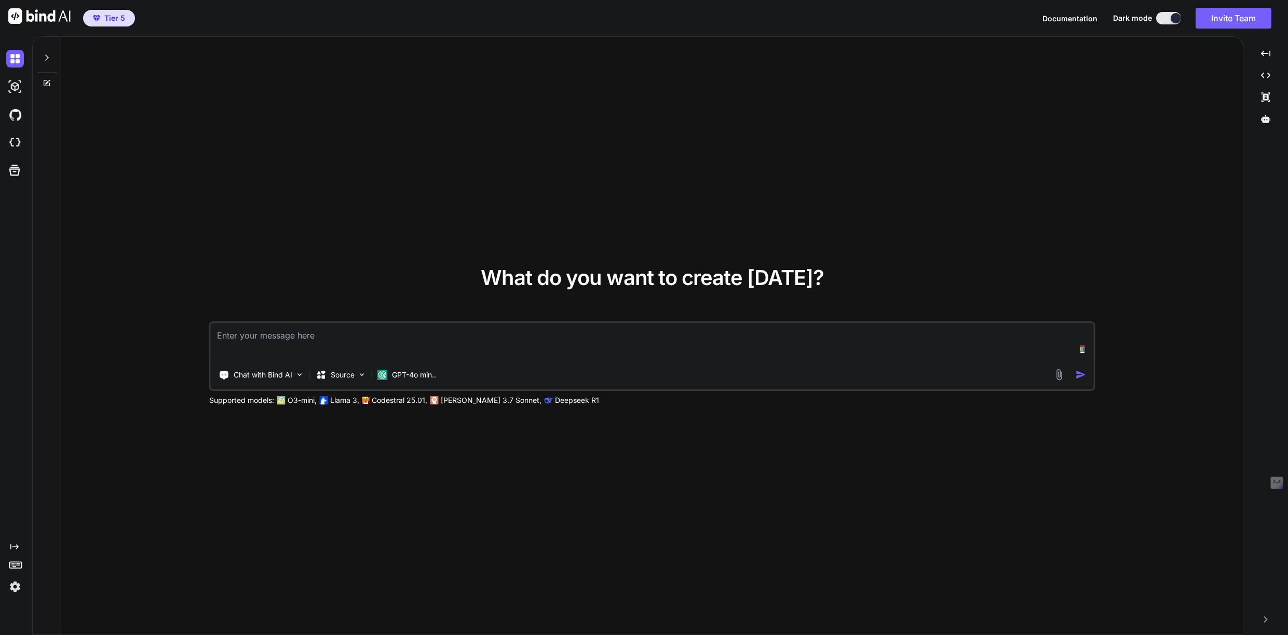
click at [47, 60] on icon at bounding box center [47, 57] width 8 height 8
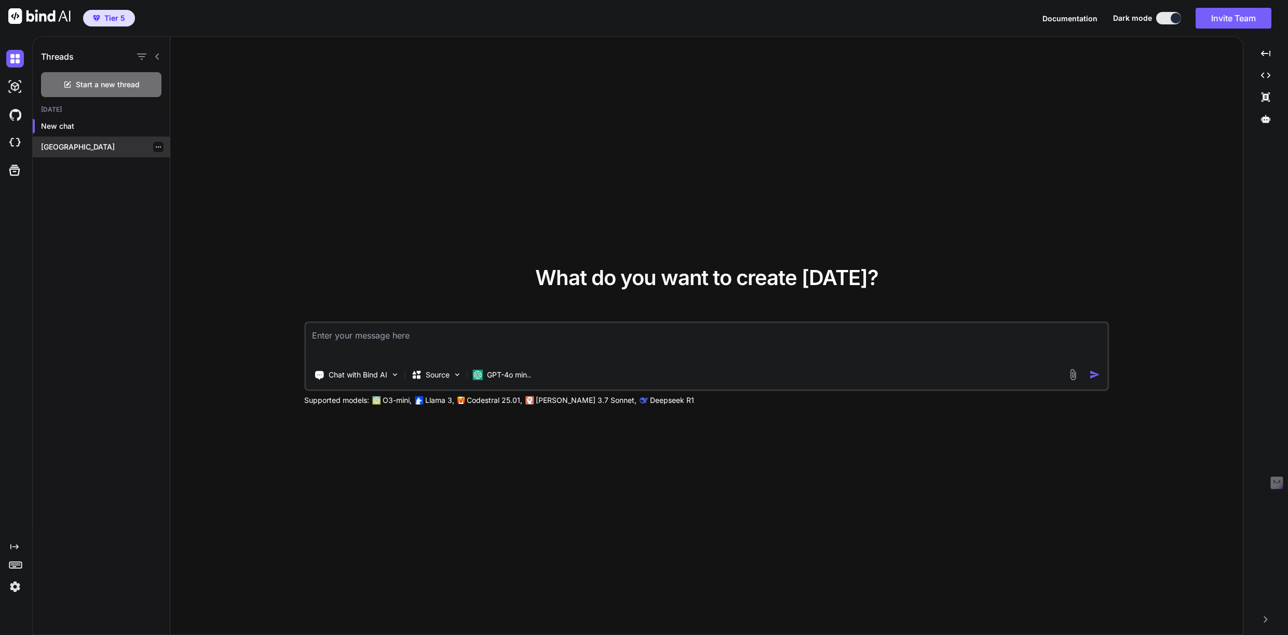
click at [63, 143] on p "[GEOGRAPHIC_DATA]" at bounding box center [105, 147] width 129 height 10
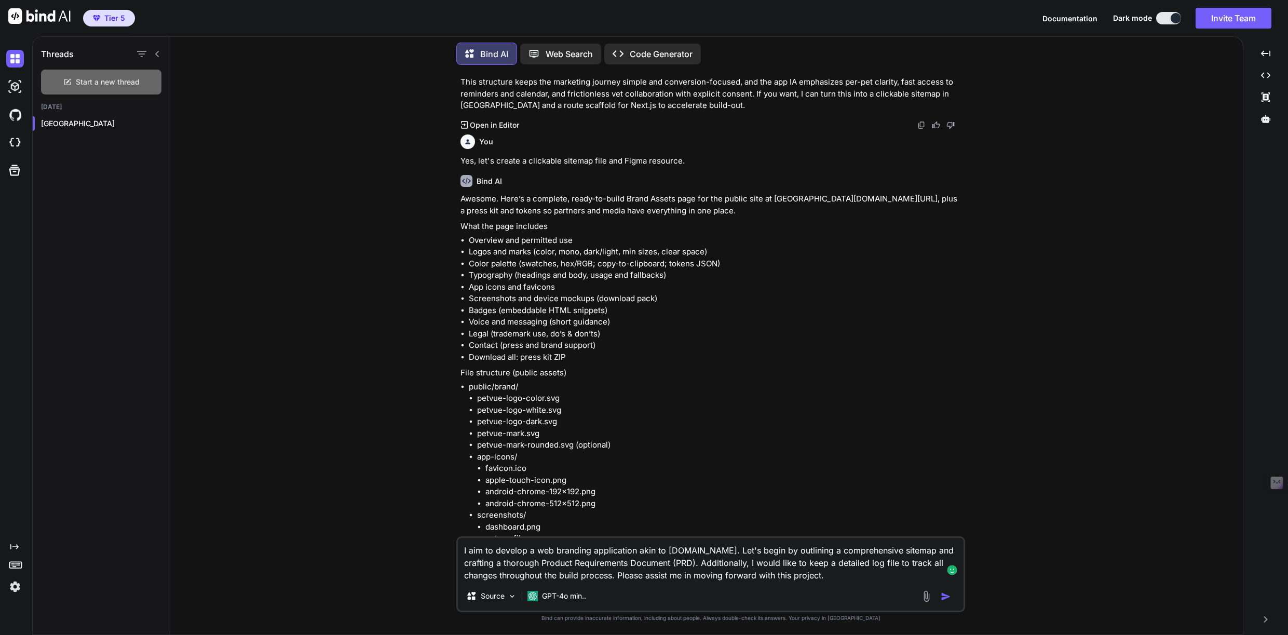
scroll to position [13293, 0]
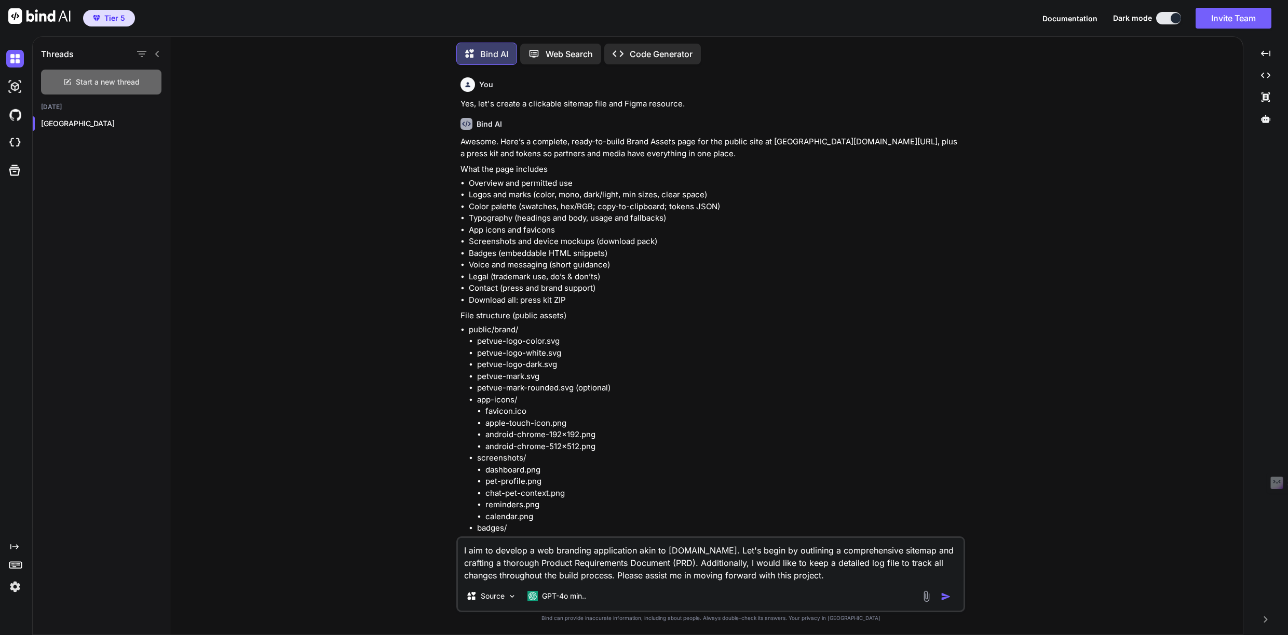
click at [98, 82] on span "Start a new thread" at bounding box center [108, 82] width 64 height 10
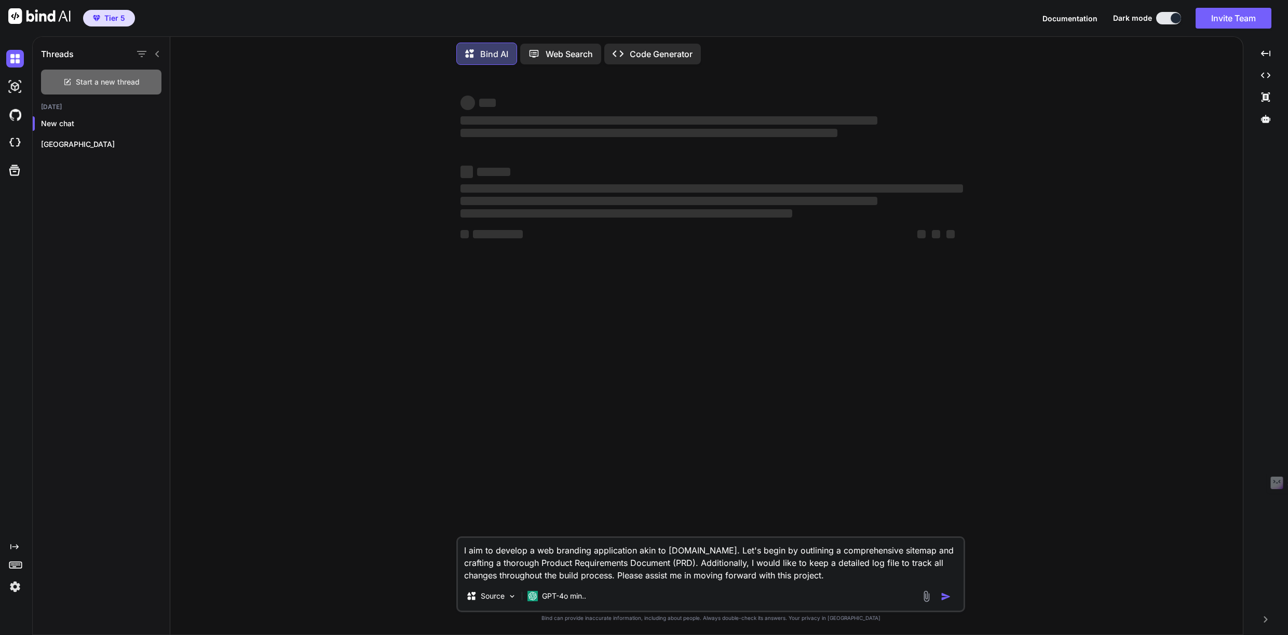
scroll to position [0, 0]
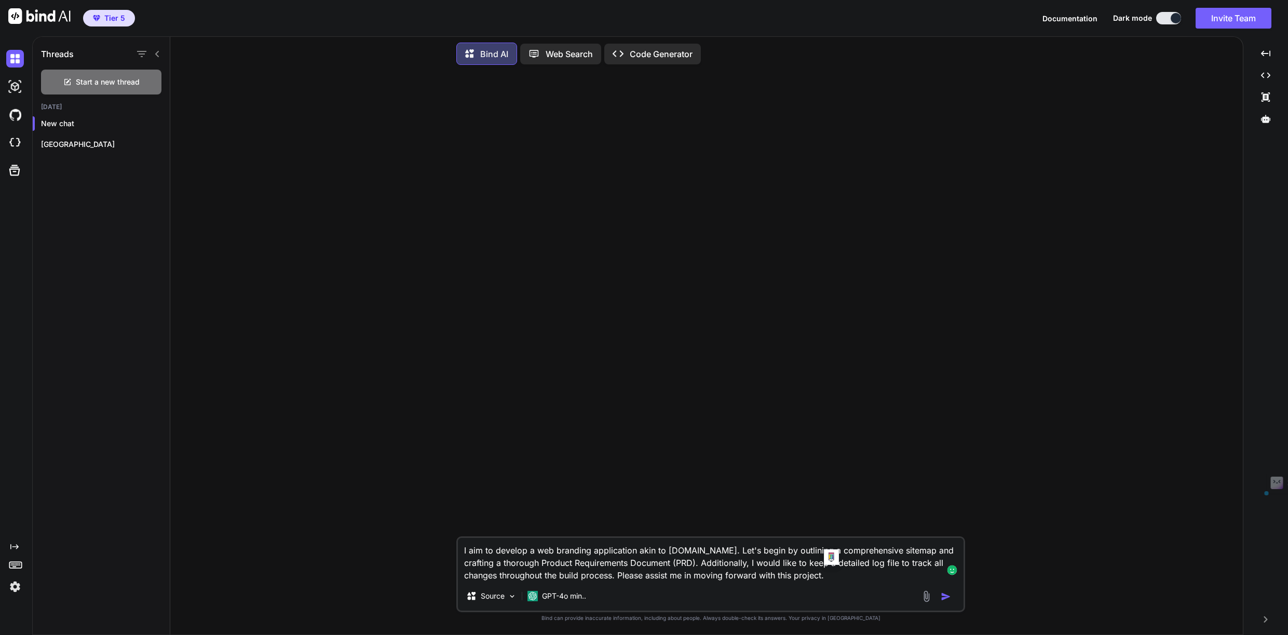
drag, startPoint x: 843, startPoint y: 575, endPoint x: 425, endPoint y: 517, distance: 422.0
click at [425, 517] on div "I aim to develop a web branding application akin to [DOMAIN_NAME]. Let's begin …" at bounding box center [711, 353] width 1065 height 561
type textarea "x"
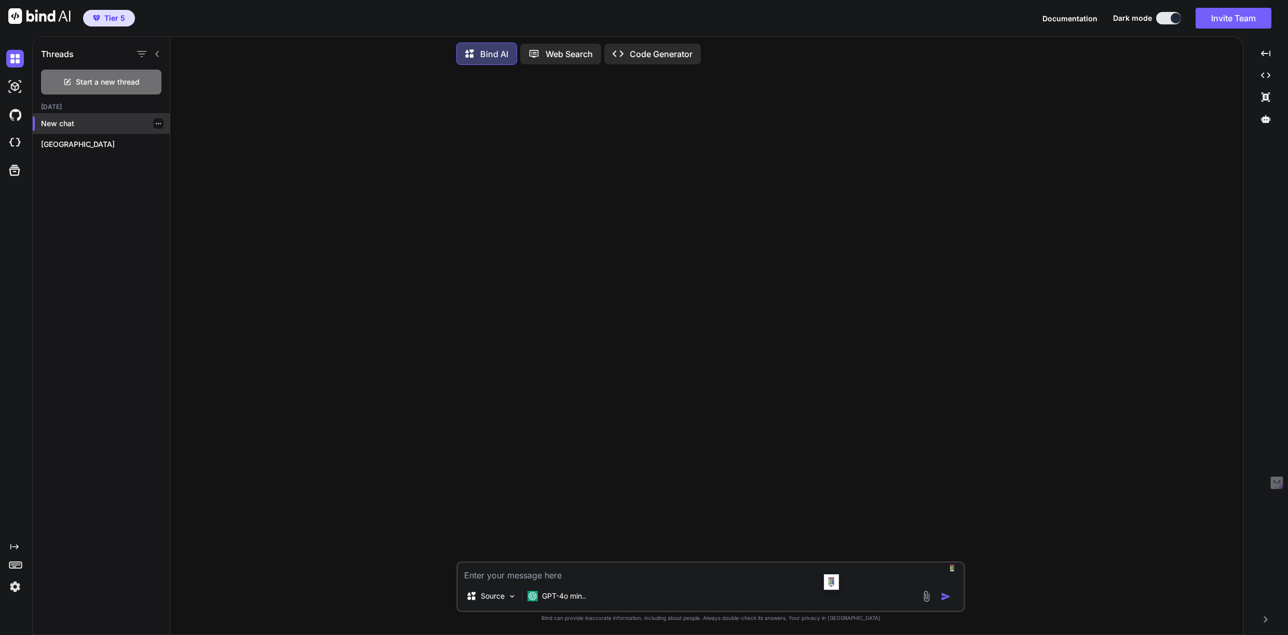
click at [66, 118] on p "New chat" at bounding box center [105, 123] width 129 height 10
click at [738, 574] on textarea at bounding box center [711, 572] width 506 height 19
paste textarea "I aim to develop a web branding application akin to [DOMAIN_NAME]. Let's begin …"
type textarea "x"
type textarea "I aim to develop a web branding application akin to [DOMAIN_NAME]. Let's begin …"
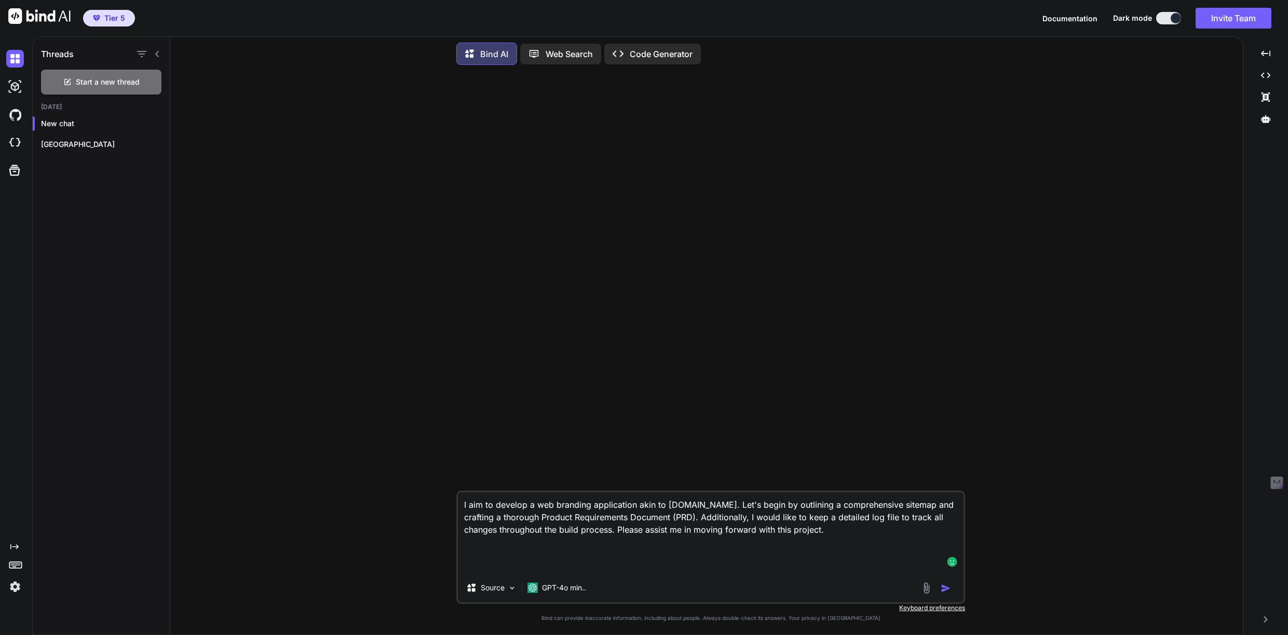
type textarea "x"
type textarea "I aim to develop a web branding application akin to [DOMAIN_NAME]. Let's begin …"
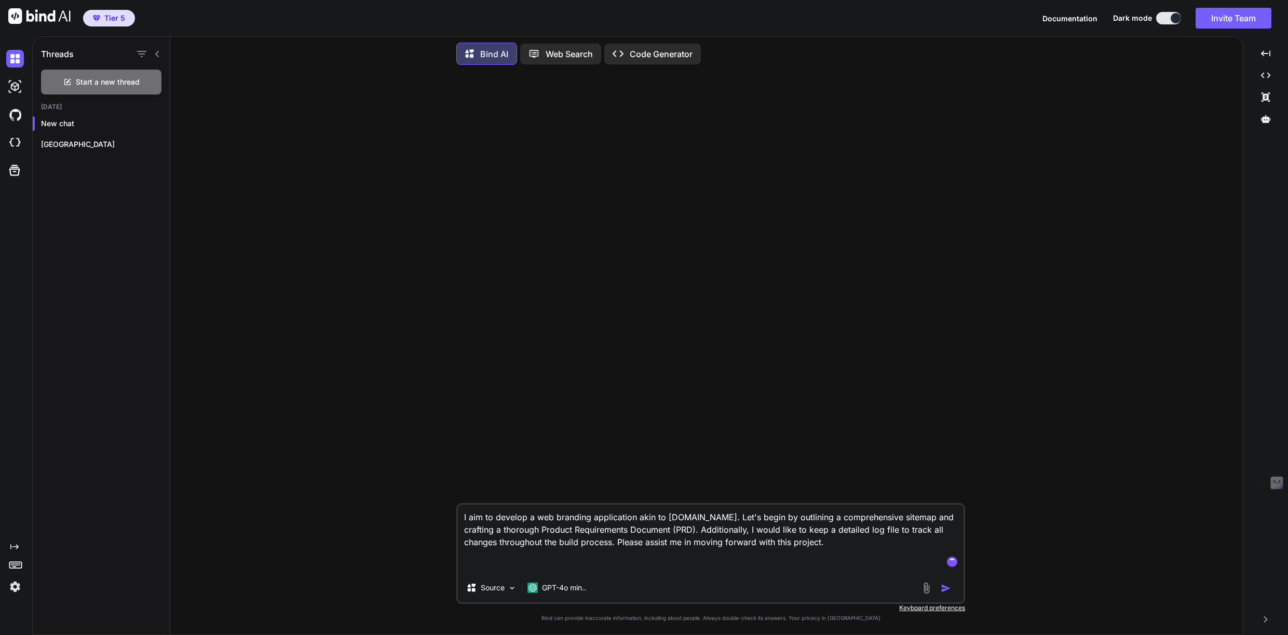
type textarea "x"
type textarea "I aim to develop a web branding application akin to [DOMAIN_NAME]. Let's begin …"
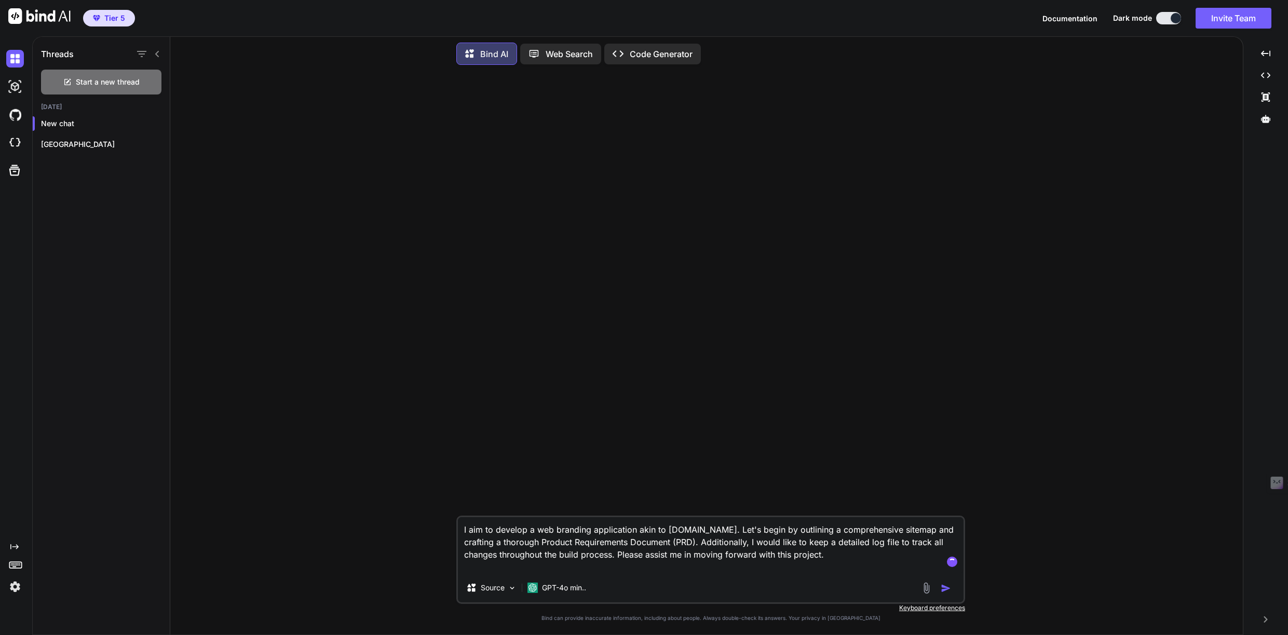
type textarea "x"
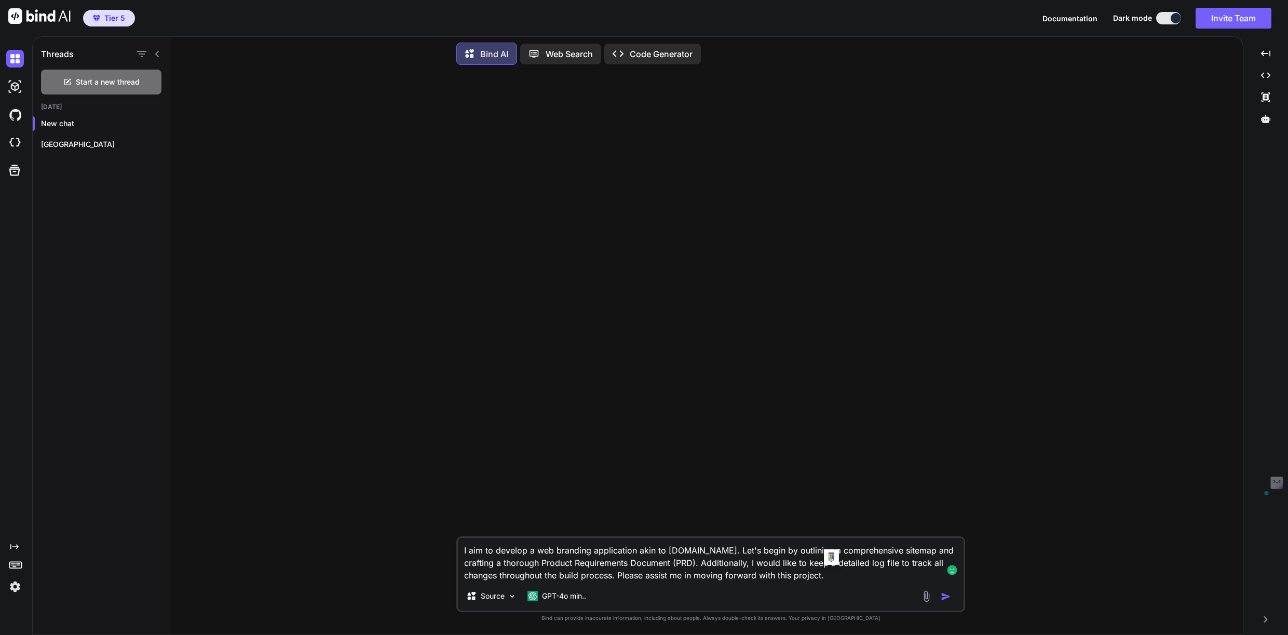
drag, startPoint x: 842, startPoint y: 580, endPoint x: 420, endPoint y: 530, distance: 424.6
click at [420, 530] on div "I aim to develop a web branding application akin to brandyhq.com. Let's begin b…" at bounding box center [711, 353] width 1065 height 561
type textarea "I aim to develop a web branding application akin to [DOMAIN_NAME]. Let's begin …"
click at [948, 598] on img "button" at bounding box center [946, 596] width 10 height 10
type textarea "x"
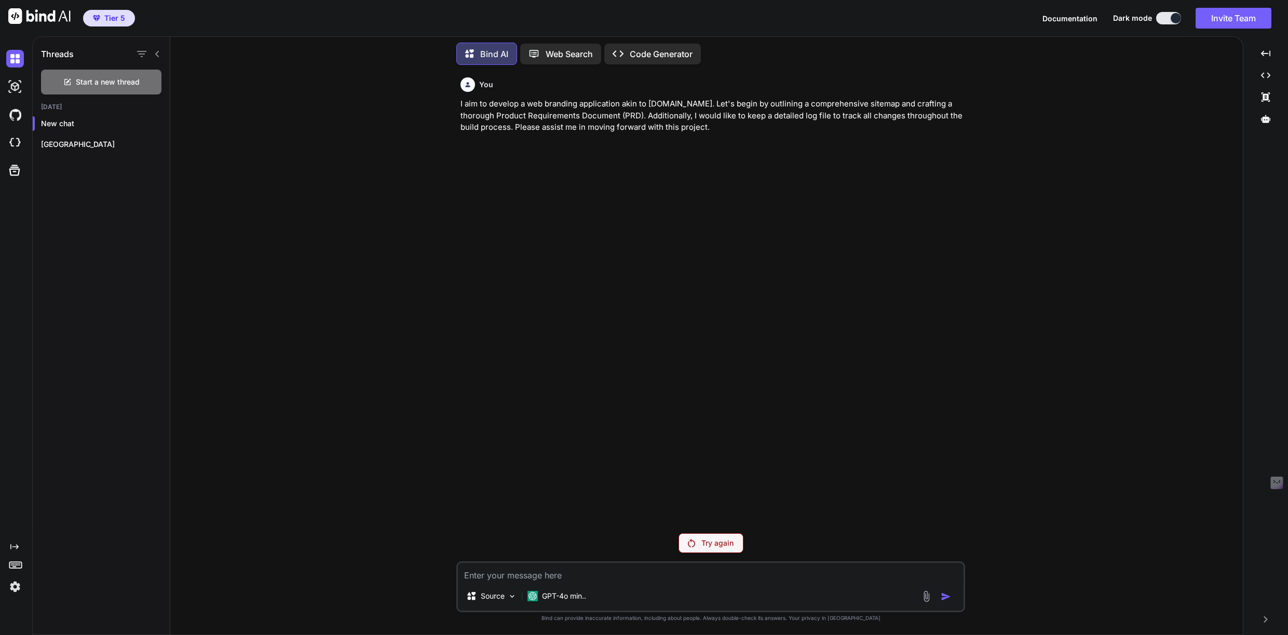
click at [800, 584] on div "Source GPT-4o min.." at bounding box center [710, 586] width 509 height 51
click at [750, 576] on textarea at bounding box center [711, 572] width 506 height 19
type textarea "x"
type textarea "I"
type textarea "x"
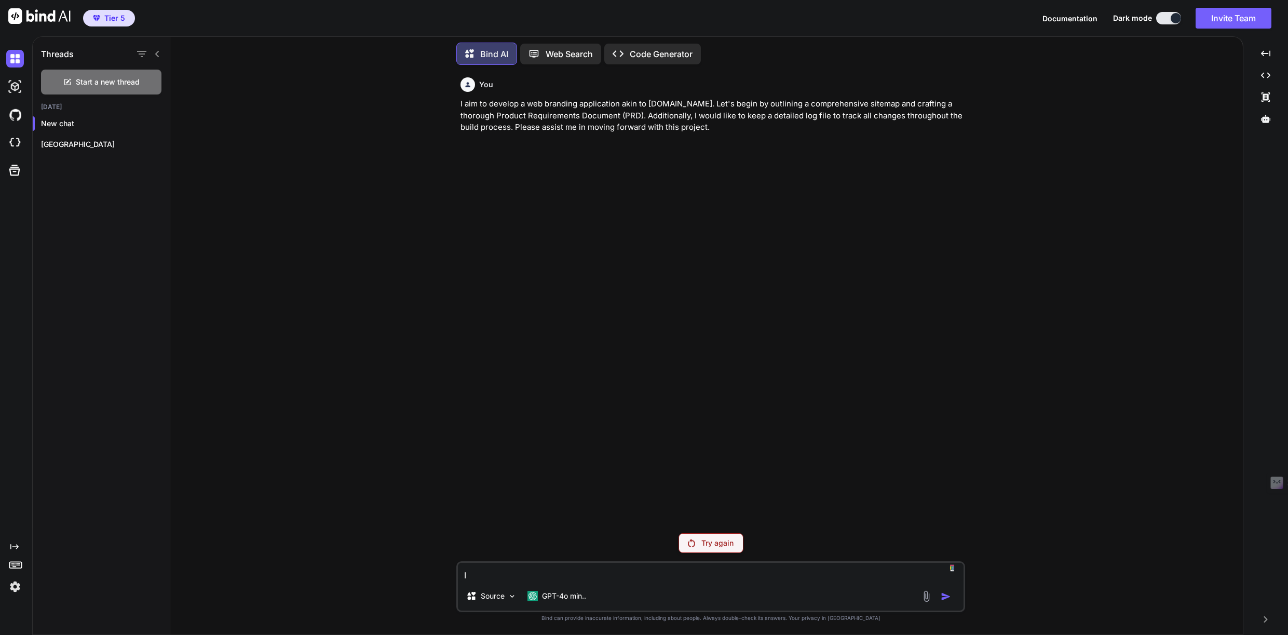
type textarea "I"
type textarea "x"
type textarea "I w"
type textarea "x"
type textarea "I wa"
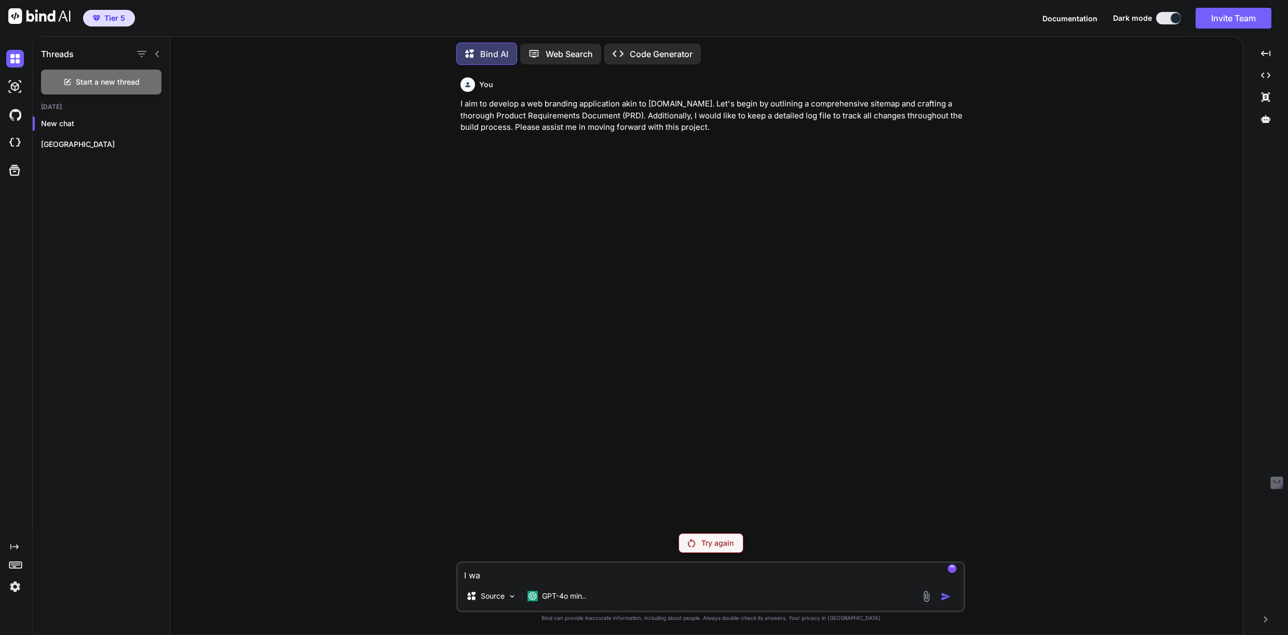
type textarea "x"
type textarea "I wan"
type textarea "x"
type textarea "I want"
type textarea "x"
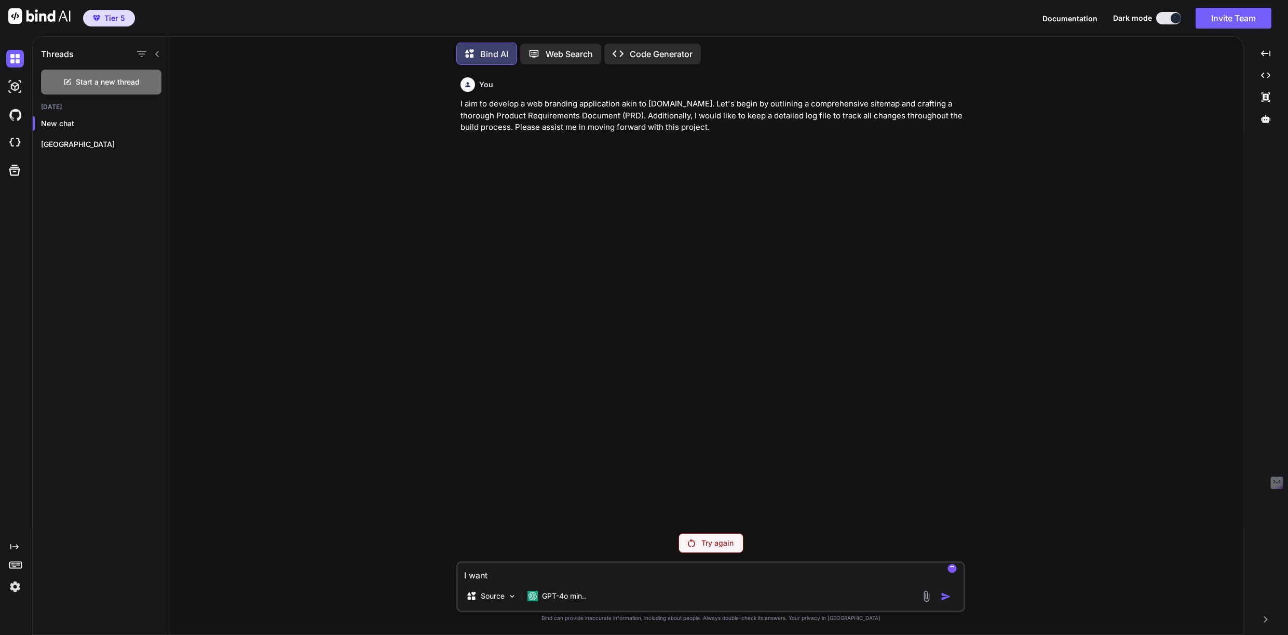
type textarea "I want"
type textarea "x"
type textarea "I want t"
type textarea "x"
type textarea "I want to"
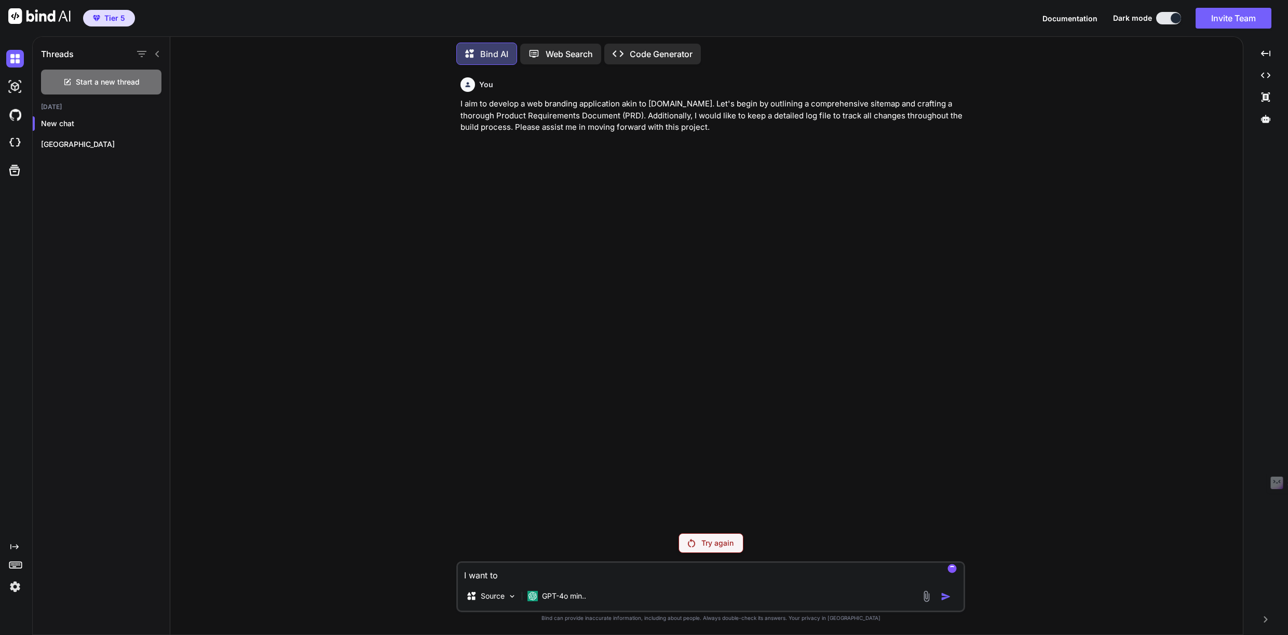
type textarea "x"
type textarea "I want to"
type textarea "x"
type textarea "I want to b"
type textarea "x"
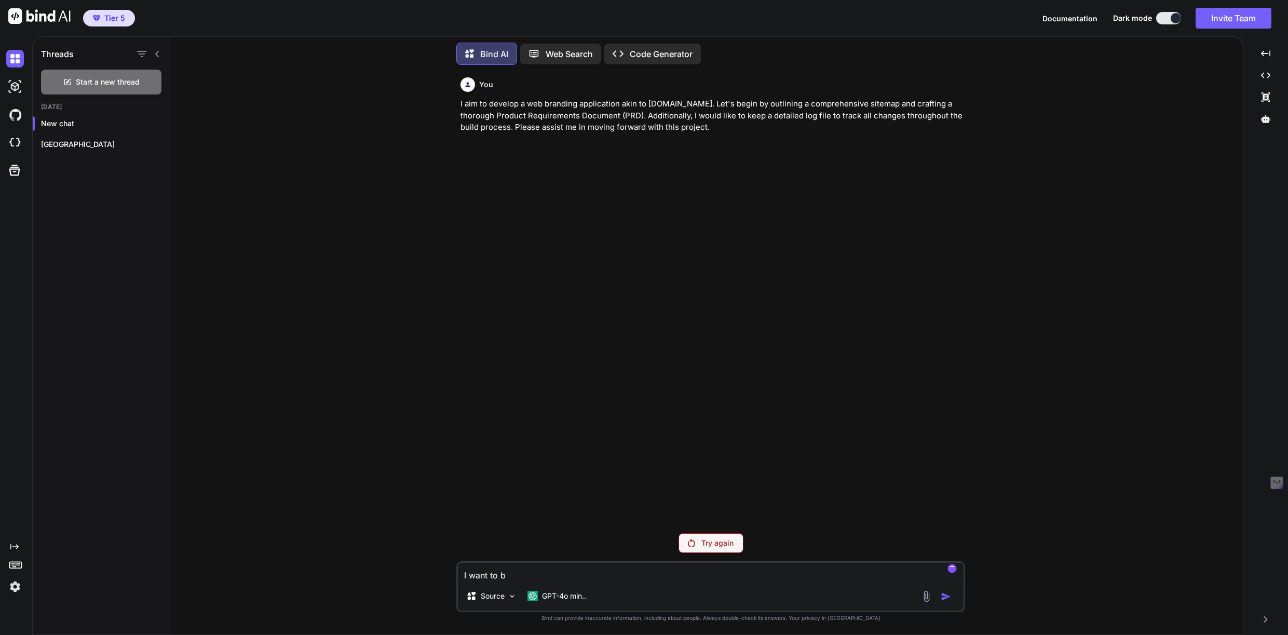
type textarea "I want to bu"
type textarea "x"
type textarea "I want to bui"
type textarea "x"
type textarea "I want to buil"
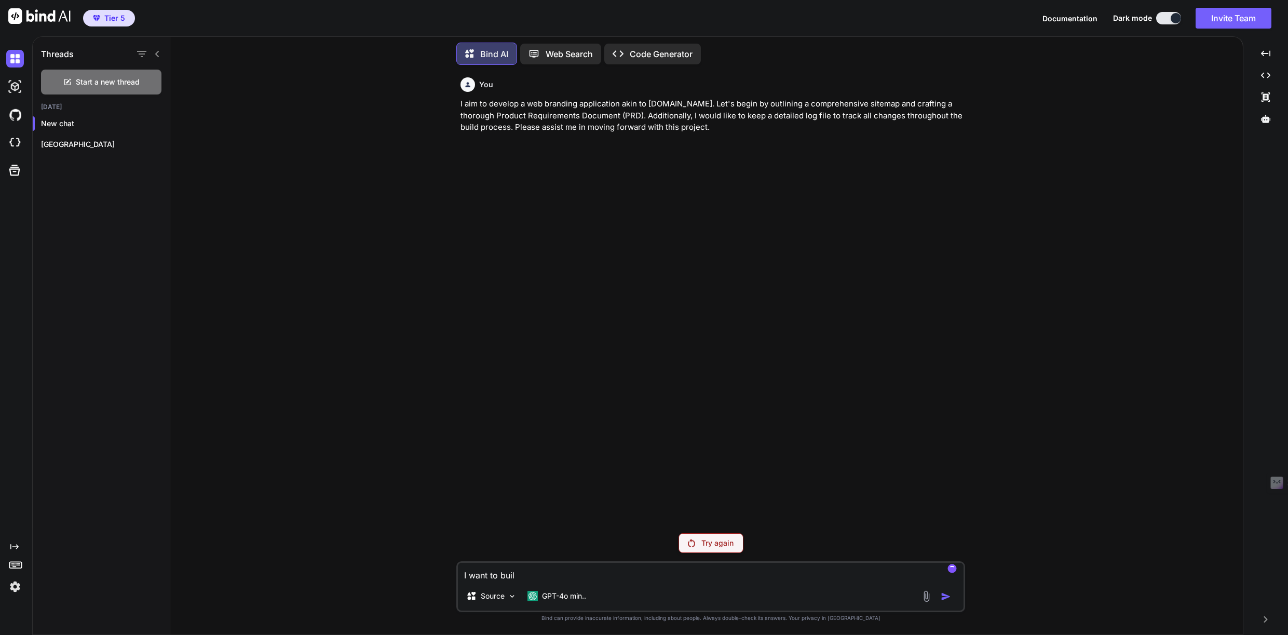
type textarea "x"
type textarea "I want to build"
type textarea "x"
type textarea "I want to build"
type textarea "x"
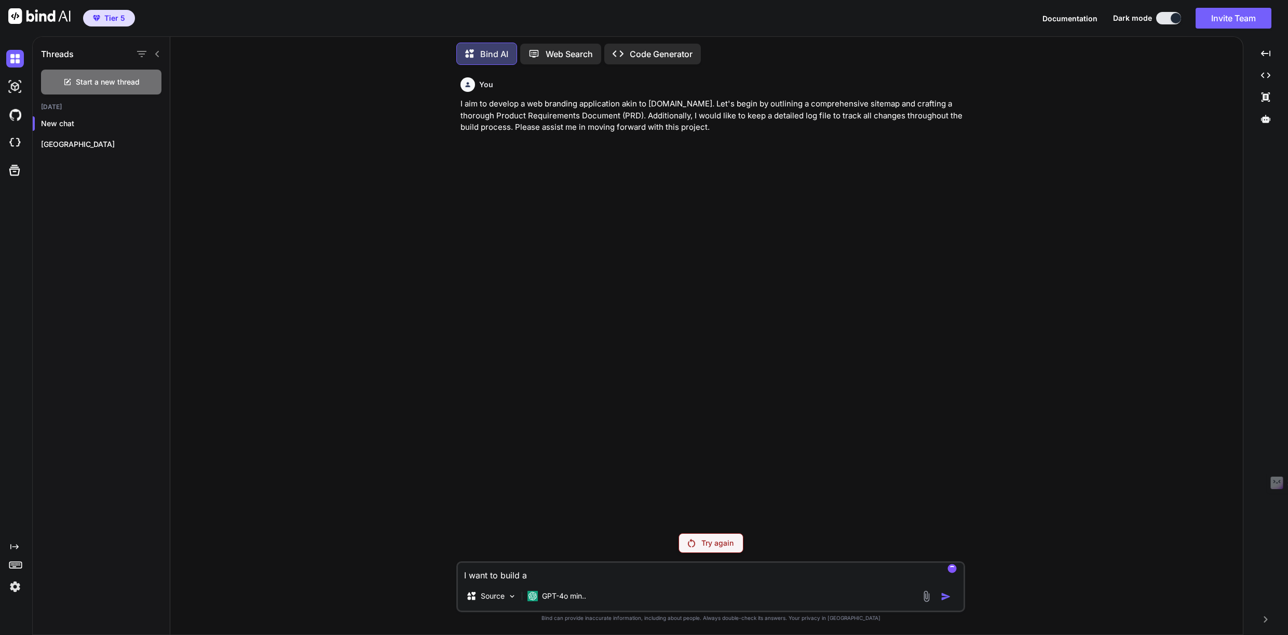
type textarea "I want to build a"
type textarea "x"
type textarea "I want to build a b"
type textarea "x"
type textarea "I want to build a br"
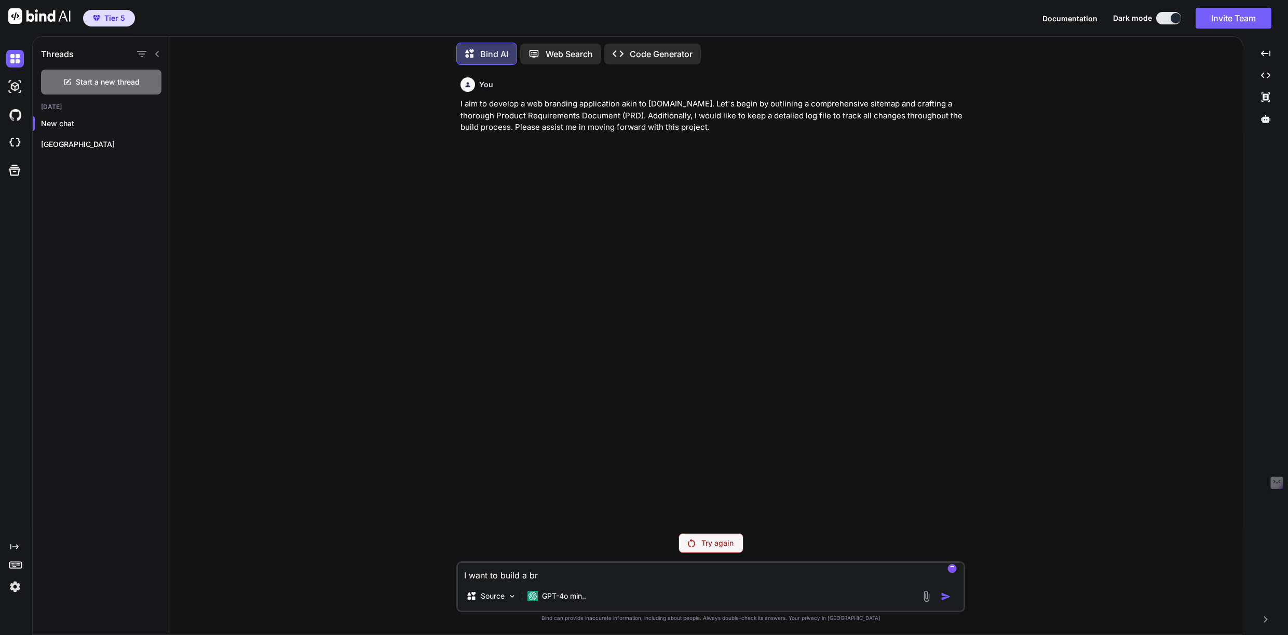
type textarea "x"
type textarea "I want to build a bra"
type textarea "x"
type textarea "I want to build a bran"
type textarea "x"
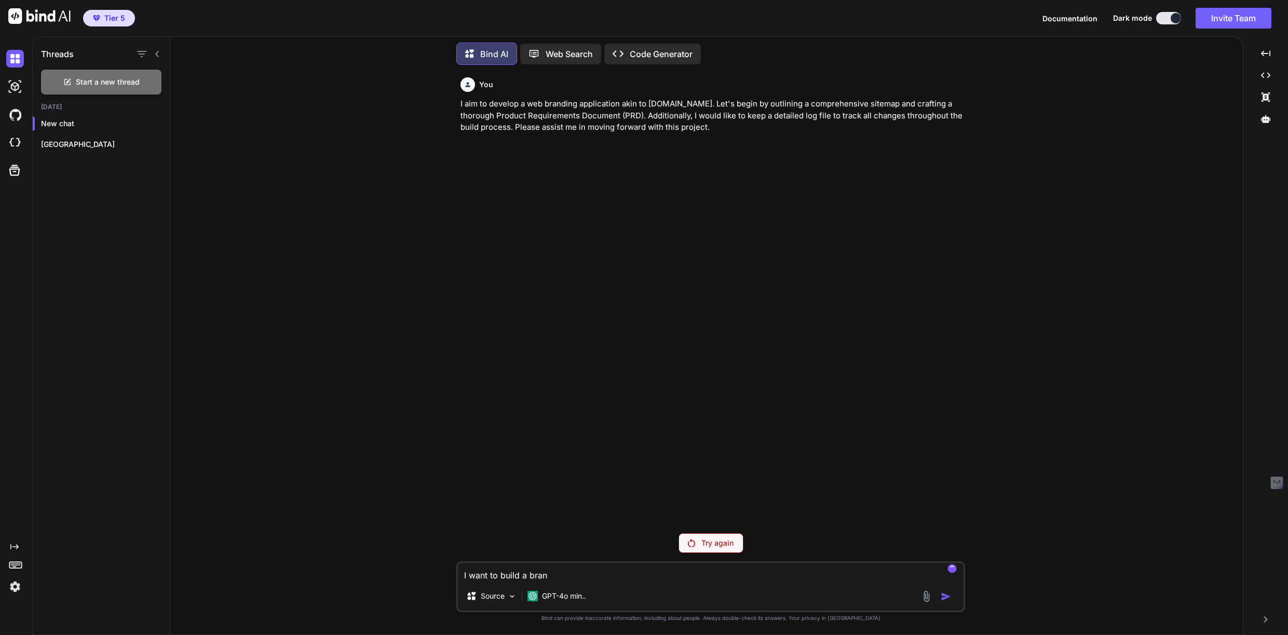
type textarea "I want to build a brand"
type textarea "x"
type textarea "I want to build a brand"
type textarea "x"
type textarea "I want to build a brand a"
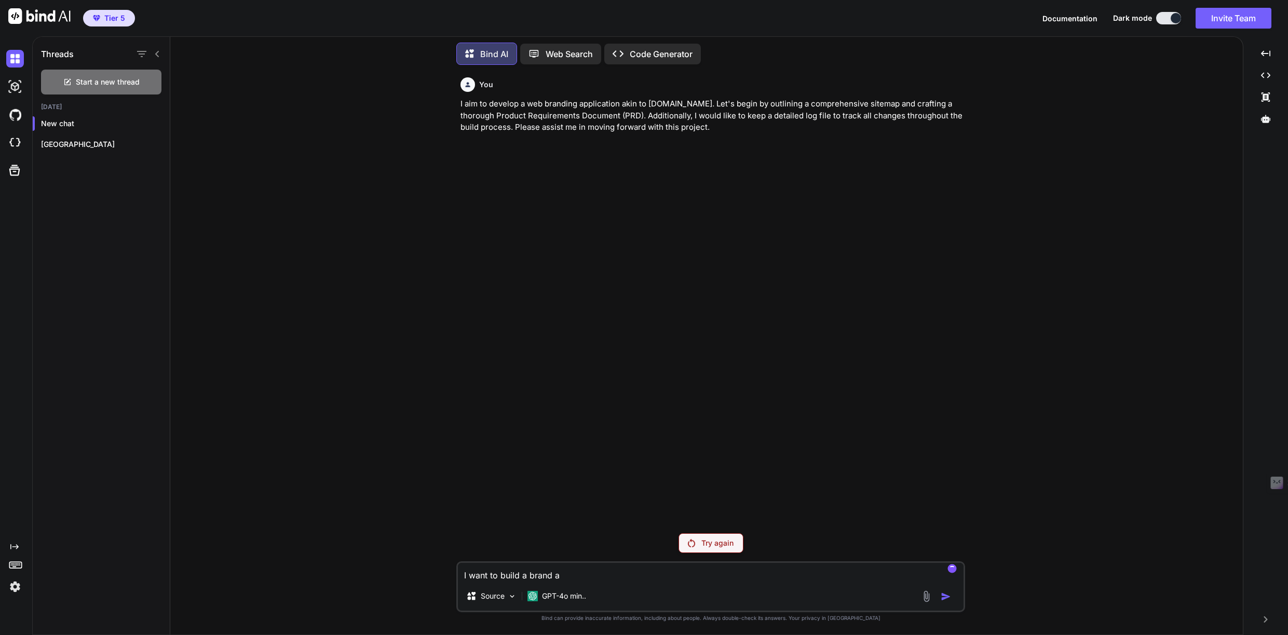
type textarea "x"
type textarea "I want to build a brand as"
type textarea "x"
type textarea "I want to build a brand ass"
type textarea "x"
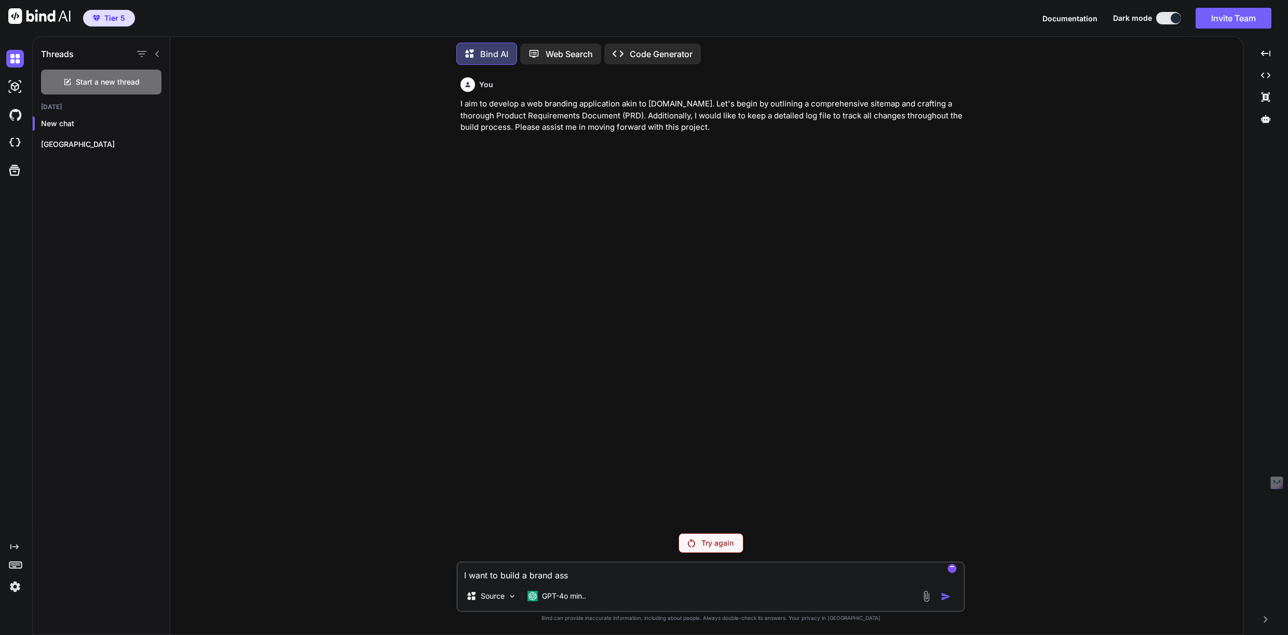
type textarea "I want to build a brand asse"
type textarea "x"
type textarea "I want to build a brand asset"
type textarea "x"
type textarea "I want to build a brand asset"
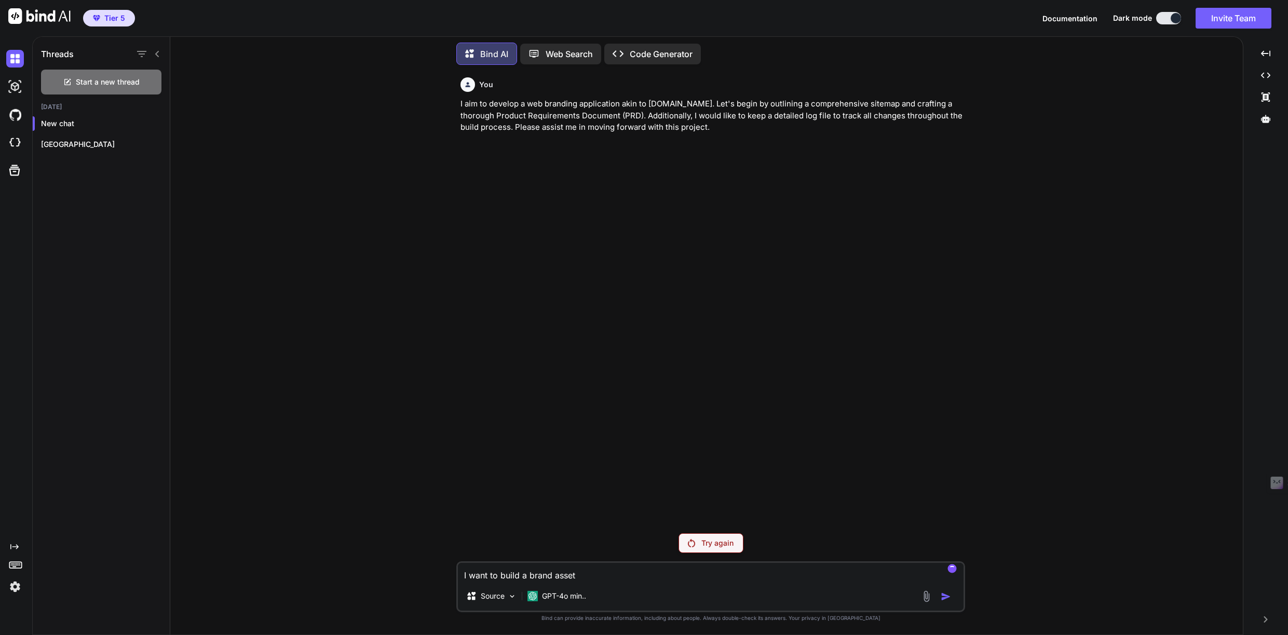
type textarea "x"
type textarea "I want to build a brand asset m"
type textarea "x"
type textarea "I want to build a brand asset ma"
type textarea "x"
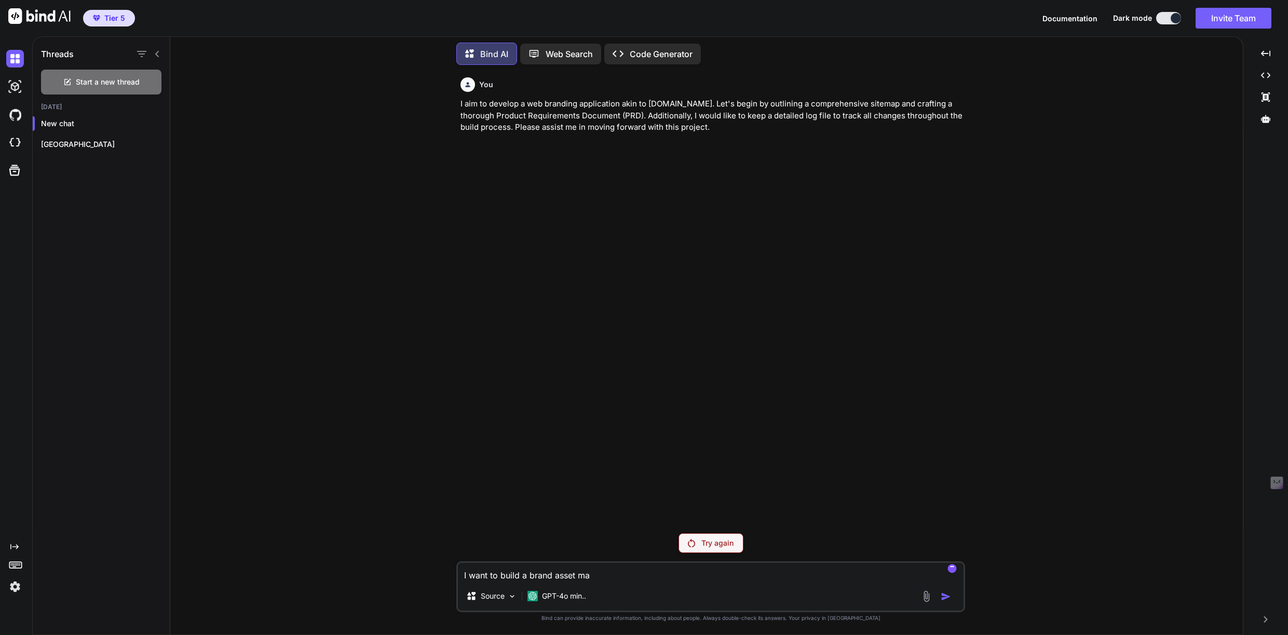
type textarea "I want to build a brand asset man"
type textarea "x"
type textarea "I want to build a brand asset mana"
type textarea "x"
type textarea "I want to build a brand asset manag"
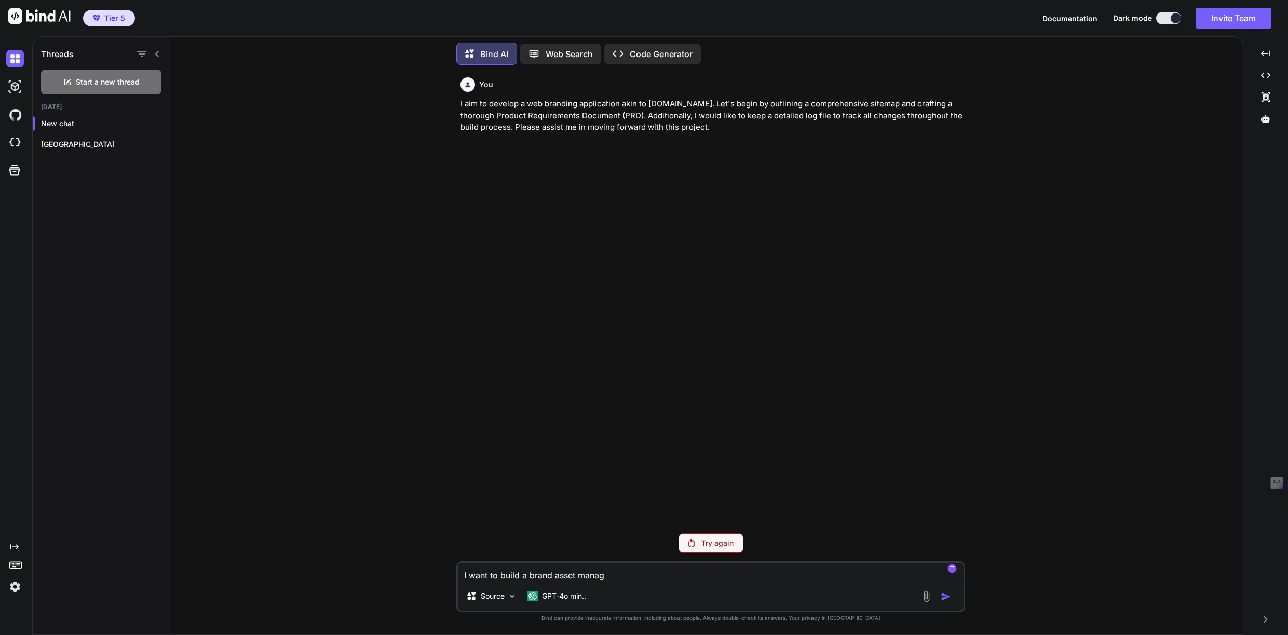
type textarea "x"
type textarea "I want to build a brand asset manage"
type textarea "x"
type textarea "I want to build a brand asset manager"
type textarea "x"
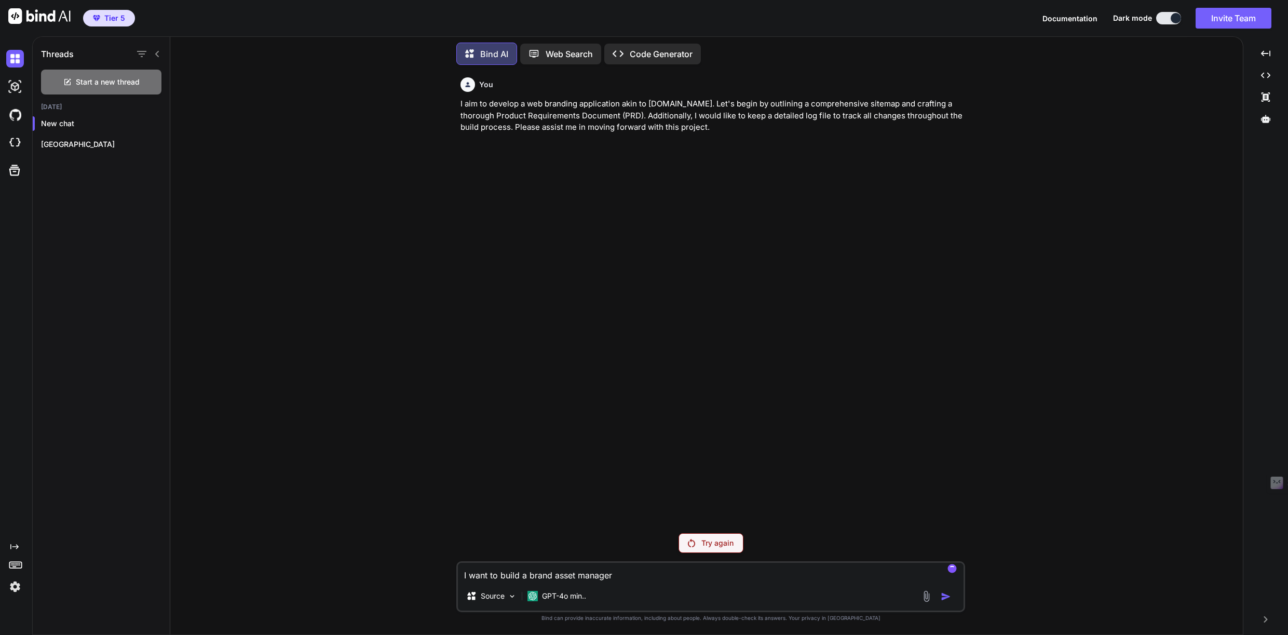
type textarea "I want to build a brand asset manager"
type textarea "x"
type textarea "I want to build a brand asset manager"
type textarea "x"
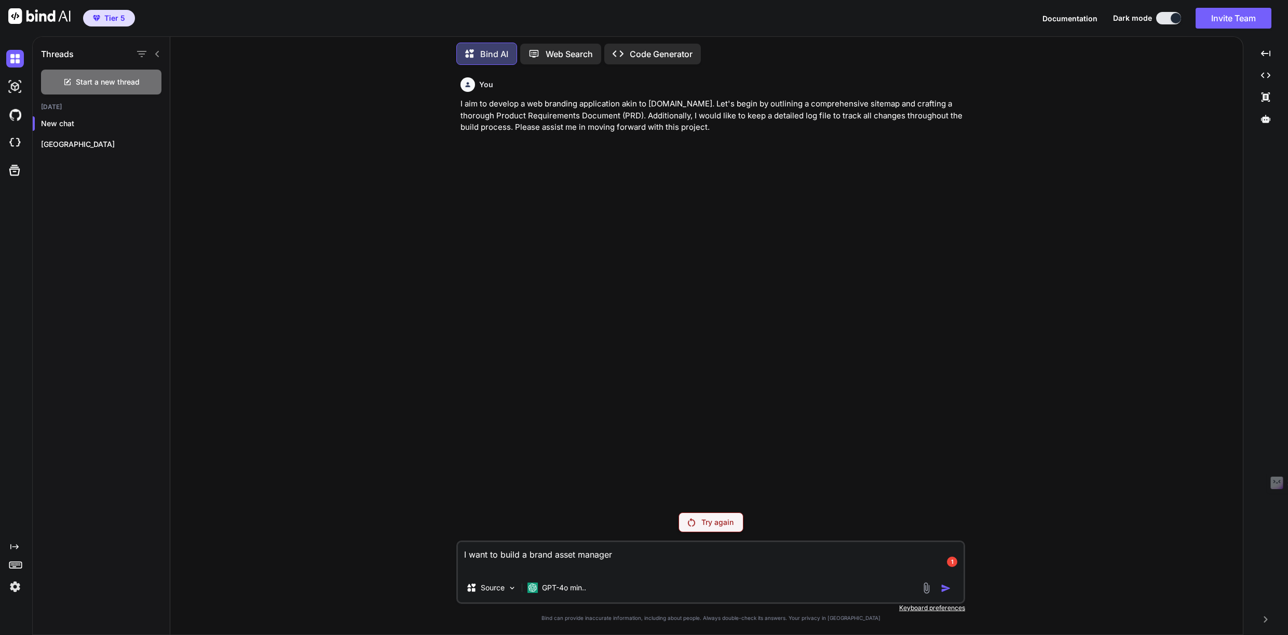
type textarea "I want to build a brand asset manager"
click at [628, 562] on textarea "I want to build a brand asset manager" at bounding box center [711, 557] width 506 height 31
type textarea "x"
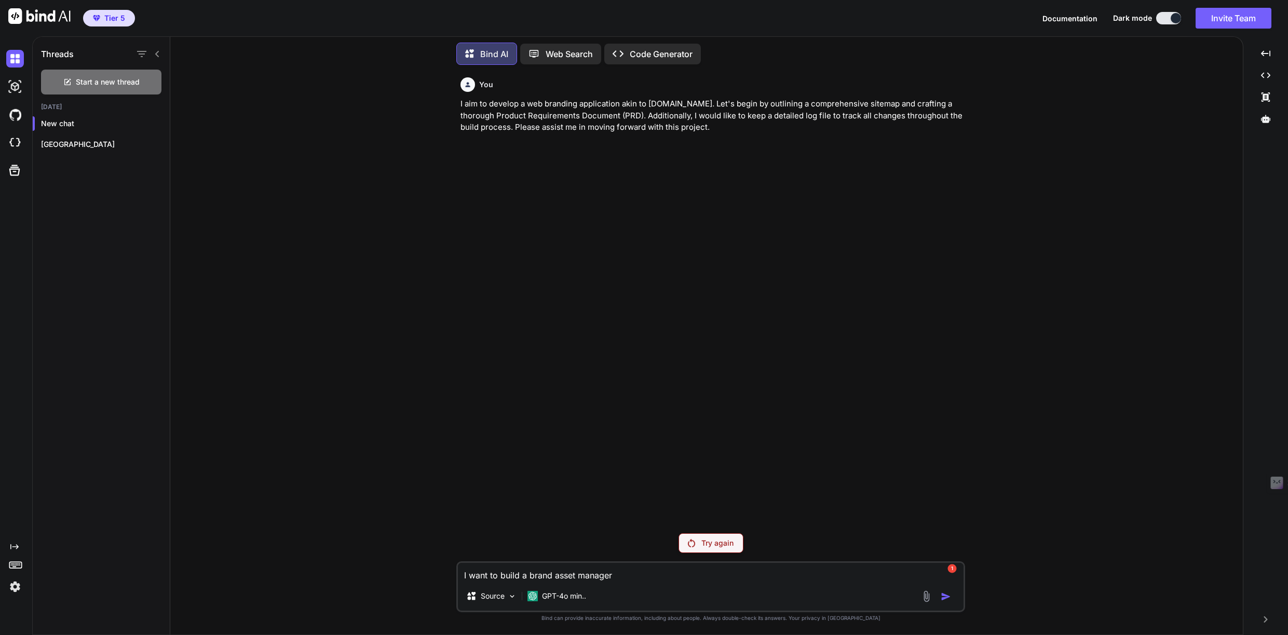
type textarea "I want to build a brand asset manager"
click at [721, 140] on div "You I aim to develop a web branding application akin to brandyhq.com. Let's beg…" at bounding box center [712, 299] width 507 height 452
click at [716, 550] on div "Try again" at bounding box center [711, 543] width 65 height 20
click at [1246, 469] on icon at bounding box center [1245, 470] width 7 height 12
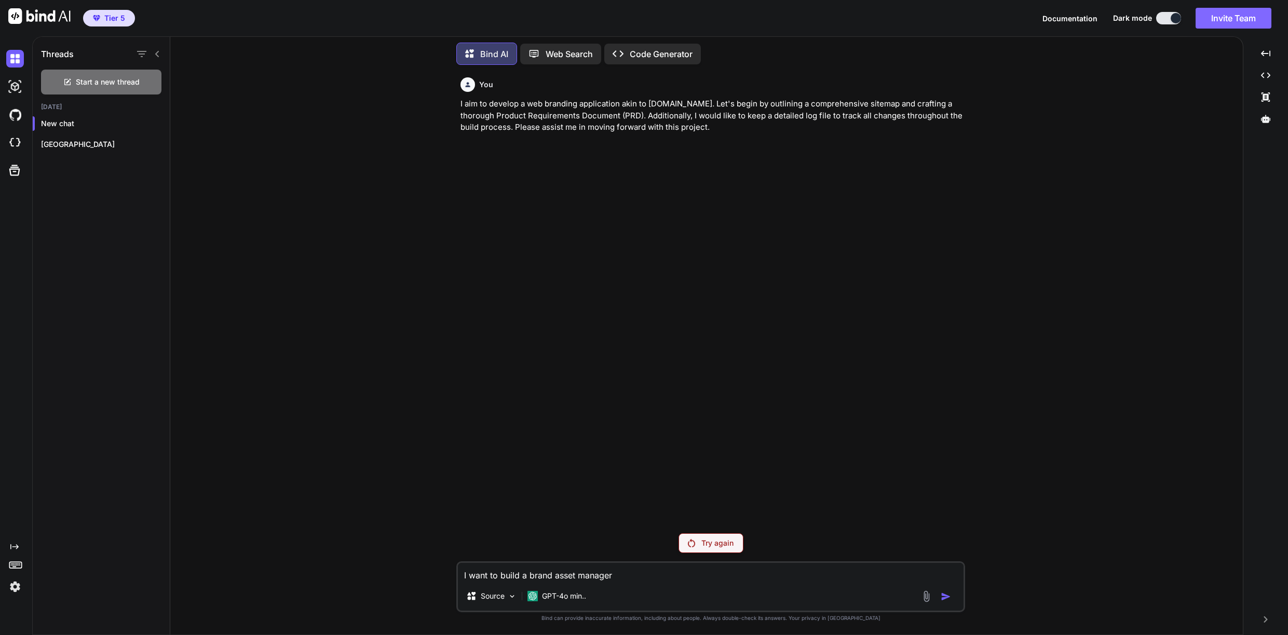
click at [1241, 16] on button "Invite Team" at bounding box center [1234, 18] width 76 height 21
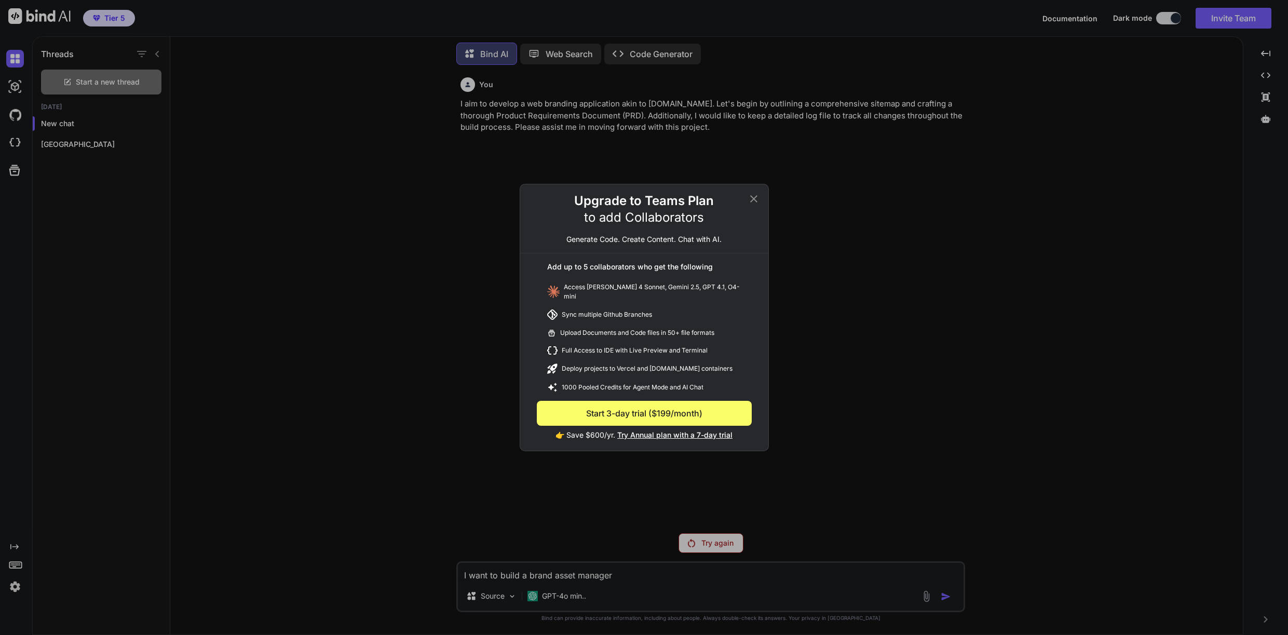
click at [752, 203] on icon at bounding box center [753, 198] width 7 height 7
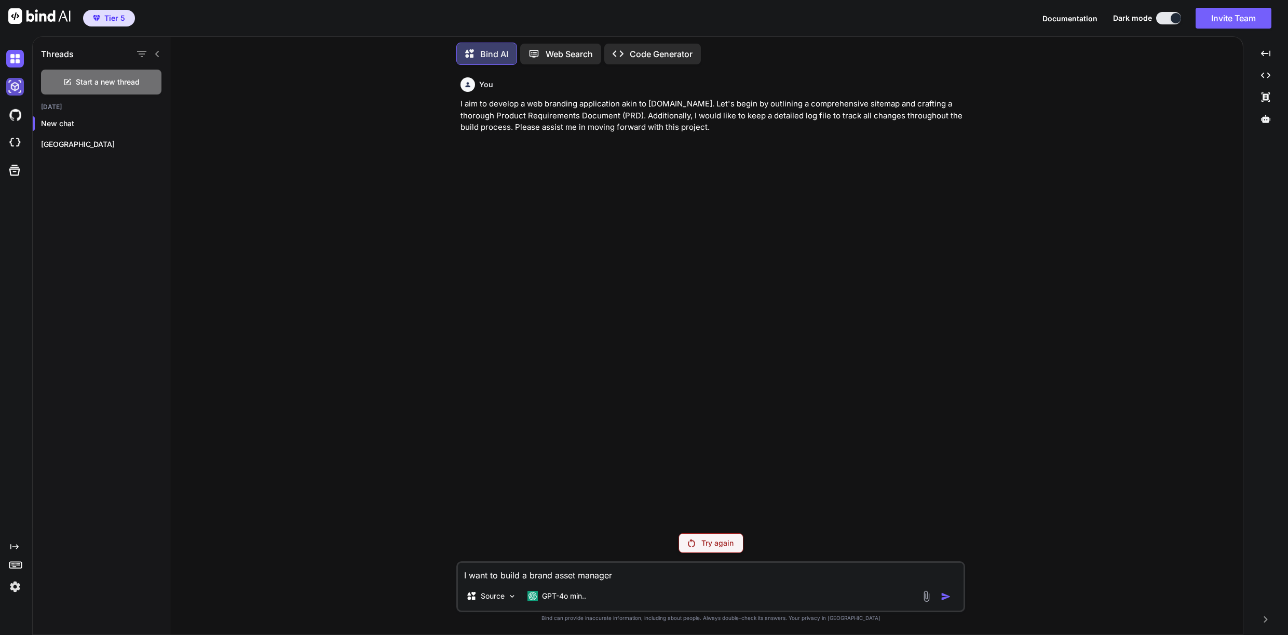
click at [21, 89] on img at bounding box center [15, 87] width 18 height 18
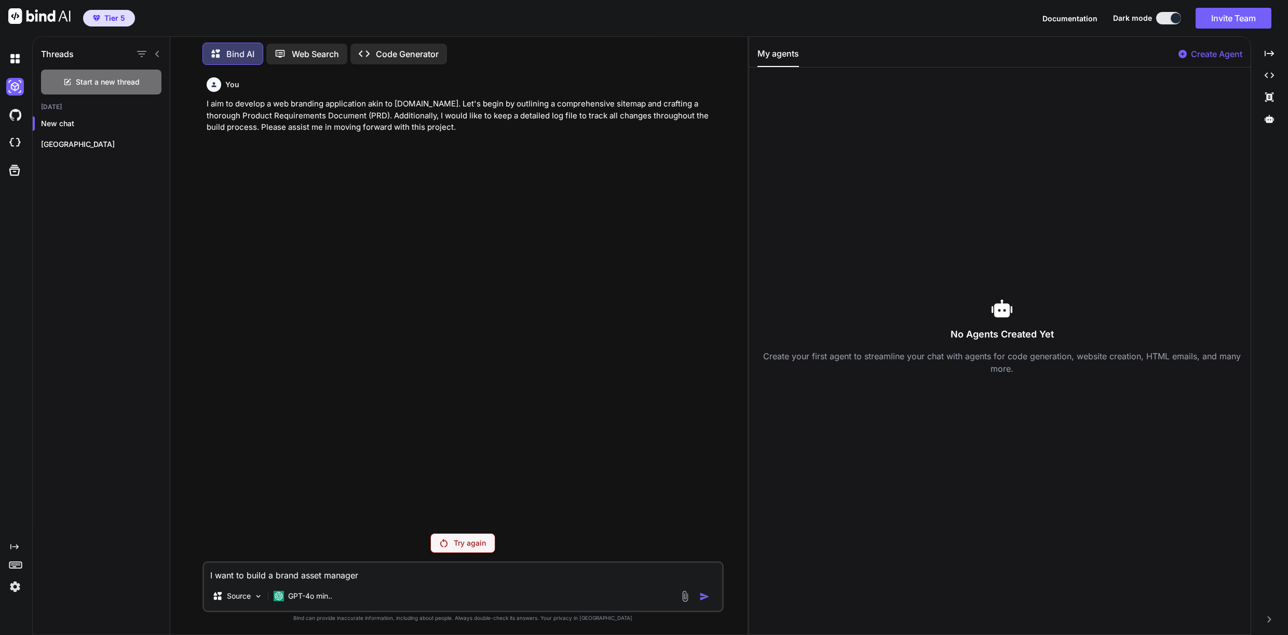
click at [702, 588] on div "Source GPT-4o min.." at bounding box center [463, 598] width 518 height 25
click at [463, 550] on div "Try again" at bounding box center [463, 543] width 65 height 20
click at [75, 145] on p "Petvue" at bounding box center [105, 144] width 129 height 10
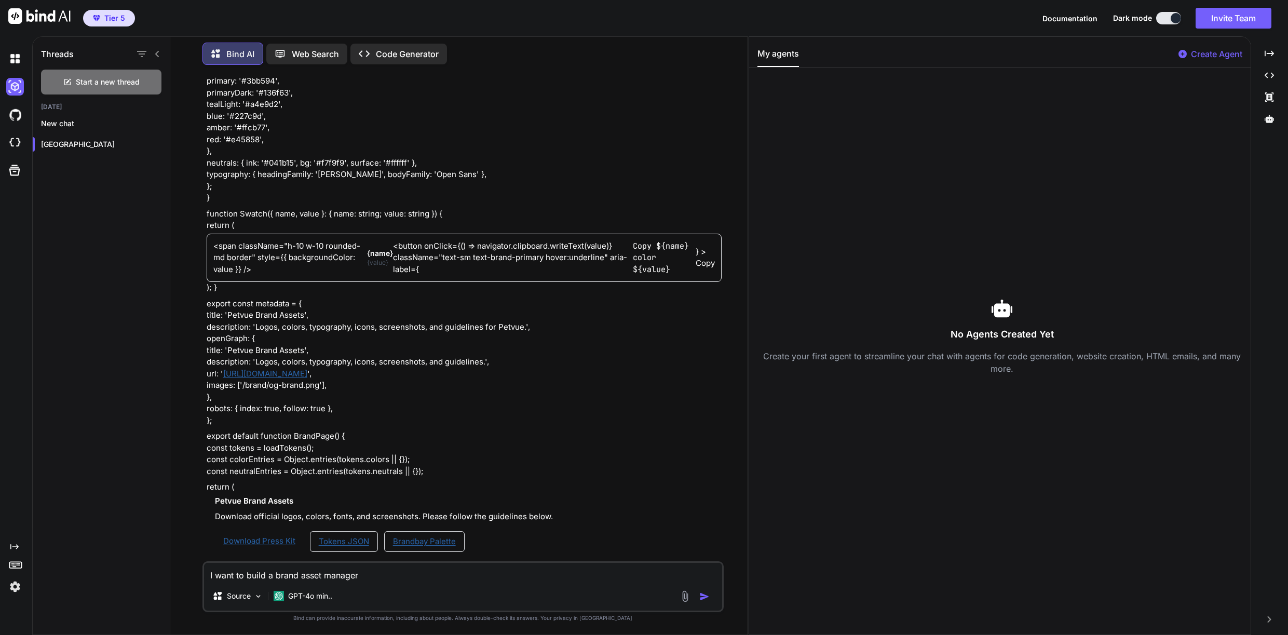
scroll to position [15056, 0]
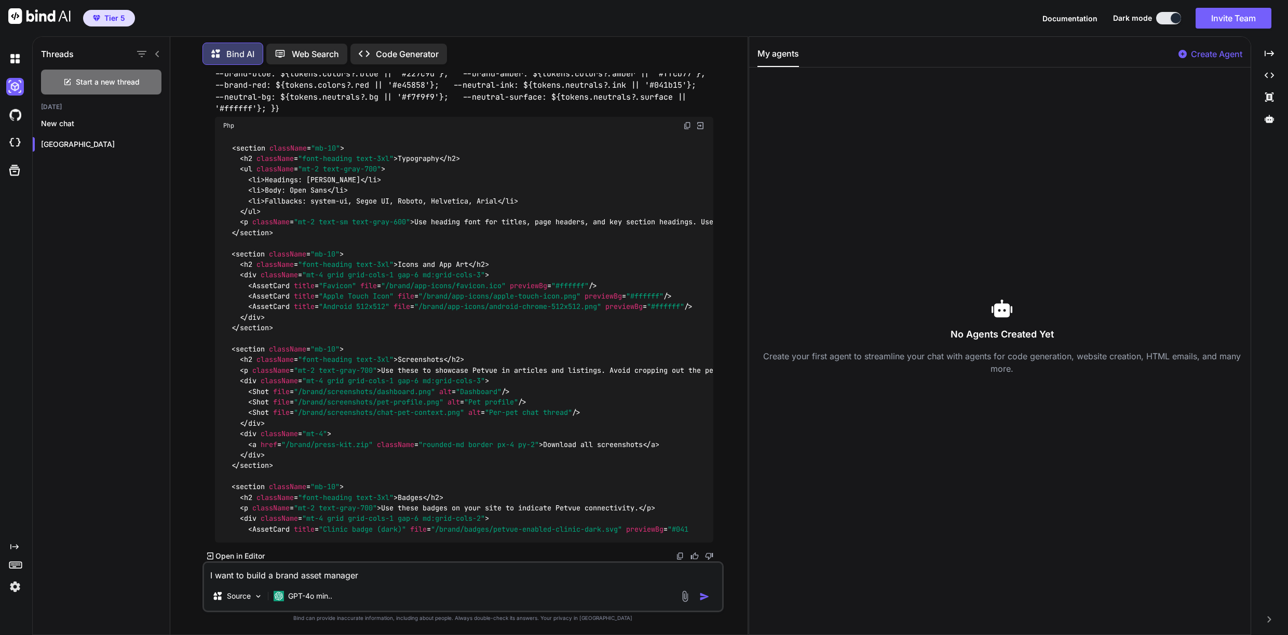
click at [377, 577] on textarea "I want to build a brand asset manager" at bounding box center [463, 572] width 518 height 19
drag, startPoint x: 377, startPoint y: 577, endPoint x: 138, endPoint y: 570, distance: 239.5
click at [138, 570] on div "Threads Start a new thread Today New chat Petvue Bind AI Web Search Created wit…" at bounding box center [390, 334] width 715 height 600
type textarea "x"
click at [106, 88] on div "Start a new thread" at bounding box center [101, 82] width 120 height 25
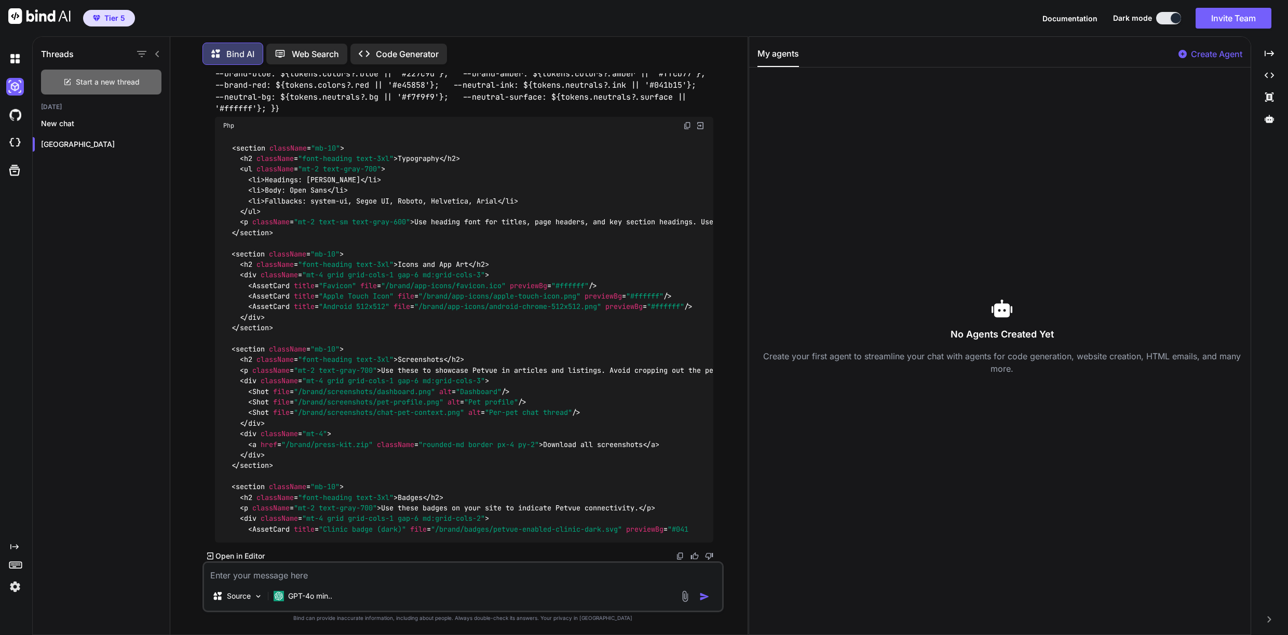
scroll to position [0, 0]
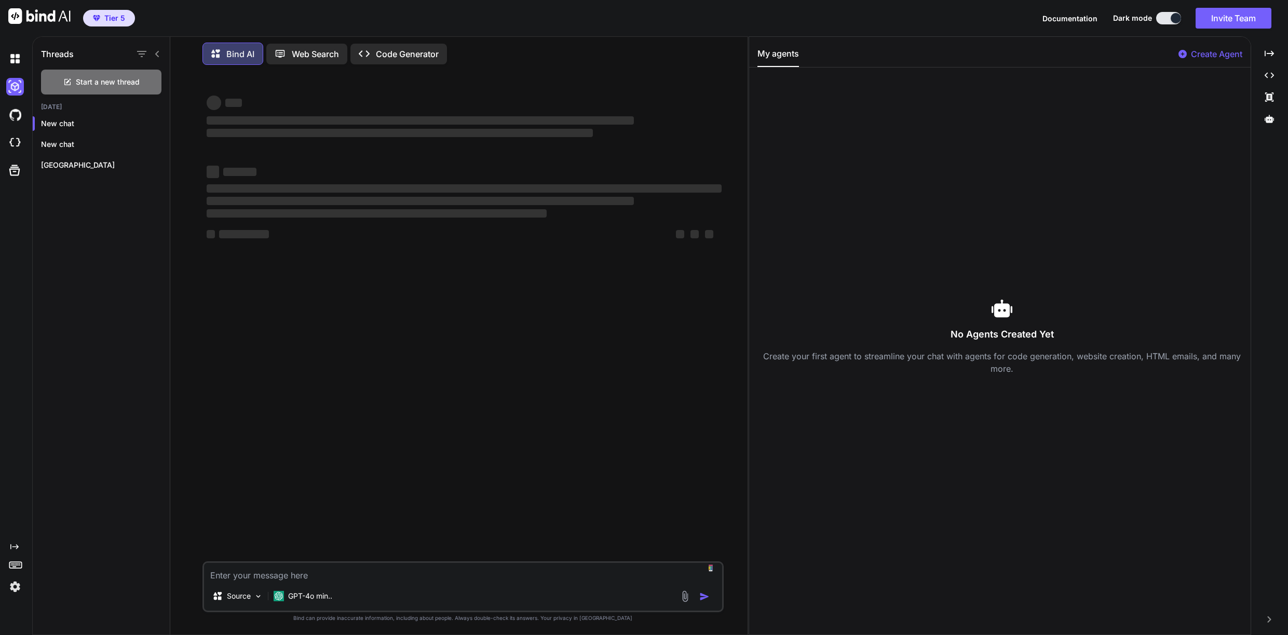
type textarea "x"
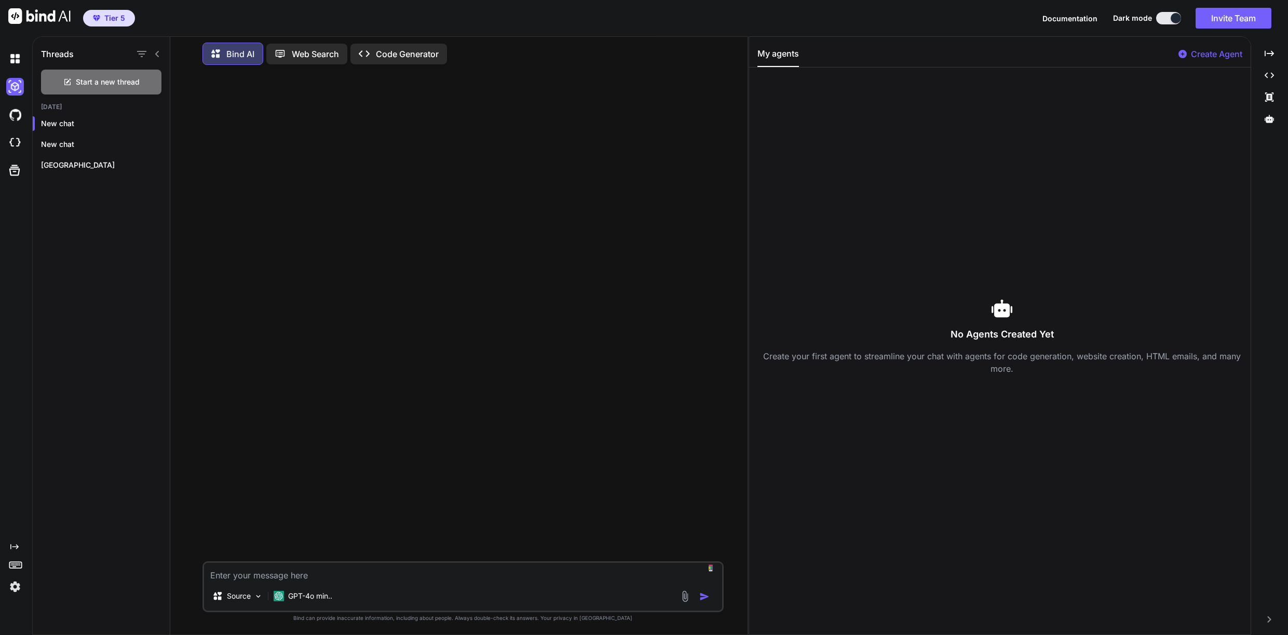
click at [316, 576] on textarea at bounding box center [463, 572] width 518 height 19
type textarea "I"
type textarea "x"
type textarea "I"
type textarea "x"
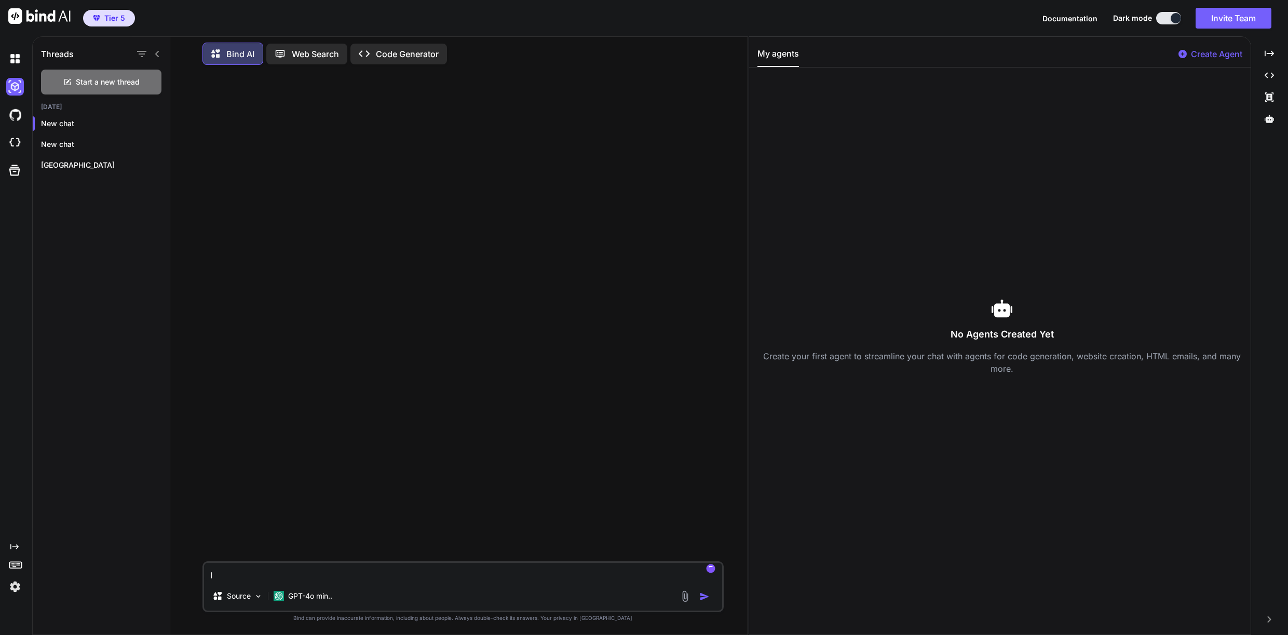
type textarea "I w"
type textarea "x"
type textarea "I wa"
type textarea "x"
type textarea "I wan"
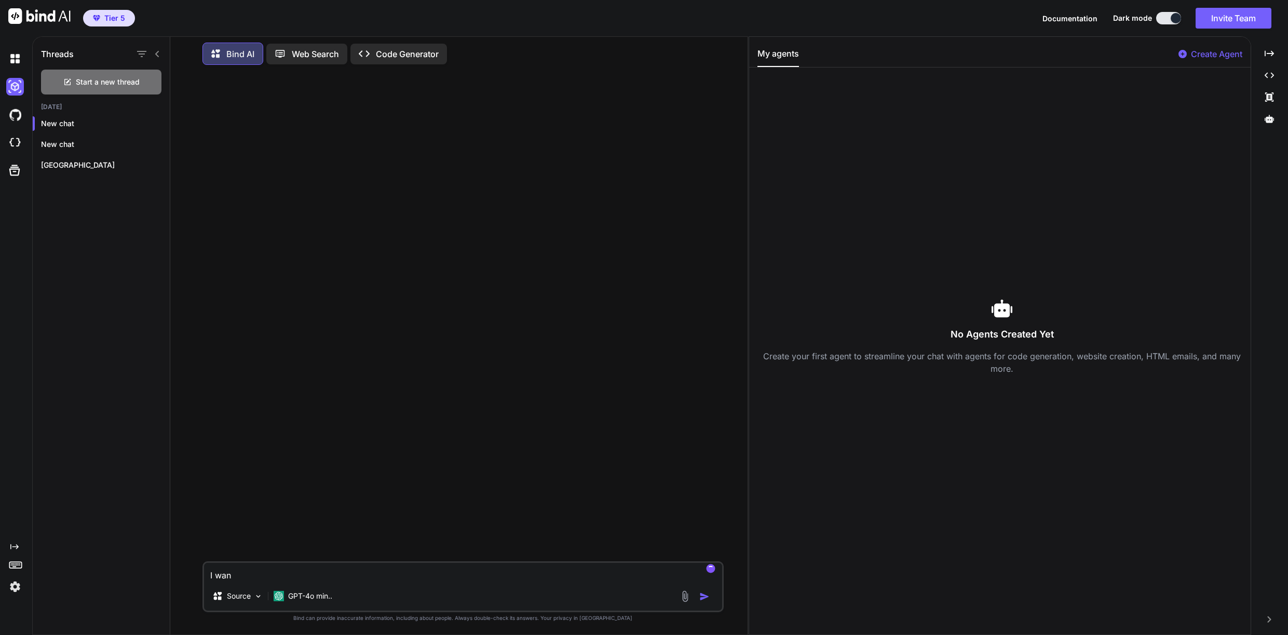
type textarea "x"
type textarea "I want"
type textarea "x"
type textarea "I want"
type textarea "x"
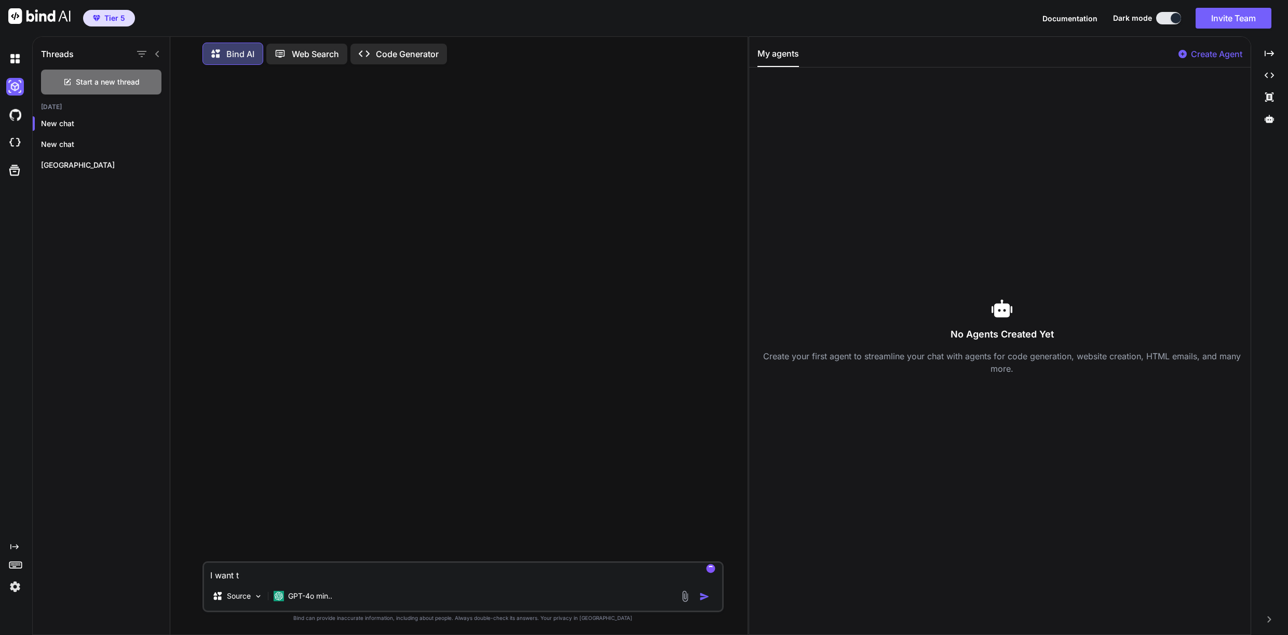
type textarea "I want to"
type textarea "x"
type textarea "I want to"
type textarea "x"
type textarea "I want to b"
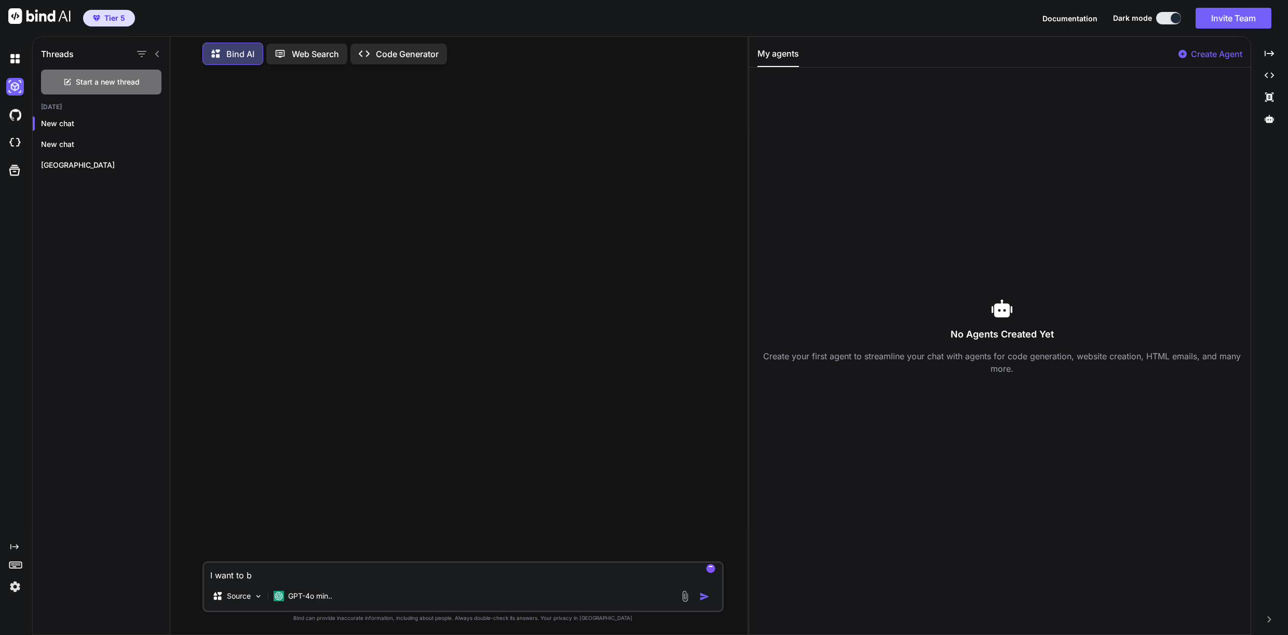
type textarea "x"
type textarea "I want to bu"
type textarea "x"
type textarea "I want to bui"
type textarea "x"
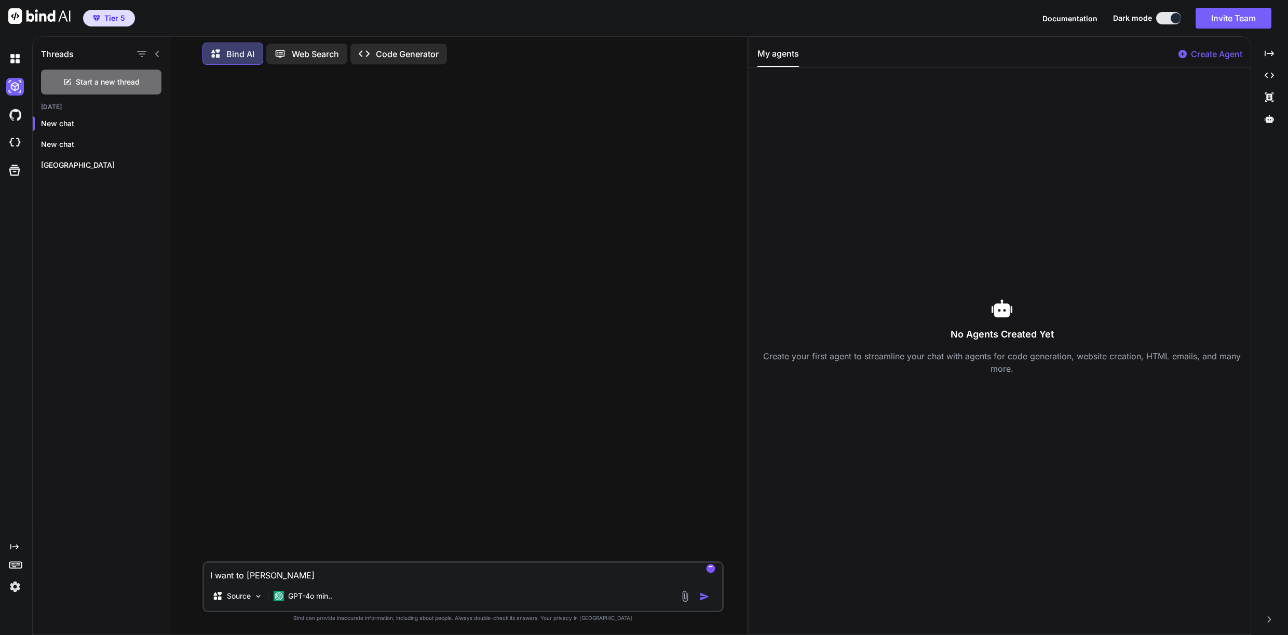
type textarea "I want to buil"
type textarea "x"
type textarea "I want to build"
type textarea "x"
type textarea "I want to build"
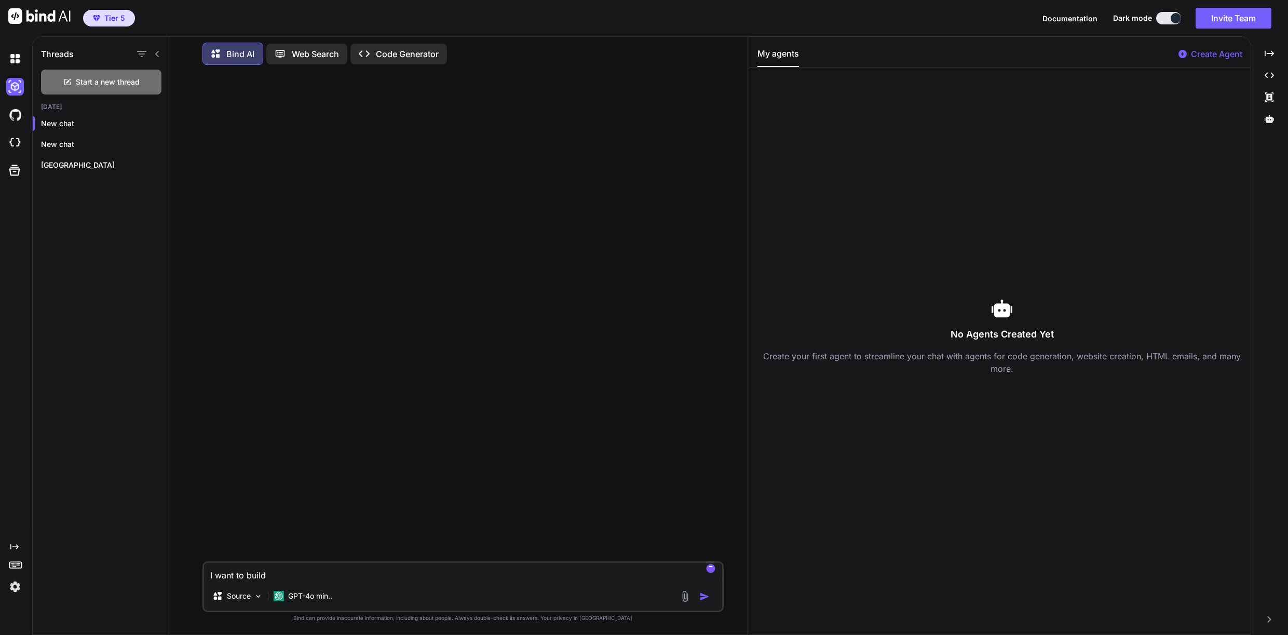
type textarea "x"
type textarea "I want to build a"
type textarea "x"
type textarea "I want to build a"
type textarea "x"
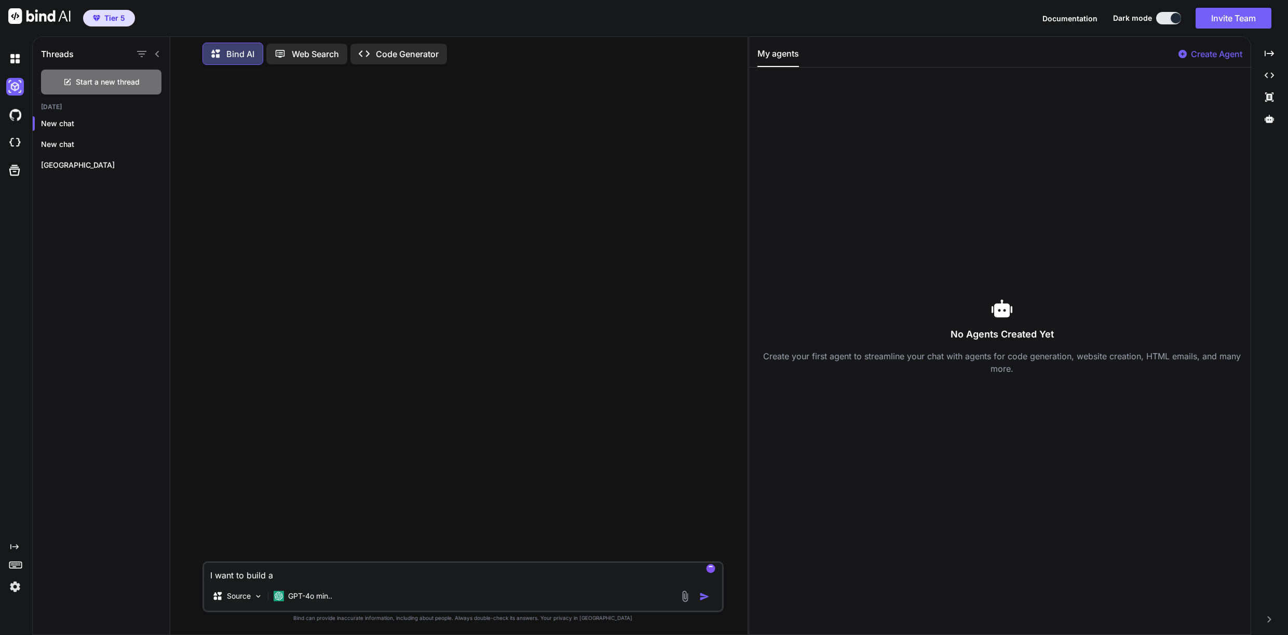
type textarea "I want to build a b"
type textarea "x"
type textarea "I want to build a br"
type textarea "x"
type textarea "I want to build a bra"
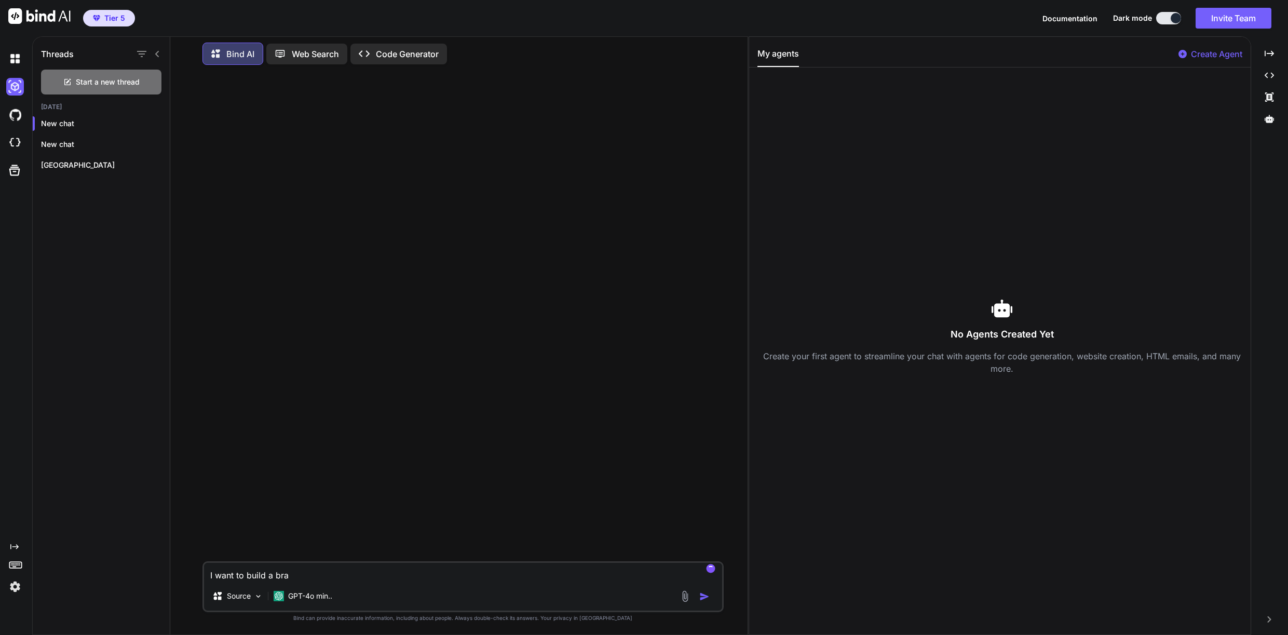
type textarea "x"
type textarea "I want to build a bran"
type textarea "x"
type textarea "I want to build a brand"
type textarea "x"
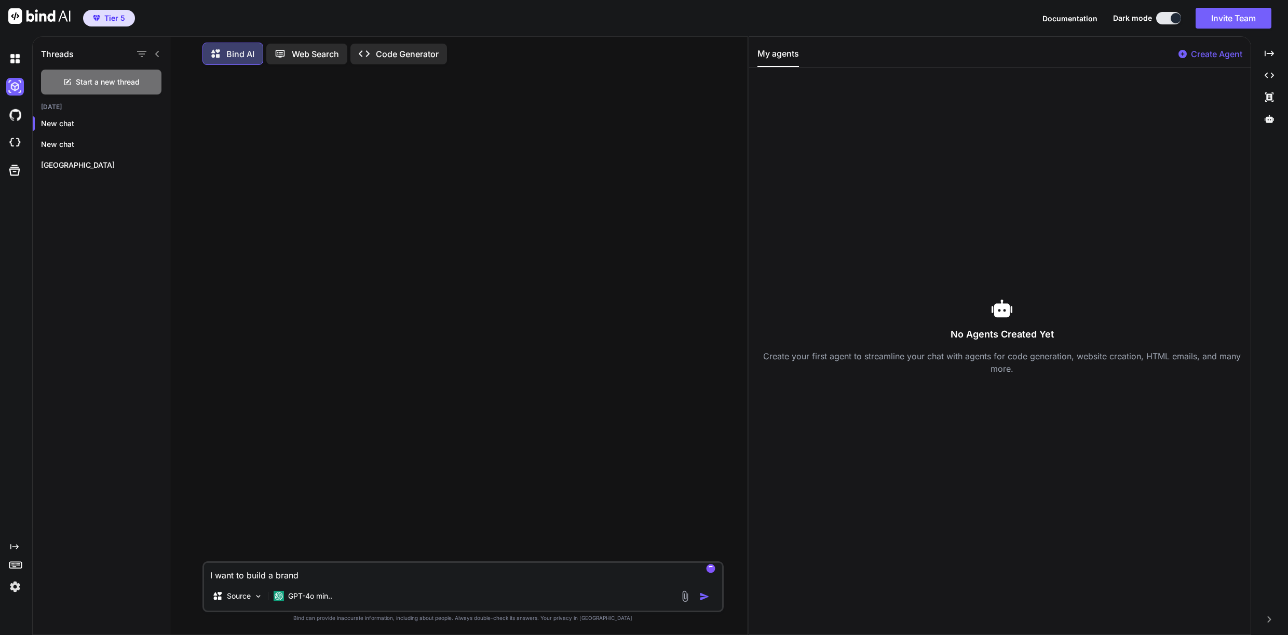
type textarea "I want to build a brand"
type textarea "x"
type textarea "I want to build a brand a"
type textarea "x"
type textarea "I want to build a brand as"
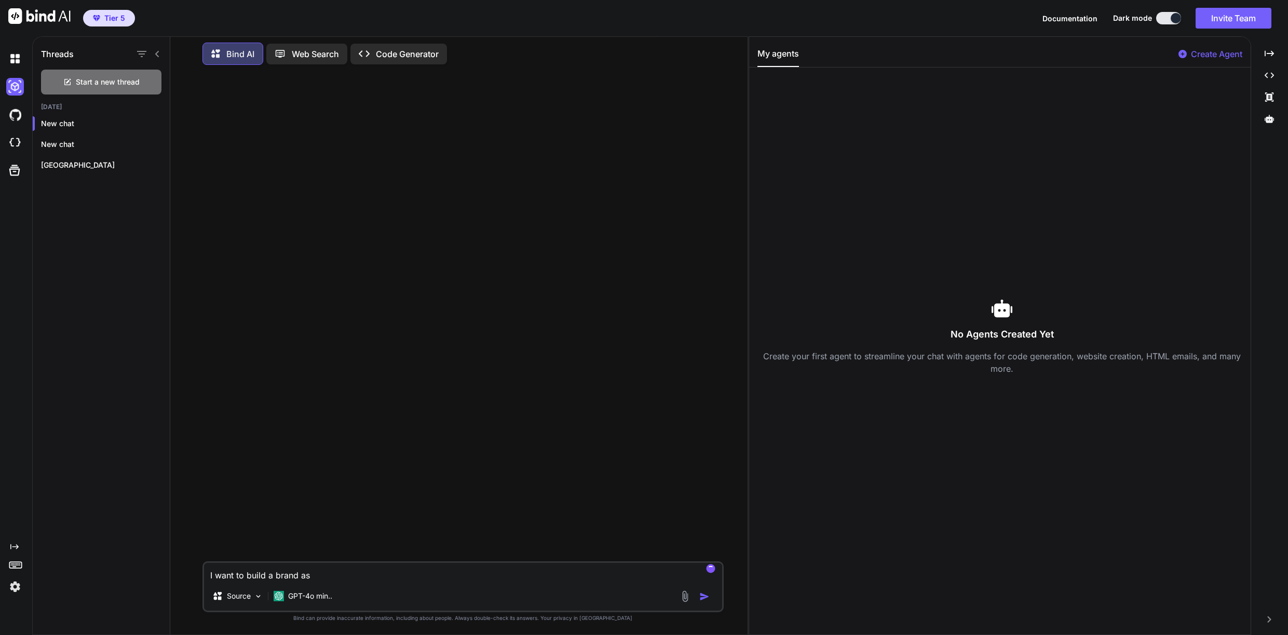
type textarea "x"
type textarea "I want to build a brand ass"
type textarea "x"
type textarea "I want to build a brand asse"
type textarea "x"
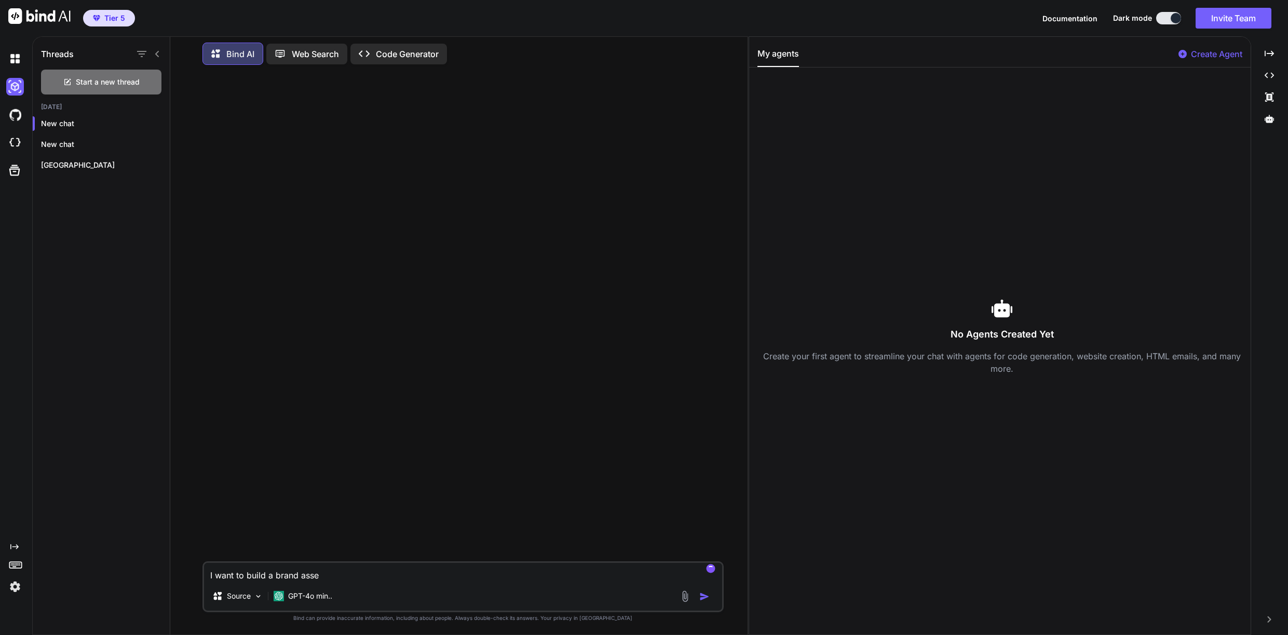
type textarea "I want to build a brand asset"
type textarea "x"
type textarea "I want to build a brand asset"
type textarea "x"
type textarea "I want to build a brand asset m"
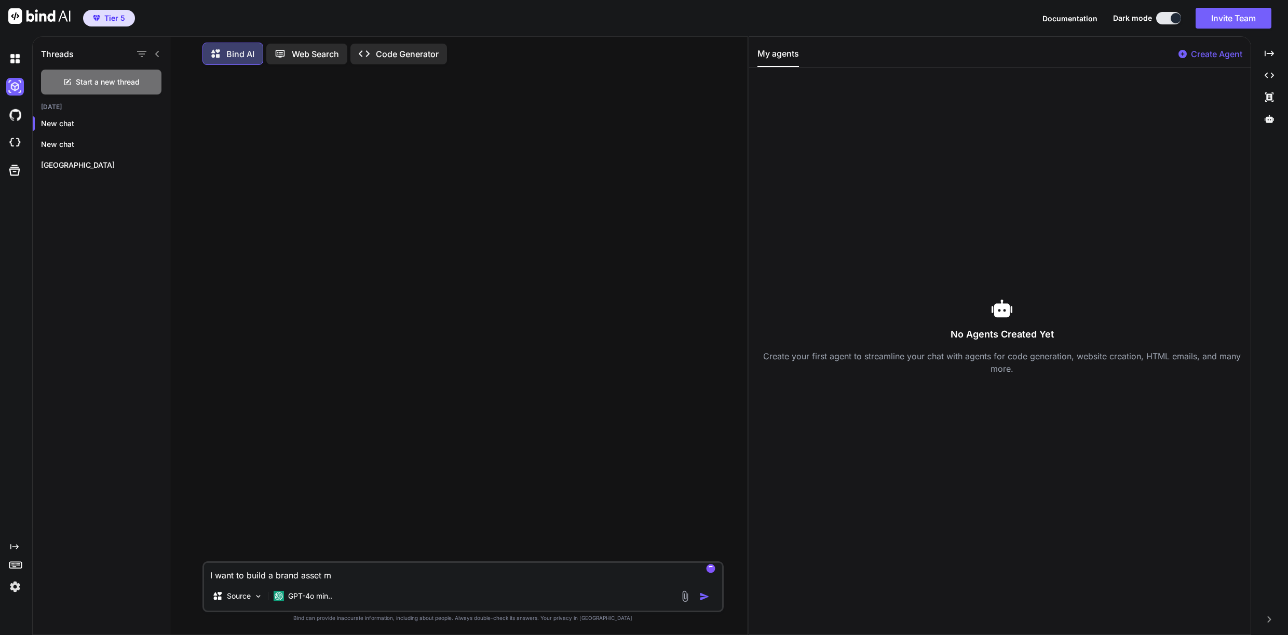
type textarea "x"
type textarea "I want to build a brand asset ma"
type textarea "x"
type textarea "I want to build a brand asset man"
type textarea "x"
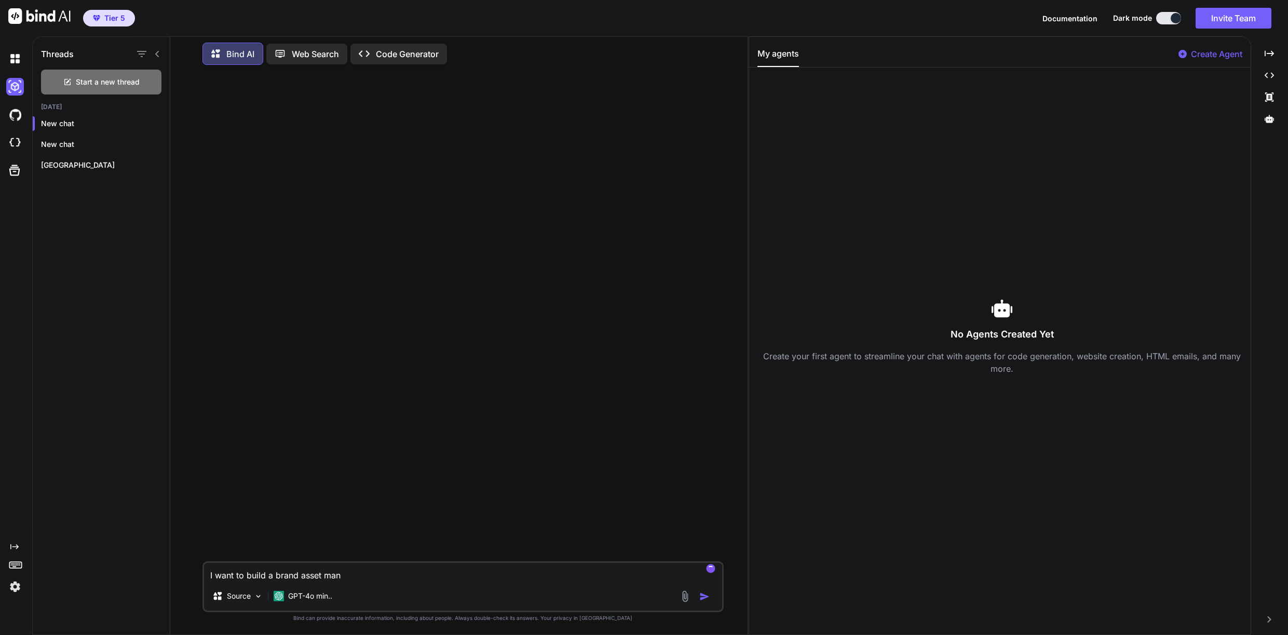
type textarea "I want to build a brand asset mana"
type textarea "x"
type textarea "I want to build a brand asset manag"
type textarea "x"
type textarea "I want to build a brand asset manage"
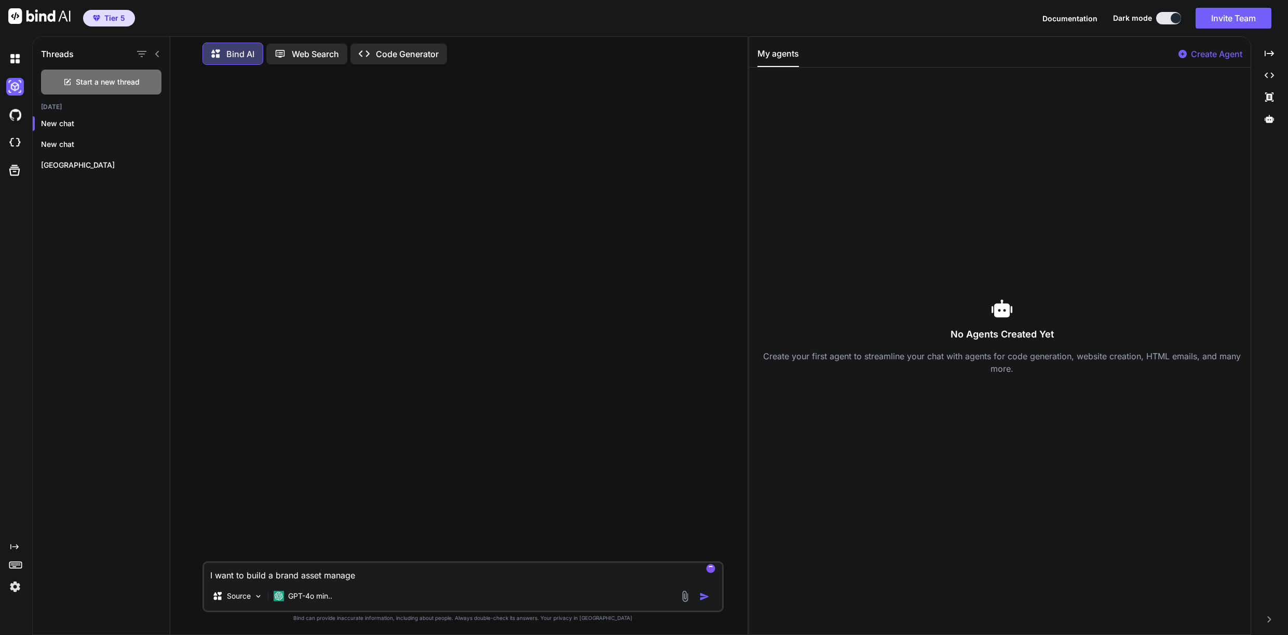
type textarea "x"
type textarea "I want to build a brand asset manager"
type textarea "x"
click at [19, 57] on img at bounding box center [15, 59] width 18 height 18
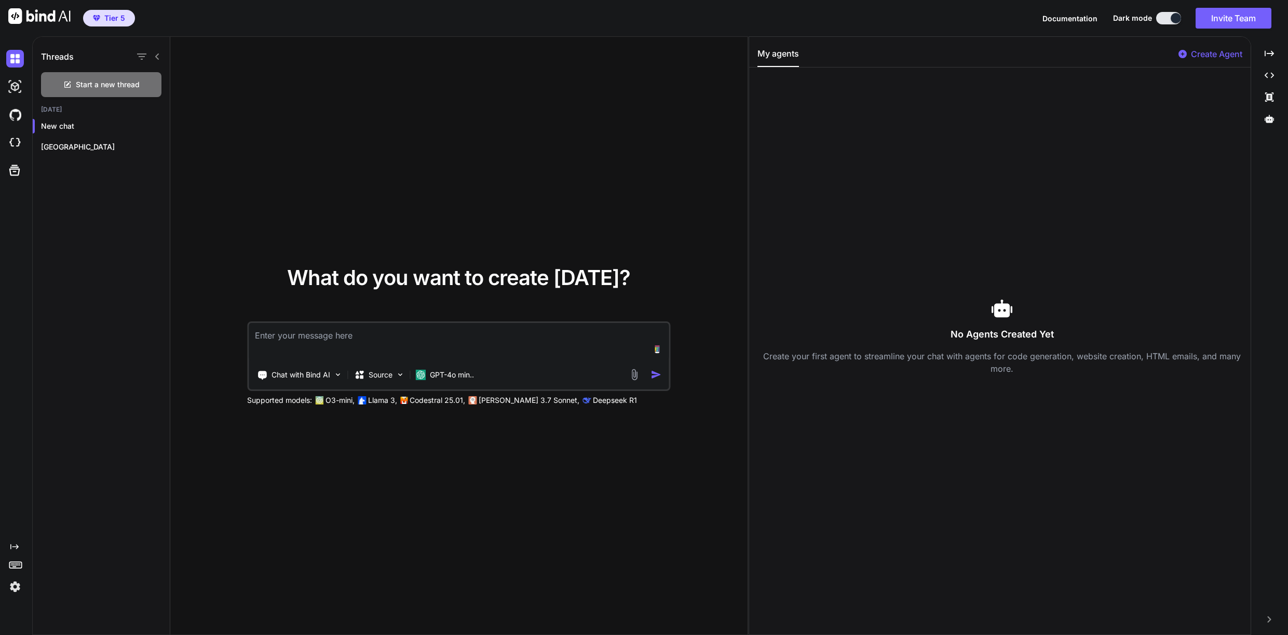
click at [335, 340] on textarea at bounding box center [459, 342] width 420 height 38
type textarea "x"
type textarea "A"
type textarea "x"
type textarea "A"
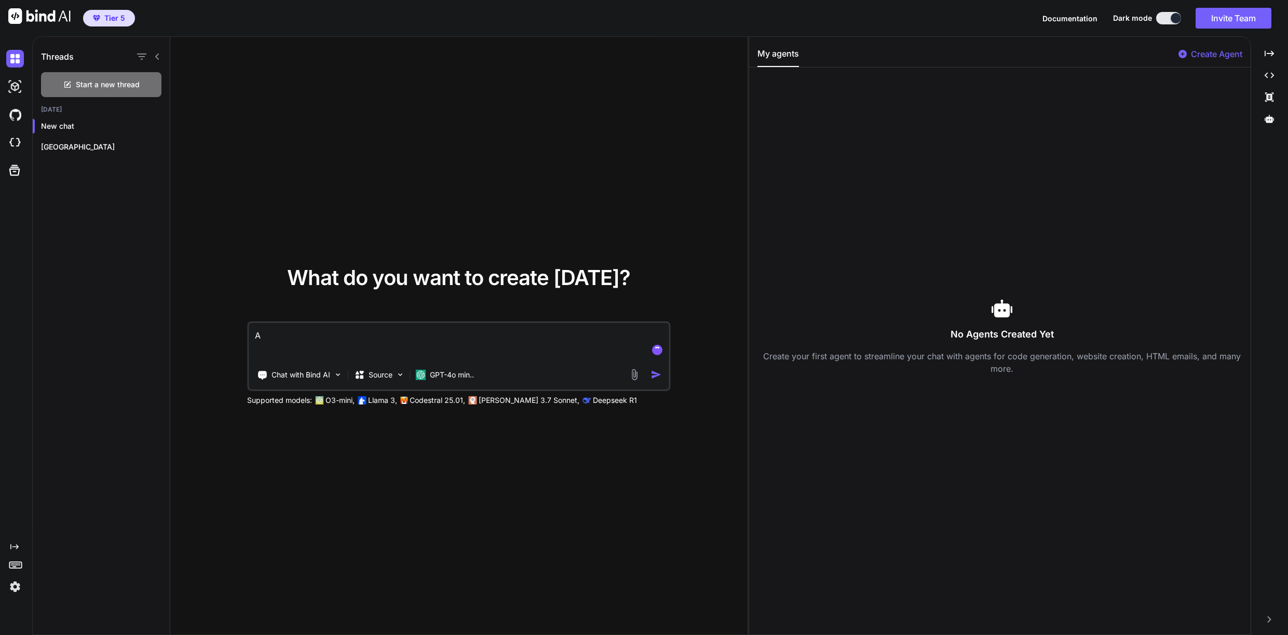
type textarea "x"
type textarea "A b"
type textarea "x"
type textarea "A bra"
type textarea "x"
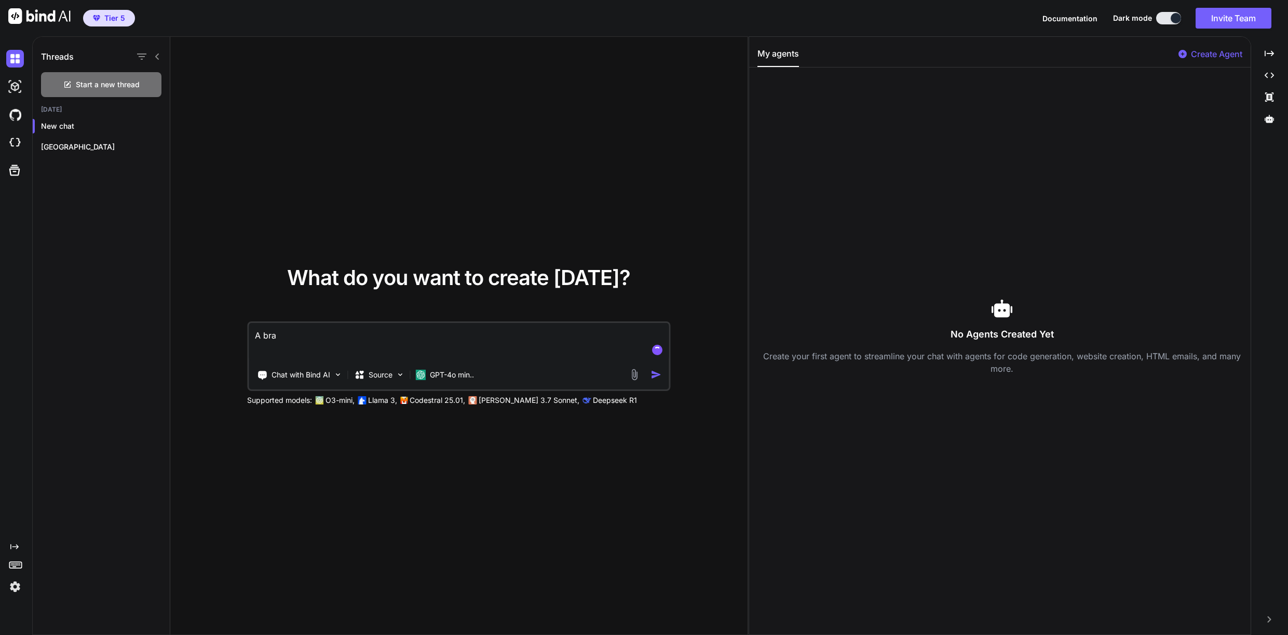
type textarea "A bran"
type textarea "x"
type textarea "A brand"
type textarea "x"
type textarea "A brand a"
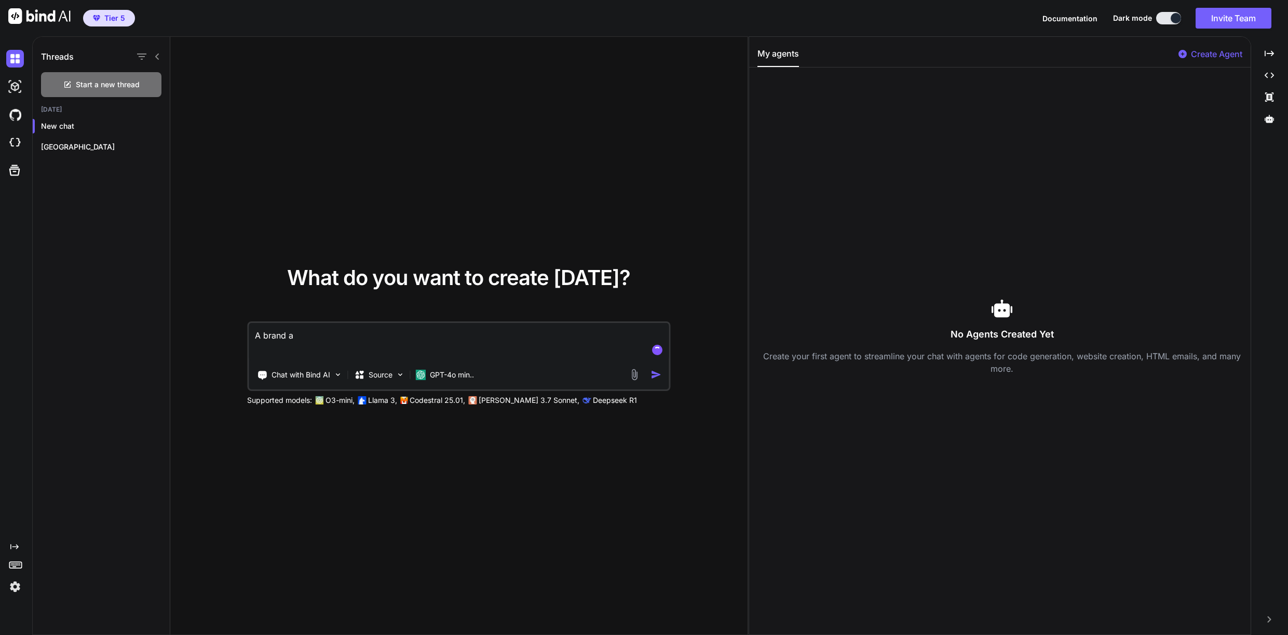
type textarea "x"
type textarea "A brand as"
type textarea "x"
type textarea "A brand ass"
type textarea "x"
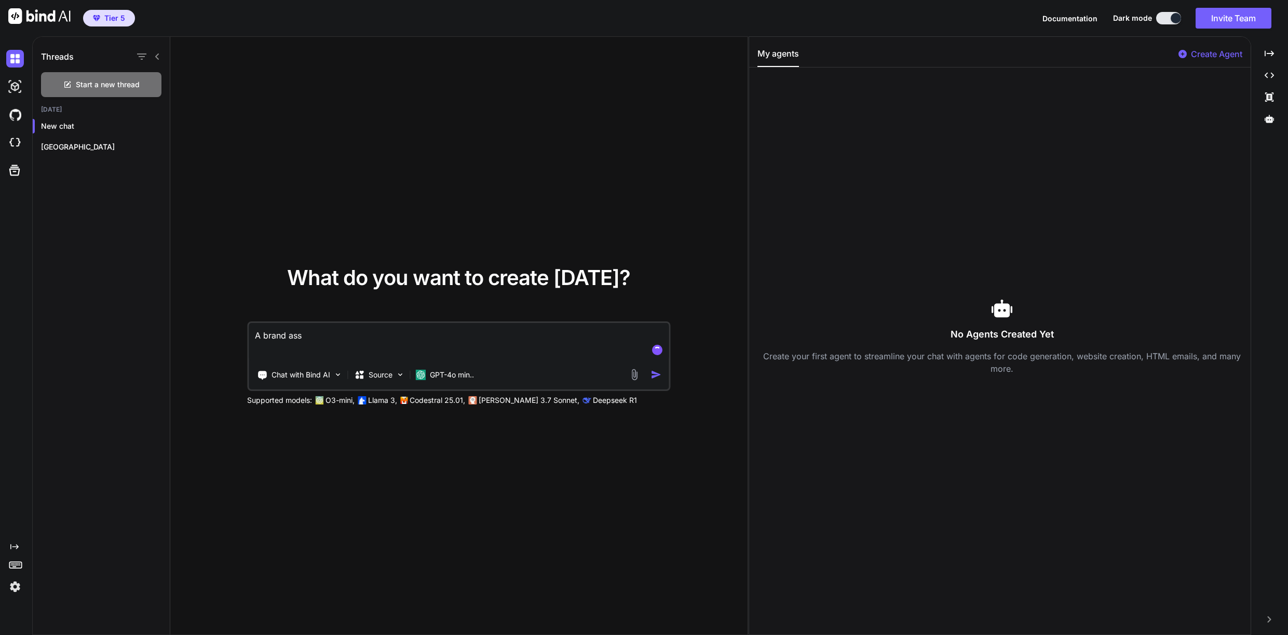
type textarea "A brand asse"
type textarea "x"
type textarea "A brand asset"
type textarea "x"
type textarea "A brand asset"
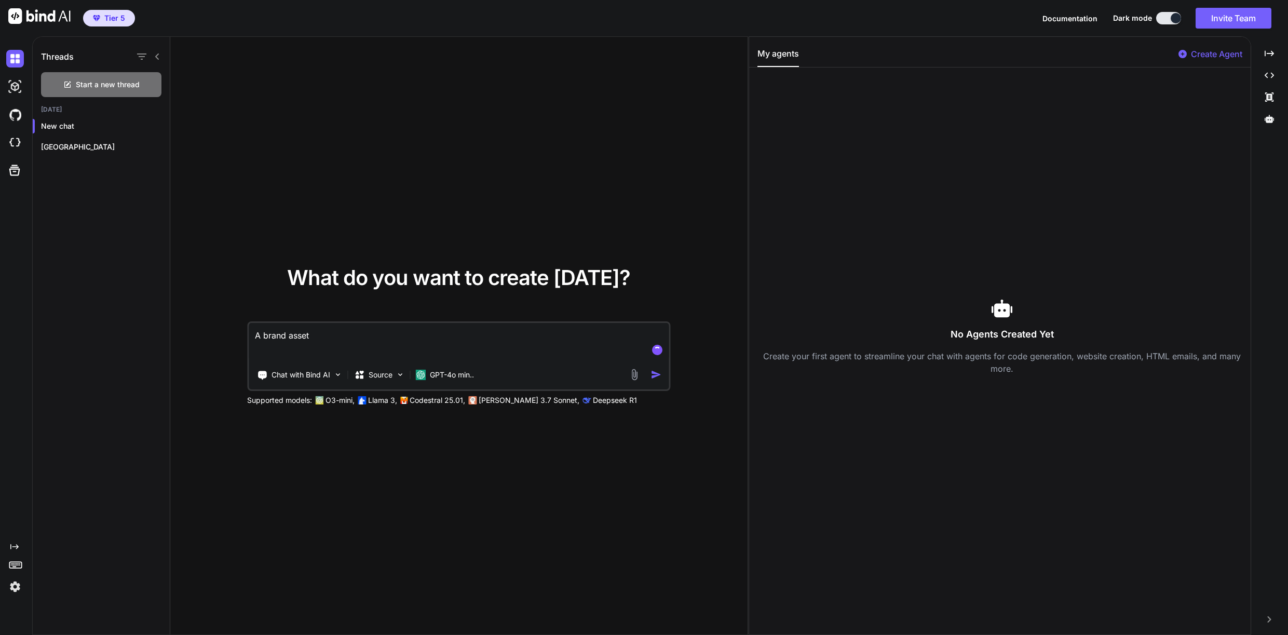
type textarea "x"
type textarea "A brand asset m"
type textarea "x"
type textarea "A brand asset ma"
type textarea "x"
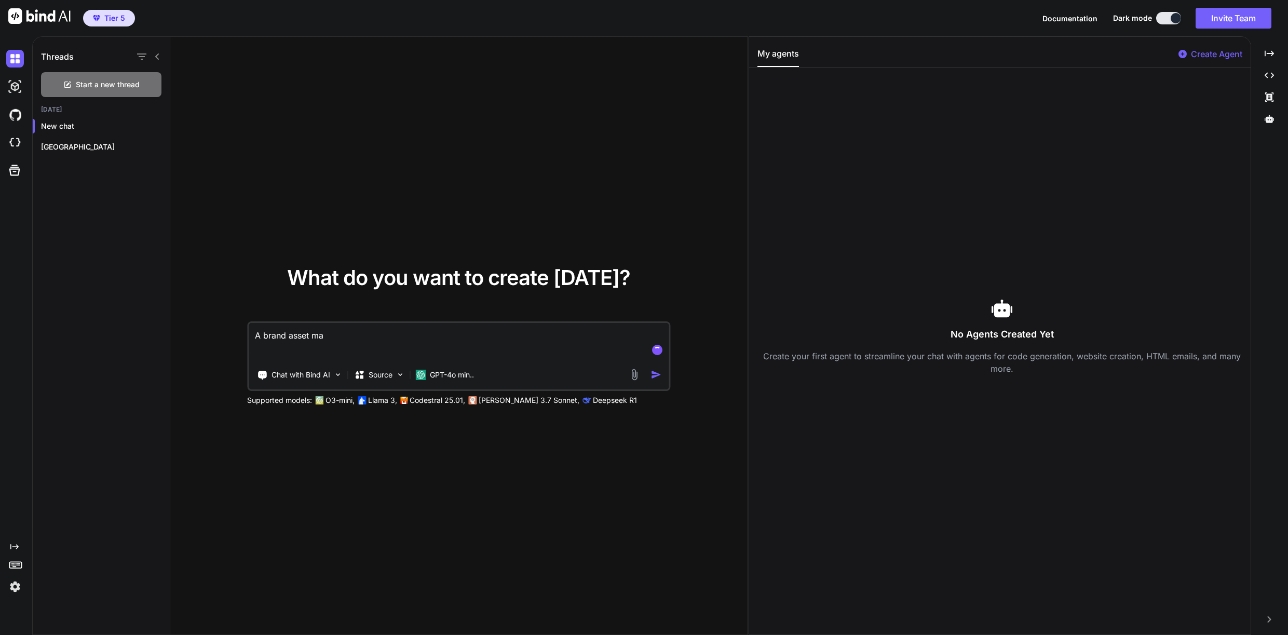
type textarea "A brand asset man"
type textarea "x"
type textarea "A brand asset mana"
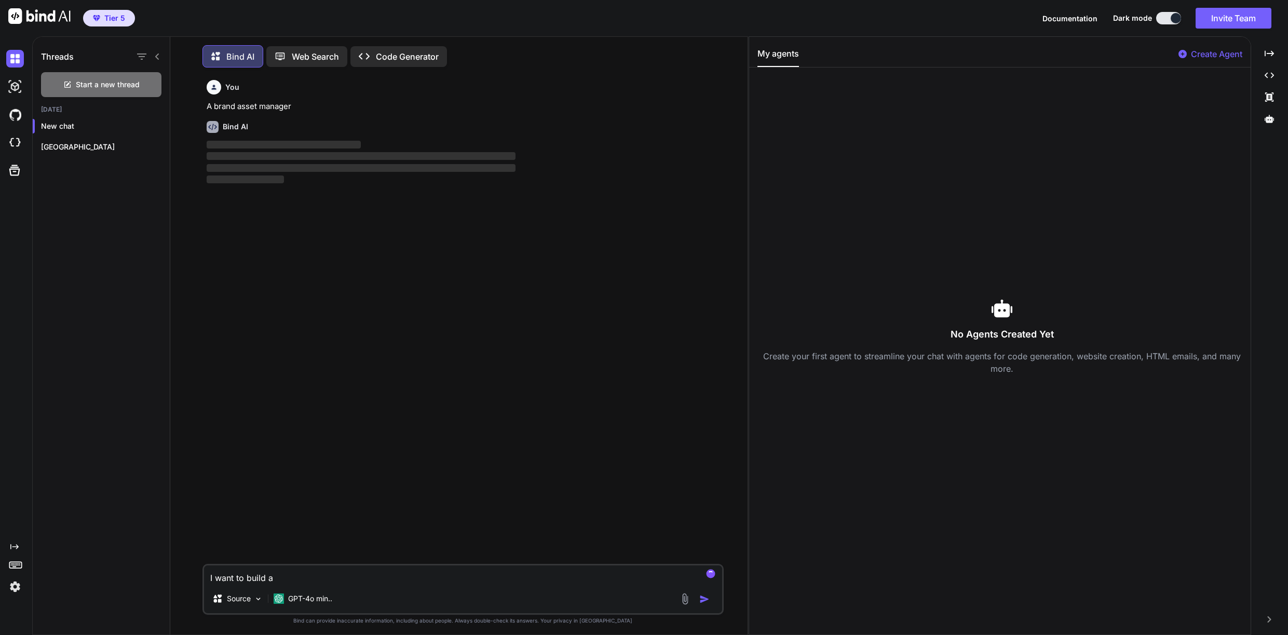
scroll to position [5, 0]
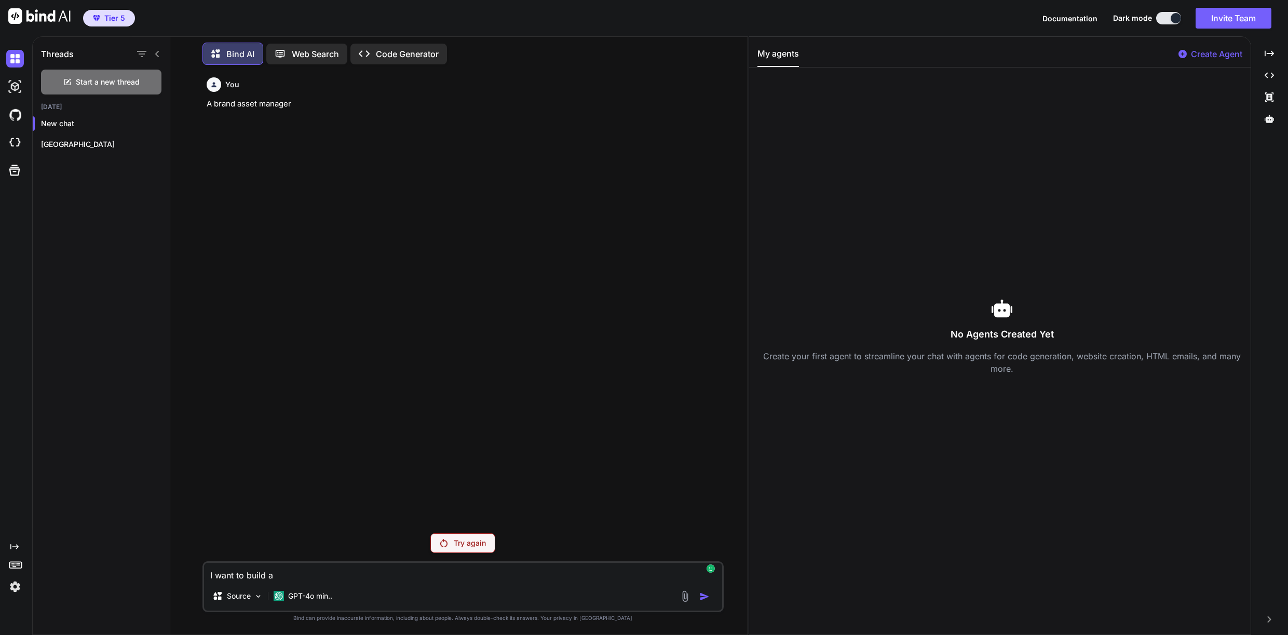
drag, startPoint x: 289, startPoint y: 575, endPoint x: 177, endPoint y: 562, distance: 113.0
click at [177, 562] on div "Bind AI Web Search Created with Pixso. Code Generator You A brand asset manager…" at bounding box center [458, 336] width 577 height 596
click at [242, 595] on p "Source" at bounding box center [239, 596] width 24 height 10
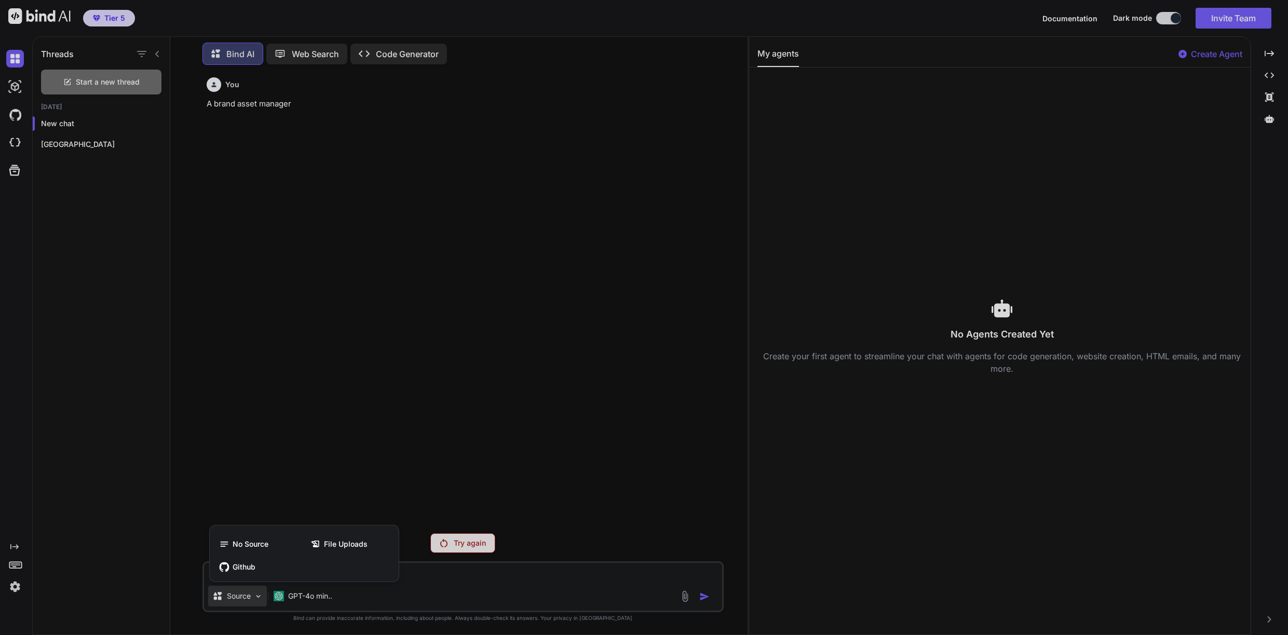
click at [312, 593] on div at bounding box center [644, 317] width 1288 height 635
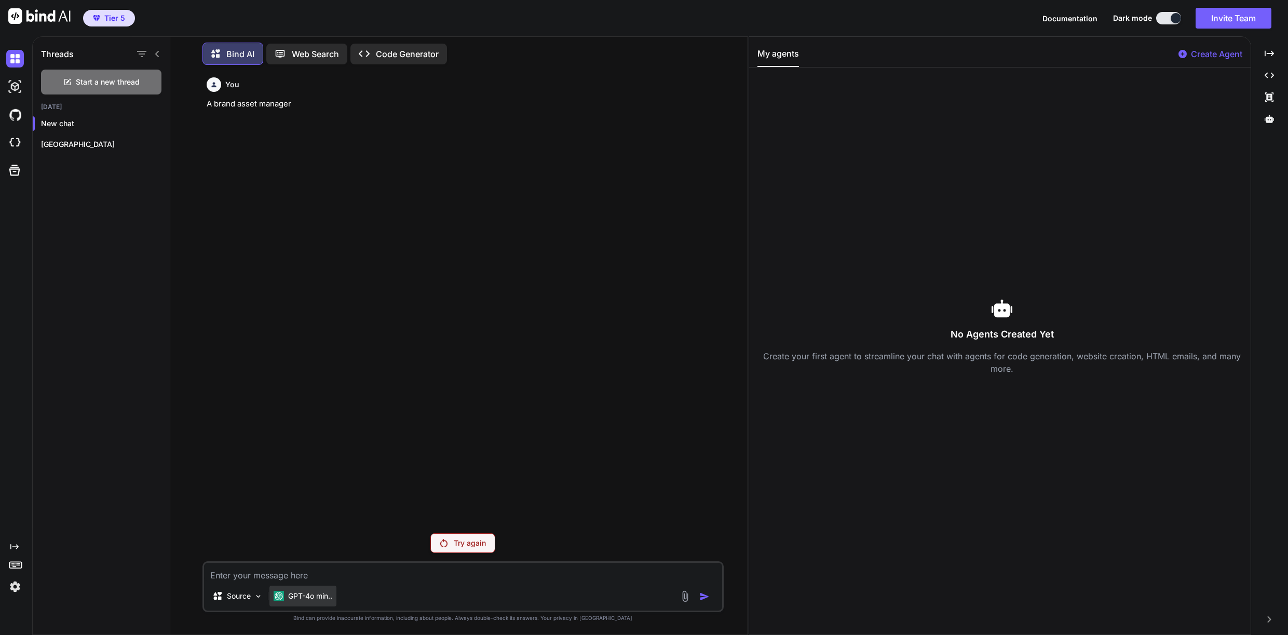
click at [312, 597] on p "GPT-4o min.." at bounding box center [310, 596] width 44 height 10
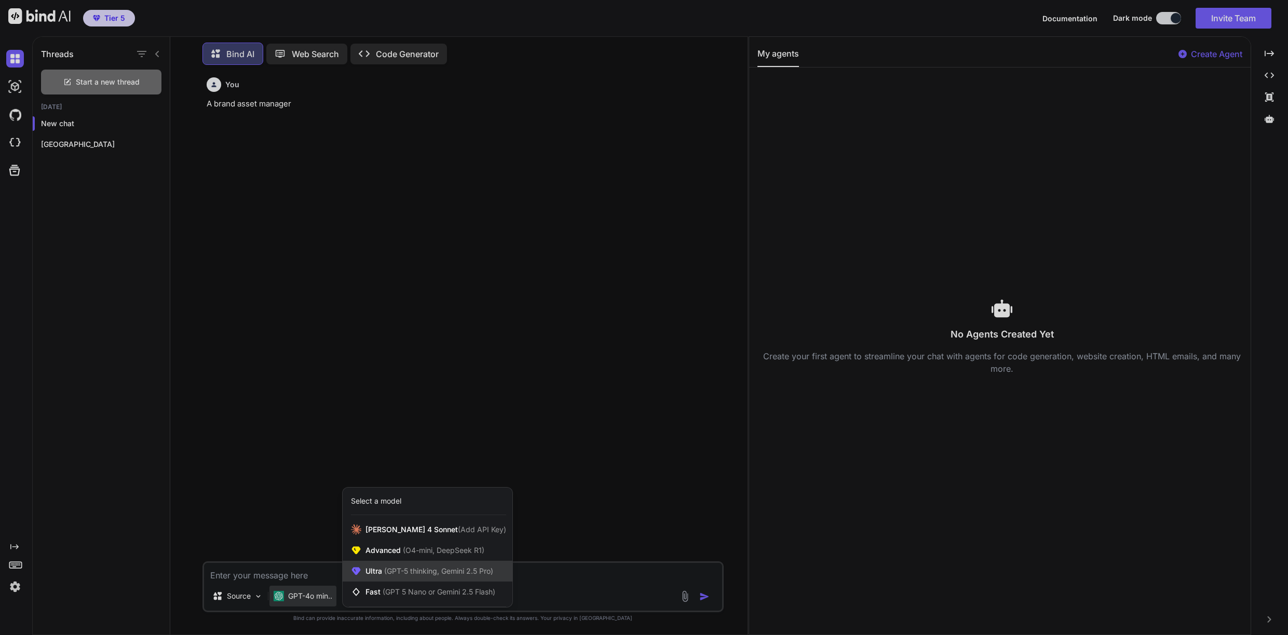
click at [465, 573] on span "(GPT-5 thinking, Gemini 2.5 Pro)" at bounding box center [437, 571] width 111 height 9
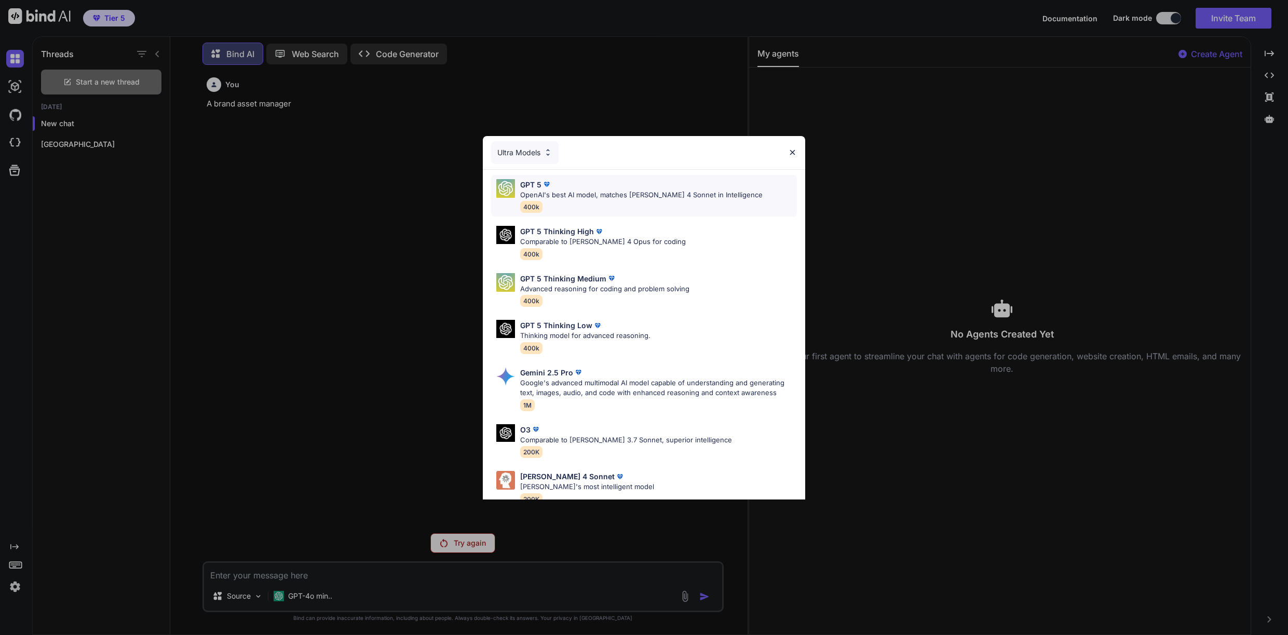
click at [585, 182] on div "GPT 5" at bounding box center [641, 184] width 243 height 11
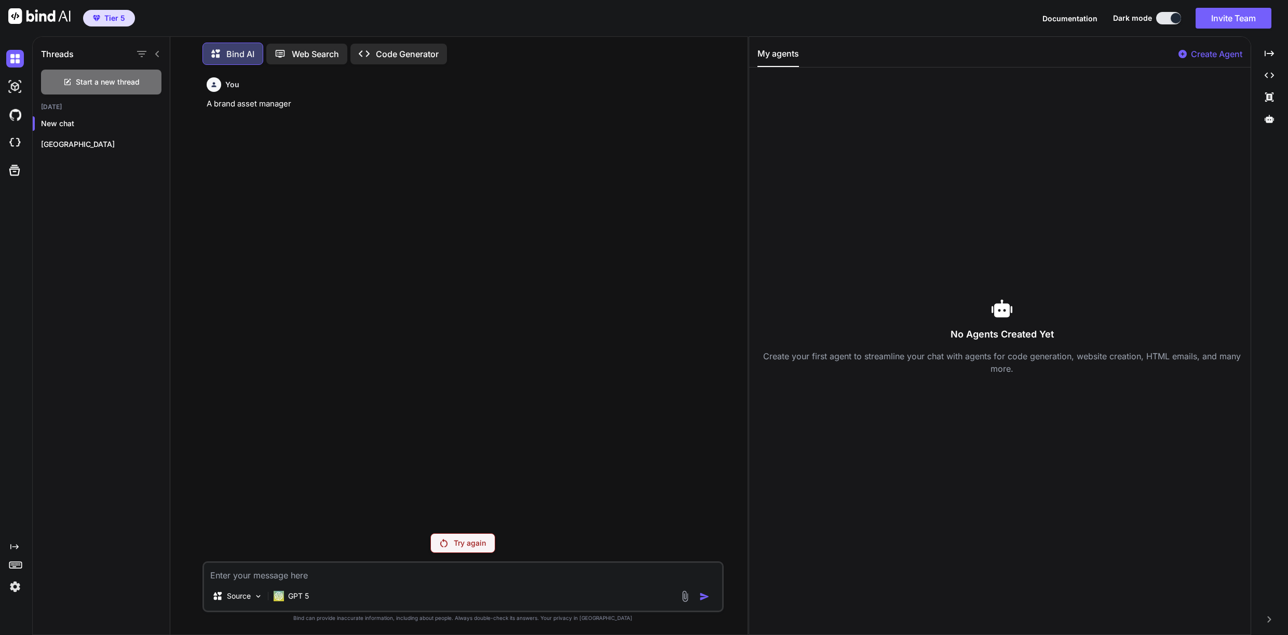
click at [470, 545] on p "Try again" at bounding box center [470, 543] width 32 height 10
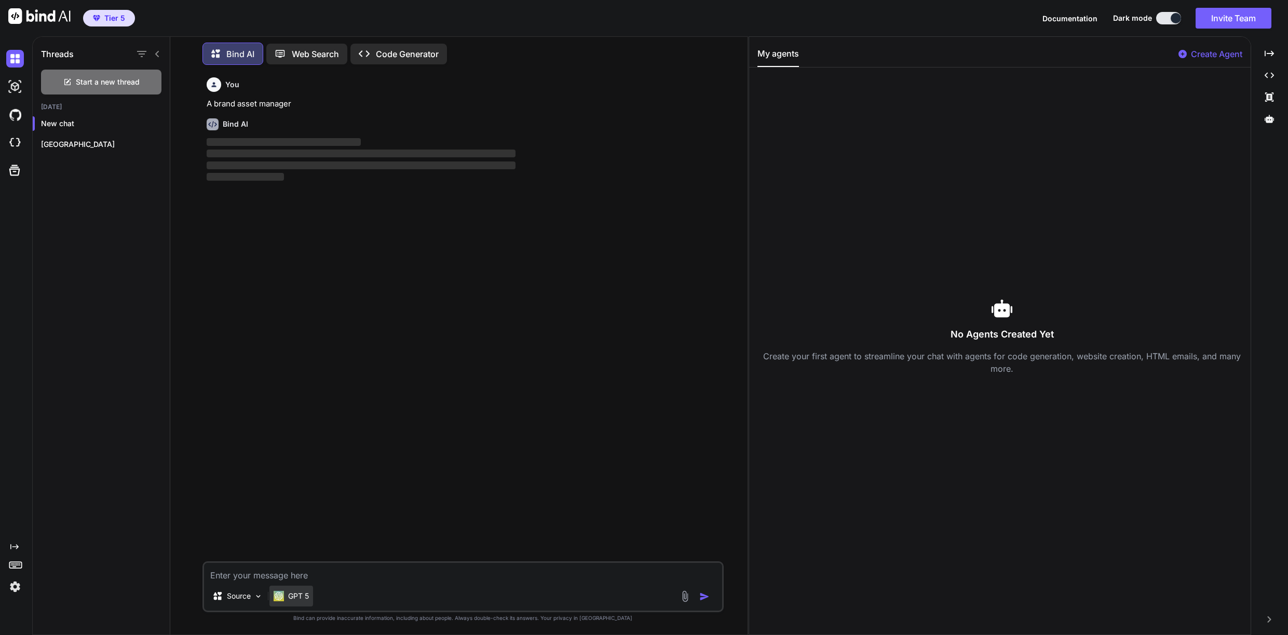
click at [308, 598] on p "GPT 5" at bounding box center [298, 596] width 21 height 10
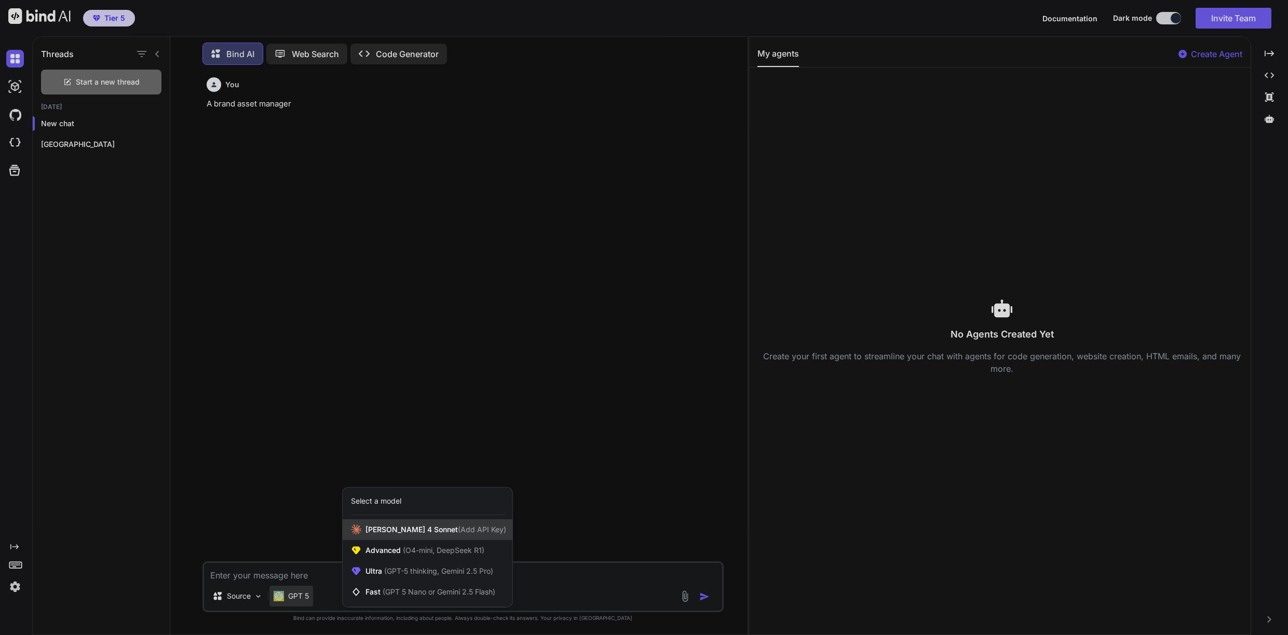
click at [406, 533] on span "Claude 4 Sonnet (Add API Key)" at bounding box center [436, 530] width 141 height 10
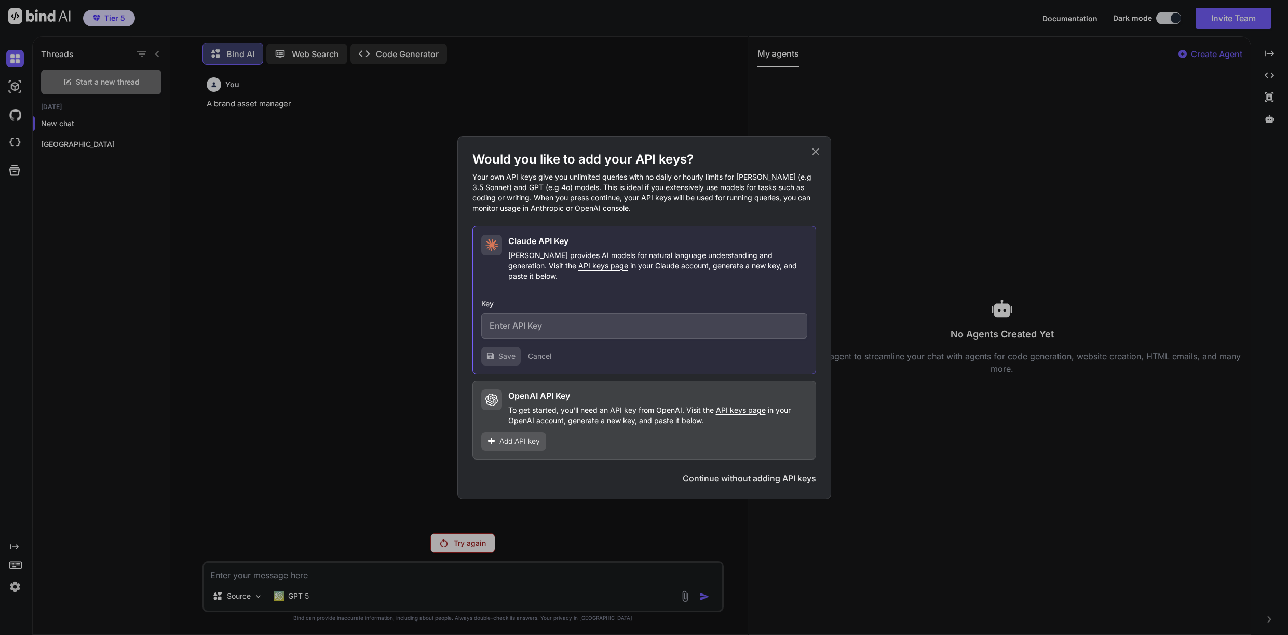
click at [585, 327] on input "text" at bounding box center [644, 325] width 326 height 25
click at [820, 157] on icon at bounding box center [815, 151] width 11 height 11
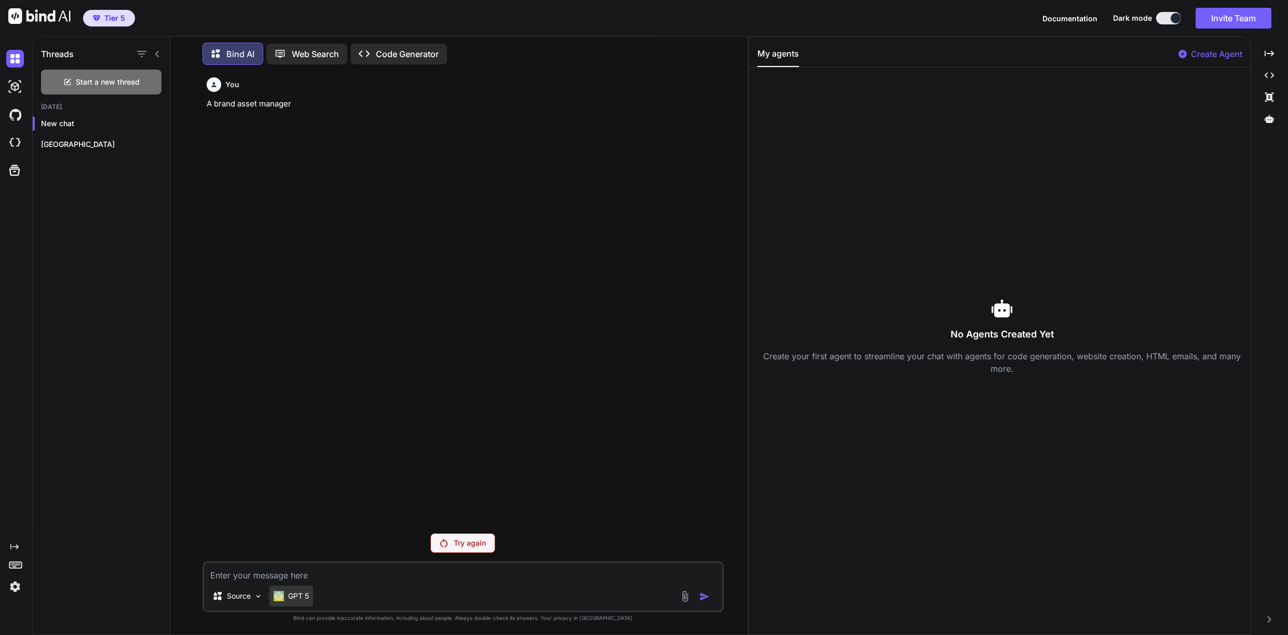
click at [298, 592] on p "GPT 5" at bounding box center [298, 596] width 21 height 10
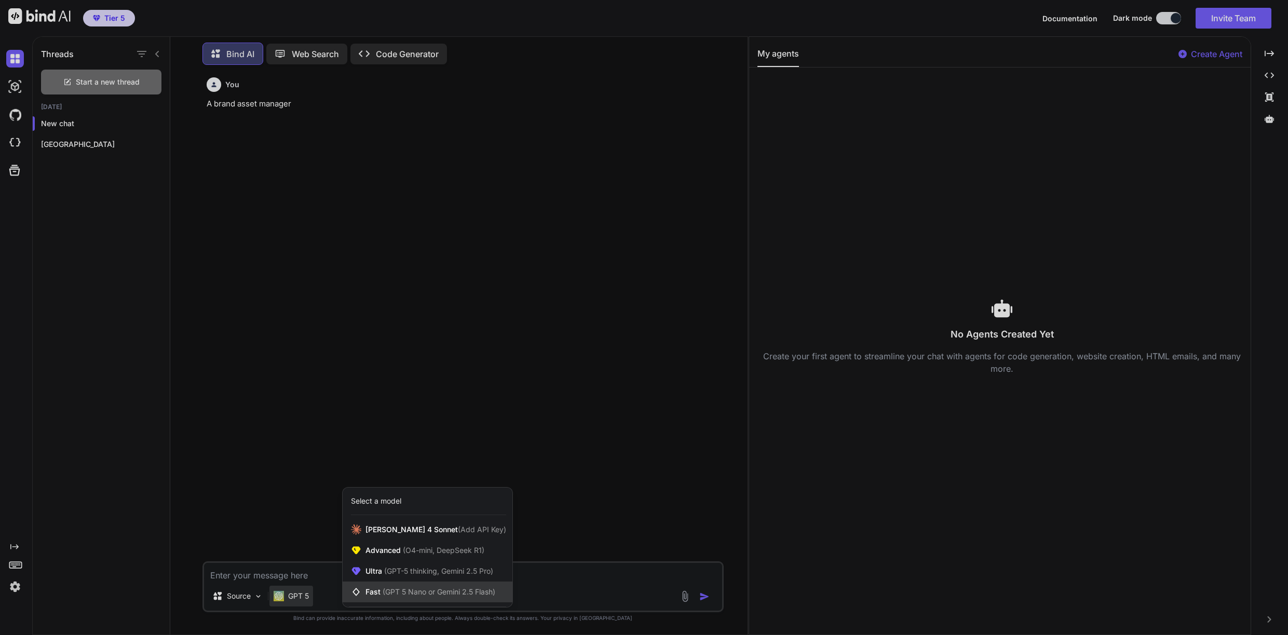
click at [388, 585] on div "Fast (GPT 5 Nano or Gemini 2.5 Flash)" at bounding box center [428, 592] width 170 height 21
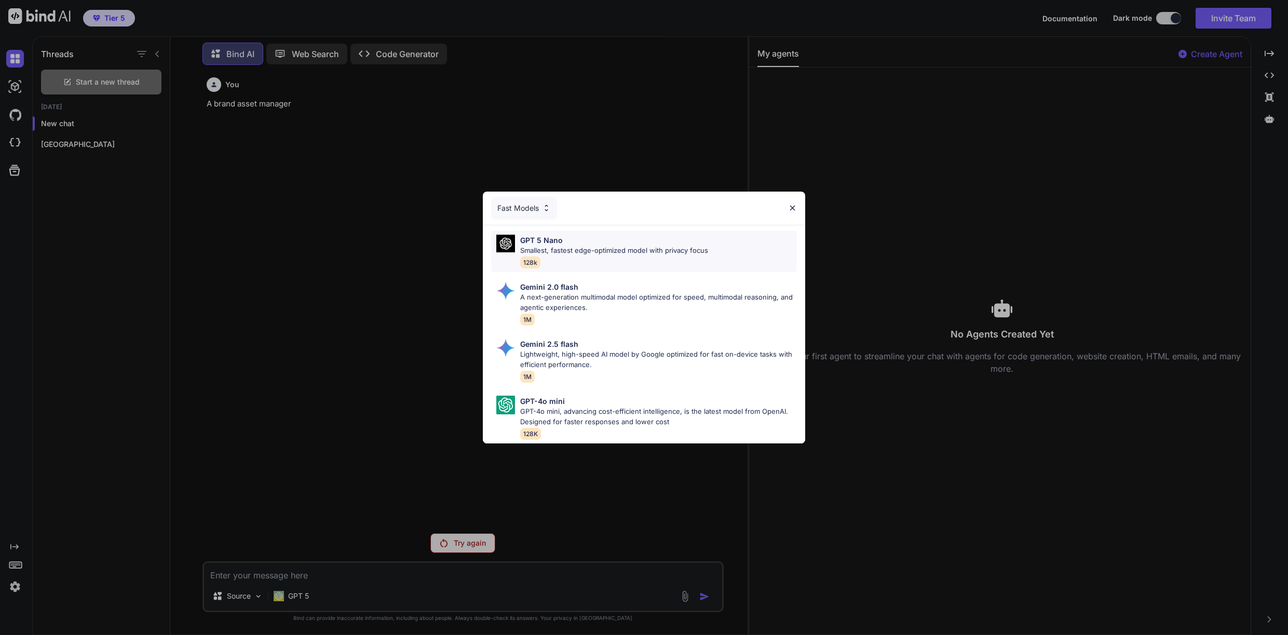
click at [609, 254] on p "Smallest, fastest edge-optimized model with privacy focus" at bounding box center [614, 251] width 188 height 10
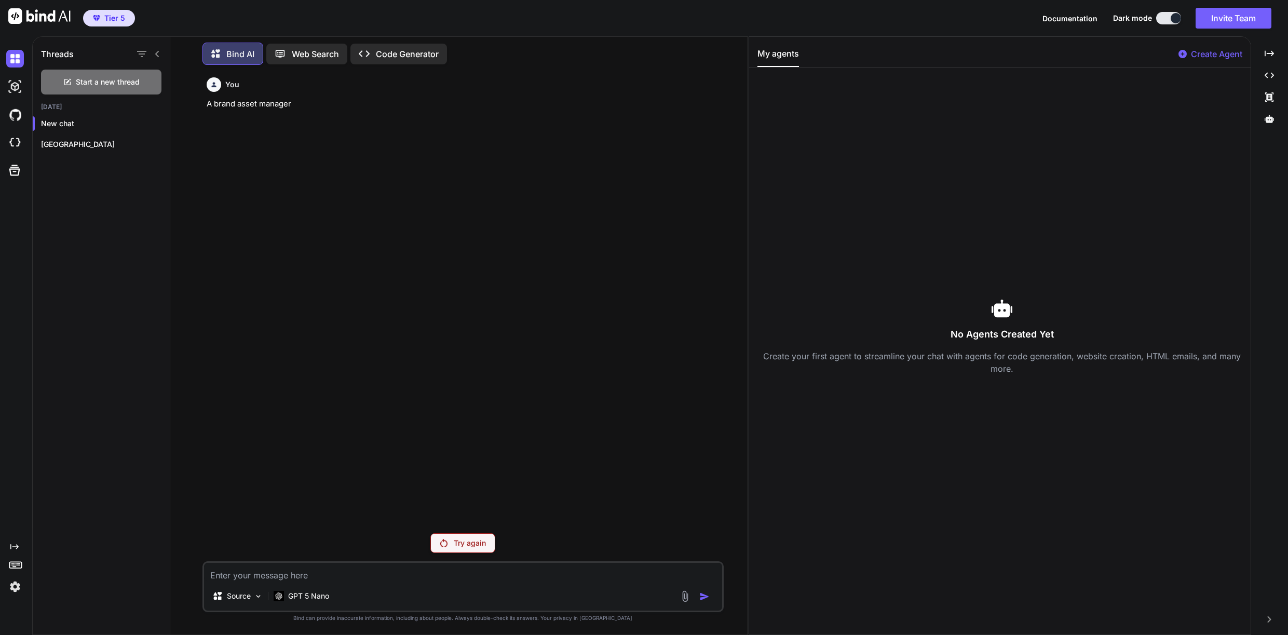
click at [447, 548] on div "Try again" at bounding box center [463, 543] width 65 height 20
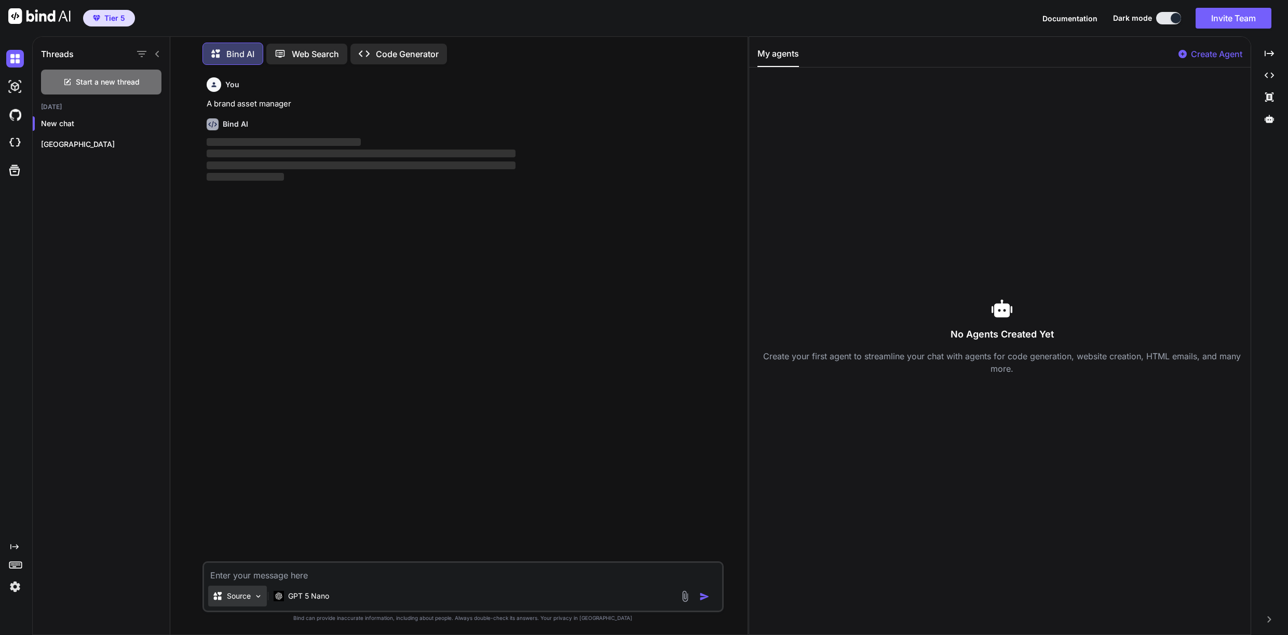
click at [264, 594] on div "Source" at bounding box center [237, 596] width 59 height 21
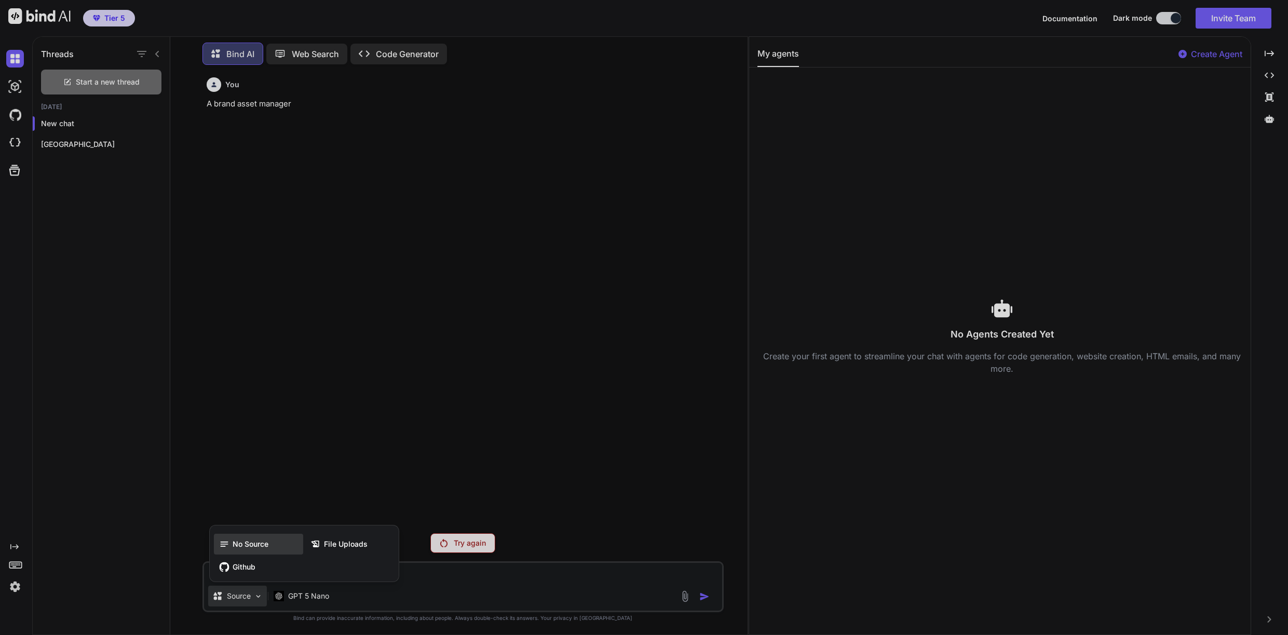
click at [262, 539] on span "No Source" at bounding box center [251, 544] width 36 height 10
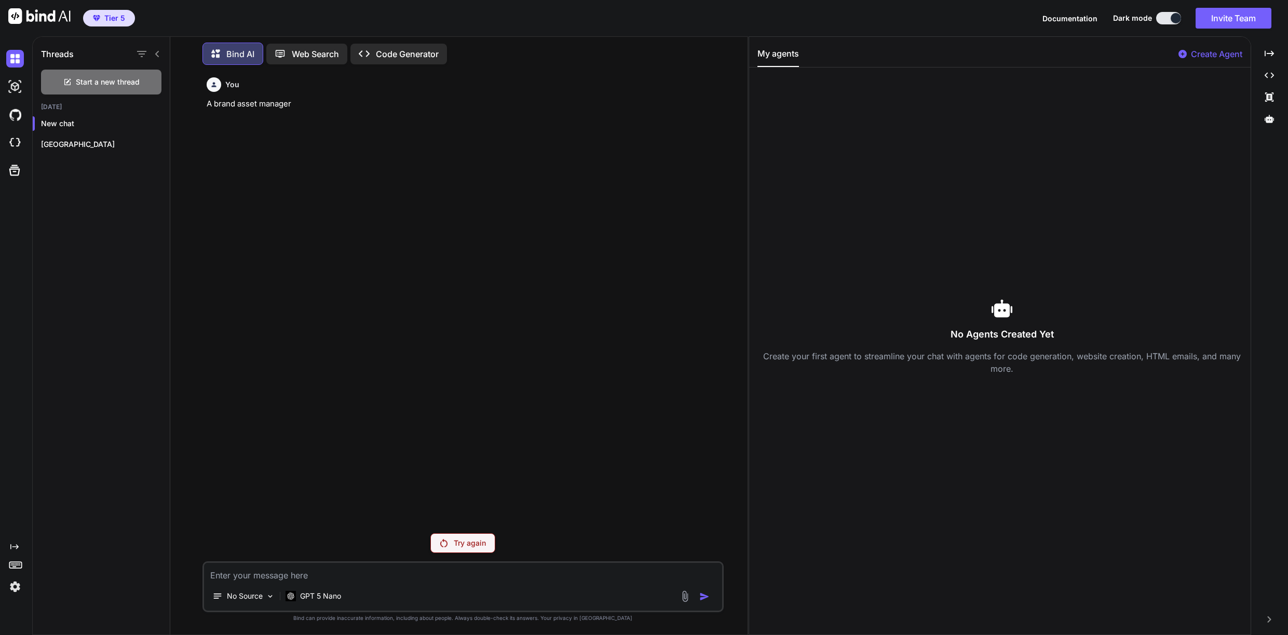
click at [339, 583] on div "No Source GPT 5 Nano" at bounding box center [463, 586] width 521 height 51
click at [331, 603] on div "GPT 5 Nano" at bounding box center [313, 596] width 64 height 21
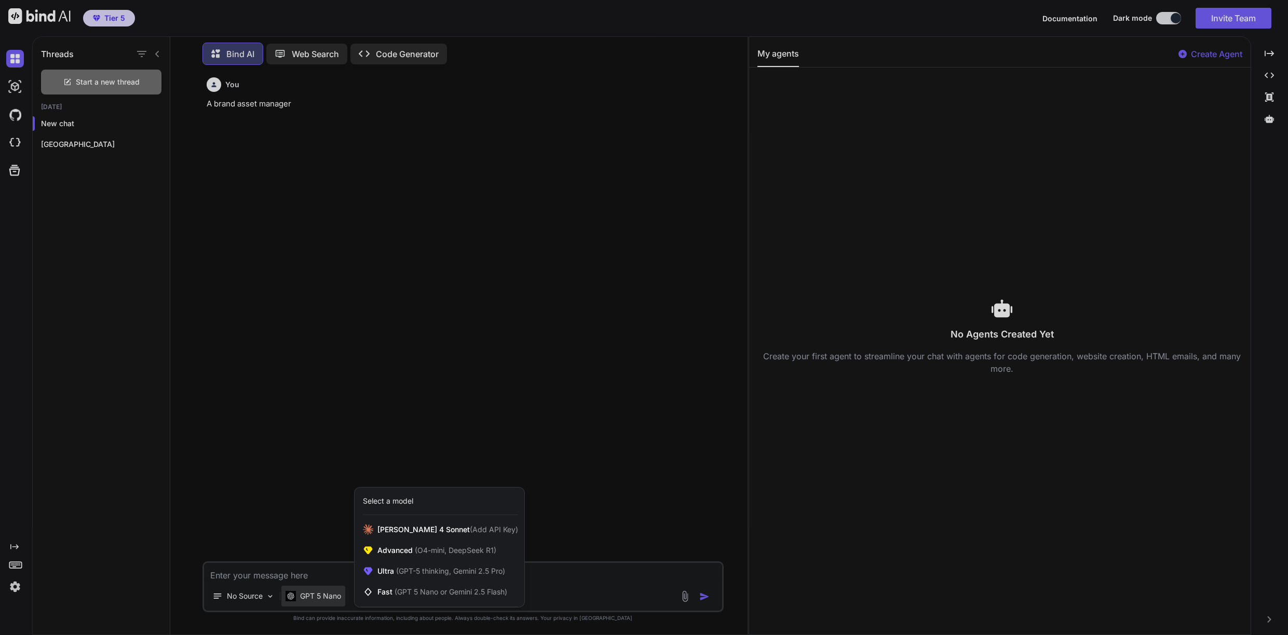
click at [394, 503] on div "Select a model" at bounding box center [388, 501] width 50 height 10
click at [432, 572] on span "(GPT-5 thinking, Gemini 2.5 Pro)" at bounding box center [449, 571] width 111 height 9
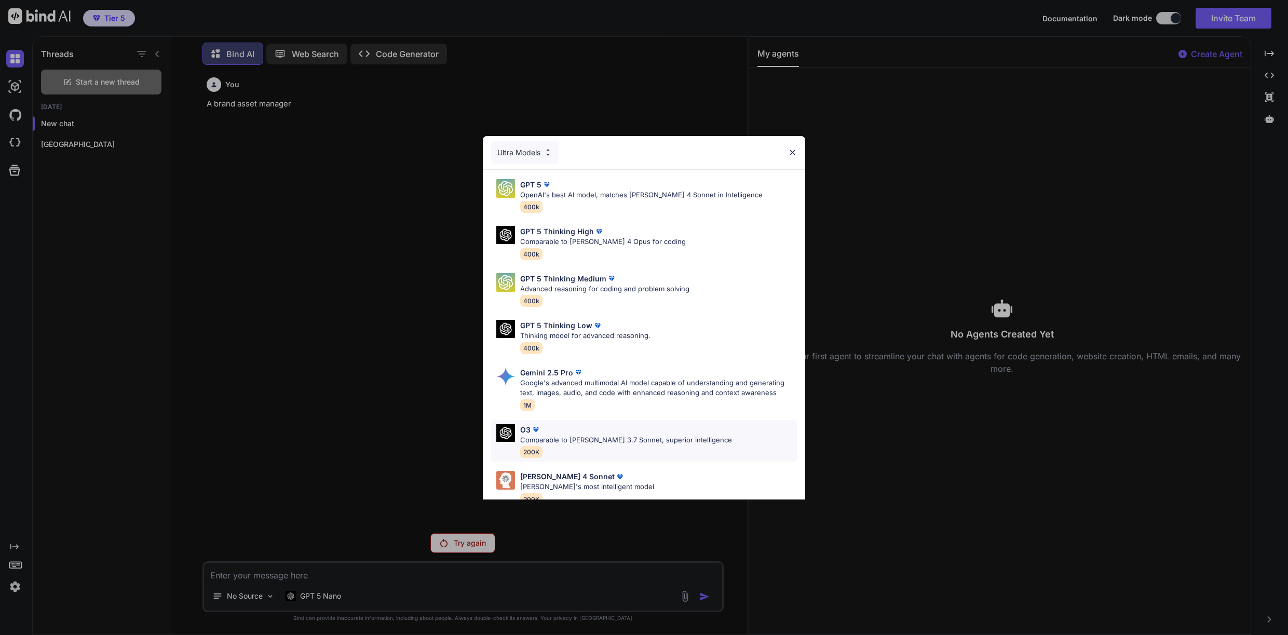
scroll to position [56, 0]
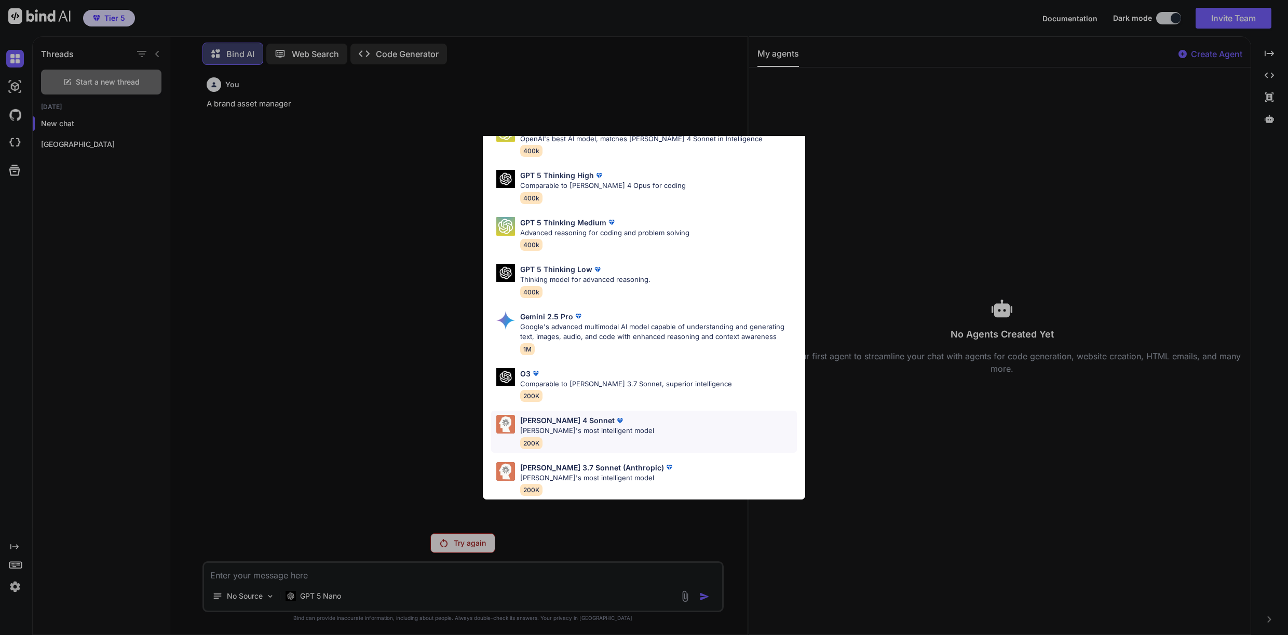
click at [576, 429] on p "Claude's most intelligent model" at bounding box center [587, 431] width 134 height 10
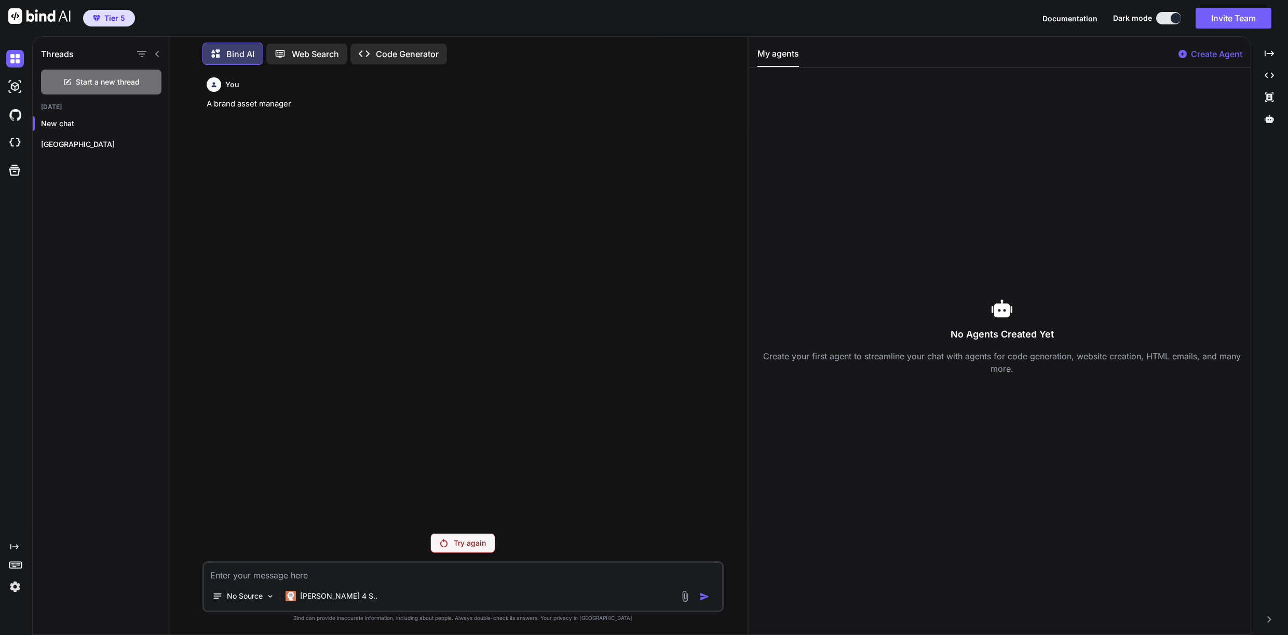
click at [402, 586] on div "No Source Claude 4 S.." at bounding box center [463, 598] width 518 height 25
click at [329, 576] on textarea at bounding box center [463, 572] width 518 height 19
paste textarea "I aim to develop a web branding application akin to [DOMAIN_NAME]. Let's begin …"
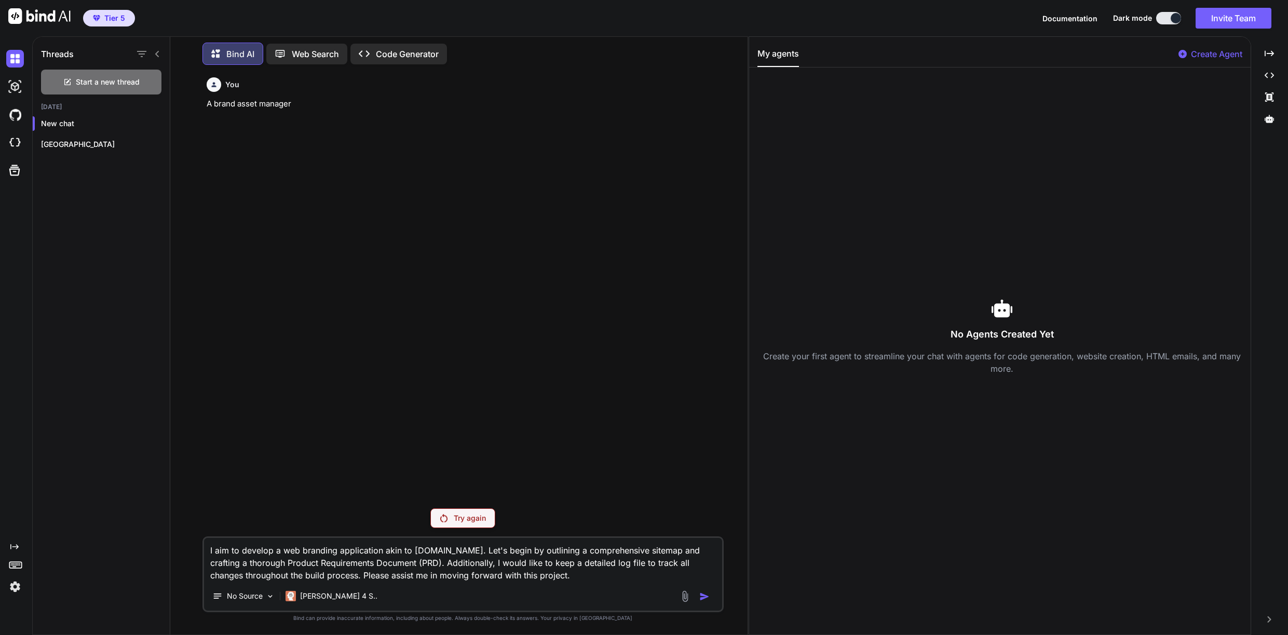
click at [698, 594] on div at bounding box center [696, 596] width 35 height 12
click at [455, 521] on p "Try again" at bounding box center [470, 518] width 32 height 10
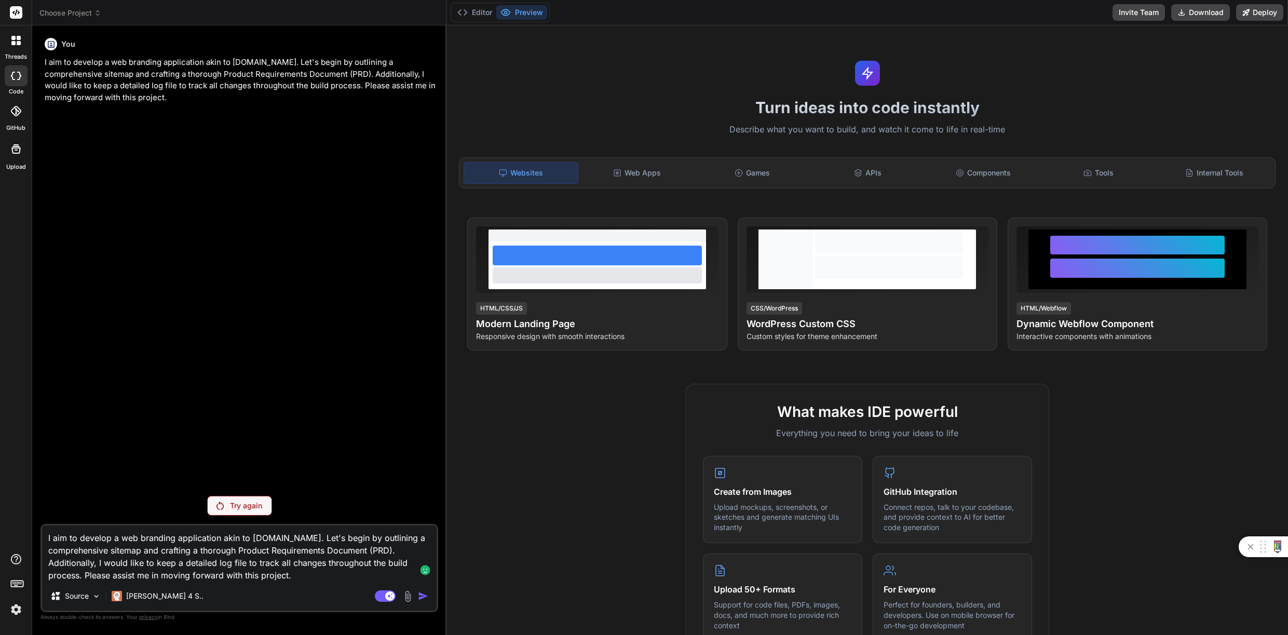
type textarea "x"
click at [1251, 546] on icon at bounding box center [1251, 547] width 5 height 5
click at [656, 173] on div "Web Apps" at bounding box center [637, 173] width 113 height 22
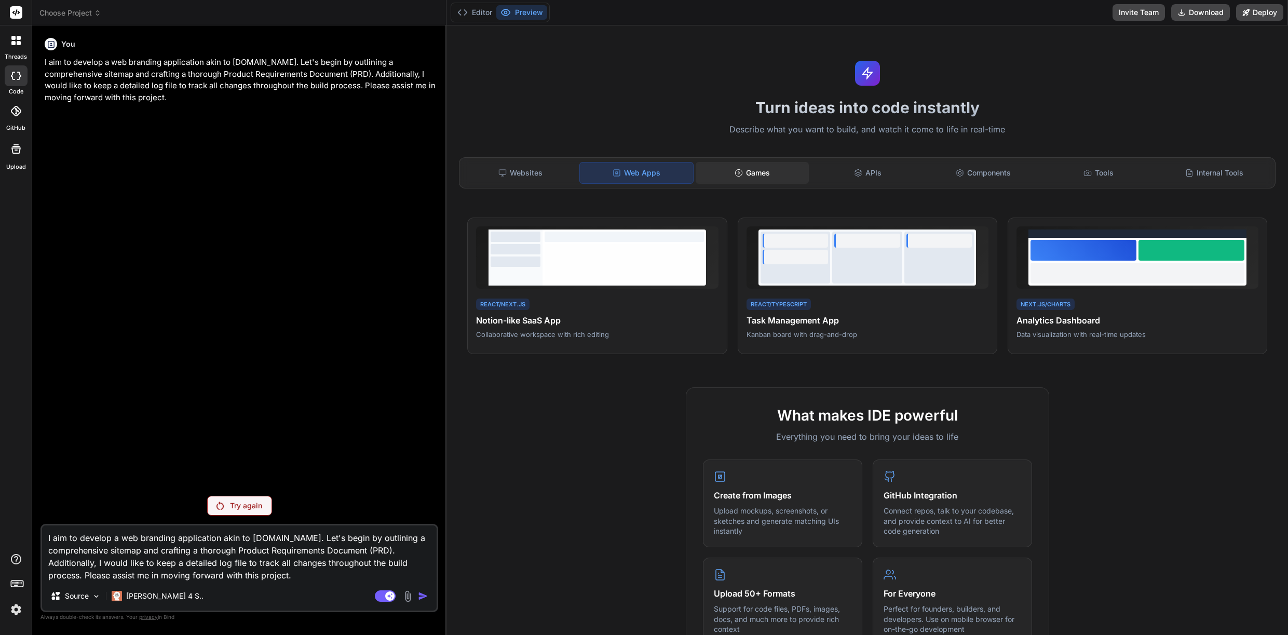
click at [779, 178] on div "Games" at bounding box center [752, 173] width 113 height 22
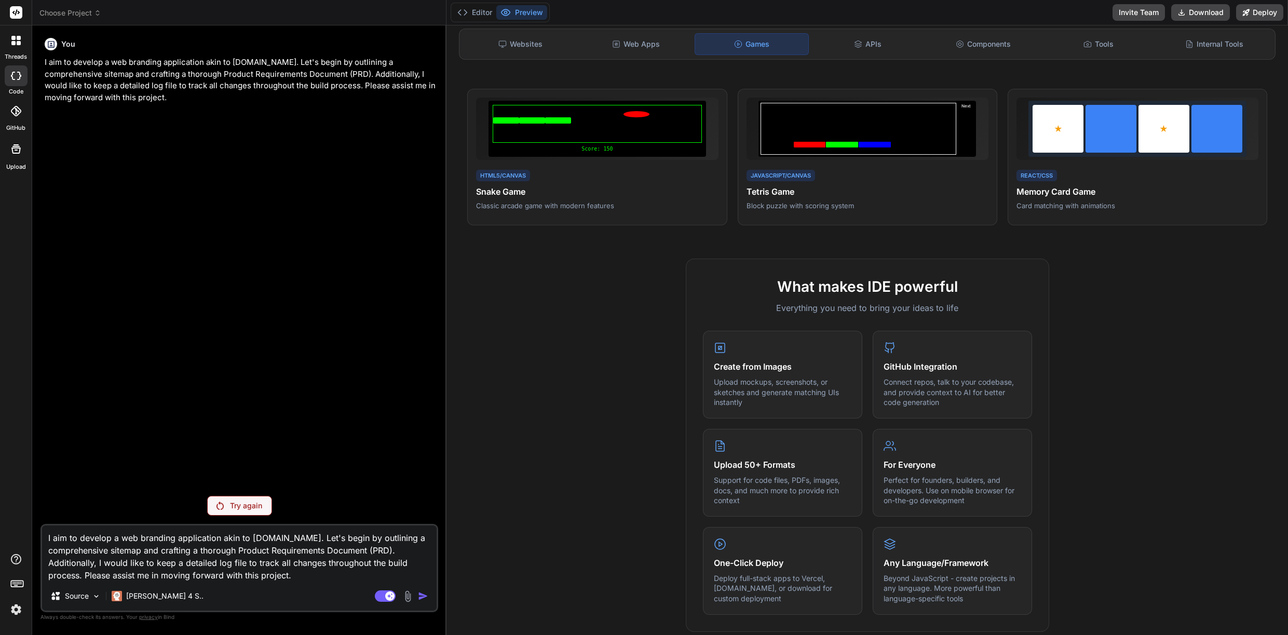
scroll to position [259, 0]
